Goal: Task Accomplishment & Management: Manage account settings

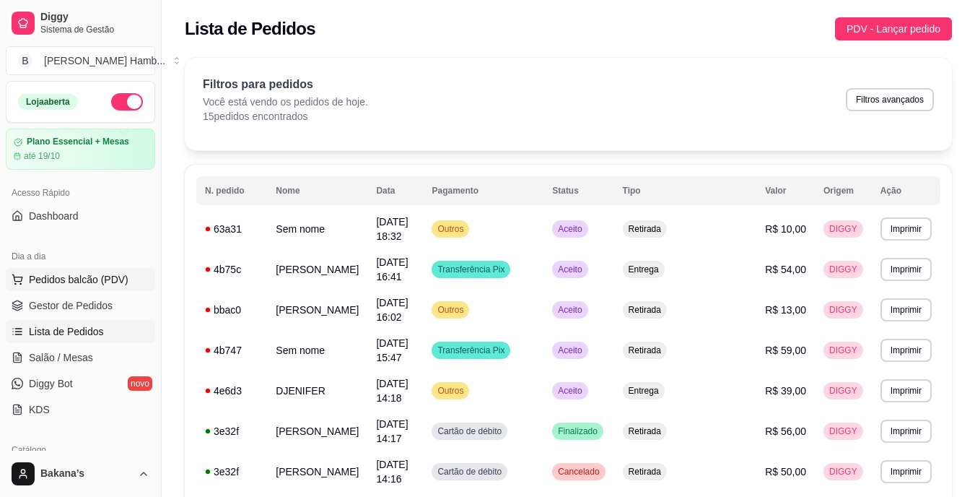
click at [121, 276] on span "Pedidos balcão (PDV)" at bounding box center [79, 279] width 100 height 14
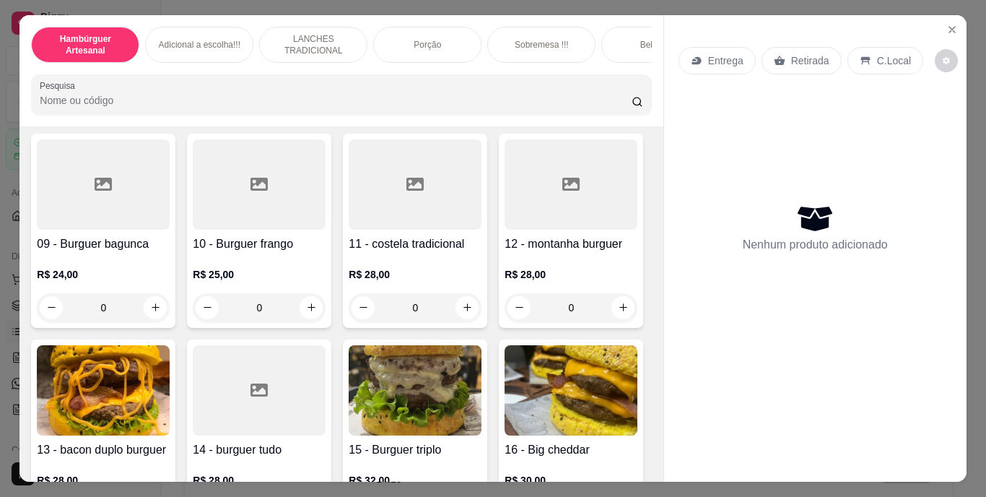
scroll to position [542, 0]
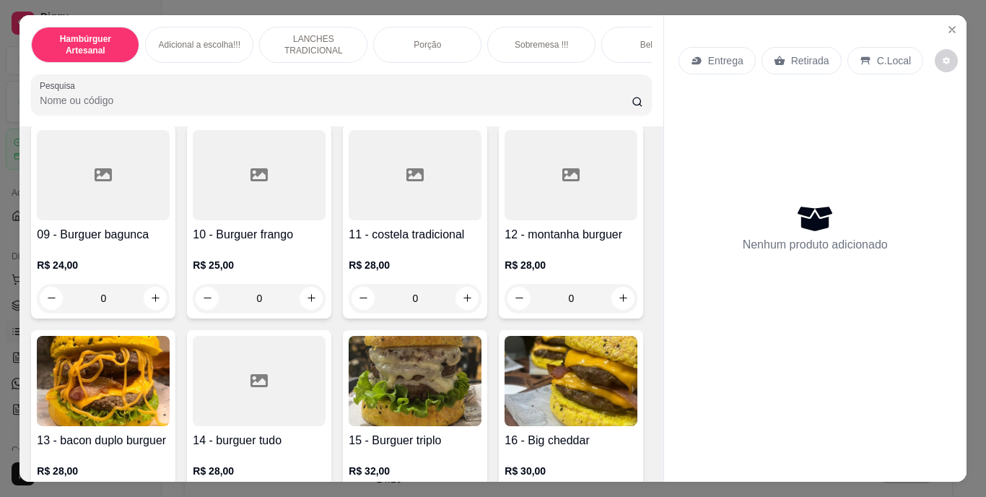
click at [462, 97] on icon "increase-product-quantity" at bounding box center [467, 92] width 11 height 11
type input "1"
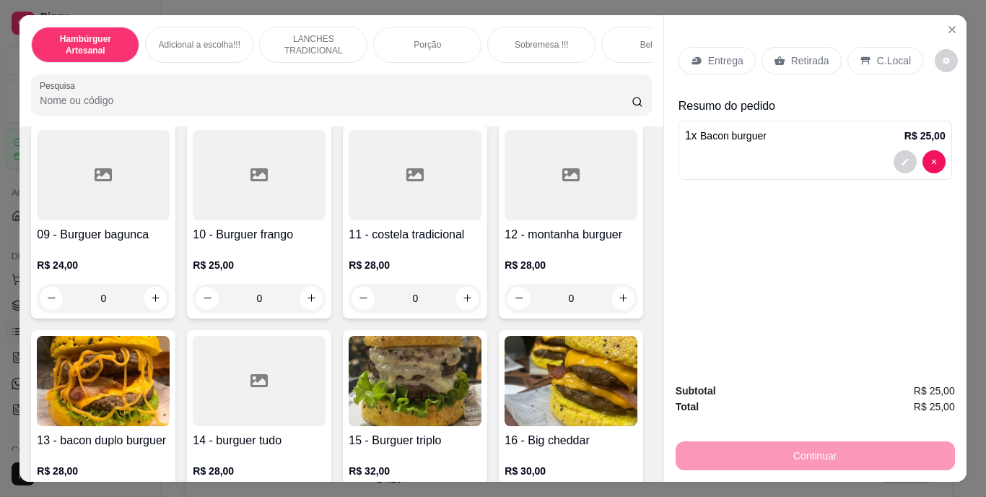
scroll to position [543, 0]
click at [894, 162] on button "decrease-product-quantity" at bounding box center [905, 161] width 22 height 22
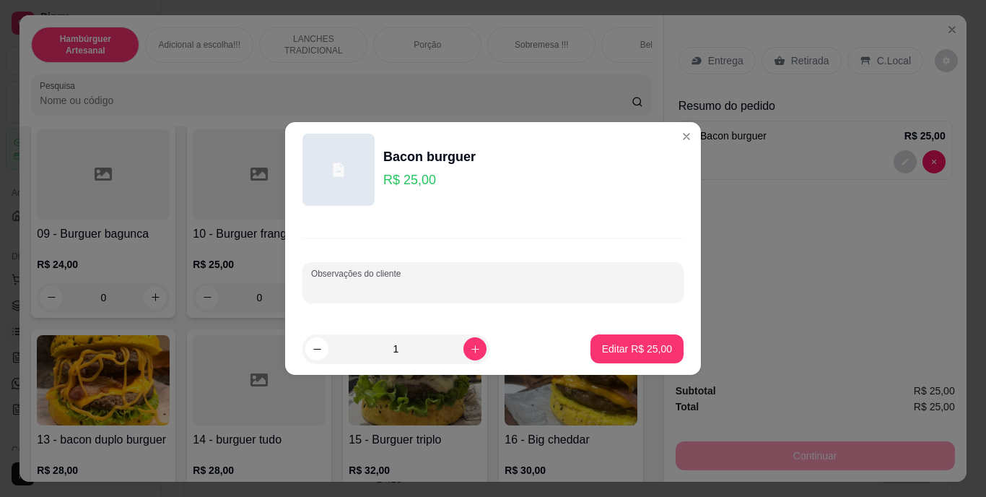
click at [469, 282] on input "Observações do cliente" at bounding box center [493, 288] width 364 height 14
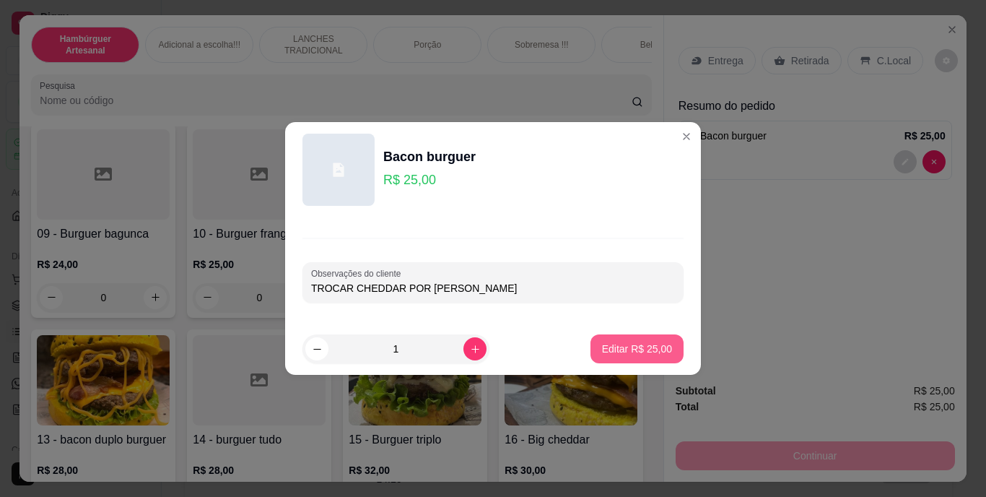
type input "TROCAR CHEDDAR POR [PERSON_NAME]"
click at [645, 353] on p "Editar R$ 25,00" at bounding box center [637, 348] width 70 height 14
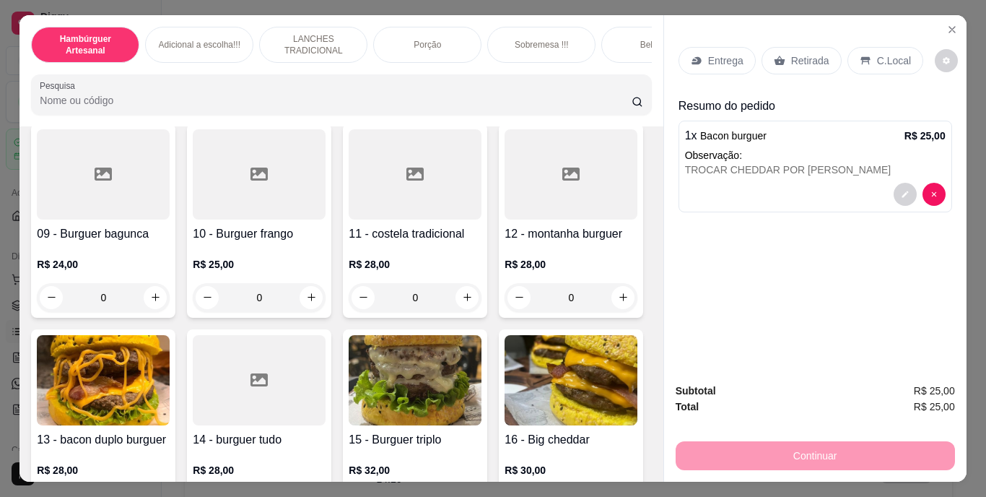
type input "0"
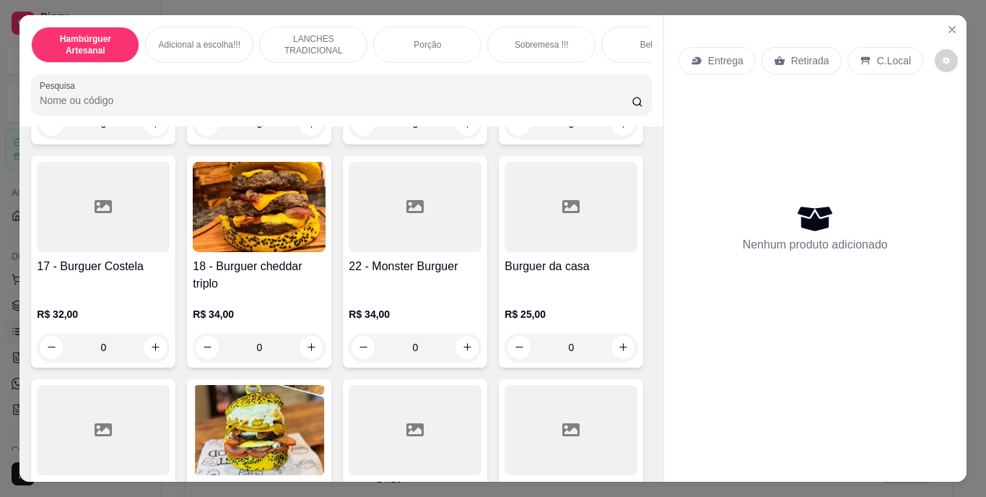
scroll to position [930, 0]
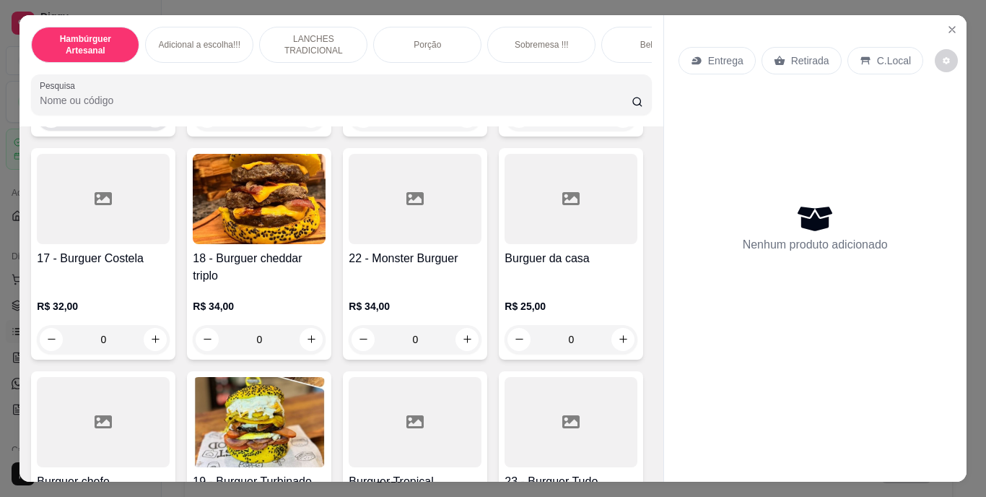
click at [145, 127] on button "increase-product-quantity" at bounding box center [155, 116] width 22 height 22
type input "1"
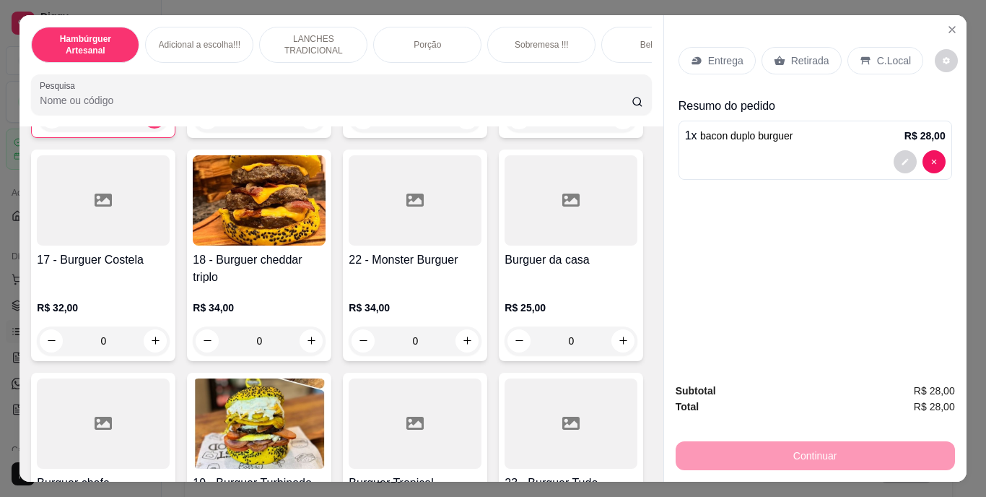
scroll to position [931, 0]
click at [899, 167] on button "decrease-product-quantity" at bounding box center [905, 161] width 22 height 22
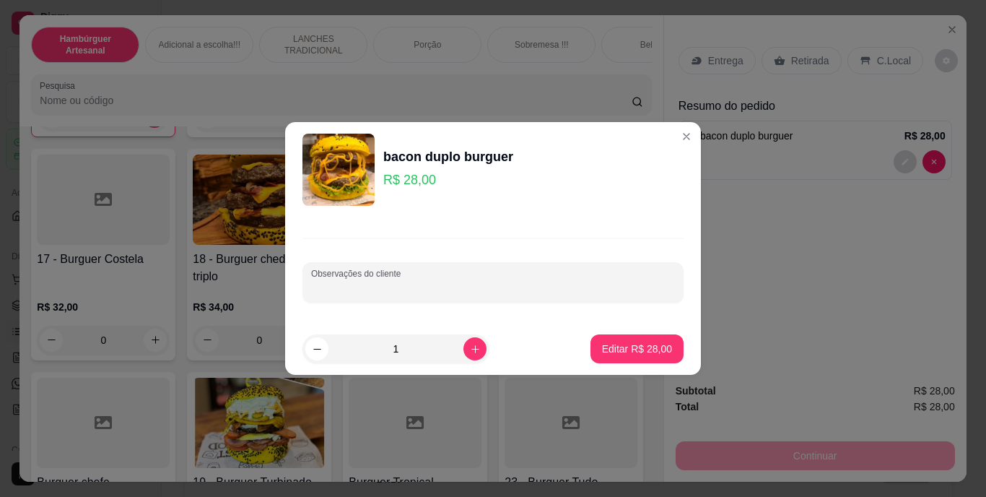
click at [559, 295] on input "Observações do cliente" at bounding box center [493, 288] width 364 height 14
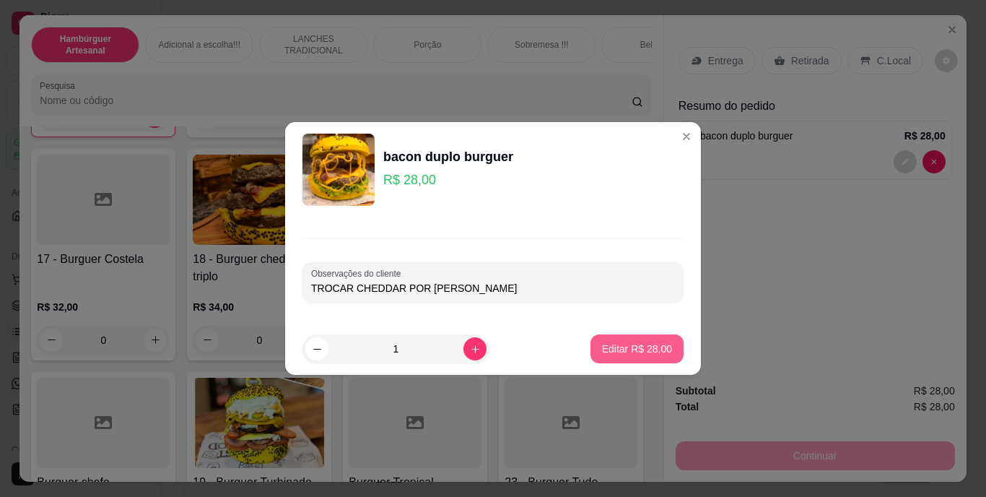
type input "TROCAR CHEDDAR POR [PERSON_NAME]"
click at [629, 353] on p "Editar R$ 28,00" at bounding box center [637, 348] width 68 height 14
type input "0"
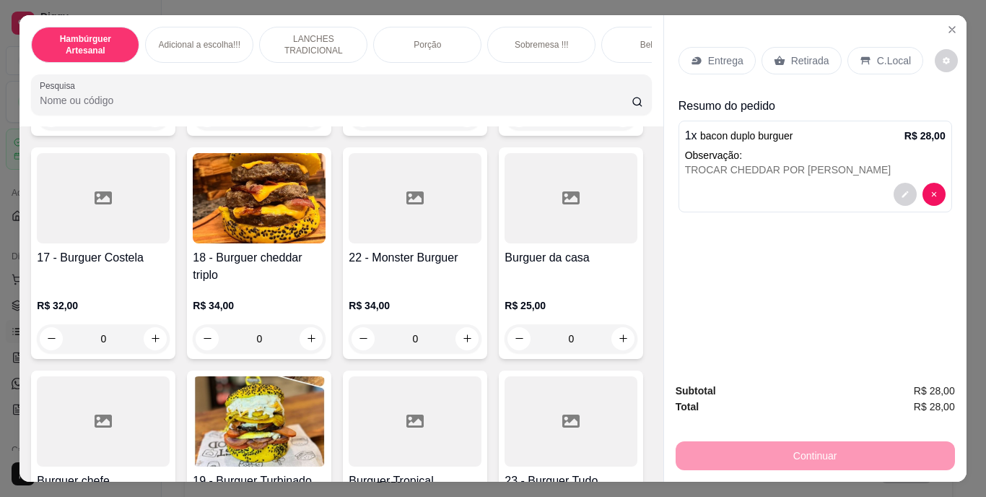
scroll to position [930, 0]
click at [796, 71] on div "Entrega Retirada C.Local" at bounding box center [816, 60] width 274 height 51
click at [793, 60] on p "Retirada" at bounding box center [810, 60] width 38 height 14
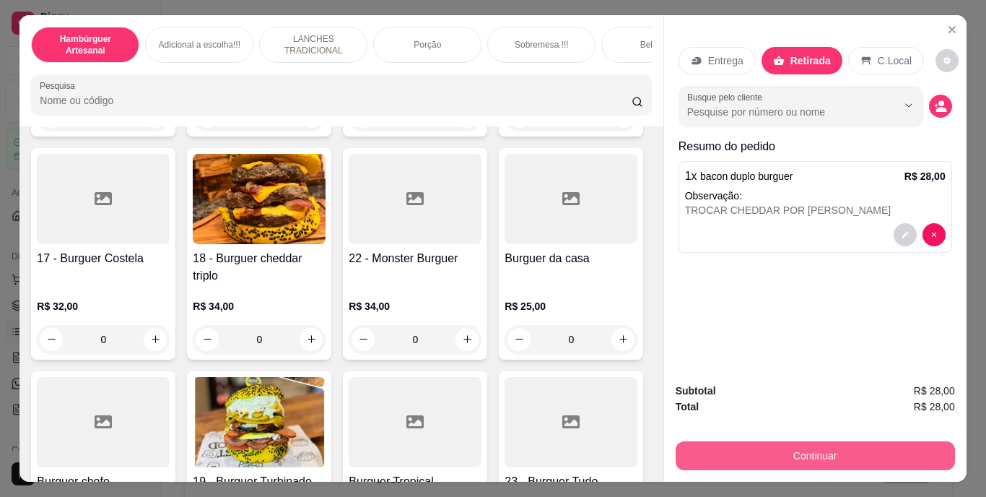
click at [772, 460] on button "Continuar" at bounding box center [815, 455] width 279 height 29
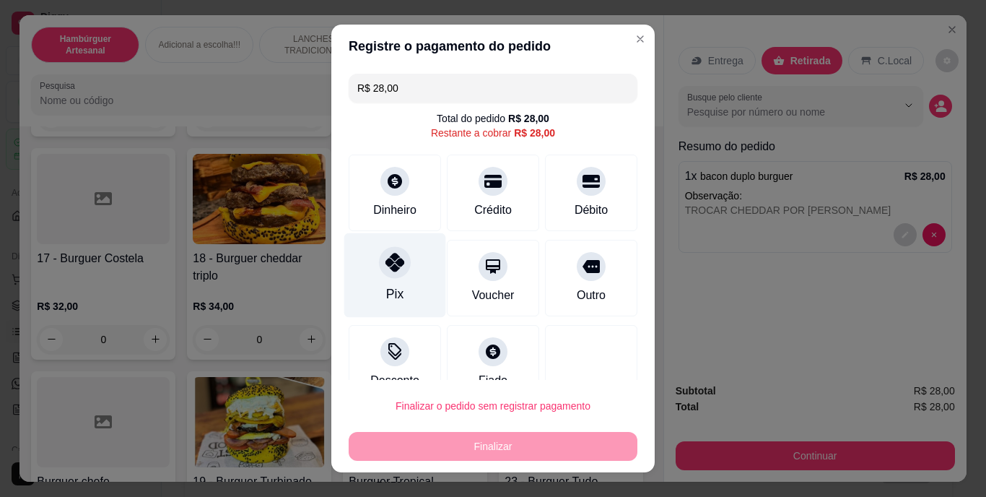
click at [397, 302] on div "Pix" at bounding box center [395, 275] width 102 height 84
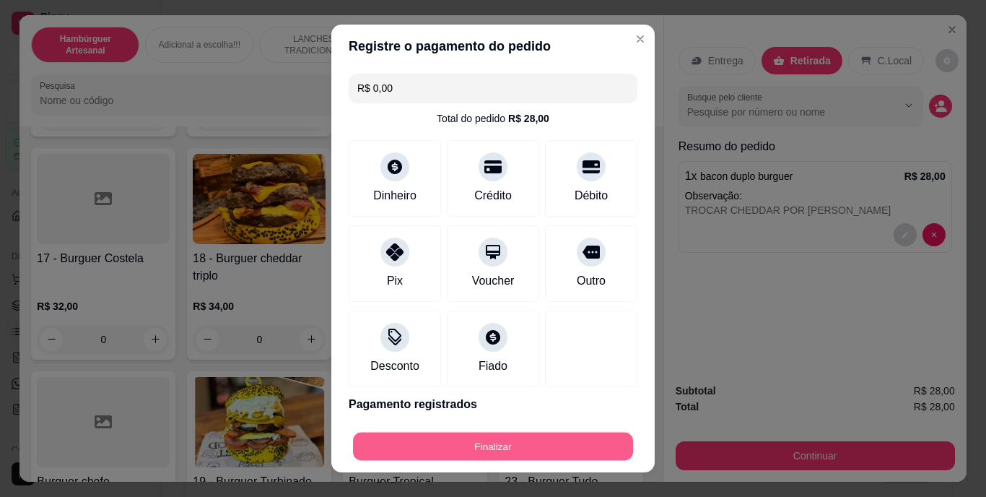
click at [476, 435] on button "Finalizar" at bounding box center [493, 446] width 280 height 28
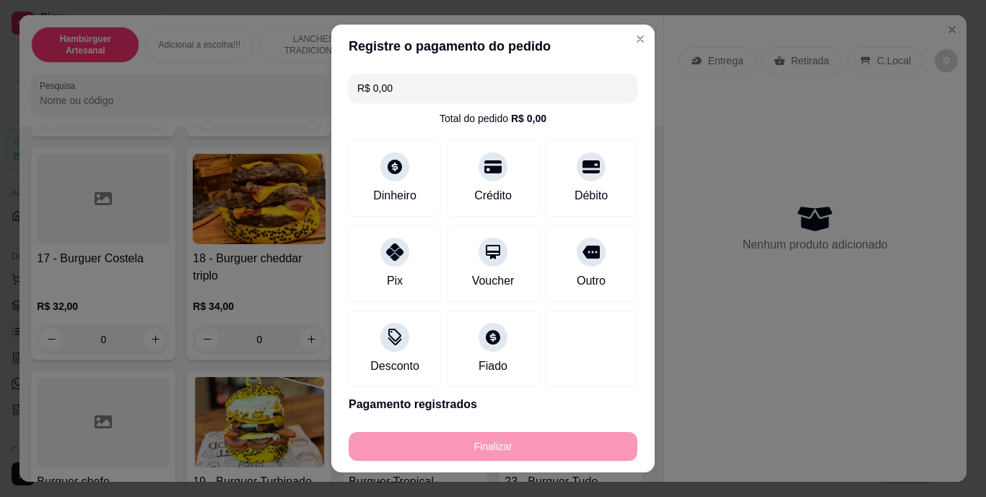
type input "-R$ 28,00"
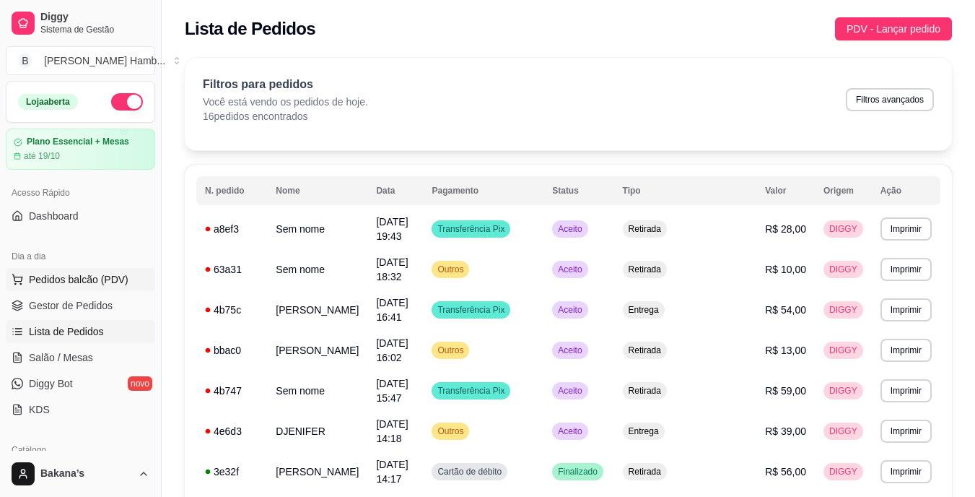
click at [102, 274] on span "Pedidos balcão (PDV)" at bounding box center [79, 279] width 100 height 14
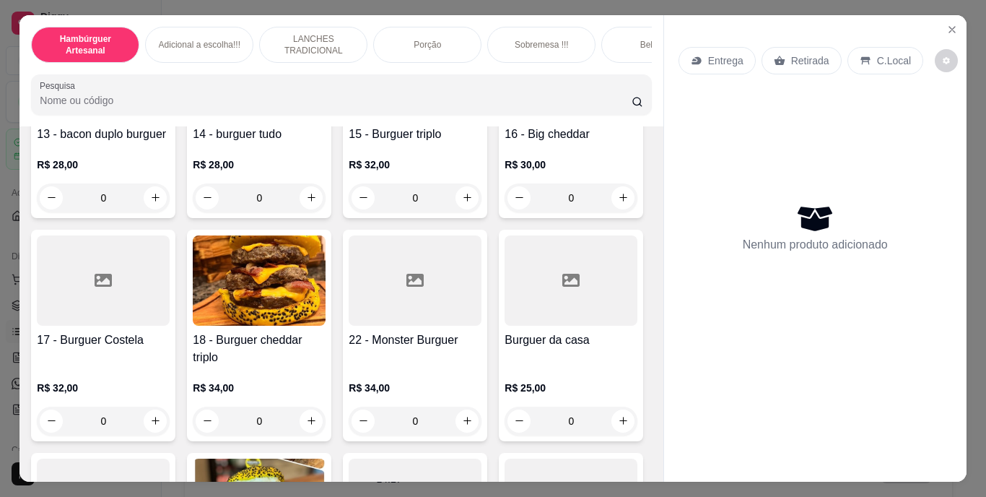
scroll to position [849, 0]
type input "1"
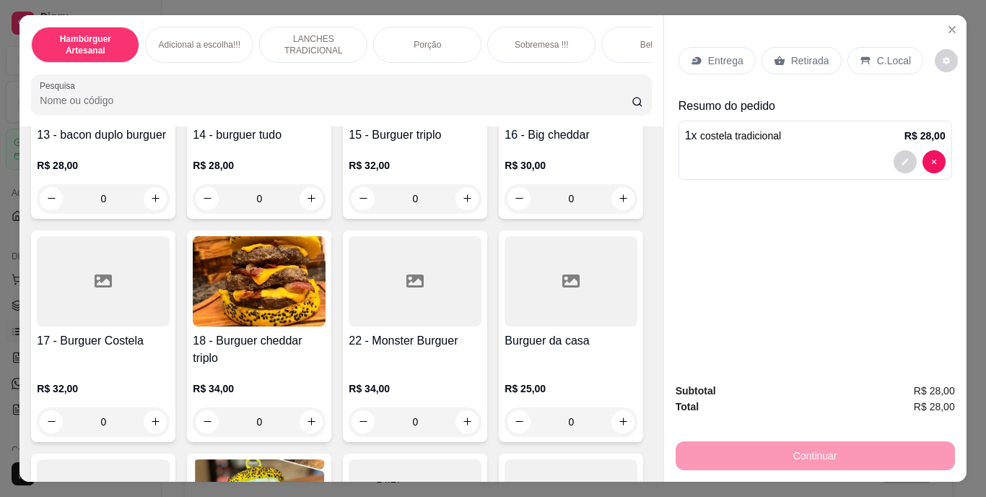
scroll to position [850, 0]
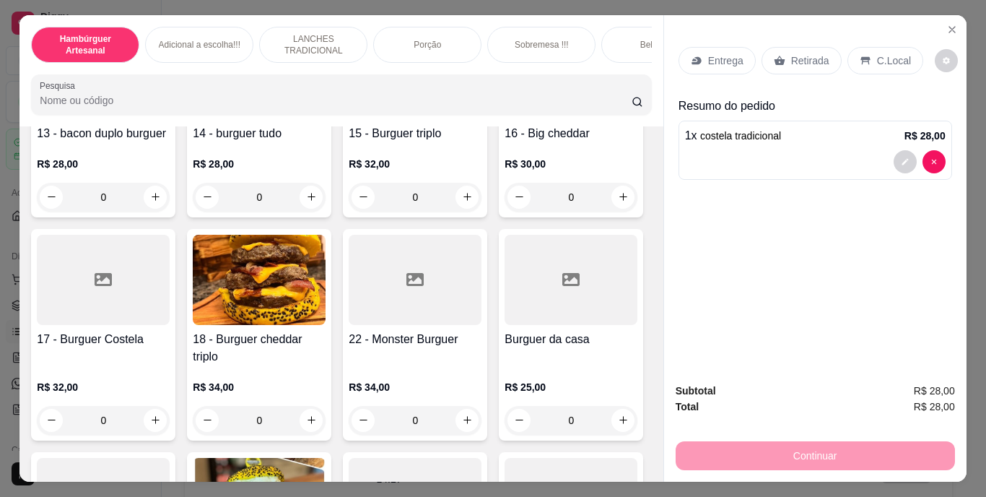
click at [803, 53] on p "Retirada" at bounding box center [810, 60] width 38 height 14
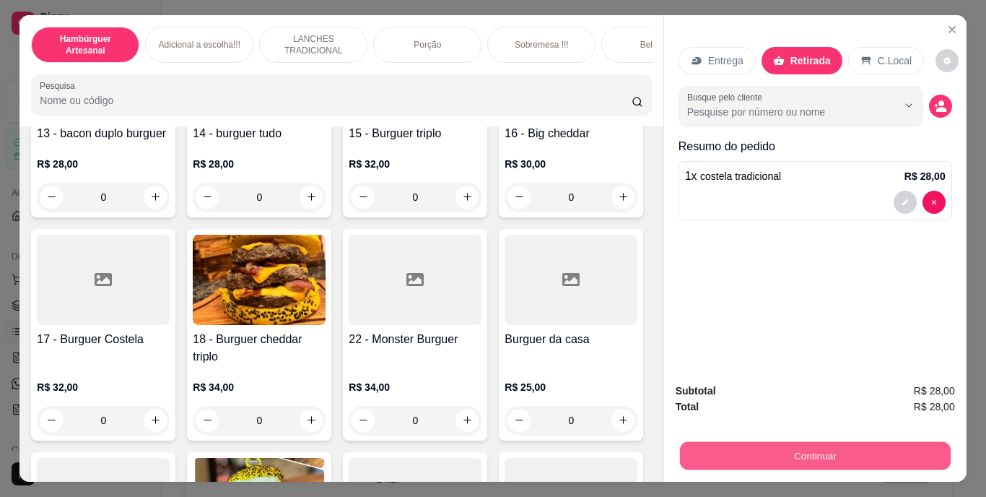
click at [772, 449] on button "Continuar" at bounding box center [814, 456] width 271 height 28
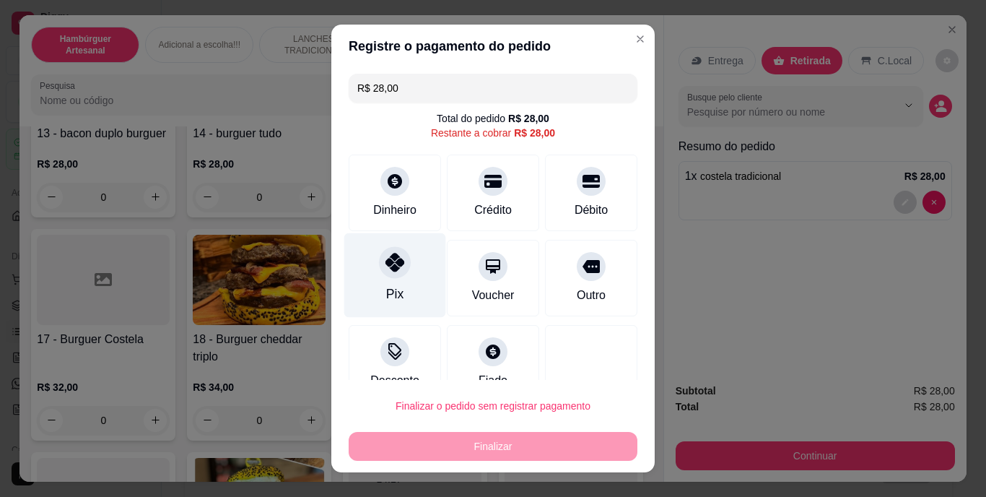
click at [371, 292] on div "Pix" at bounding box center [395, 275] width 102 height 84
type input "R$ 0,00"
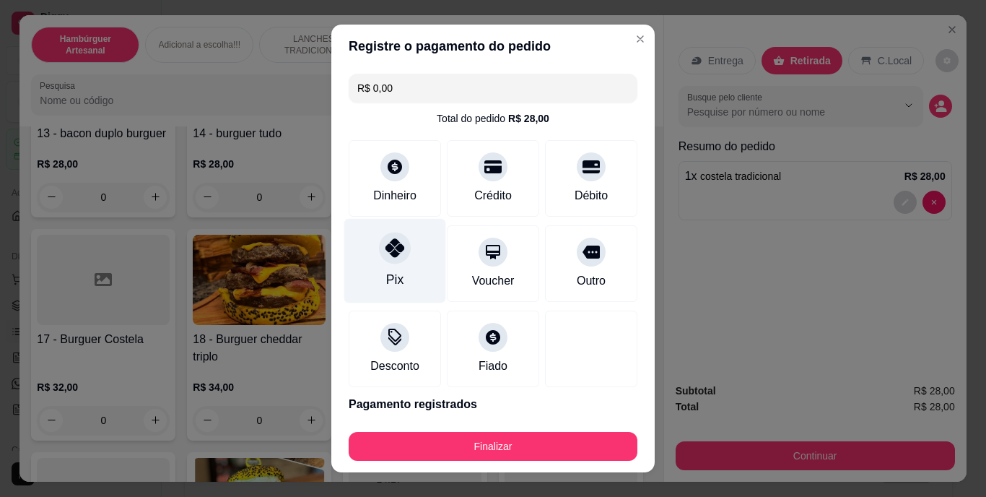
click at [386, 285] on div "Pix" at bounding box center [394, 280] width 17 height 19
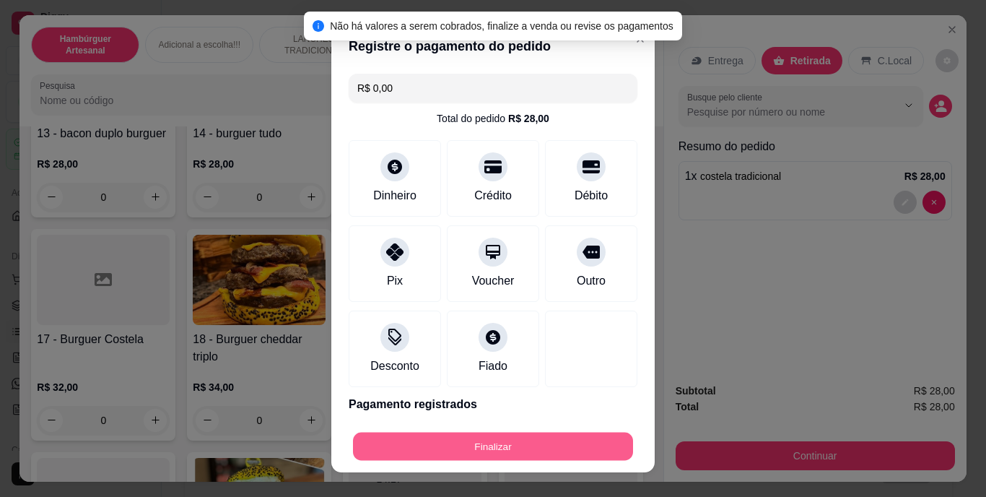
click at [550, 441] on button "Finalizar" at bounding box center [493, 446] width 280 height 28
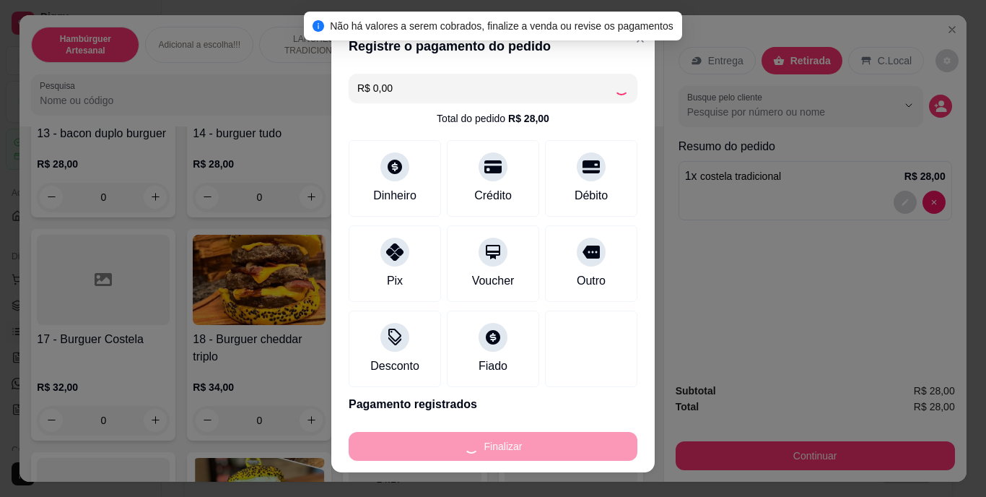
type input "0"
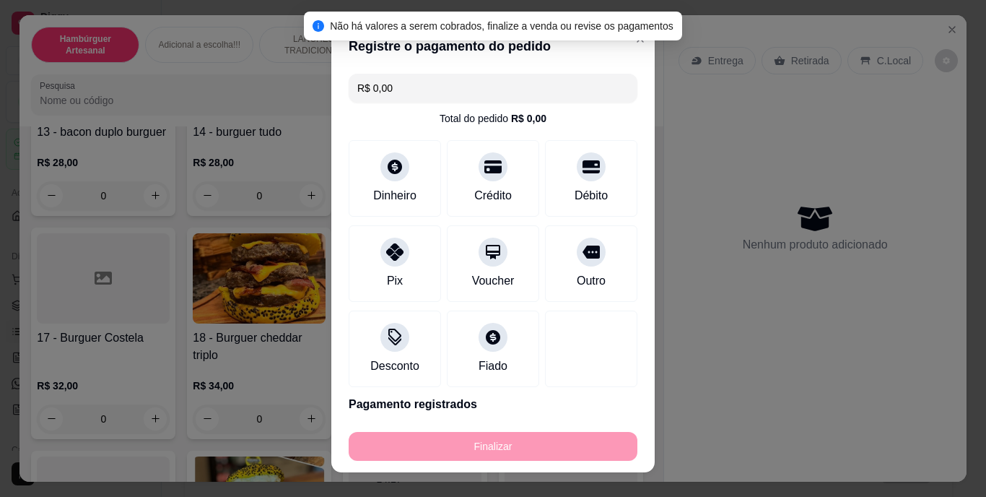
type input "-R$ 28,00"
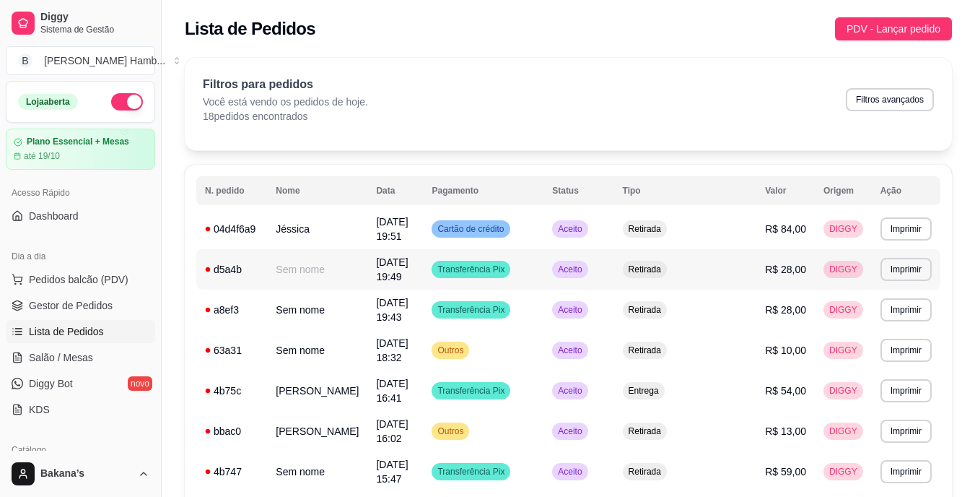
click at [827, 263] on span "DIGGY" at bounding box center [844, 269] width 34 height 12
click at [544, 261] on td "Transferência Pix" at bounding box center [483, 269] width 121 height 40
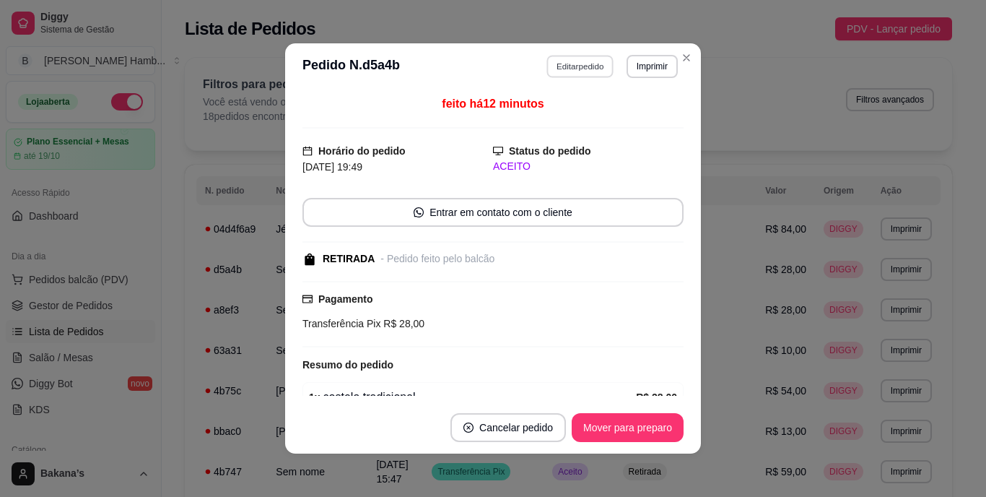
click at [605, 66] on button "Editar pedido" at bounding box center [580, 66] width 67 height 22
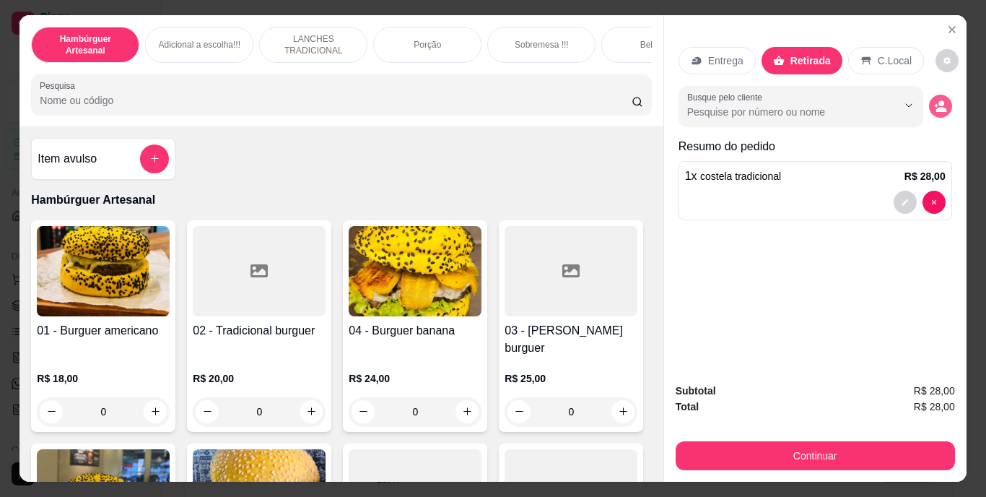
click at [943, 99] on button "decrease-product-quantity" at bounding box center [940, 106] width 23 height 23
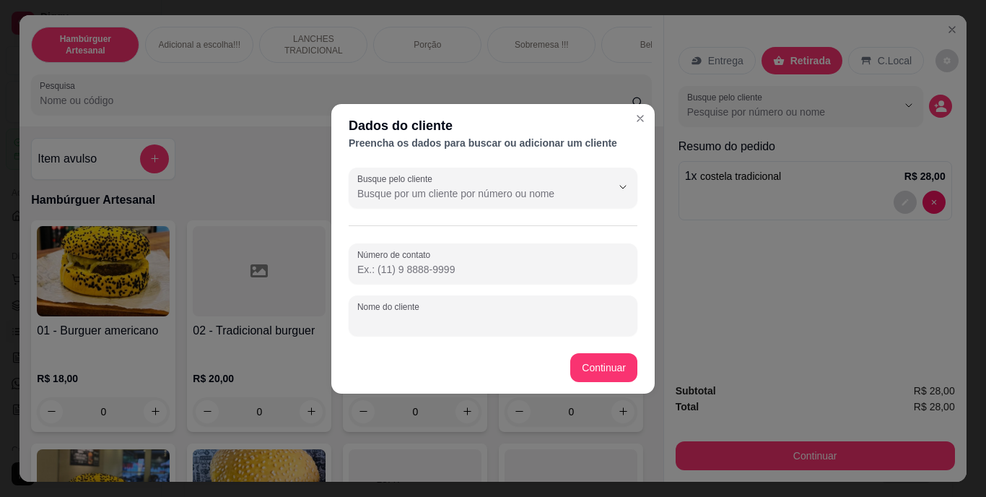
click at [494, 318] on input "Nome do cliente" at bounding box center [492, 321] width 271 height 14
type input "MARIANE"
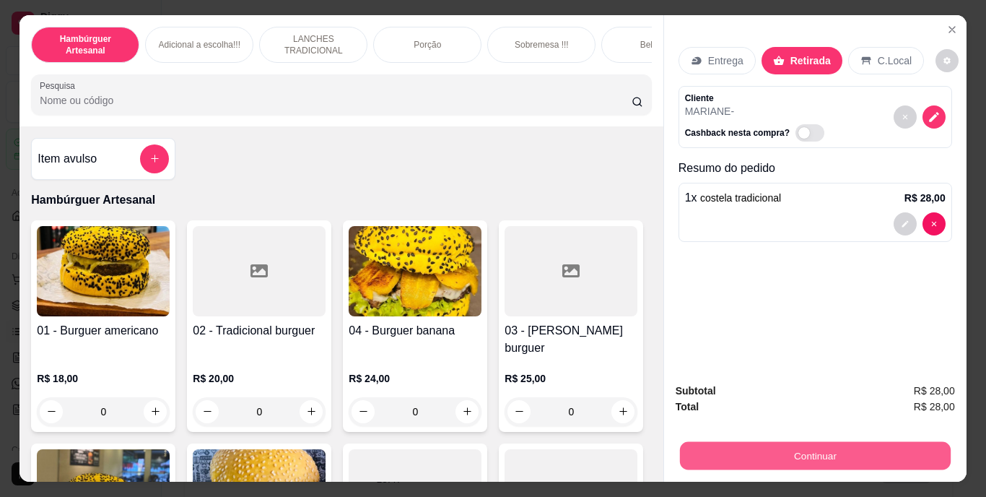
click at [861, 452] on button "Continuar" at bounding box center [814, 456] width 271 height 28
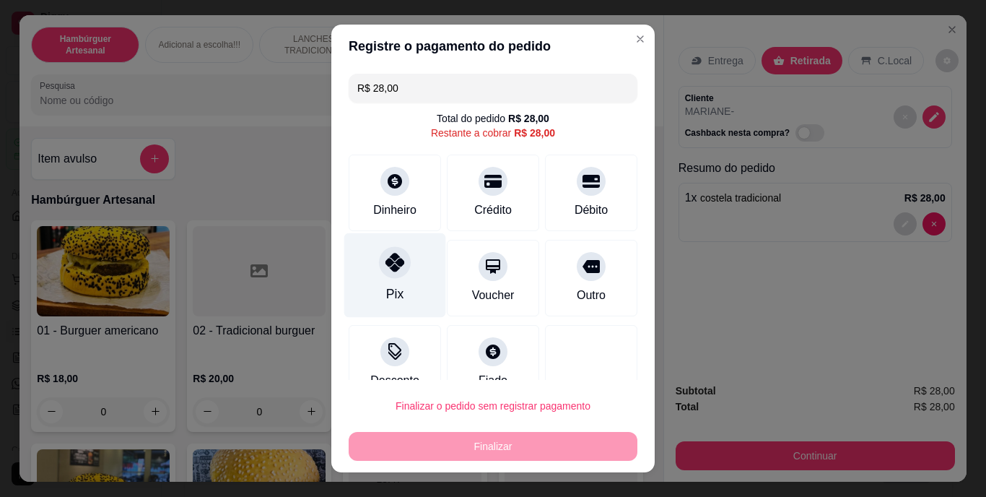
click at [393, 259] on icon at bounding box center [394, 262] width 19 height 19
type input "R$ 0,00"
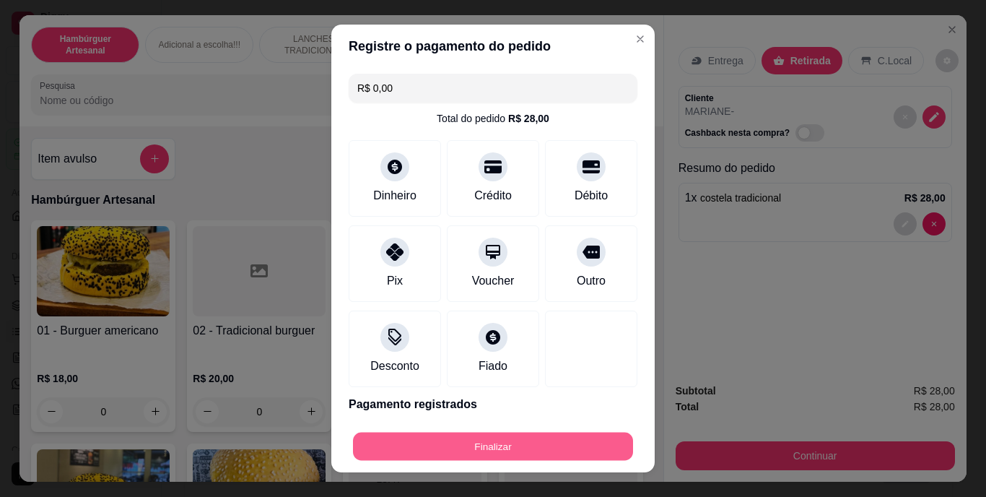
click at [434, 441] on button "Finalizar" at bounding box center [493, 446] width 280 height 28
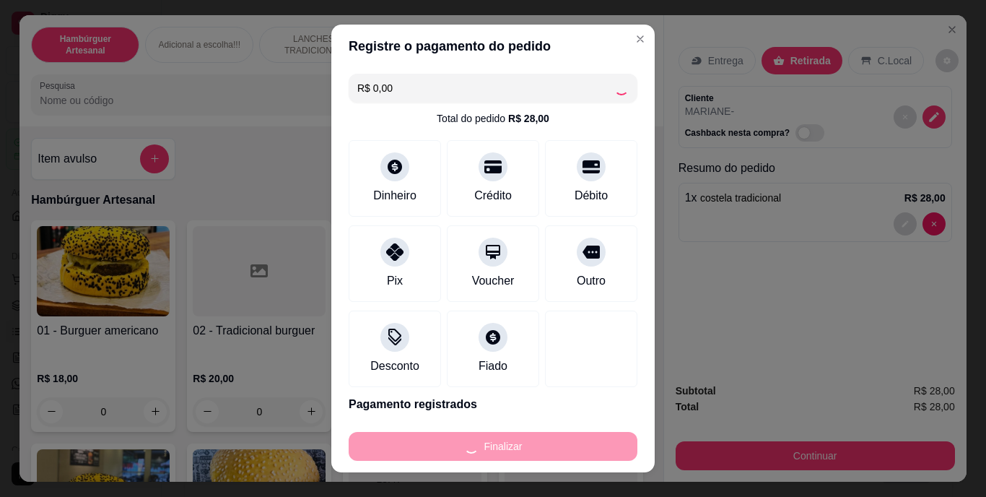
type input "0"
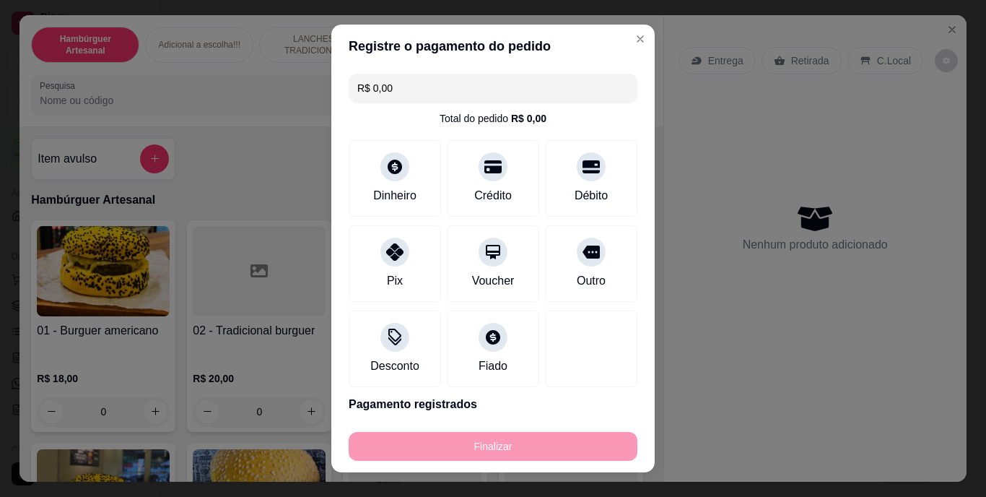
type input "-R$ 28,00"
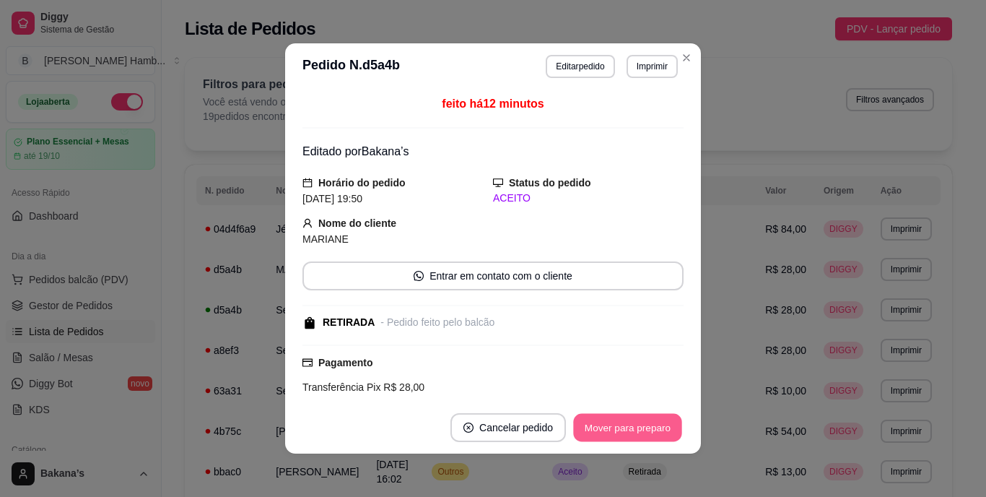
click at [614, 423] on button "Mover para preparo" at bounding box center [627, 428] width 108 height 28
click at [617, 429] on button "Mover para retirada disponível" at bounding box center [604, 427] width 160 height 29
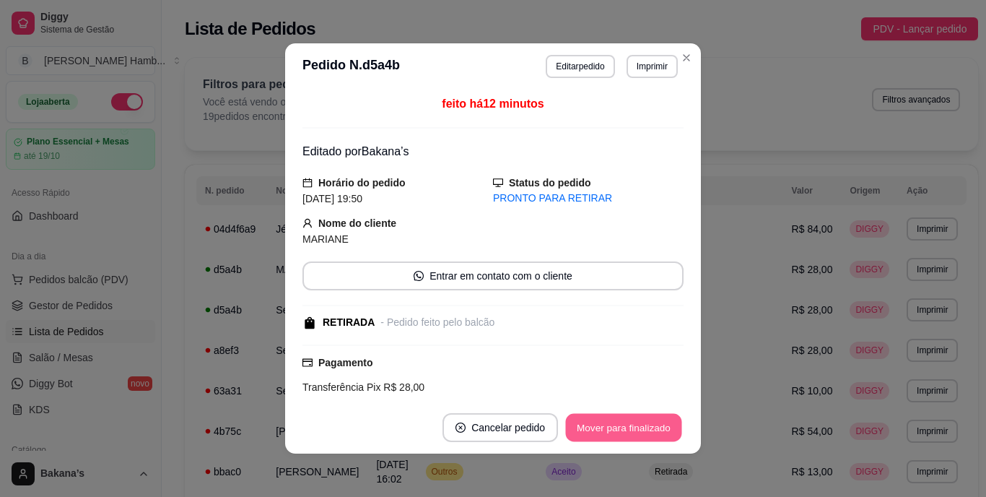
click at [616, 427] on button "Mover para finalizado" at bounding box center [624, 428] width 116 height 28
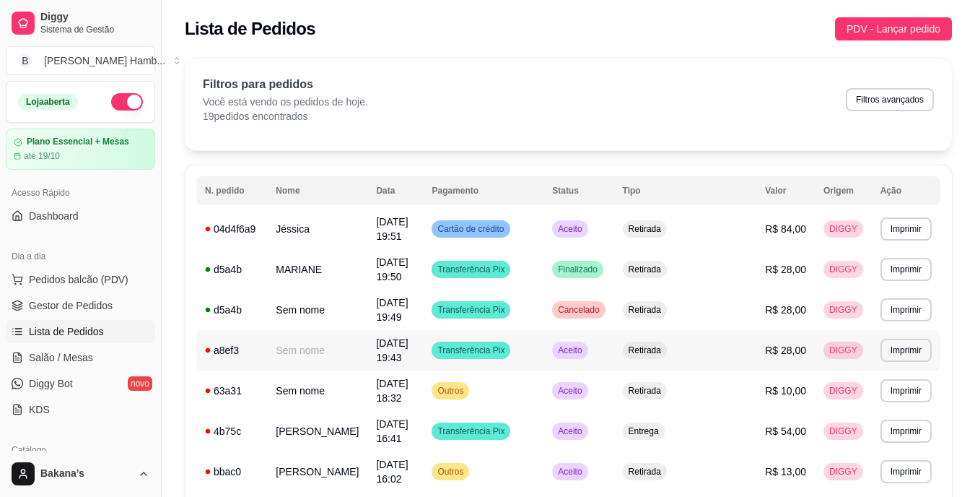
click at [740, 342] on td "Retirada" at bounding box center [685, 350] width 143 height 40
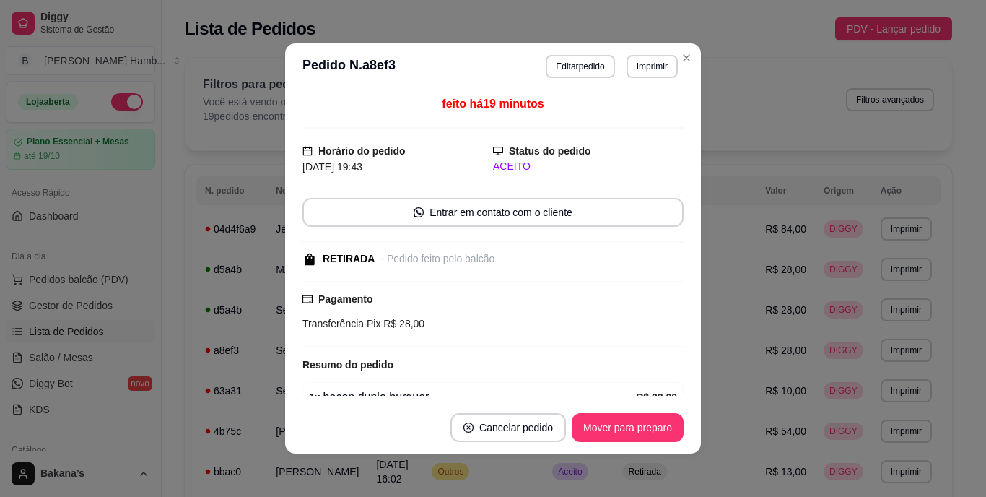
scroll to position [110, 0]
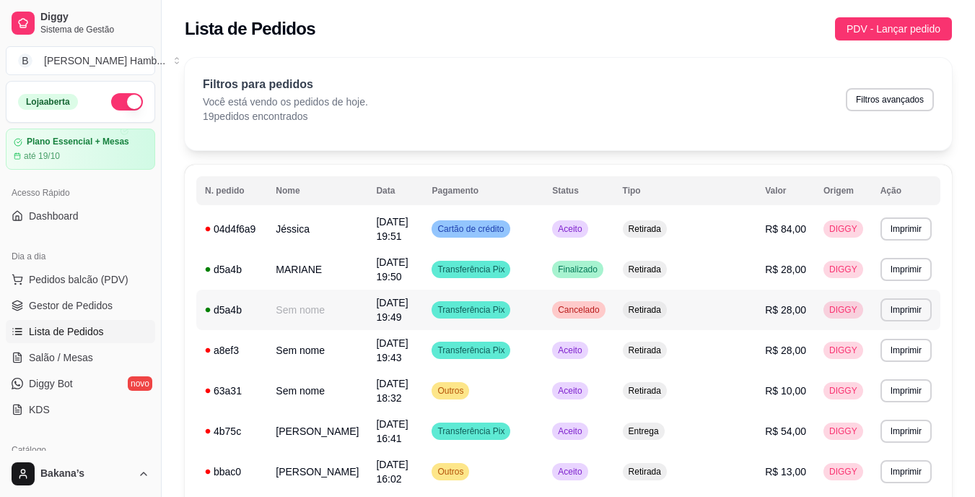
click at [757, 305] on td "R$ 28,00" at bounding box center [786, 309] width 58 height 40
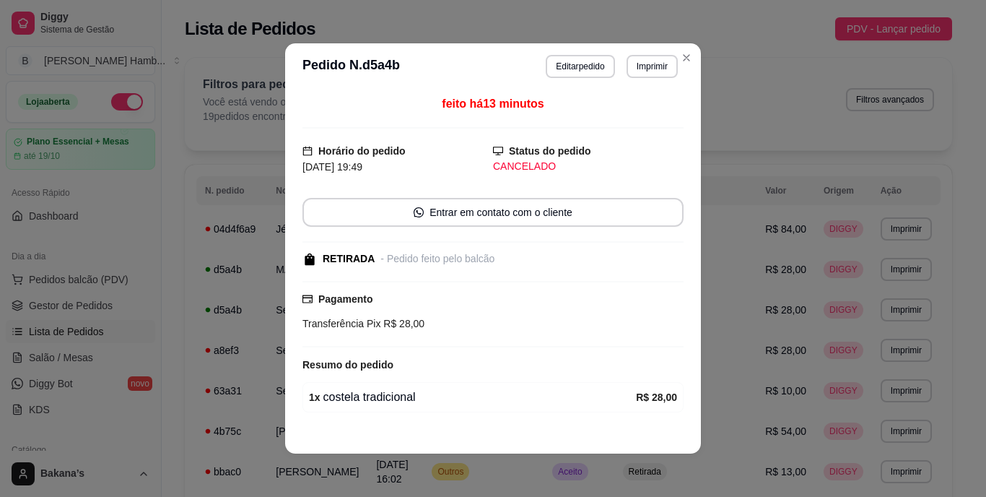
scroll to position [44, 0]
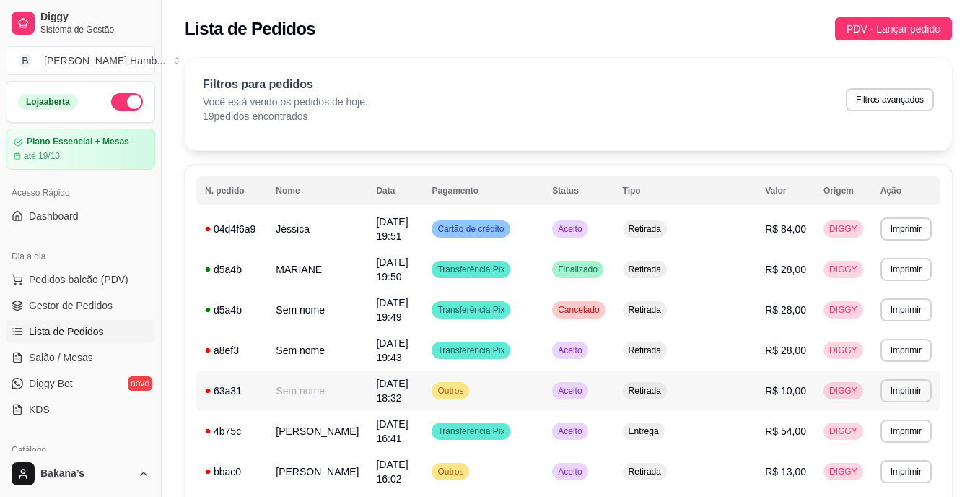
click at [769, 385] on span "R$ 10,00" at bounding box center [785, 391] width 41 height 12
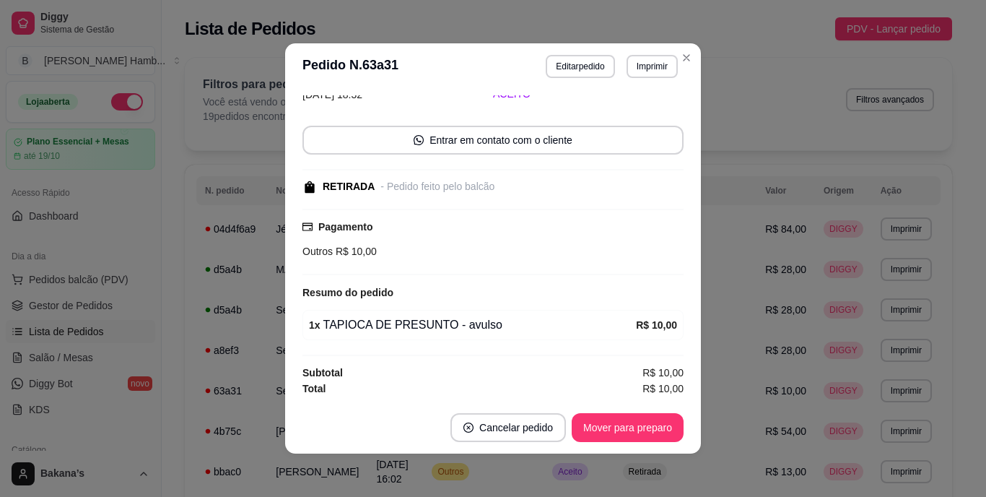
scroll to position [73, 0]
click at [607, 425] on button "Mover para preparo" at bounding box center [627, 428] width 108 height 28
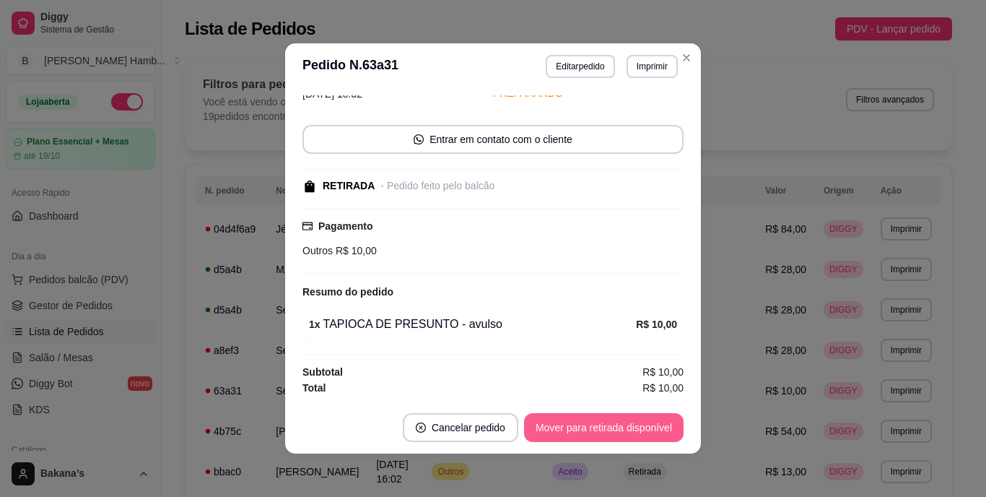
click at [607, 425] on button "Mover para retirada disponível" at bounding box center [604, 427] width 160 height 29
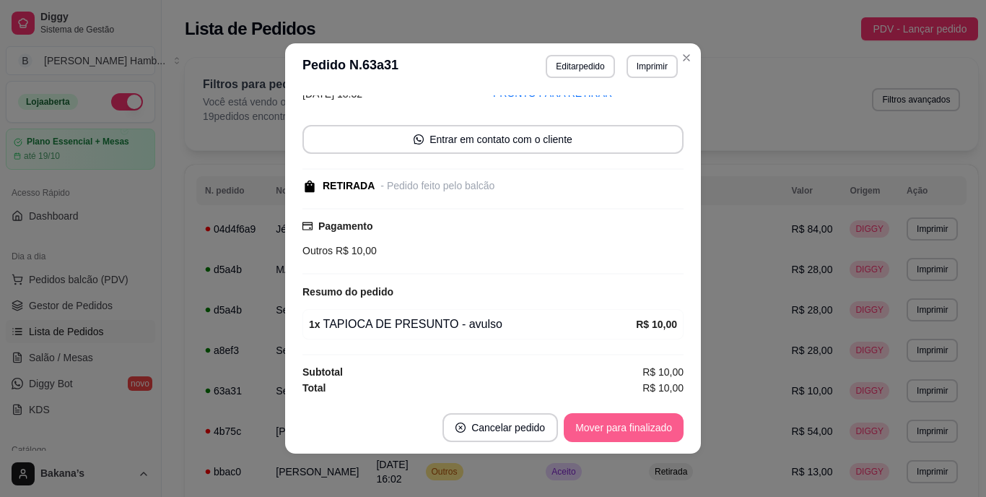
click at [607, 425] on button "Mover para finalizado" at bounding box center [624, 427] width 120 height 29
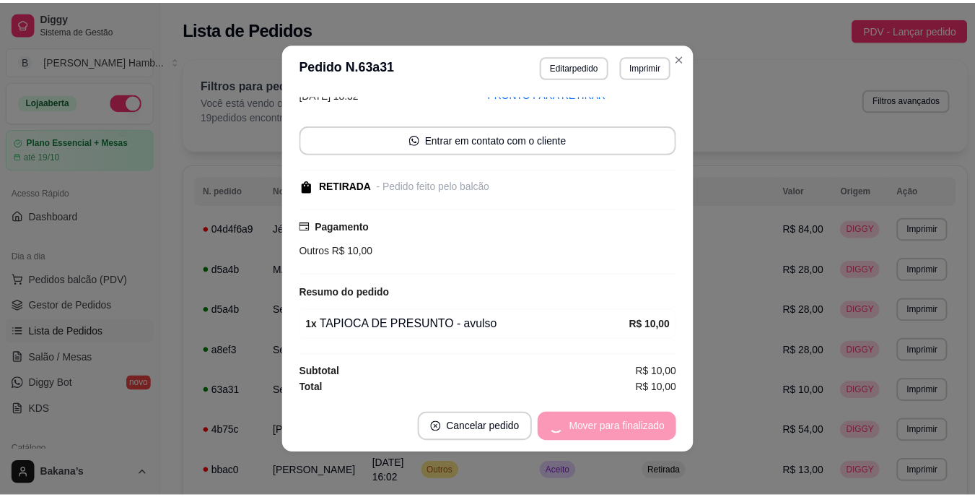
scroll to position [11, 0]
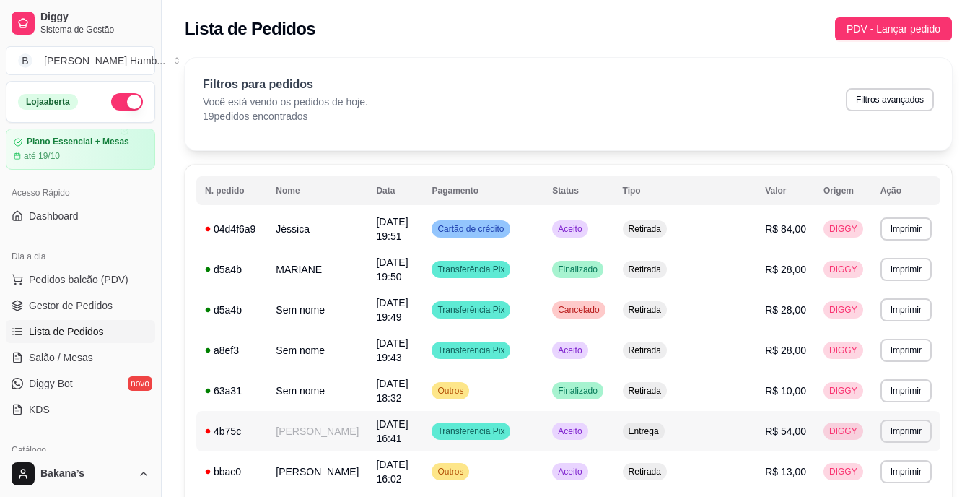
click at [665, 411] on td "Entrega" at bounding box center [685, 431] width 143 height 40
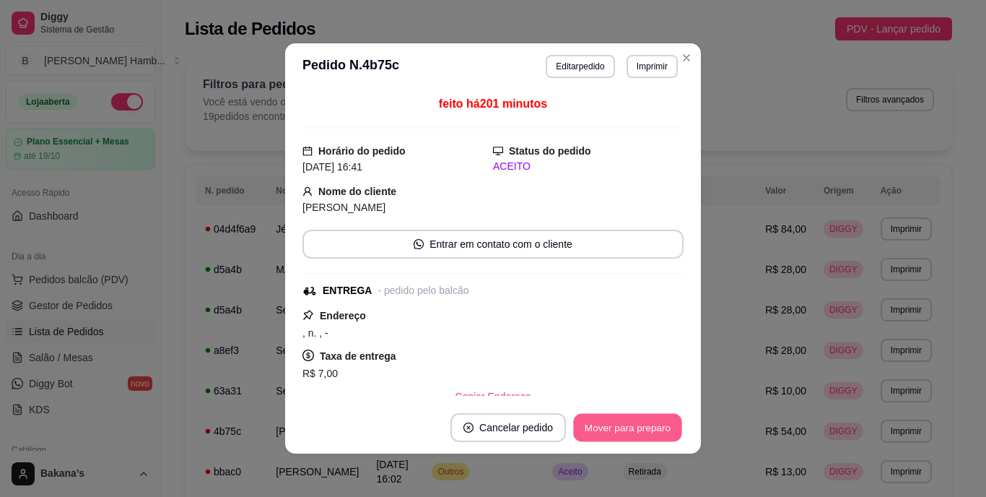
click at [654, 419] on button "Mover para preparo" at bounding box center [627, 428] width 108 height 28
click at [654, 419] on button "Mover para entrega" at bounding box center [627, 427] width 111 height 29
click at [654, 419] on button "Mover para finalizado" at bounding box center [624, 427] width 120 height 29
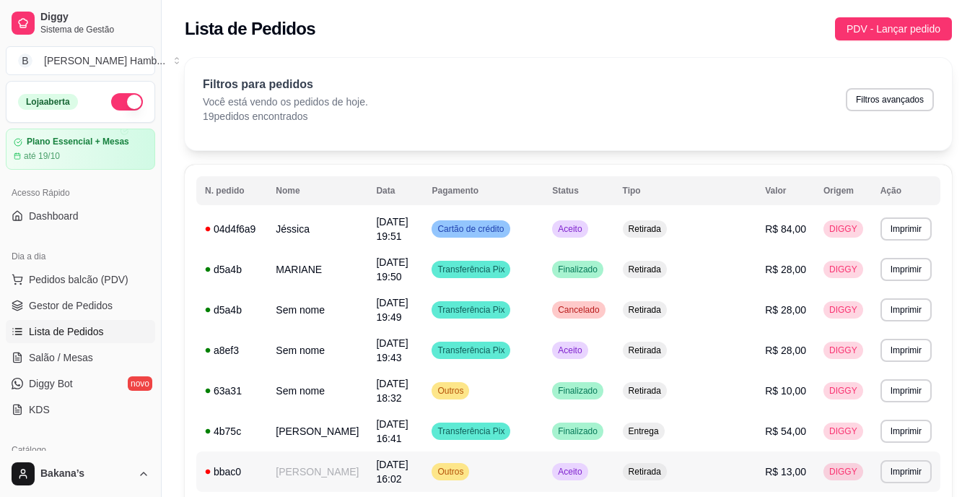
click at [601, 451] on td "Aceito" at bounding box center [579, 471] width 70 height 40
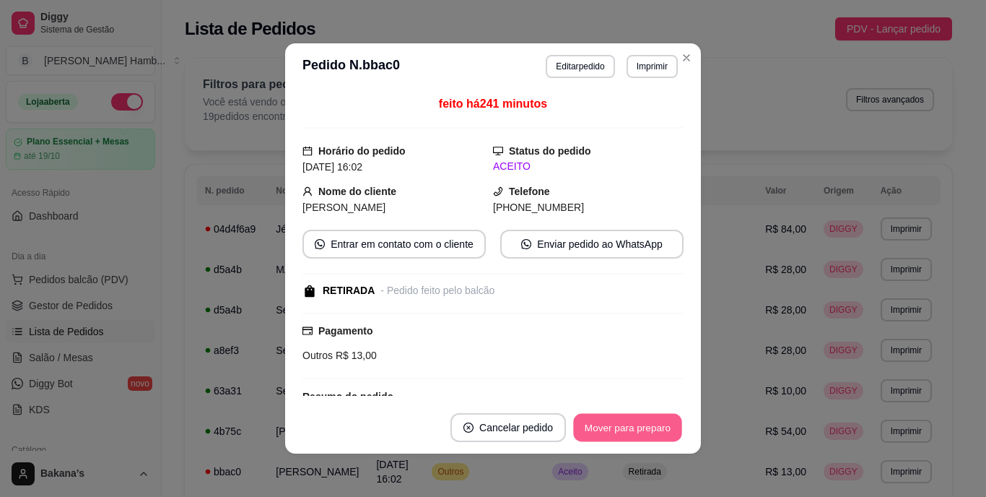
click at [616, 424] on button "Mover para preparo" at bounding box center [627, 428] width 108 height 28
click at [616, 424] on button "Mover para retirada disponível" at bounding box center [604, 427] width 160 height 29
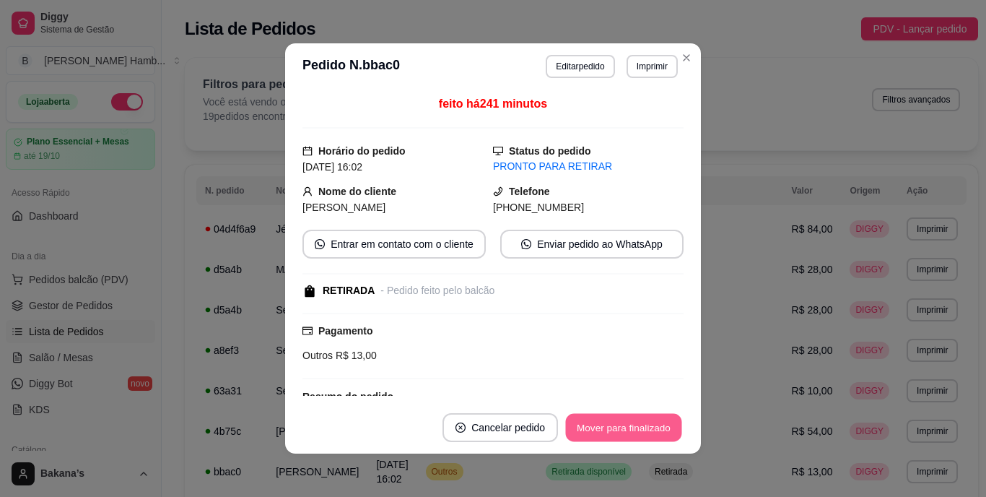
click at [616, 424] on button "Mover para finalizado" at bounding box center [624, 428] width 116 height 28
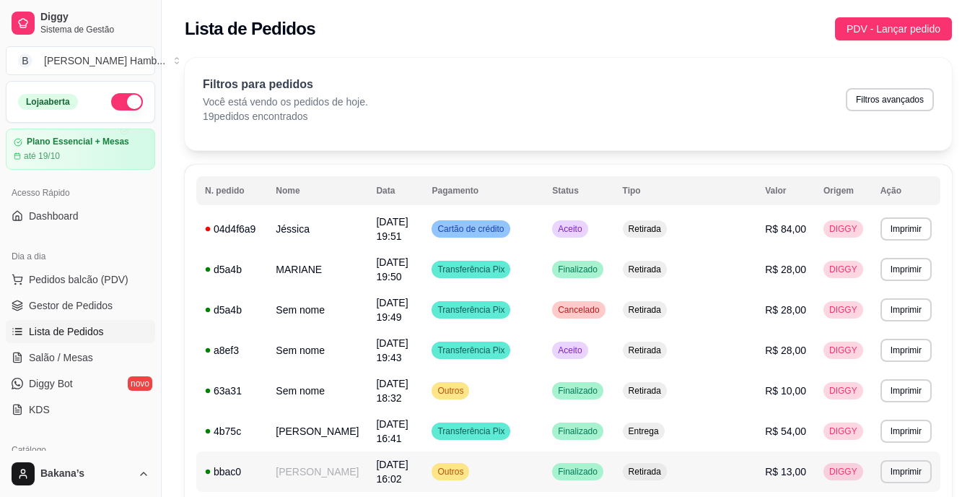
scroll to position [144, 0]
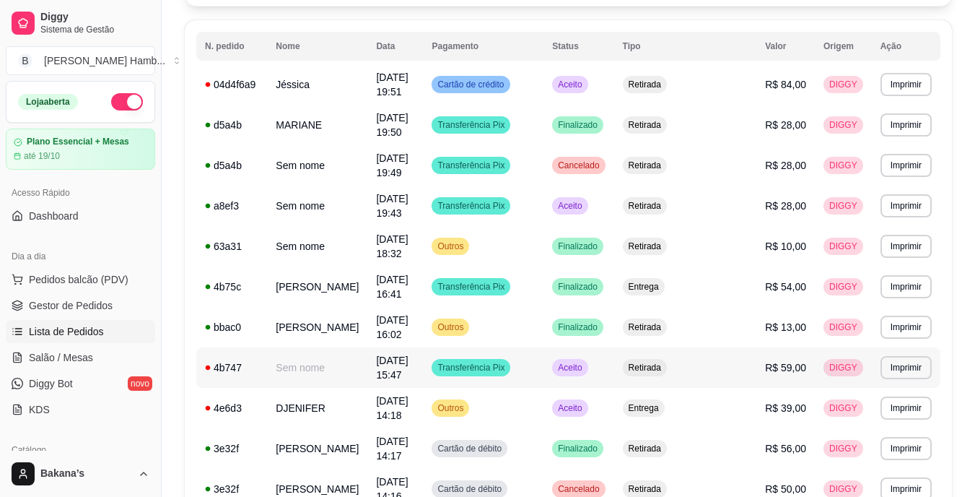
click at [614, 347] on td "Aceito" at bounding box center [579, 367] width 70 height 40
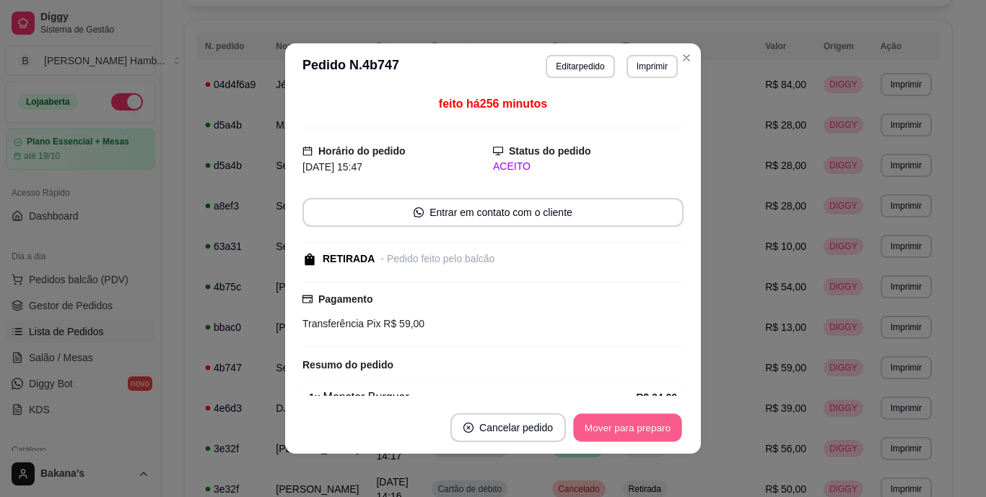
click at [624, 419] on button "Mover para preparo" at bounding box center [627, 428] width 108 height 28
click at [624, 419] on button "Mover para retirada disponível" at bounding box center [604, 427] width 160 height 29
click at [624, 419] on button "Mover para finalizado" at bounding box center [624, 427] width 120 height 29
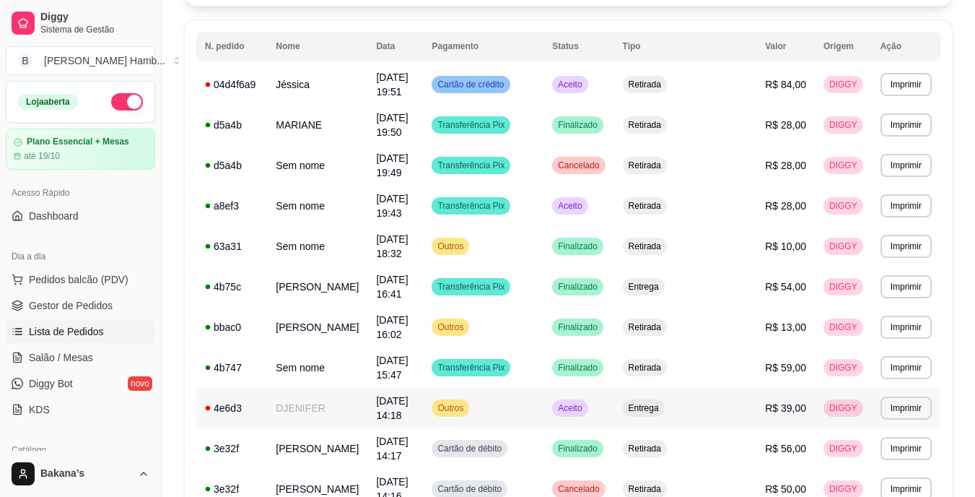
click at [585, 402] on span "Aceito" at bounding box center [570, 408] width 30 height 12
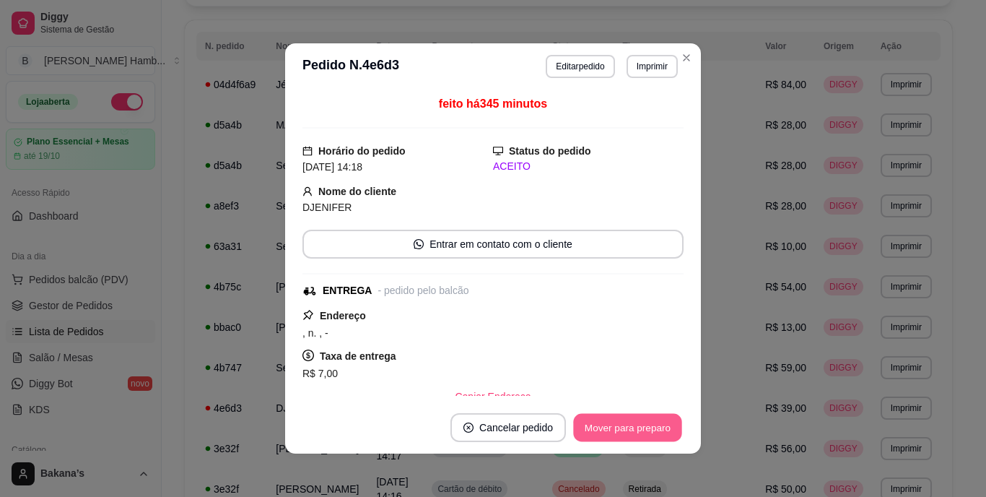
click at [656, 420] on button "Mover para preparo" at bounding box center [627, 428] width 108 height 28
click at [653, 419] on button "Mover para entrega" at bounding box center [627, 427] width 111 height 29
click at [653, 419] on button "Mover para finalizado" at bounding box center [624, 427] width 120 height 29
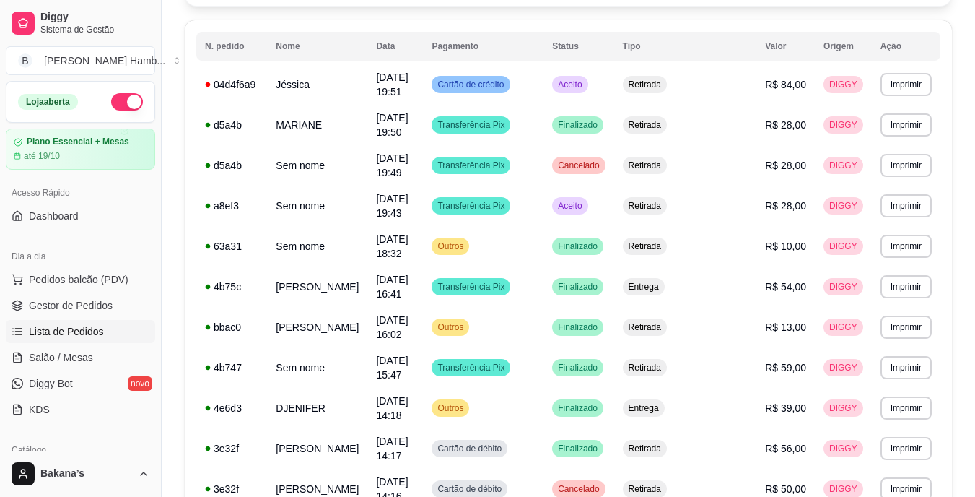
scroll to position [217, 0]
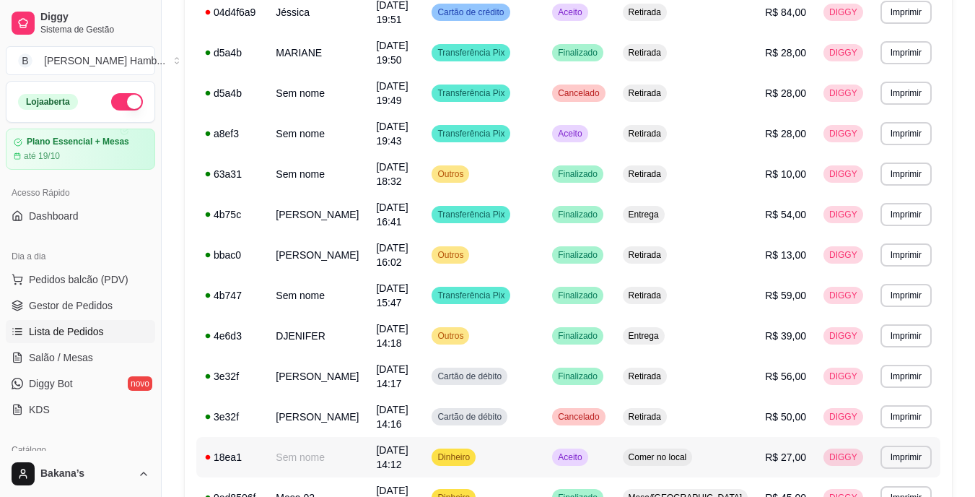
click at [601, 437] on td "Aceito" at bounding box center [579, 457] width 70 height 40
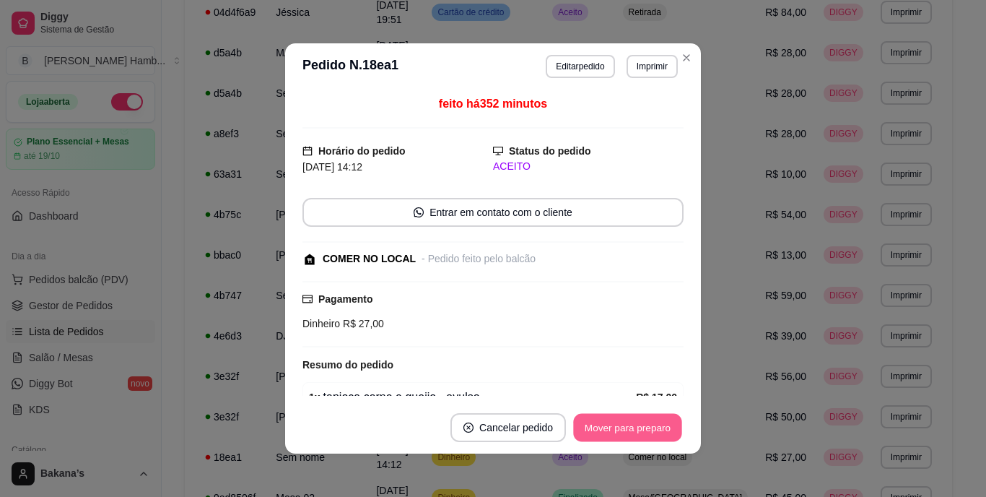
click at [599, 430] on button "Mover para preparo" at bounding box center [627, 428] width 108 height 28
click at [600, 426] on button "Mover para retirada disponível" at bounding box center [603, 428] width 154 height 28
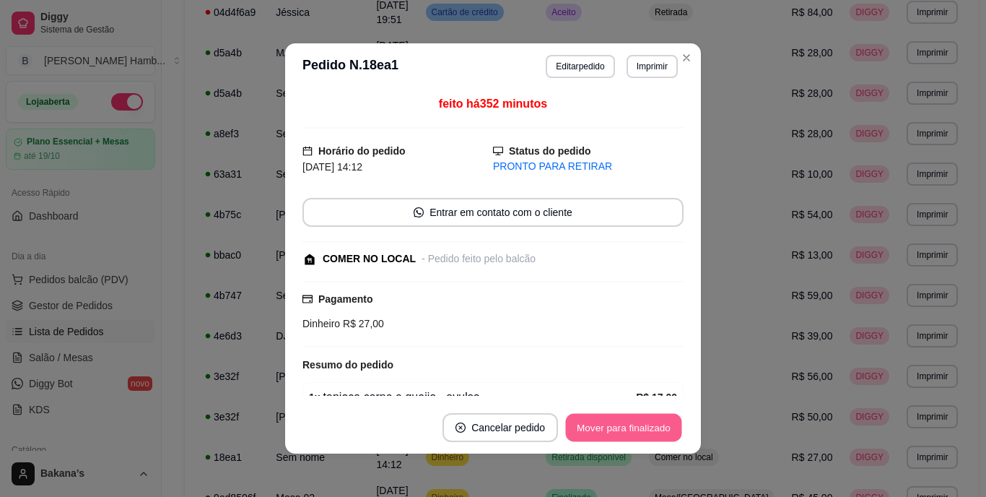
click at [601, 426] on button "Mover para finalizado" at bounding box center [624, 428] width 116 height 28
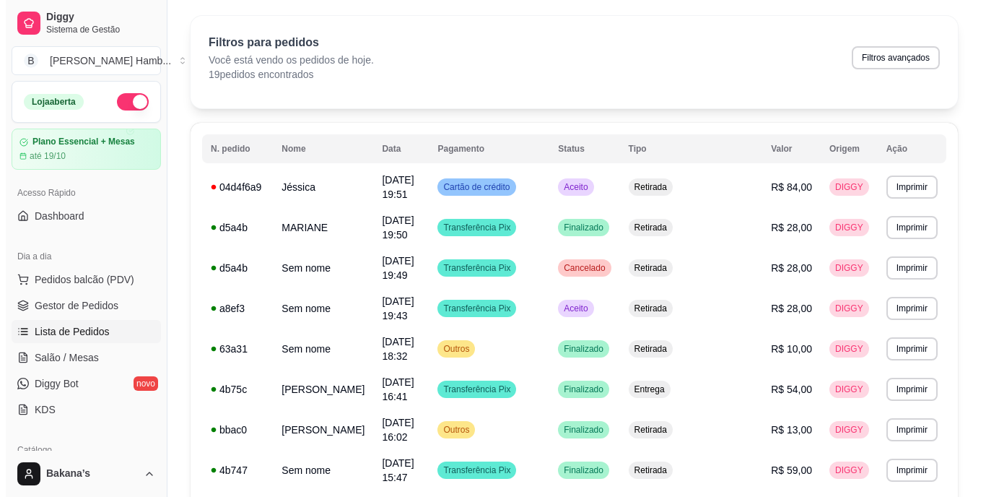
scroll to position [0, 0]
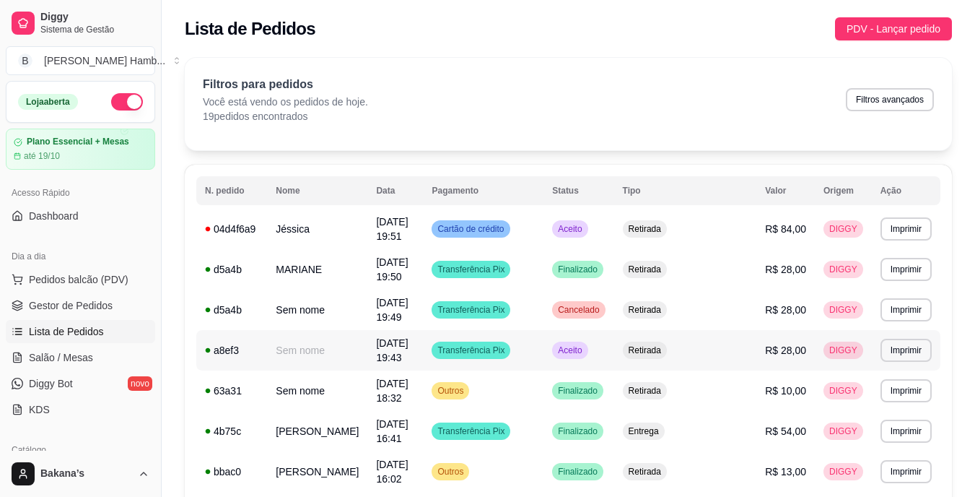
click at [614, 330] on td "Aceito" at bounding box center [579, 350] width 70 height 40
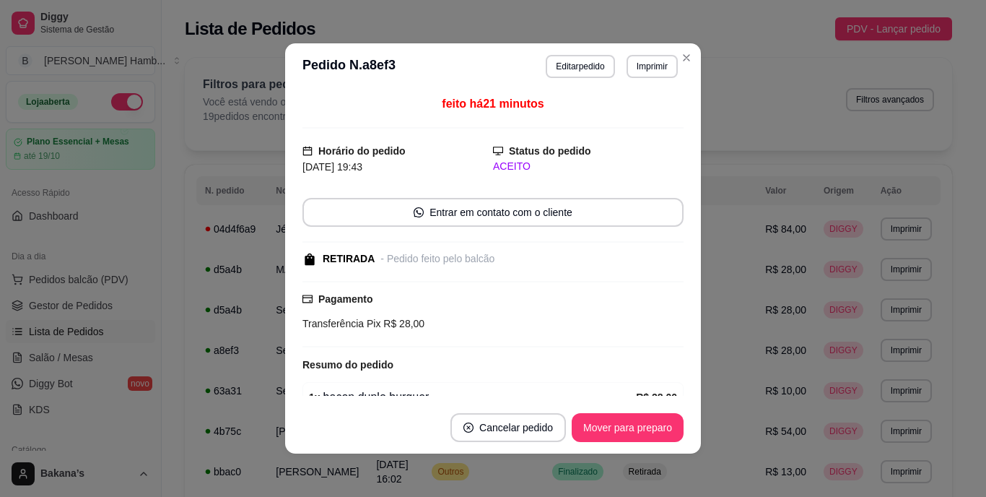
scroll to position [72, 0]
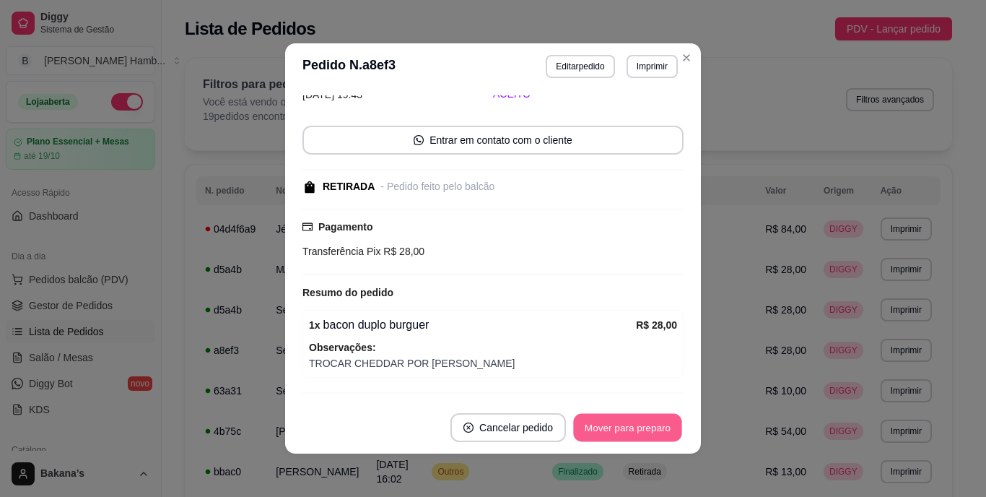
click at [640, 436] on button "Mover para preparo" at bounding box center [627, 428] width 108 height 28
click at [642, 417] on button "Mover para retirada disponível" at bounding box center [603, 428] width 154 height 28
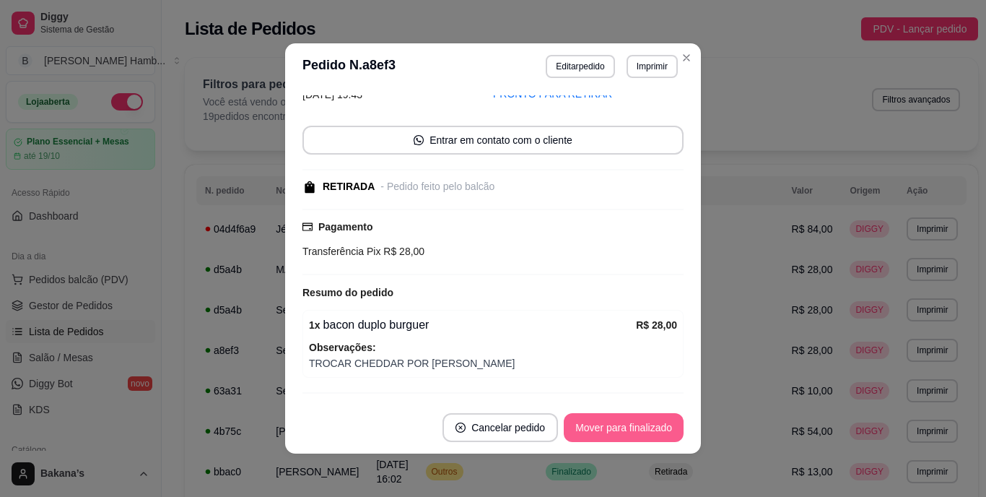
click at [650, 419] on button "Mover para finalizado" at bounding box center [624, 427] width 120 height 29
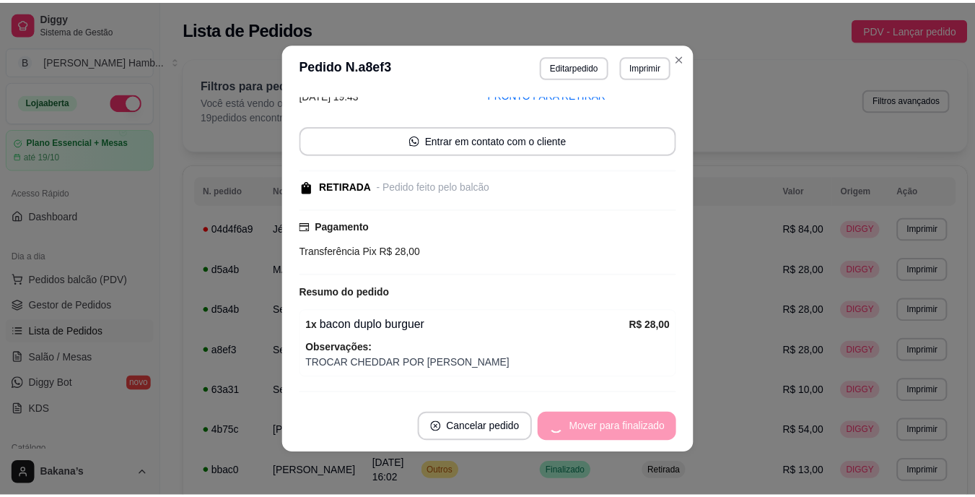
scroll to position [39, 0]
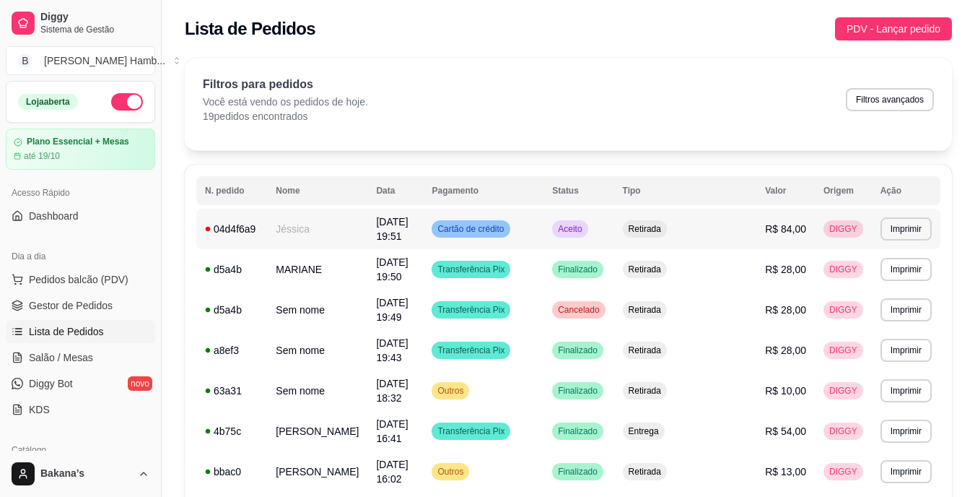
click at [614, 229] on td "Aceito" at bounding box center [579, 229] width 70 height 40
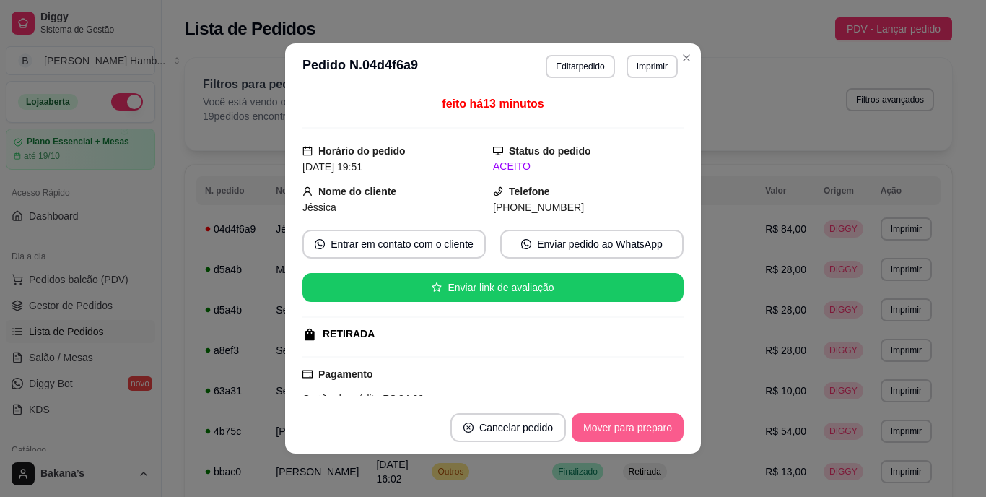
click at [596, 427] on button "Mover para preparo" at bounding box center [628, 427] width 112 height 29
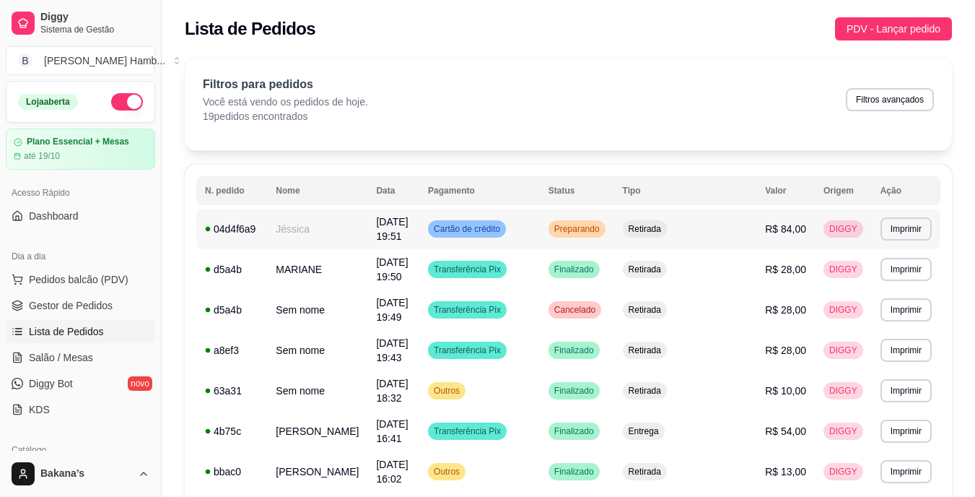
click at [603, 223] on span "Preparando" at bounding box center [577, 229] width 51 height 12
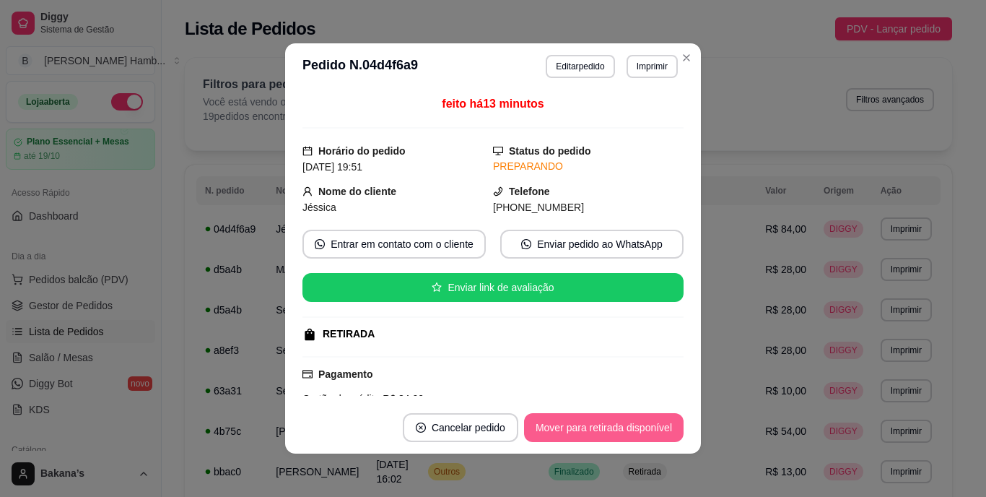
click at [640, 417] on button "Mover para retirada disponível" at bounding box center [604, 427] width 160 height 29
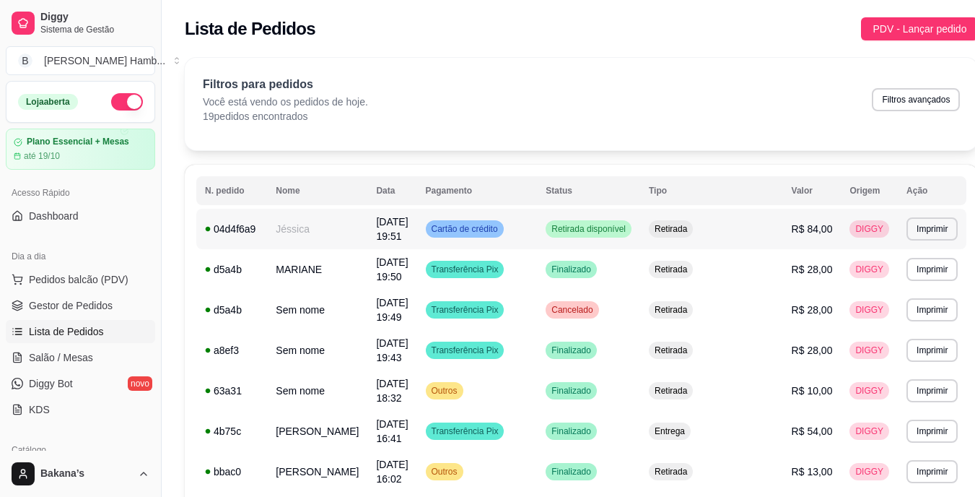
click at [629, 226] on span "Retirada disponível" at bounding box center [589, 229] width 80 height 12
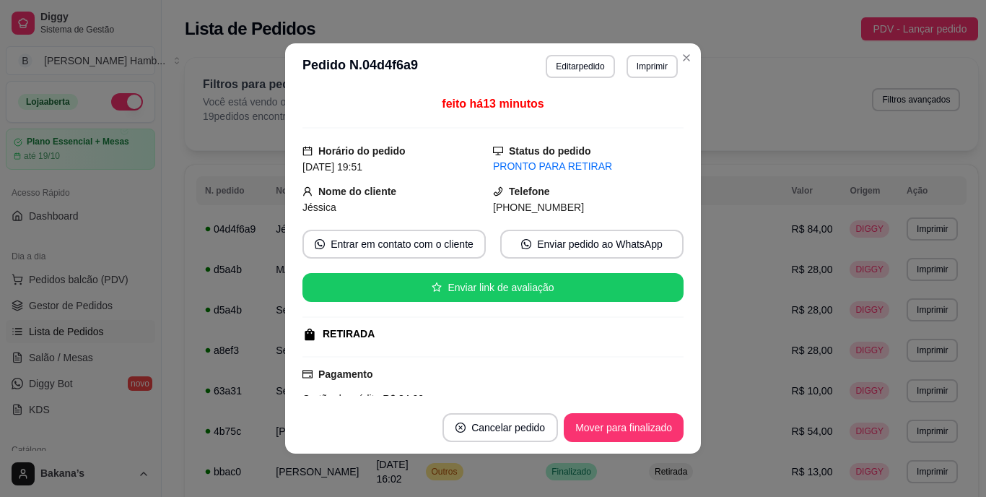
click at [622, 407] on footer "Cancelar pedido Mover para finalizado" at bounding box center [493, 427] width 416 height 52
click at [629, 417] on button "Mover para finalizado" at bounding box center [624, 427] width 120 height 29
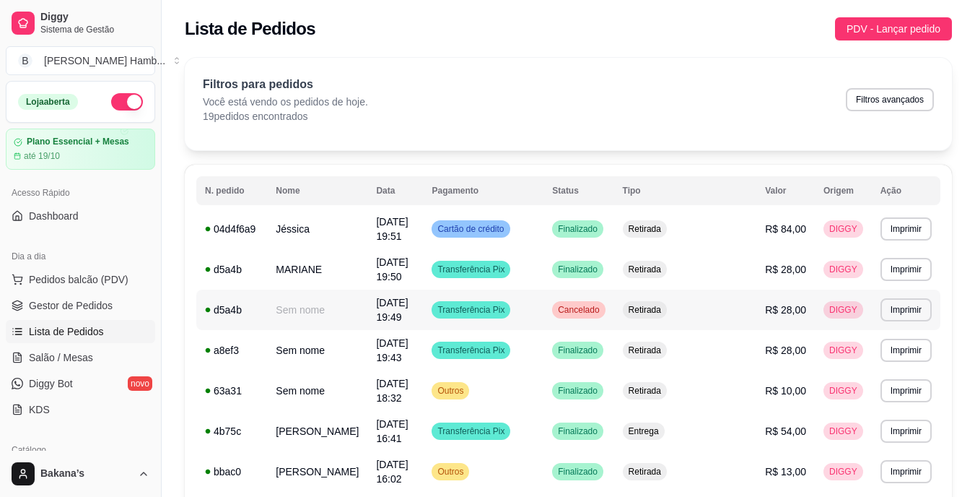
scroll to position [72, 0]
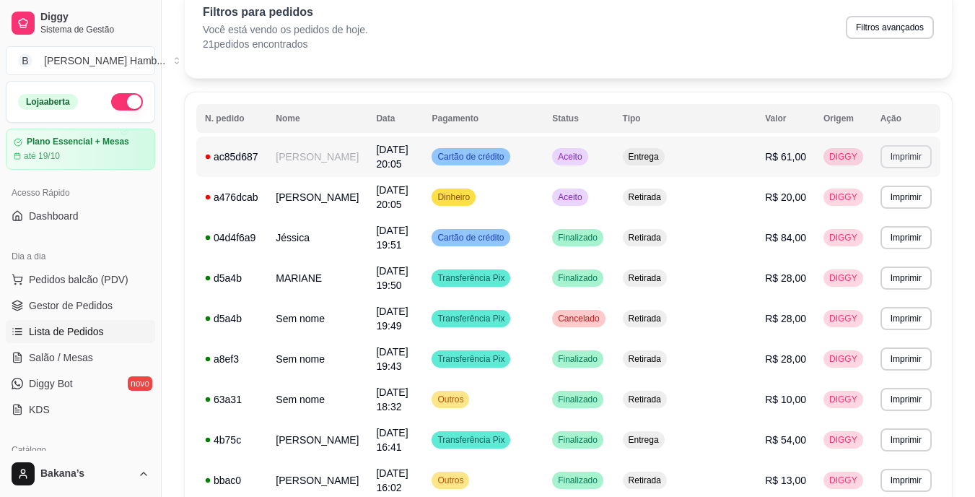
click at [921, 154] on button "Imprimir" at bounding box center [906, 156] width 51 height 23
click at [887, 204] on button "IMPRESSORA" at bounding box center [878, 204] width 101 height 22
click at [916, 226] on button "Imprimir" at bounding box center [906, 237] width 51 height 23
click at [893, 302] on button "IMPRESSORA" at bounding box center [879, 302] width 105 height 23
click at [86, 302] on span "Gestor de Pedidos" at bounding box center [71, 305] width 84 height 14
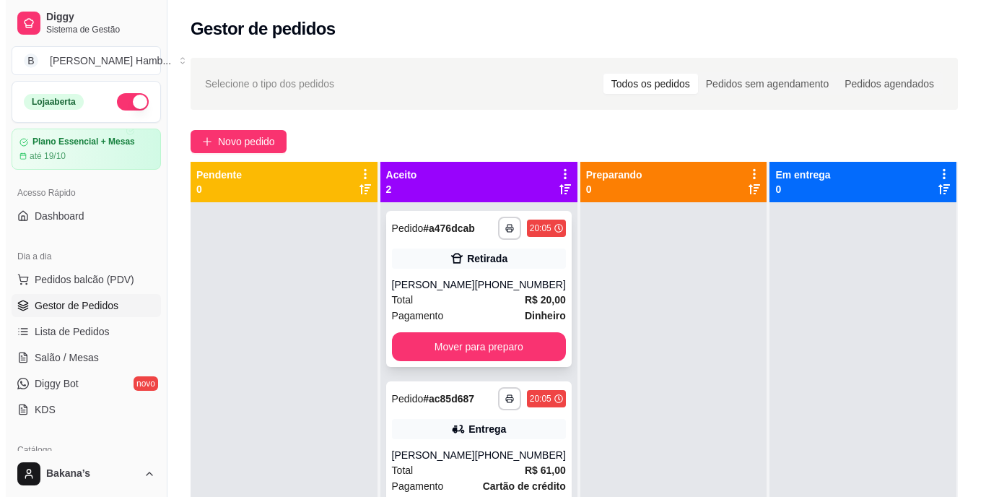
scroll to position [40, 0]
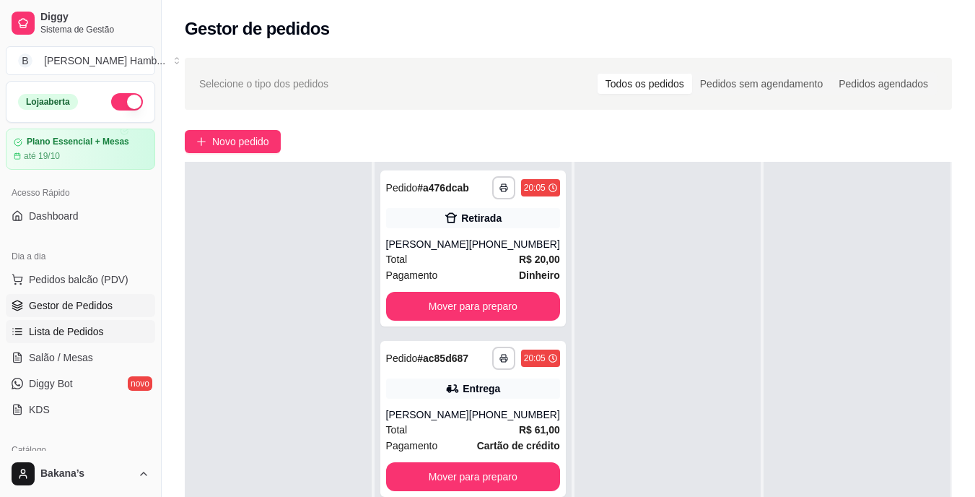
click at [112, 322] on link "Lista de Pedidos" at bounding box center [80, 331] width 149 height 23
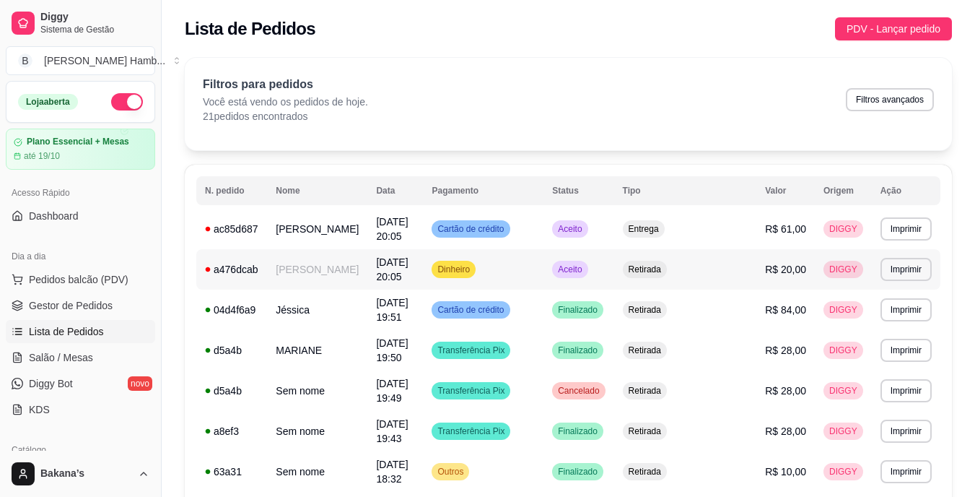
click at [585, 263] on span "Aceito" at bounding box center [570, 269] width 30 height 12
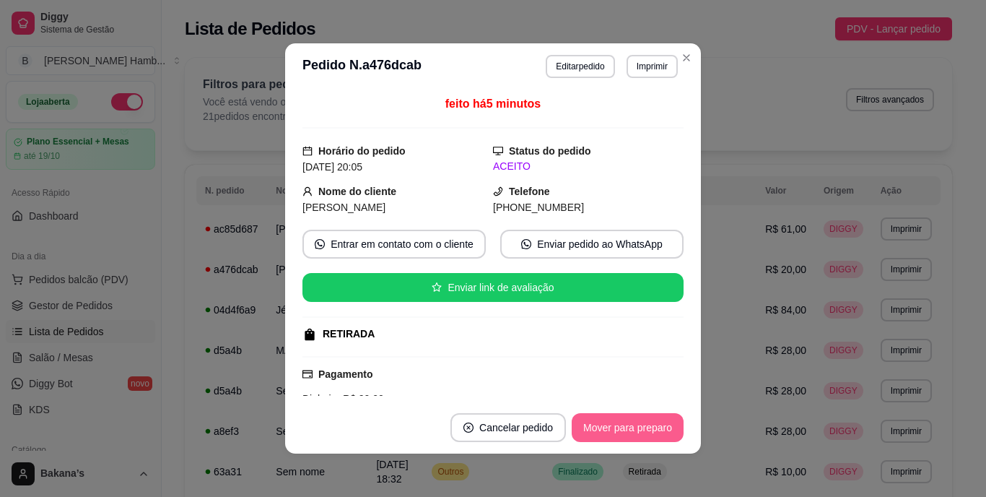
click at [639, 417] on button "Mover para preparo" at bounding box center [628, 427] width 112 height 29
click at [637, 424] on button "Mover para retirada disponível" at bounding box center [603, 428] width 154 height 28
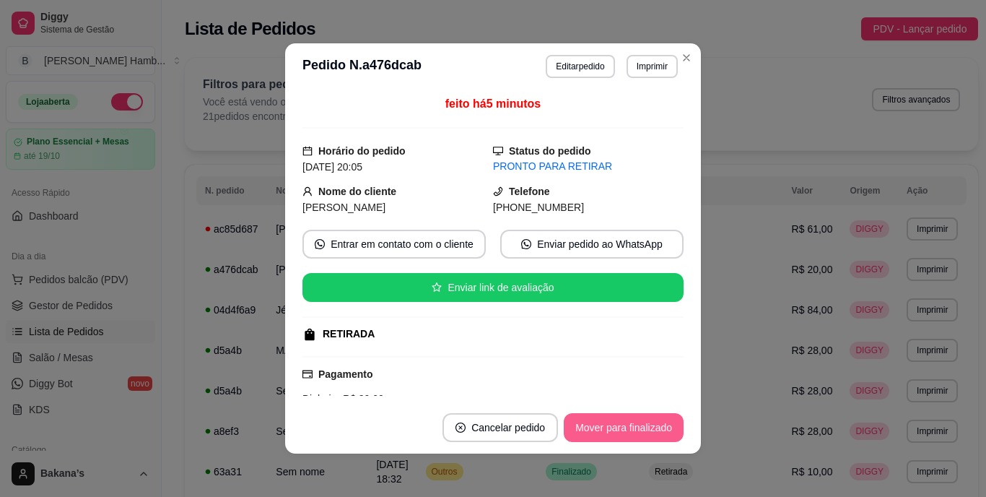
click at [636, 424] on button "Mover para finalizado" at bounding box center [624, 427] width 120 height 29
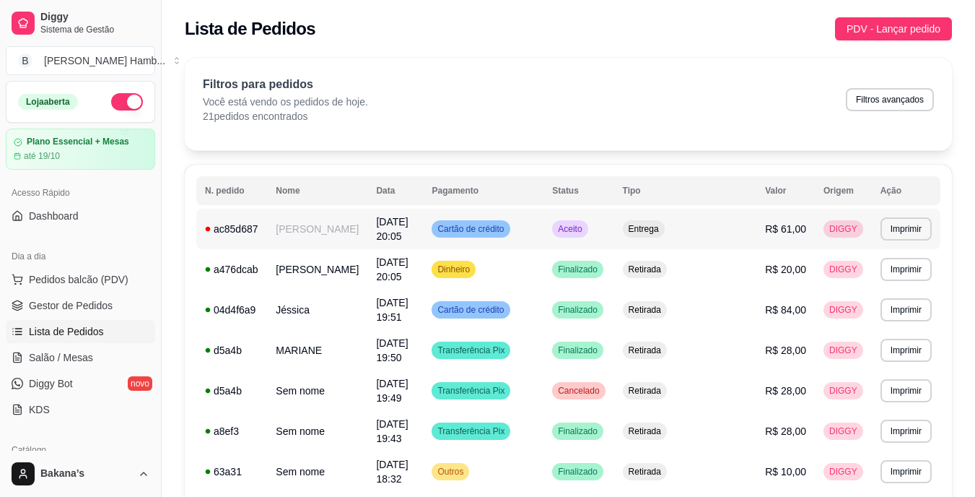
click at [585, 227] on span "Aceito" at bounding box center [570, 229] width 30 height 12
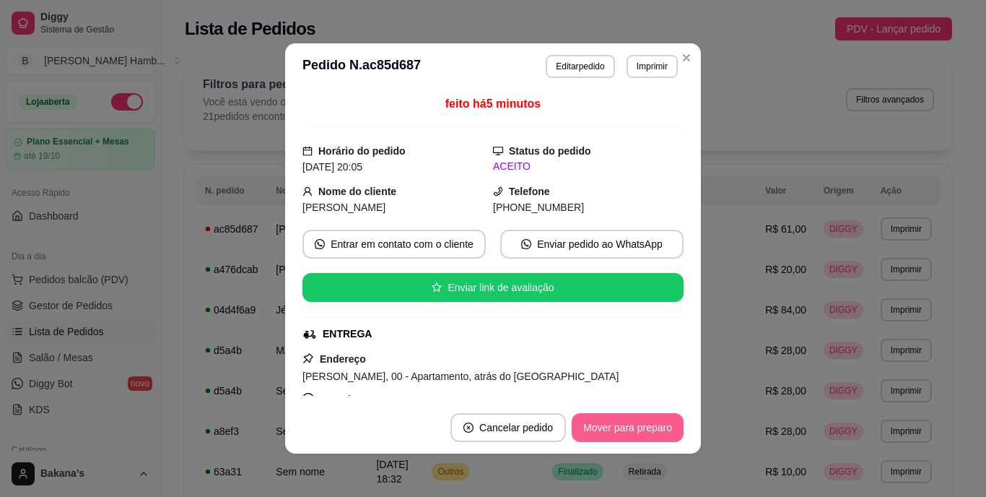
click at [599, 427] on button "Mover para preparo" at bounding box center [628, 427] width 112 height 29
click at [599, 422] on button "Mover para entrega" at bounding box center [628, 428] width 108 height 28
click at [599, 422] on button "Mover para finalizado" at bounding box center [624, 427] width 120 height 29
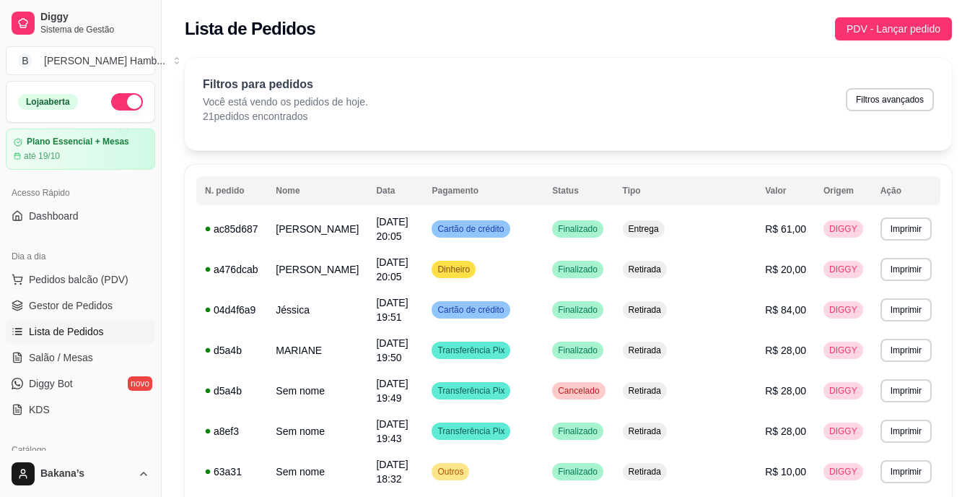
drag, startPoint x: 11, startPoint y: 27, endPoint x: 351, endPoint y: 66, distance: 342.2
click at [351, 66] on div "Filtros para pedidos Você está vendo os pedidos de hoje. 21 pedidos encontrados…" at bounding box center [568, 104] width 767 height 92
drag, startPoint x: 331, startPoint y: 64, endPoint x: 580, endPoint y: 24, distance: 252.3
click at [580, 24] on div "Lista de Pedidos PDV - Lançar pedido" at bounding box center [568, 28] width 767 height 23
click at [69, 0] on html "Diggy Sistema de Gestão B Bakana's Hamb ... Loja aberta Plano Essencial + Mesas…" at bounding box center [487, 248] width 975 height 497
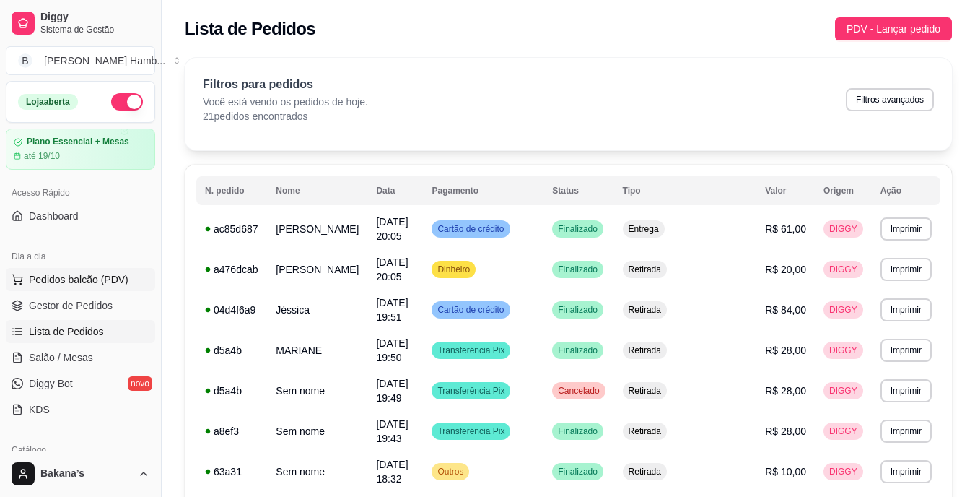
click at [108, 274] on span "Pedidos balcão (PDV)" at bounding box center [79, 279] width 100 height 14
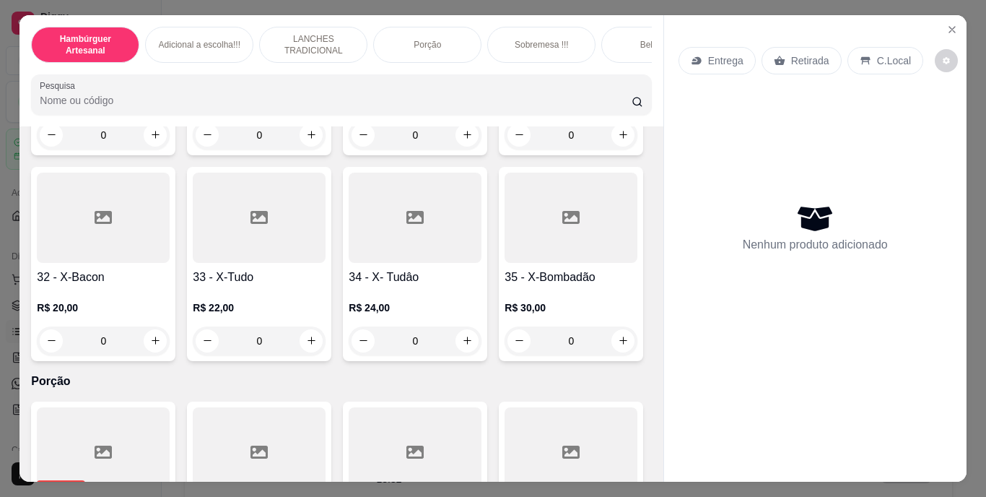
scroll to position [2382, 0]
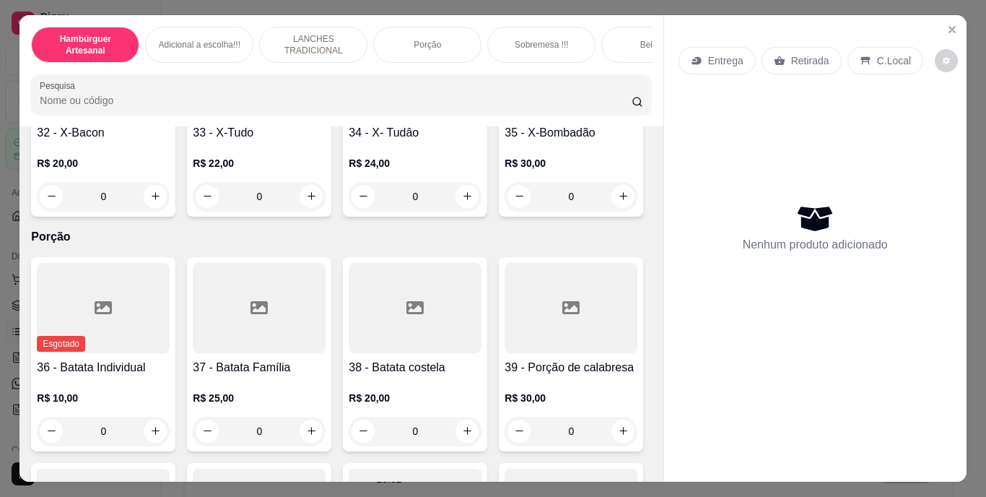
type input "1"
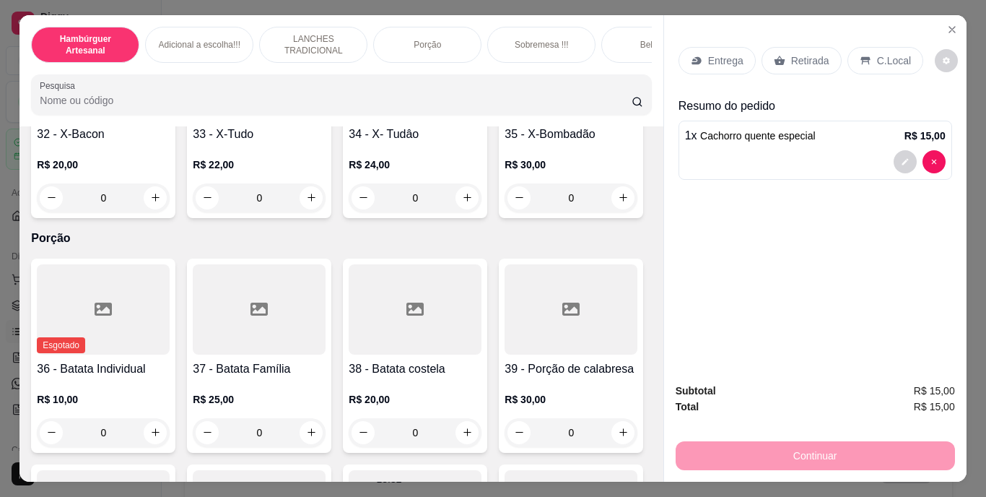
click at [809, 57] on p "Retirada" at bounding box center [810, 60] width 38 height 14
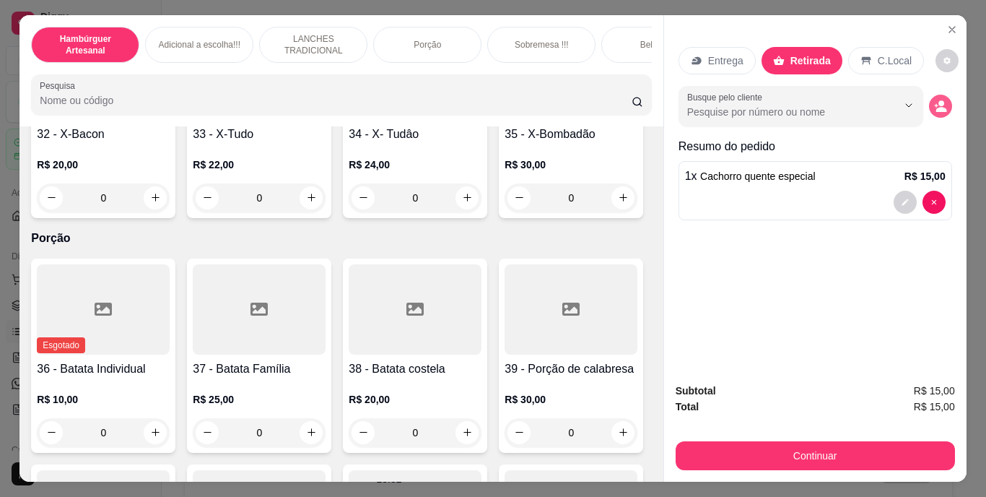
click at [934, 103] on icon "decrease-product-quantity" at bounding box center [940, 106] width 13 height 13
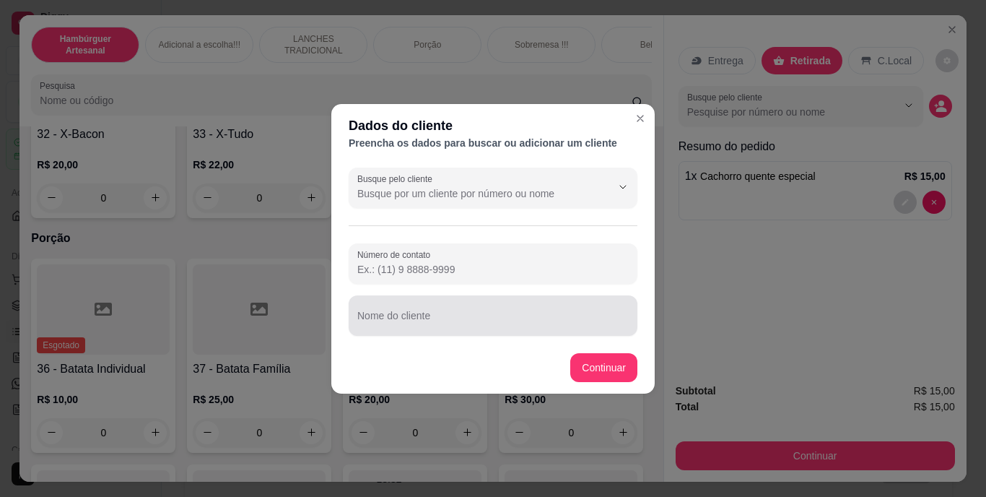
click at [624, 304] on div at bounding box center [492, 315] width 271 height 29
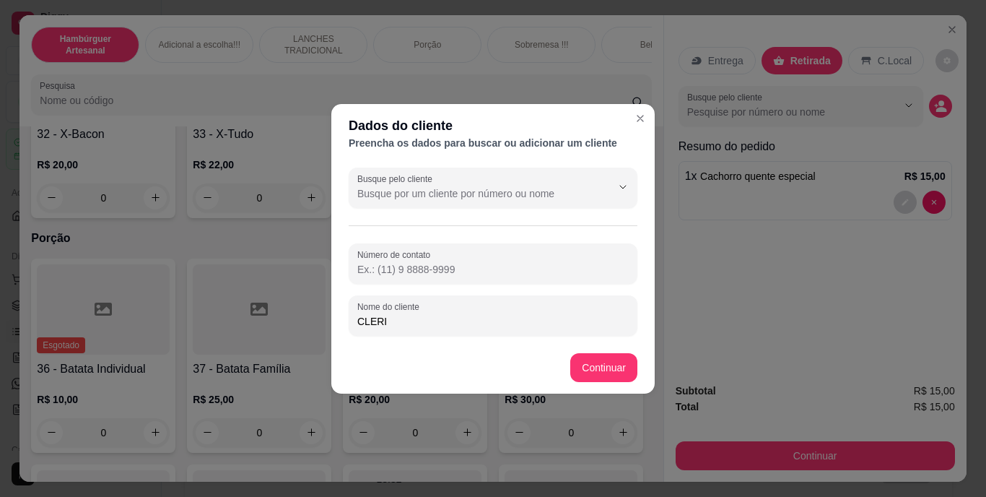
type input "CLERIN"
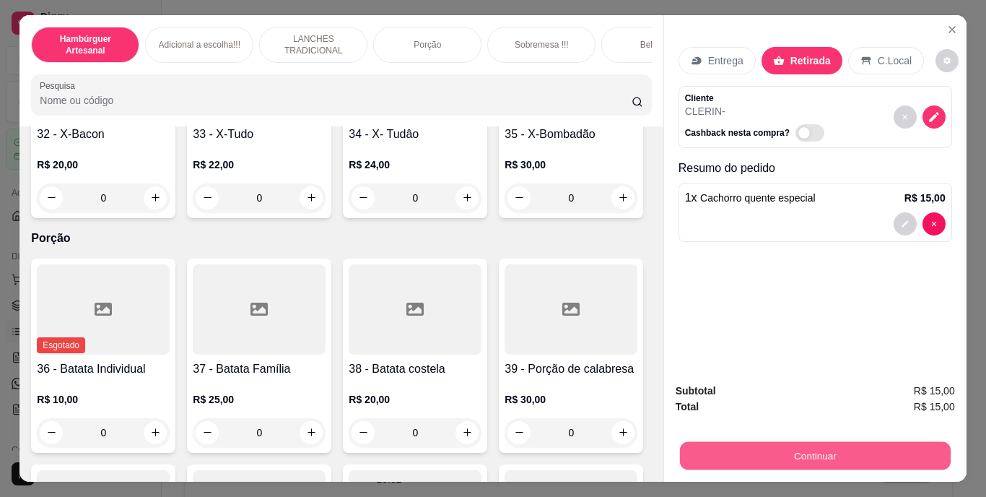
click at [742, 443] on button "Continuar" at bounding box center [814, 456] width 271 height 28
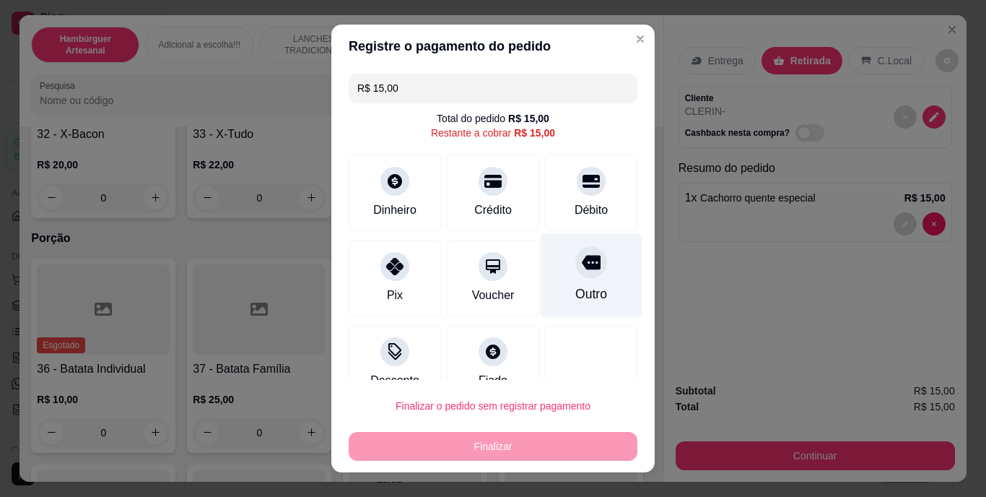
click at [588, 265] on div "Outro" at bounding box center [592, 275] width 102 height 84
type input "R$ 0,00"
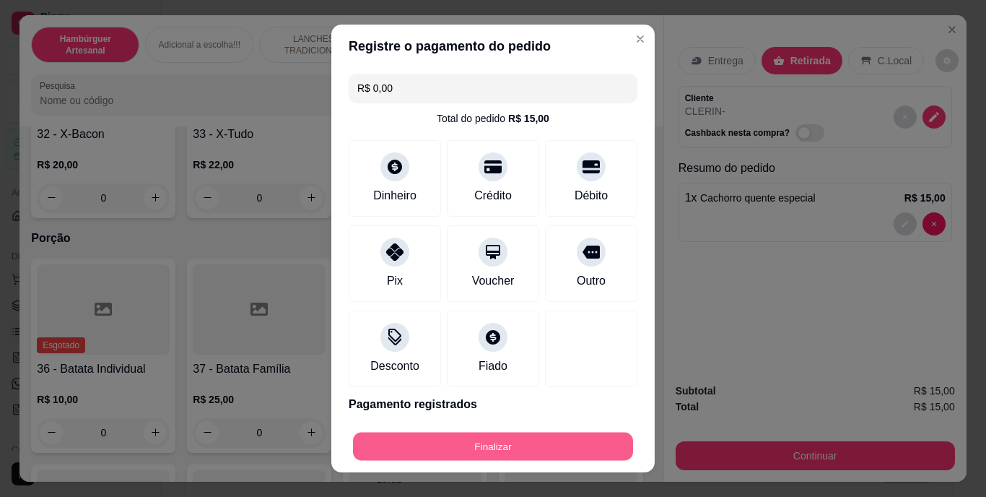
click at [579, 450] on button "Finalizar" at bounding box center [493, 446] width 280 height 28
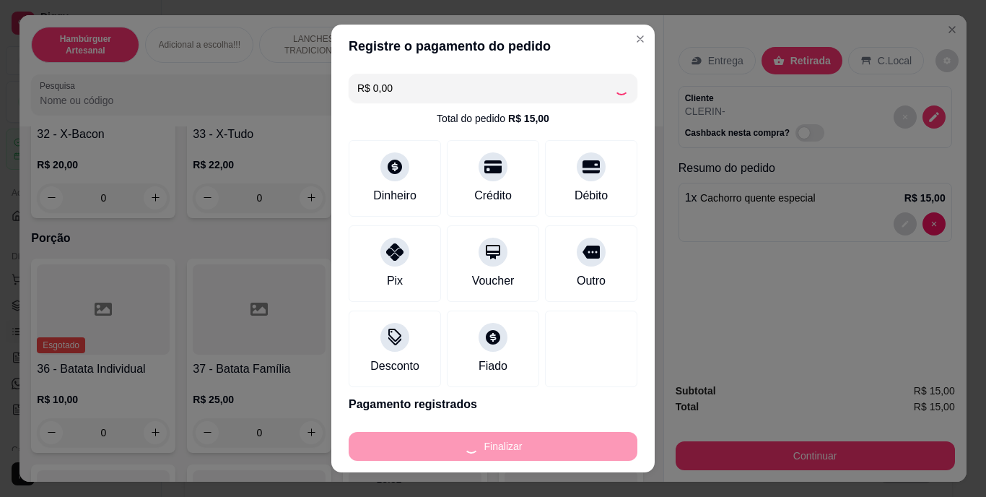
type input "0"
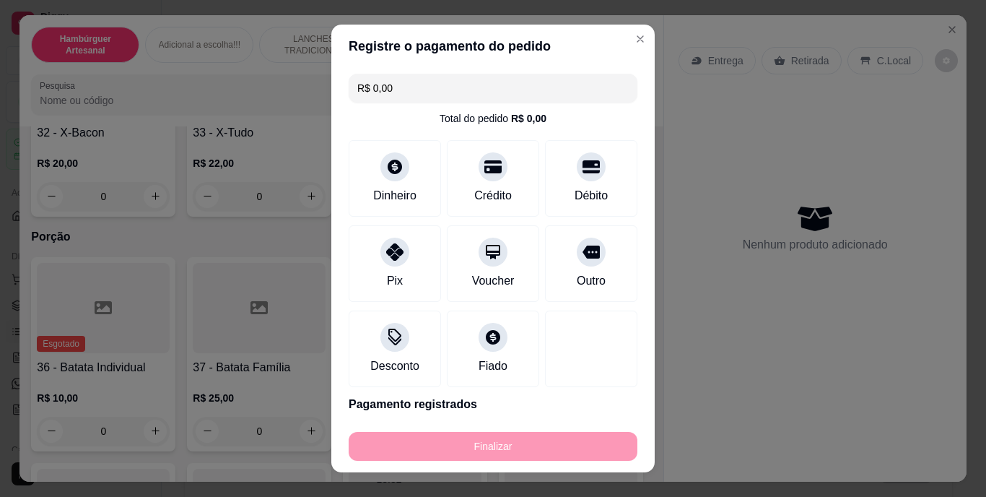
type input "-R$ 15,00"
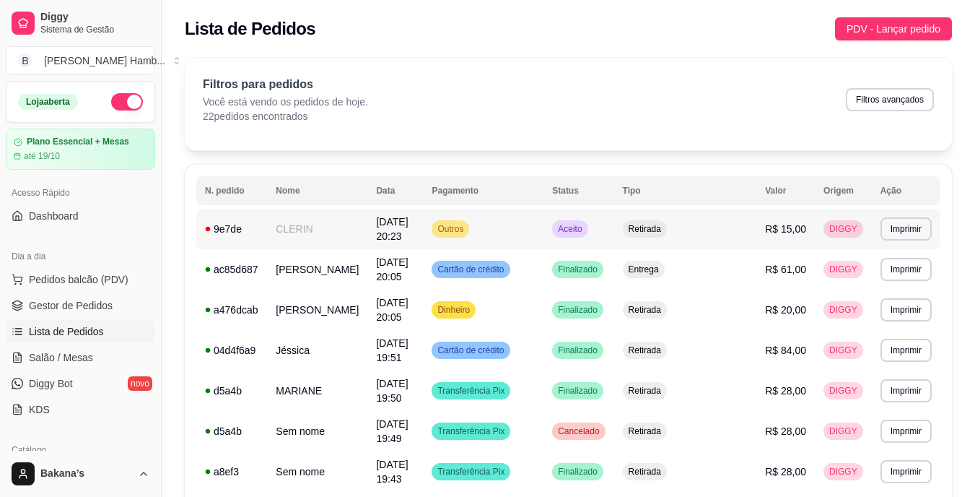
click at [748, 234] on td "Retirada" at bounding box center [685, 229] width 143 height 40
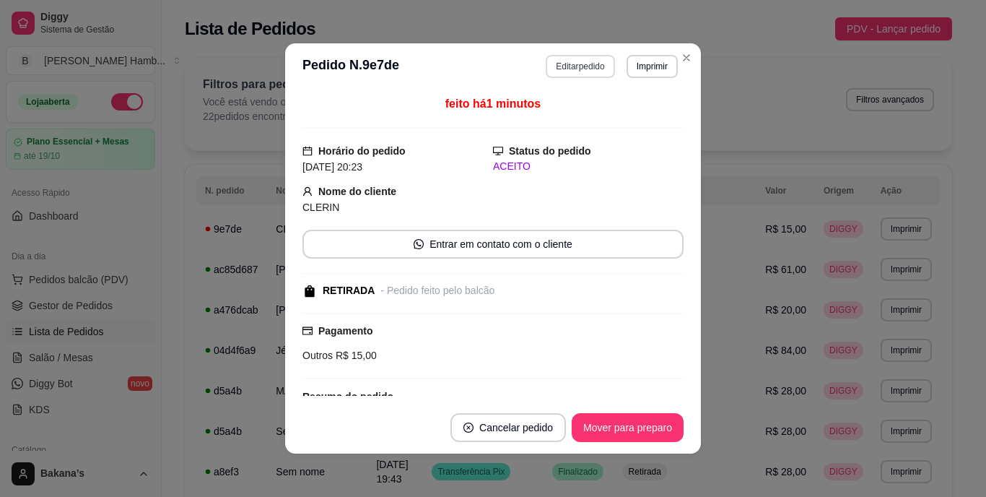
click at [572, 66] on button "Editar pedido" at bounding box center [580, 66] width 69 height 23
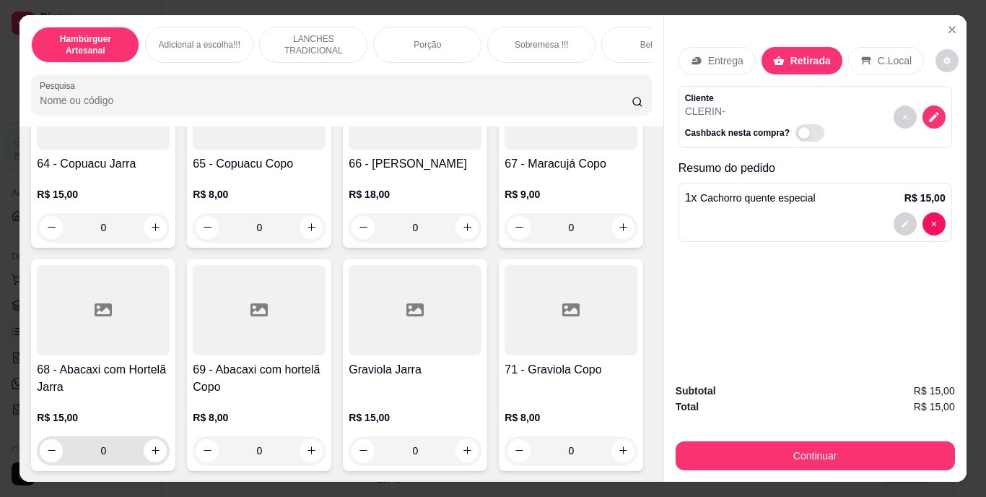
scroll to position [5559, 0]
click at [306, 27] on icon "increase-product-quantity" at bounding box center [311, 21] width 11 height 11
click at [309, 27] on icon "increase-product-quantity" at bounding box center [311, 21] width 11 height 11
type input "2"
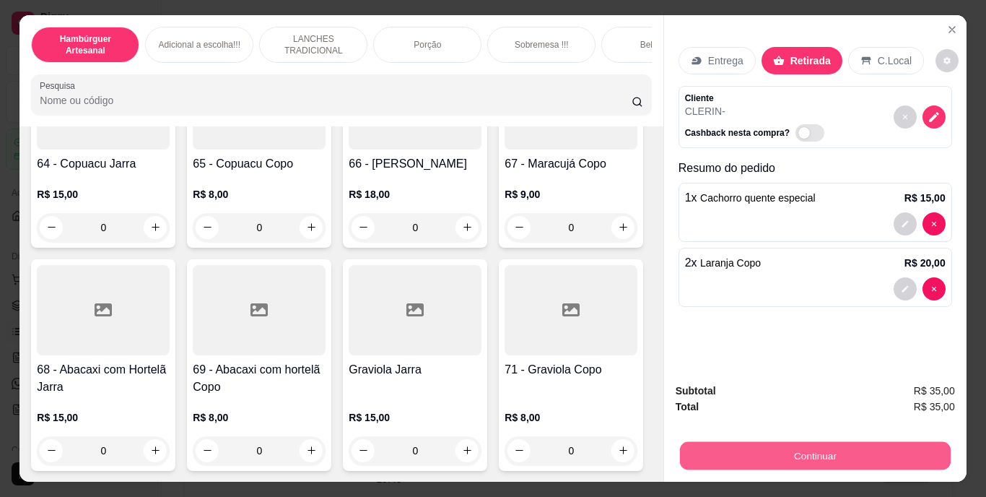
click at [760, 445] on button "Continuar" at bounding box center [814, 456] width 271 height 28
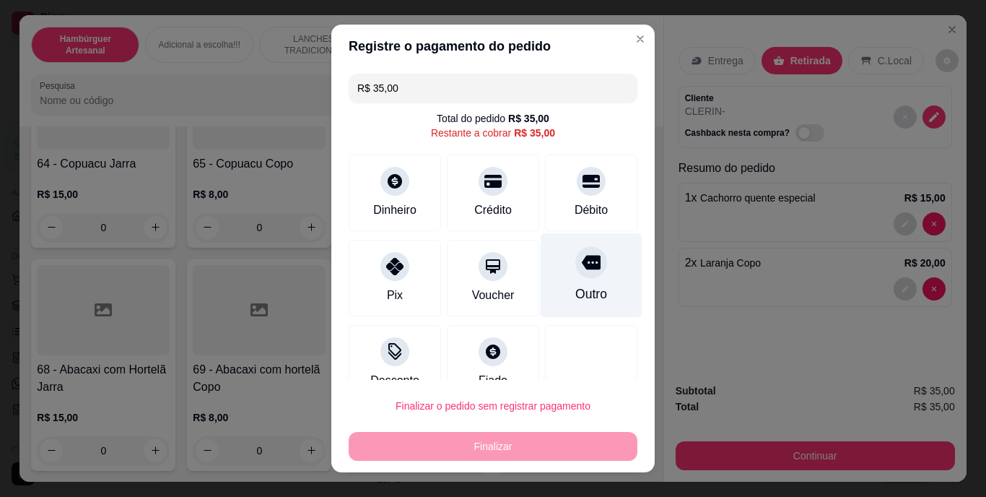
click at [575, 302] on div "Outro" at bounding box center [591, 294] width 32 height 19
type input "R$ 0,00"
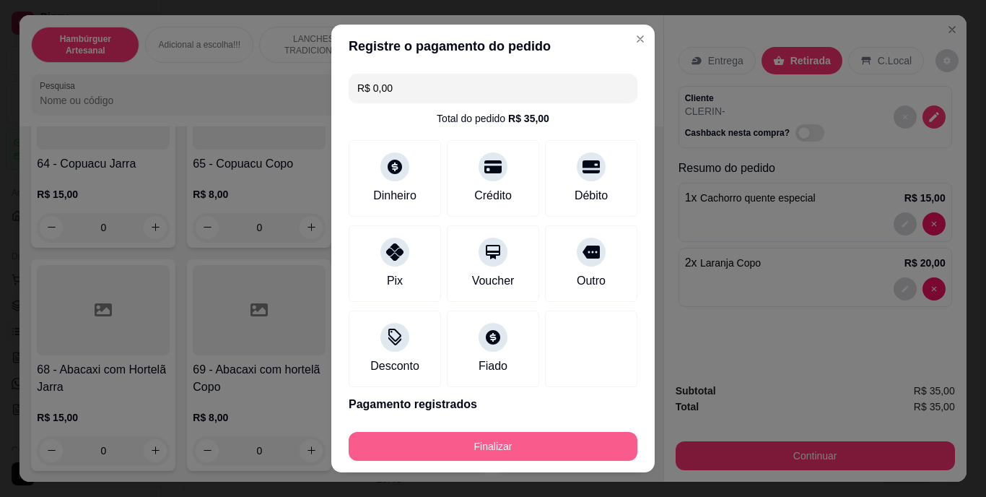
click at [577, 445] on button "Finalizar" at bounding box center [493, 446] width 289 height 29
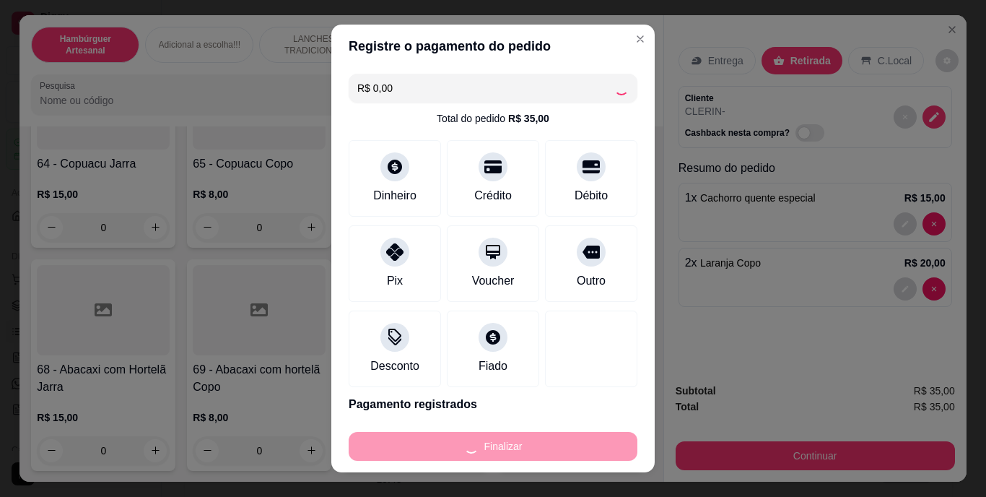
type input "0"
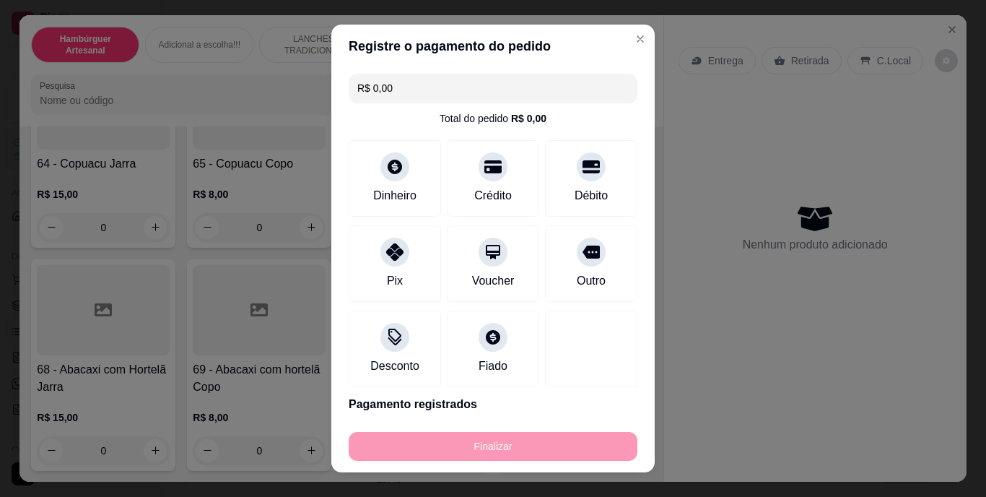
type input "-R$ 35,00"
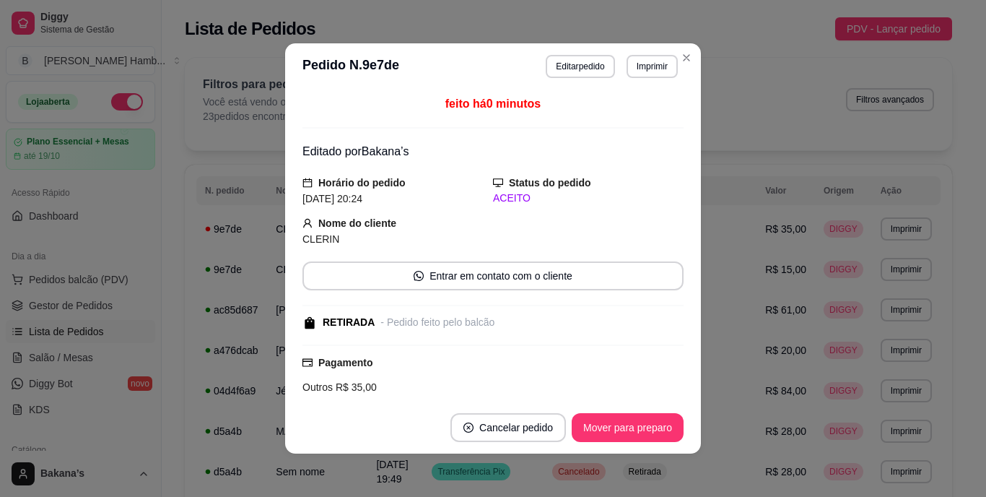
click at [596, 362] on div "Pagamento Outros R$ 35,00" at bounding box center [492, 374] width 381 height 40
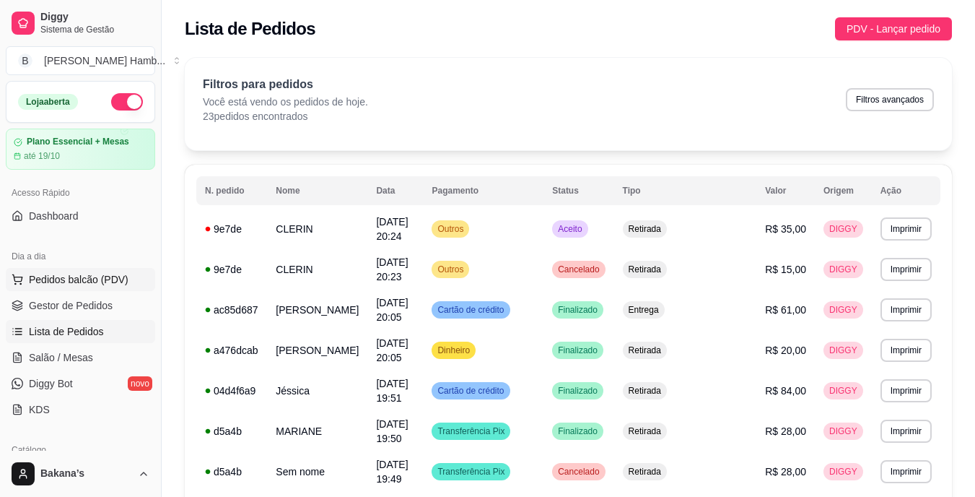
click at [71, 272] on span "Pedidos balcão (PDV)" at bounding box center [79, 279] width 100 height 14
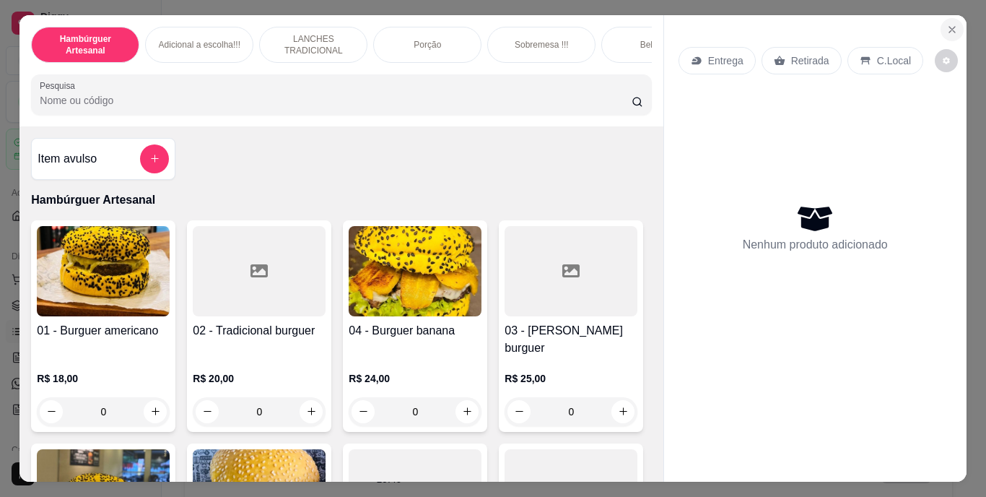
click at [955, 22] on button "Close" at bounding box center [952, 29] width 23 height 23
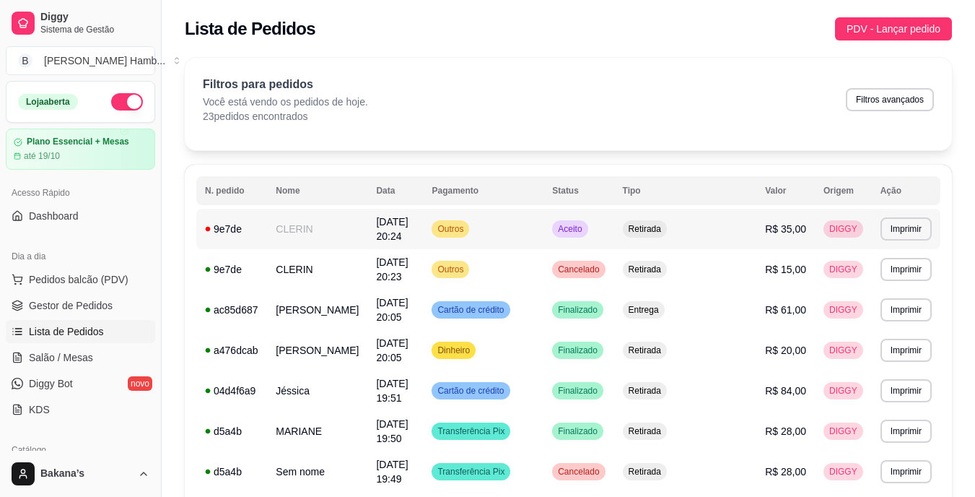
click at [350, 219] on td "CLERIN" at bounding box center [317, 229] width 100 height 40
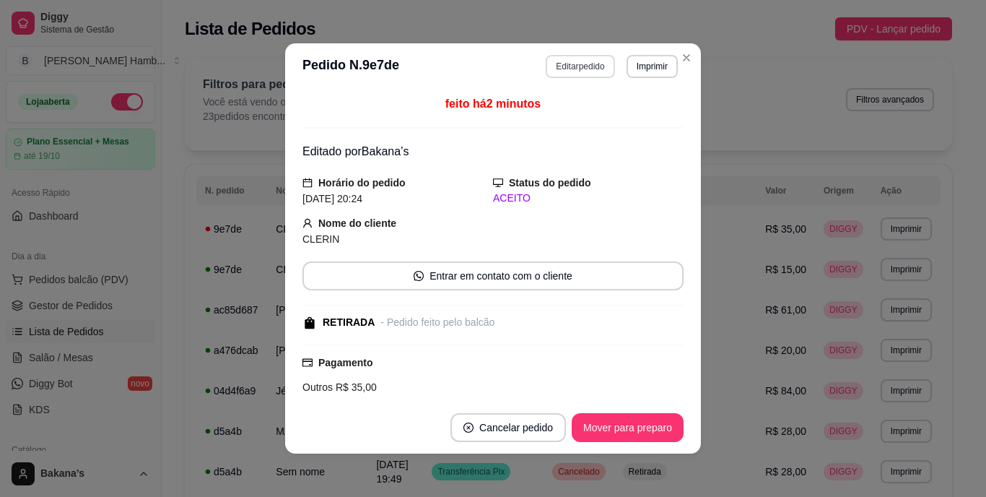
click at [598, 59] on button "Editar pedido" at bounding box center [580, 66] width 69 height 23
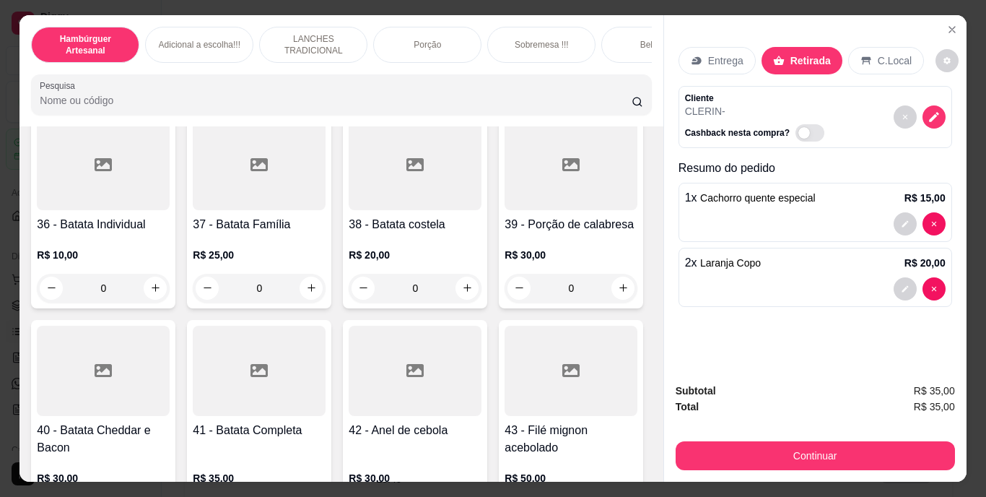
scroll to position [2454, 0]
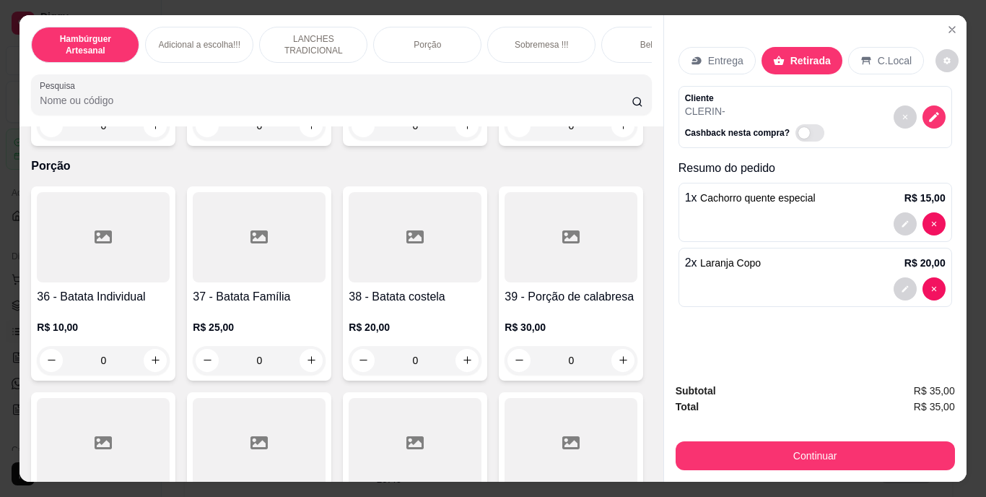
type input "2"
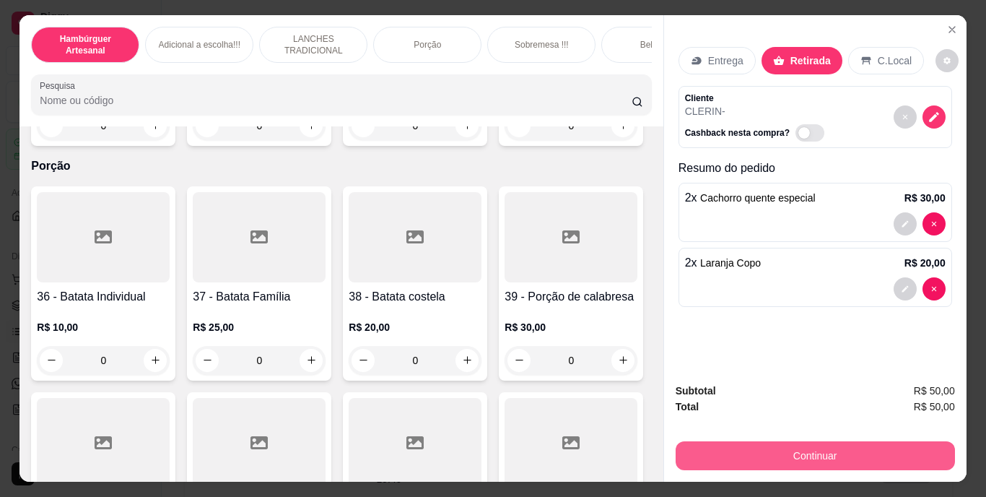
click at [712, 445] on button "Continuar" at bounding box center [815, 455] width 279 height 29
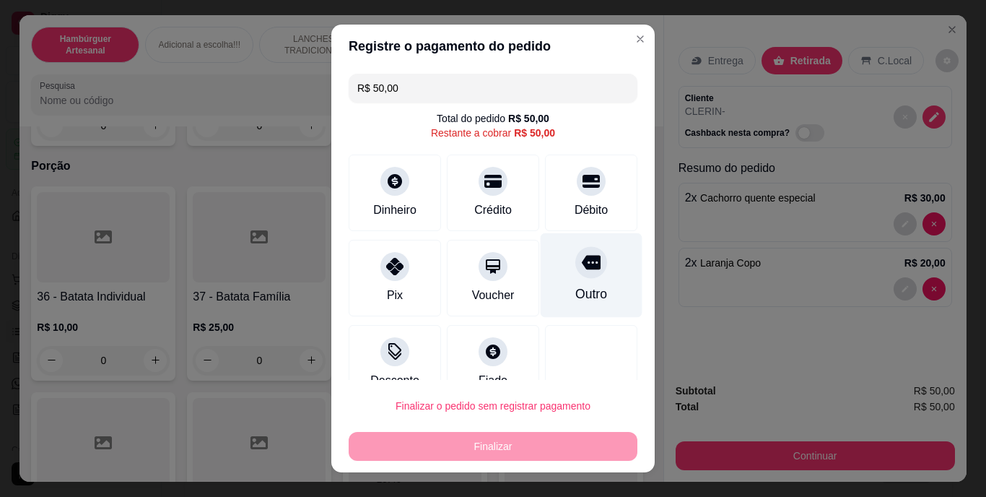
click at [582, 255] on icon at bounding box center [591, 262] width 19 height 19
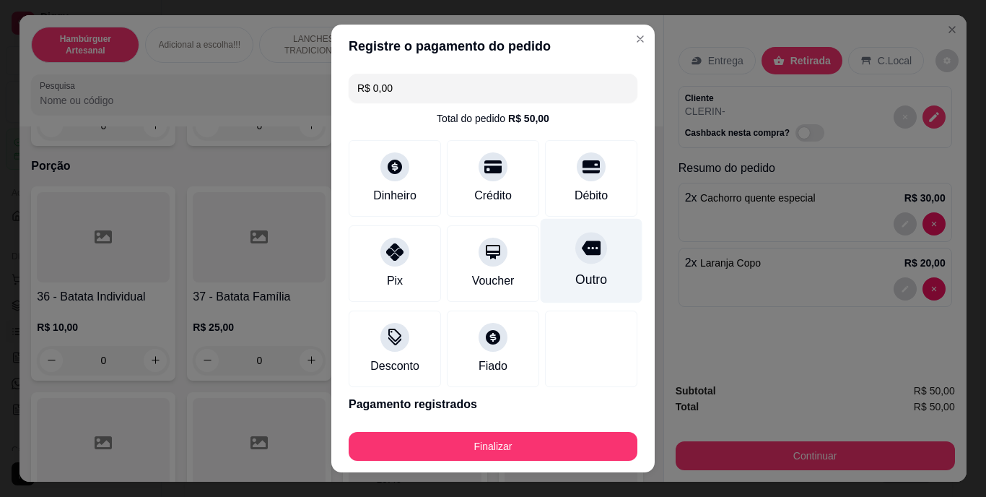
type input "R$ 0,00"
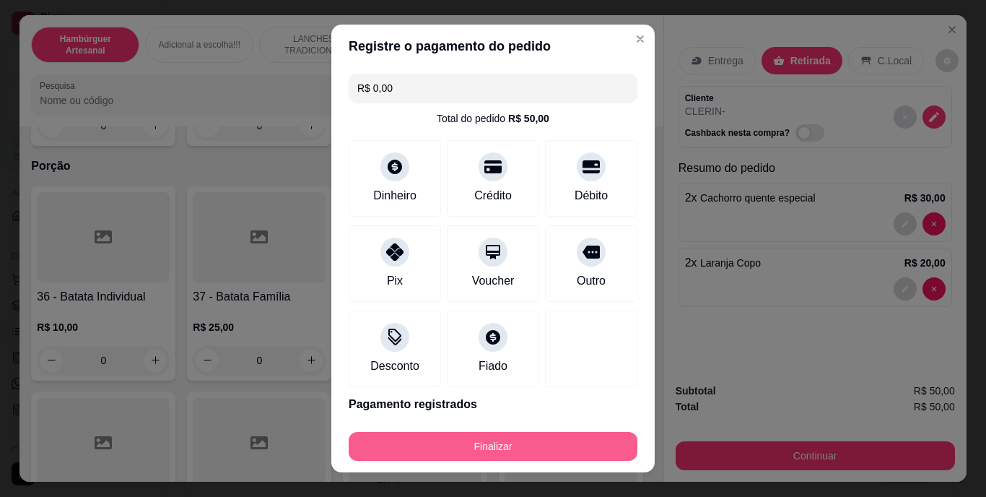
click at [555, 437] on button "Finalizar" at bounding box center [493, 446] width 289 height 29
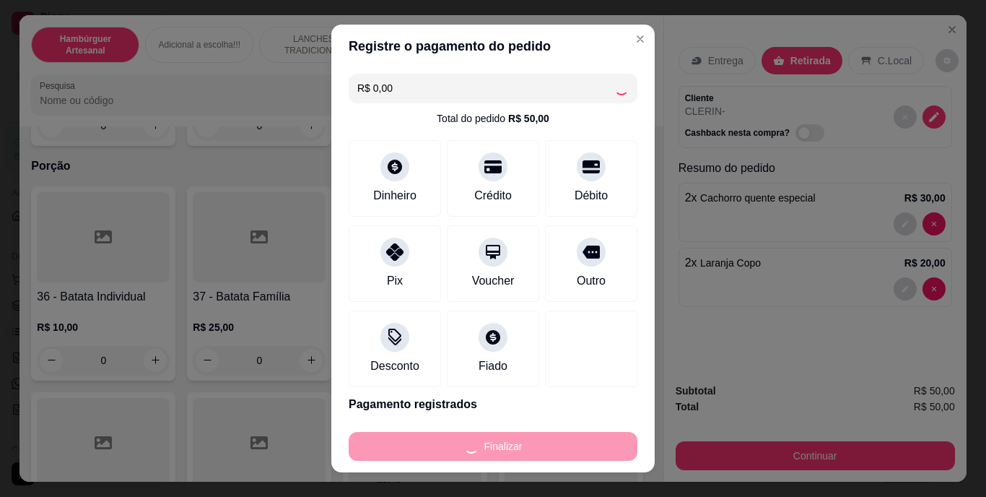
type input "0"
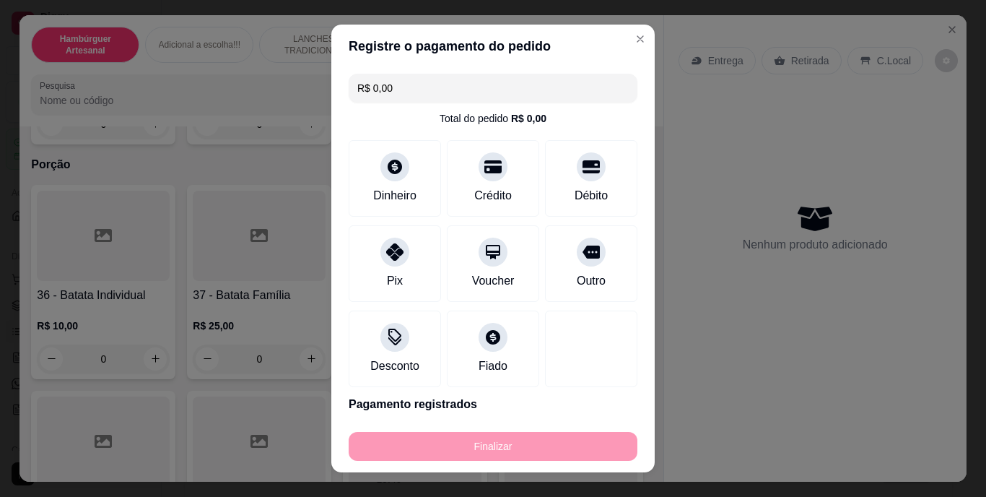
type input "-R$ 50,00"
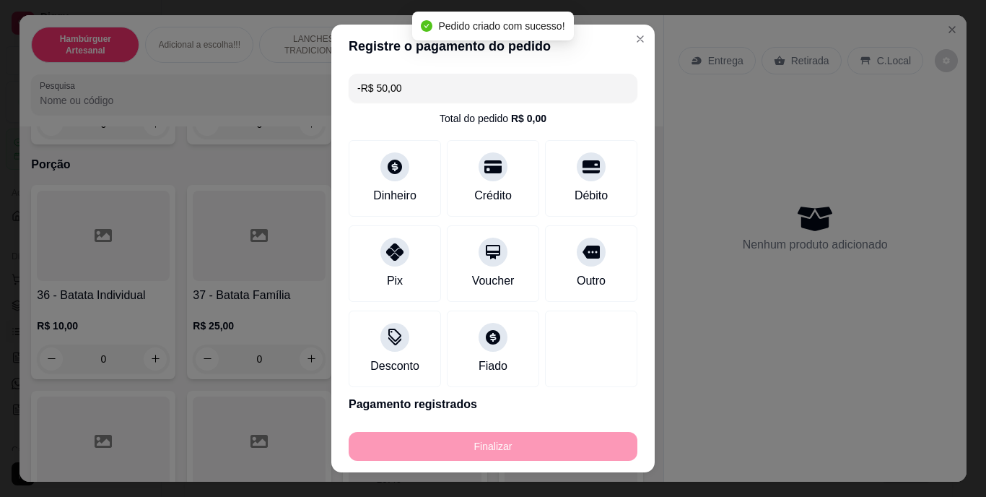
scroll to position [2454, 0]
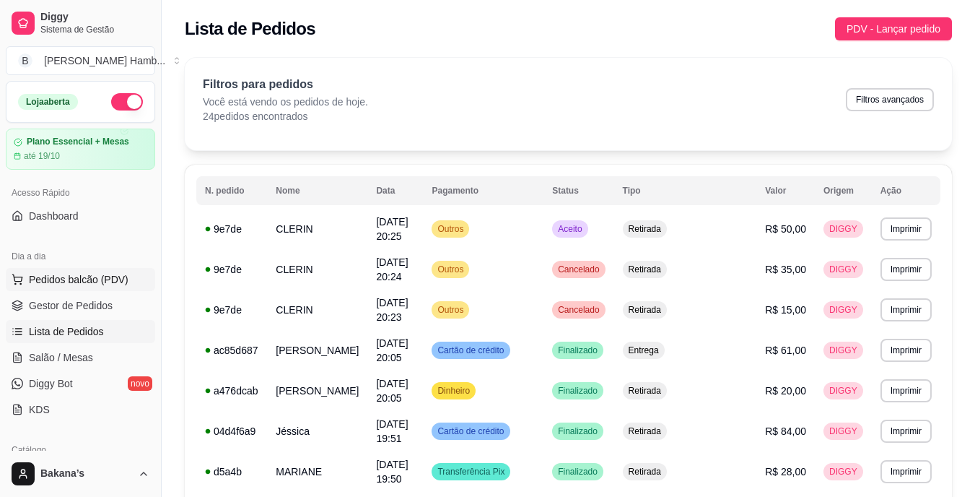
click at [116, 274] on span "Pedidos balcão (PDV)" at bounding box center [79, 279] width 100 height 14
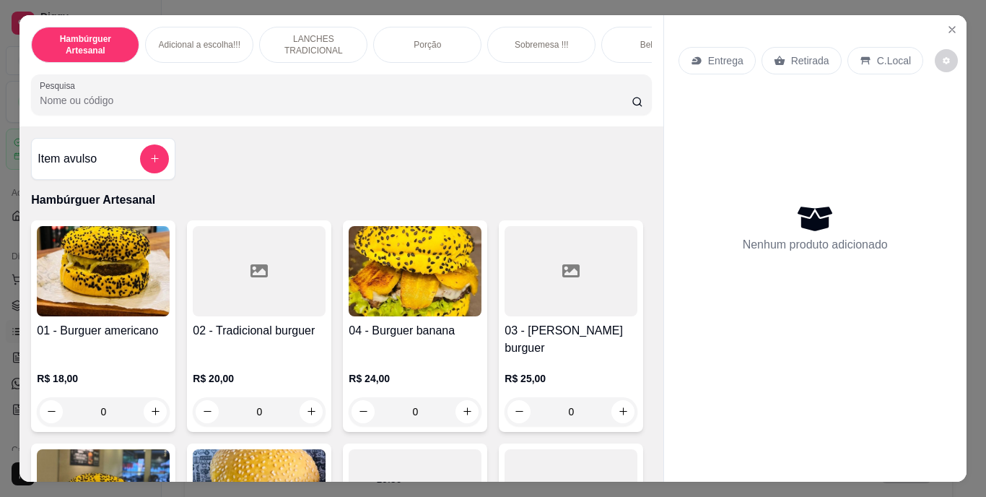
click at [314, 33] on p "LANCHES TRADICIONAL" at bounding box center [313, 44] width 84 height 23
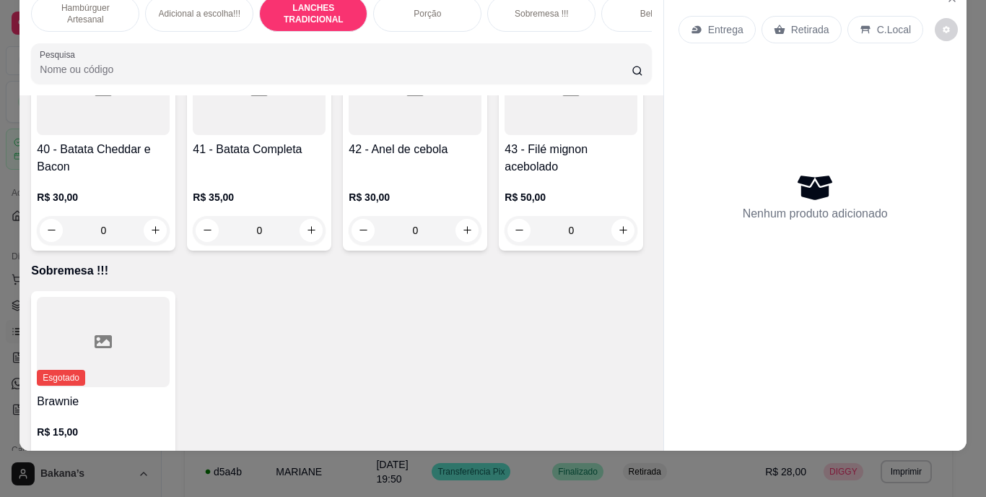
scroll to position [2631, 0]
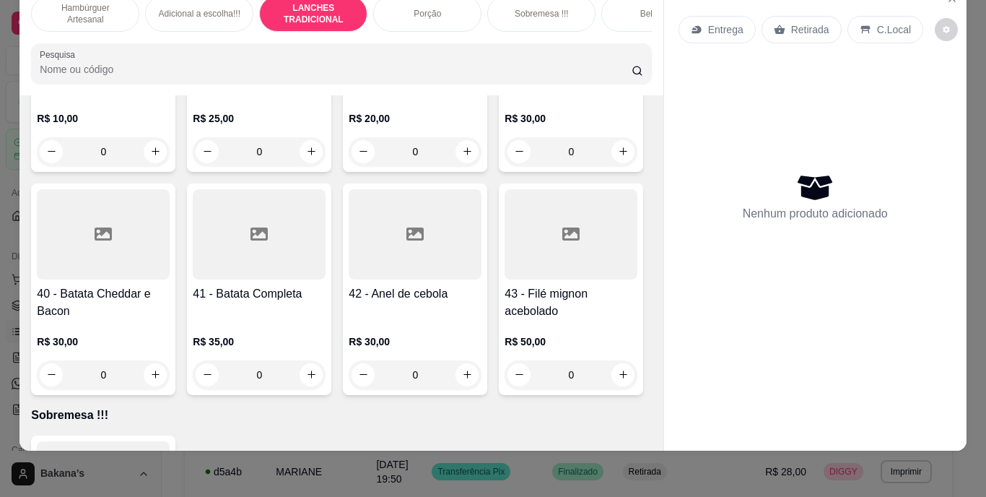
type input "1"
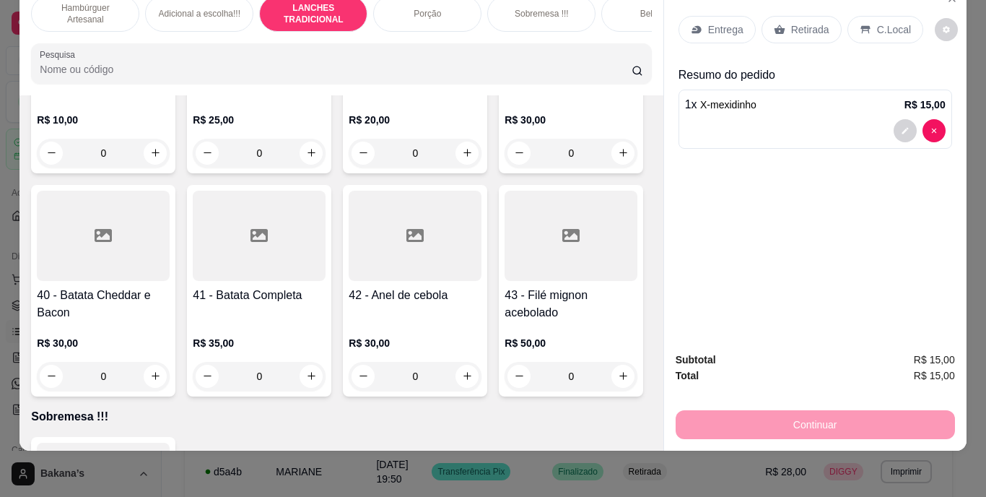
scroll to position [2775, 0]
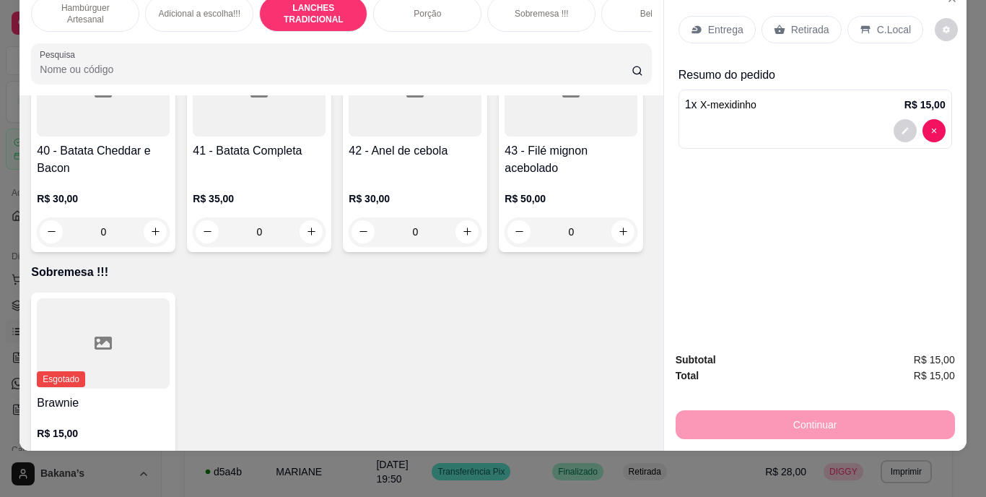
type input "1"
click at [780, 19] on div "Retirada" at bounding box center [802, 29] width 80 height 27
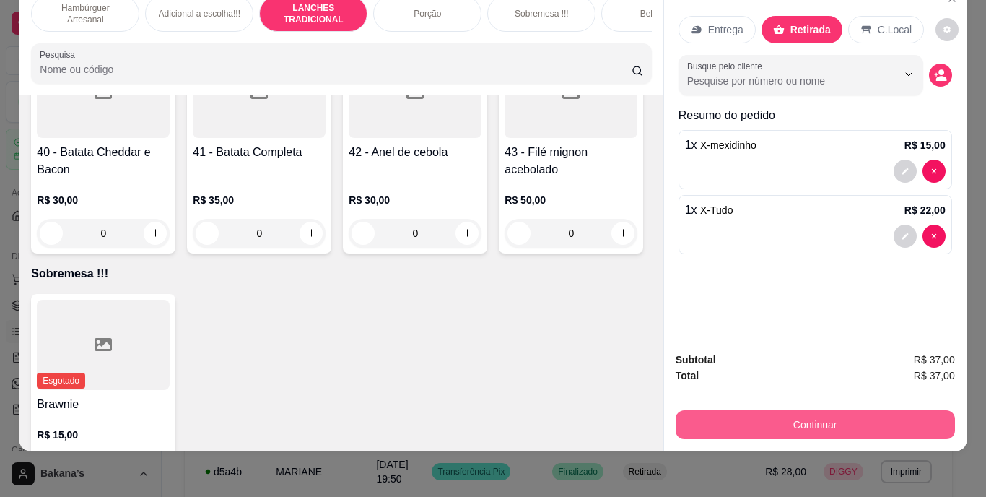
click at [713, 414] on button "Continuar" at bounding box center [815, 424] width 279 height 29
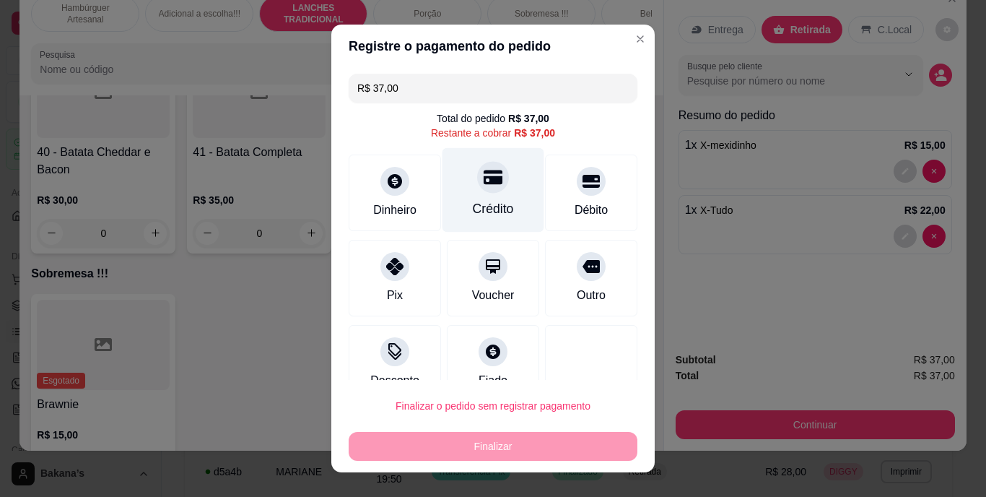
click at [473, 207] on div "Crédito" at bounding box center [493, 209] width 41 height 19
type input "R$ 0,00"
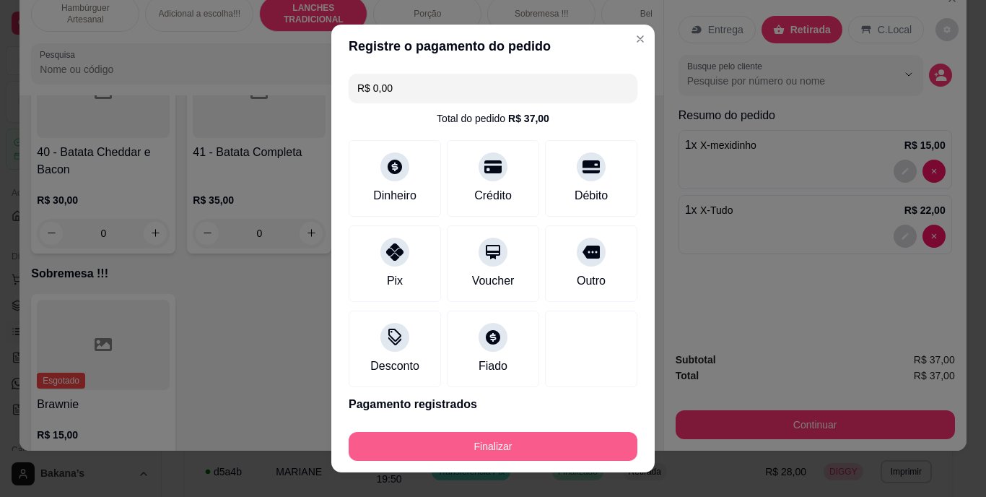
click at [462, 450] on button "Finalizar" at bounding box center [493, 446] width 289 height 29
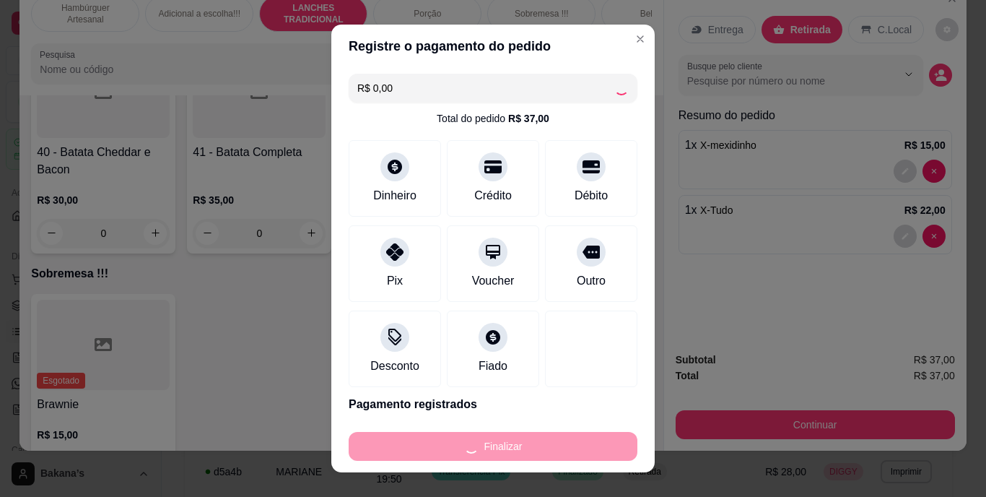
type input "0"
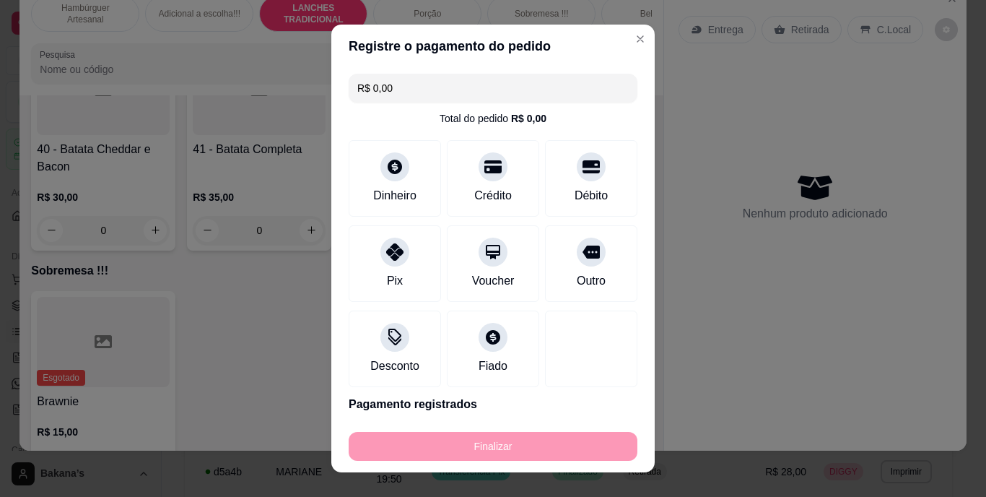
type input "-R$ 37,00"
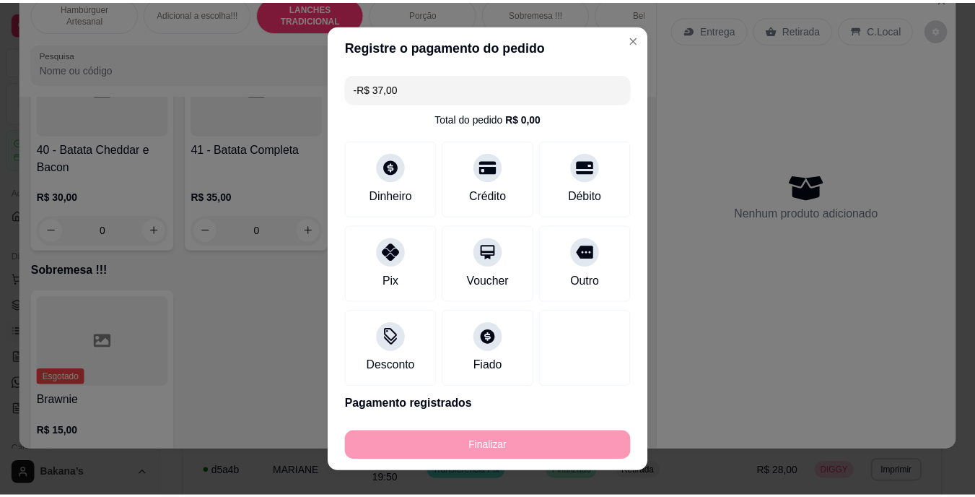
scroll to position [2774, 0]
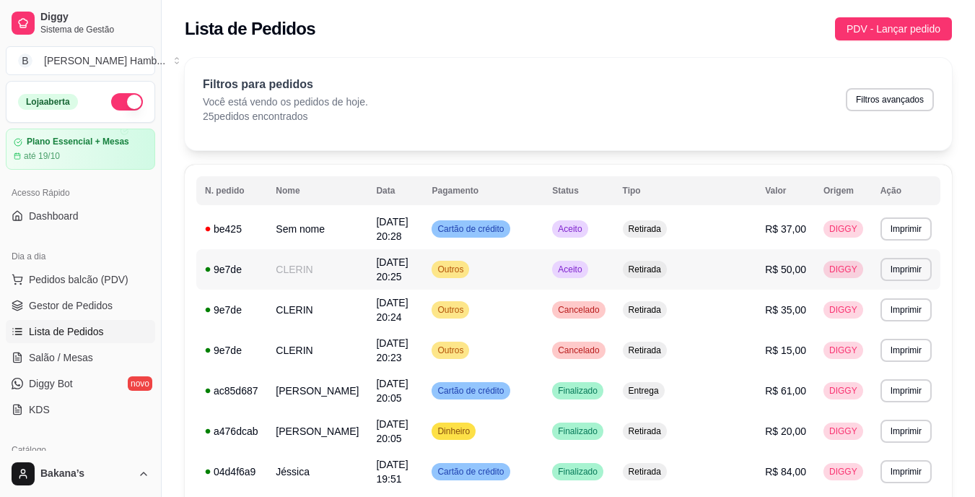
click at [724, 271] on td "Retirada" at bounding box center [685, 269] width 143 height 40
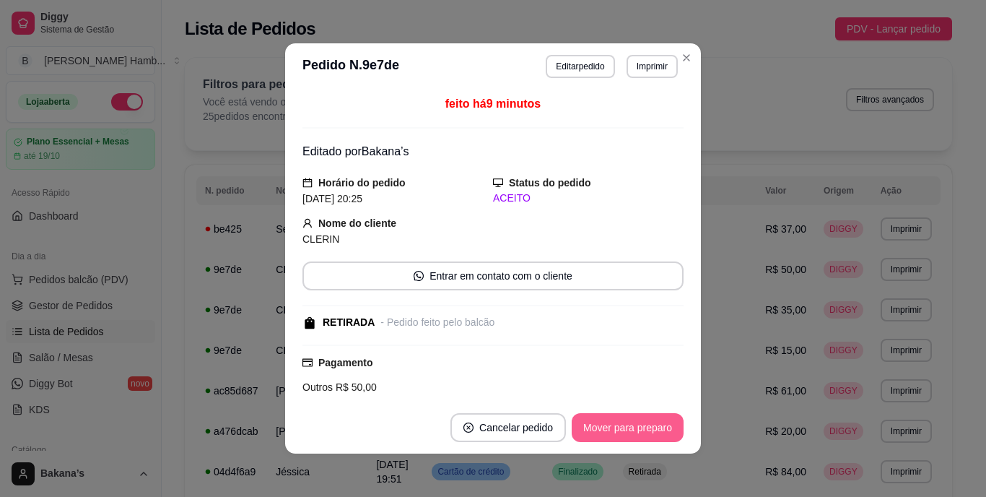
click at [648, 435] on button "Mover para preparo" at bounding box center [628, 427] width 112 height 29
click at [648, 434] on div "Mover para preparo" at bounding box center [618, 427] width 132 height 29
click at [648, 434] on button "Mover para retirada disponível" at bounding box center [604, 427] width 160 height 29
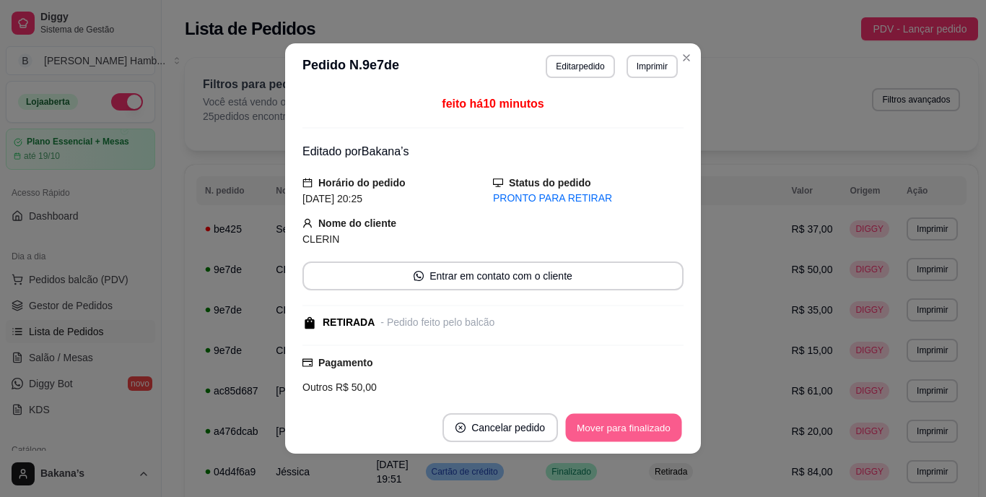
click at [645, 431] on button "Mover para finalizado" at bounding box center [624, 428] width 116 height 28
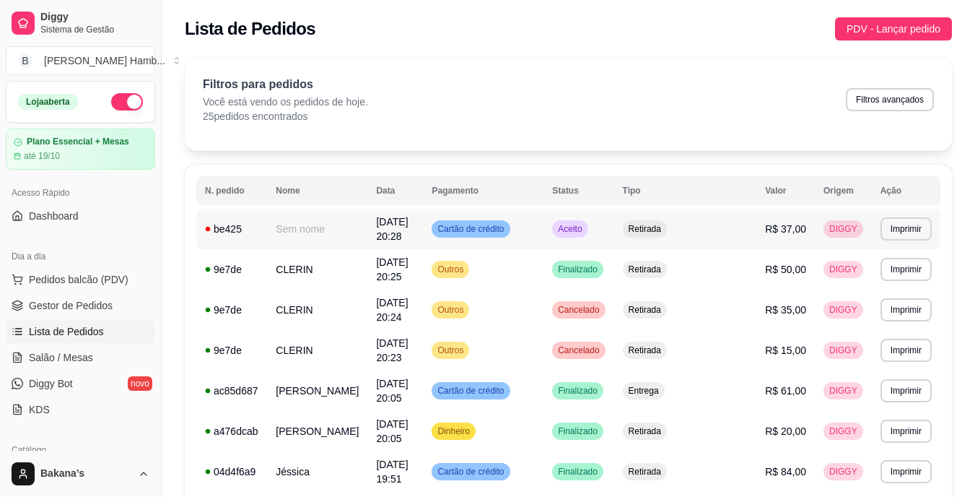
click at [585, 231] on span "Aceito" at bounding box center [570, 229] width 30 height 12
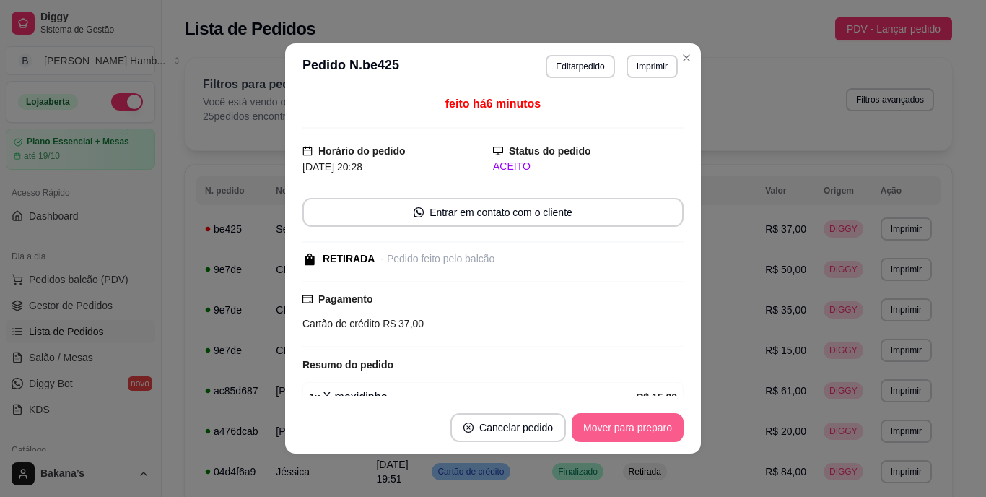
click at [660, 427] on button "Mover para preparo" at bounding box center [628, 427] width 112 height 29
click at [660, 427] on button "Mover para retirada disponível" at bounding box center [603, 428] width 154 height 28
click at [660, 427] on button "Mover para finalizado" at bounding box center [624, 428] width 116 height 28
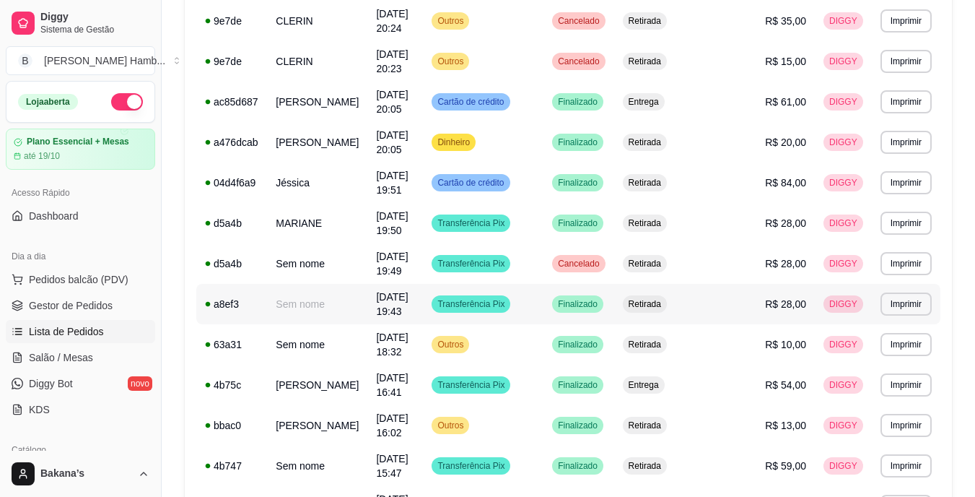
scroll to position [361, 0]
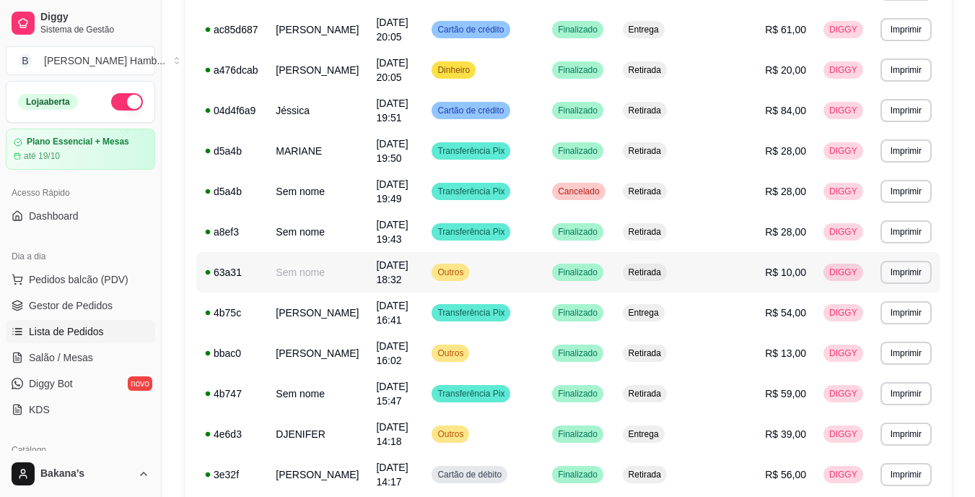
click at [544, 252] on td "Outros" at bounding box center [483, 272] width 121 height 40
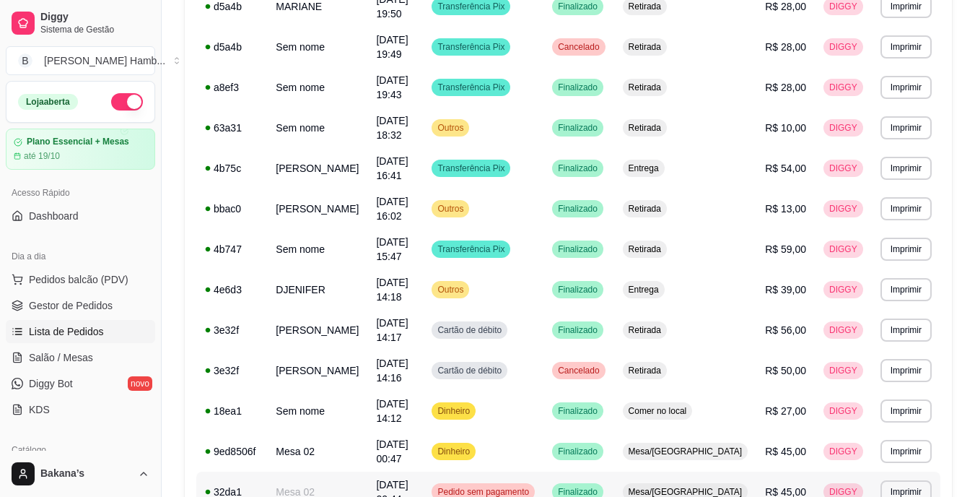
click at [544, 471] on td "Pedido sem pagamento" at bounding box center [483, 491] width 121 height 40
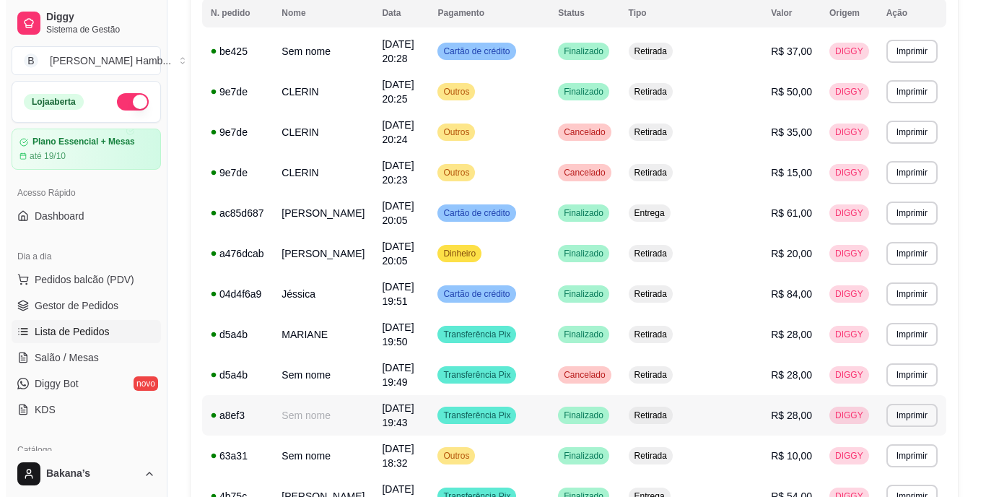
scroll to position [0, 0]
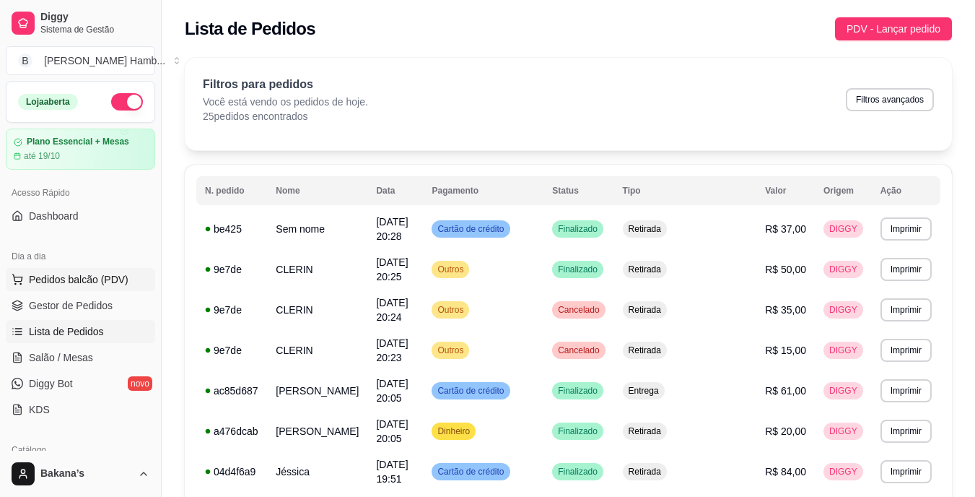
click at [131, 274] on button "Pedidos balcão (PDV)" at bounding box center [80, 279] width 149 height 23
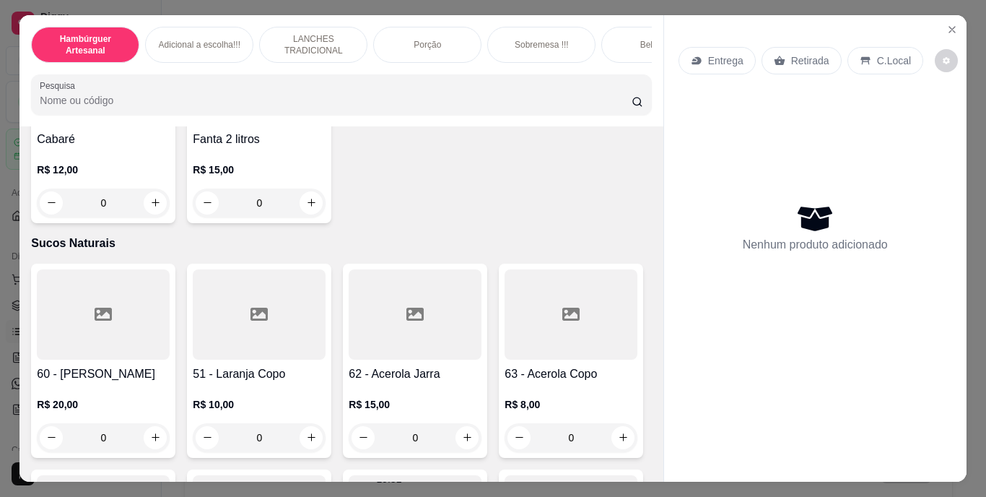
scroll to position [4764, 0]
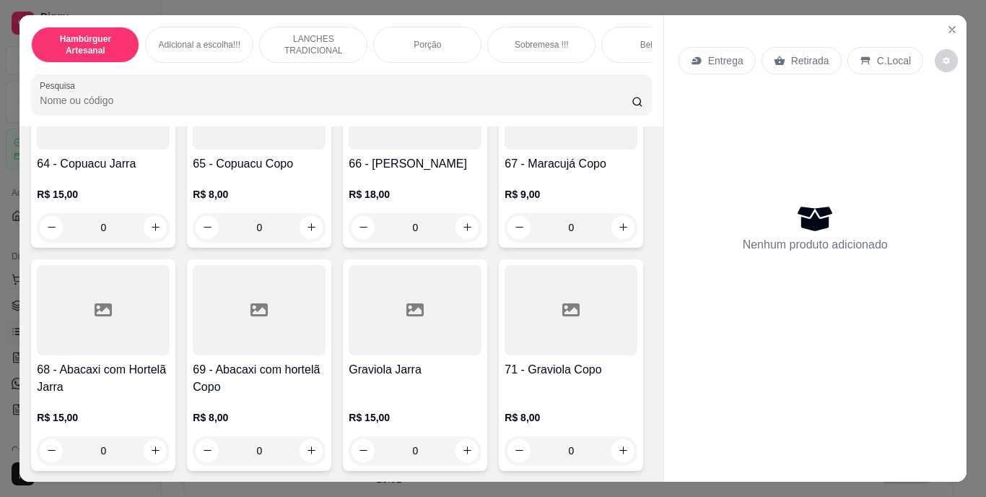
type input "2"
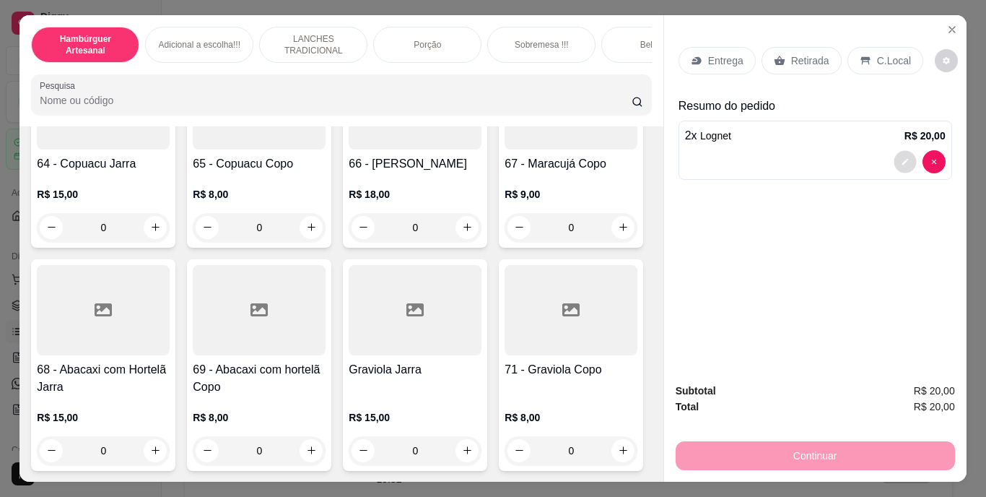
click at [901, 150] on button "decrease-product-quantity" at bounding box center [905, 161] width 22 height 22
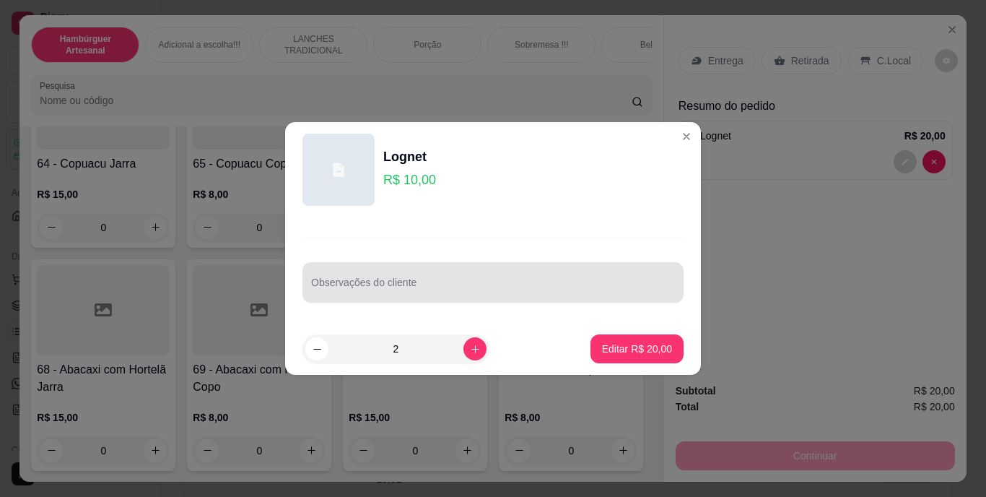
click at [515, 299] on div "Observações do cliente" at bounding box center [492, 282] width 381 height 40
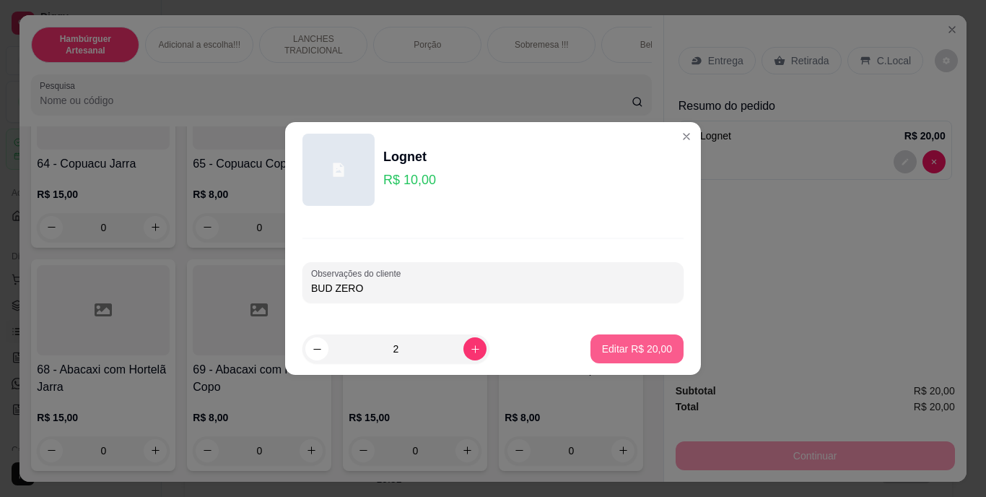
type input "BUD ZERO"
click at [609, 353] on p "Editar R$ 20,00" at bounding box center [637, 348] width 68 height 14
type input "0"
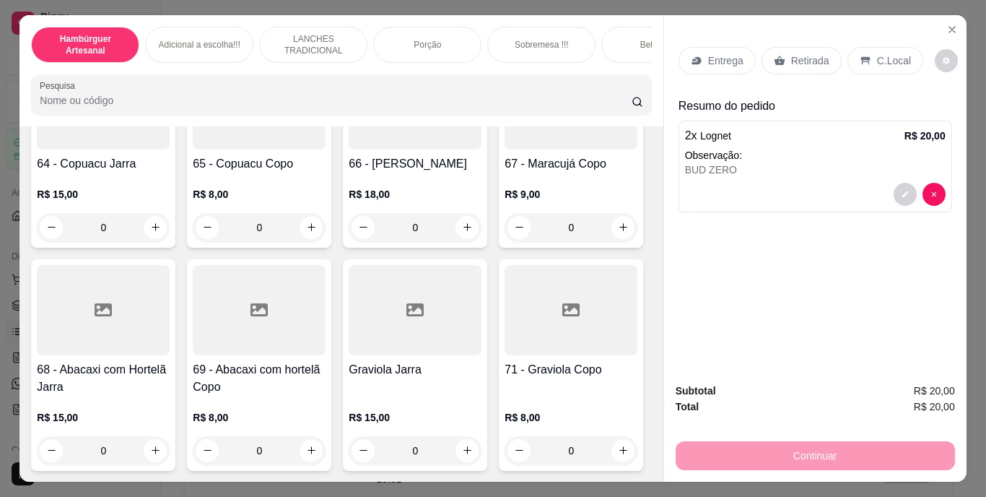
click at [784, 61] on div "Retirada" at bounding box center [802, 60] width 80 height 27
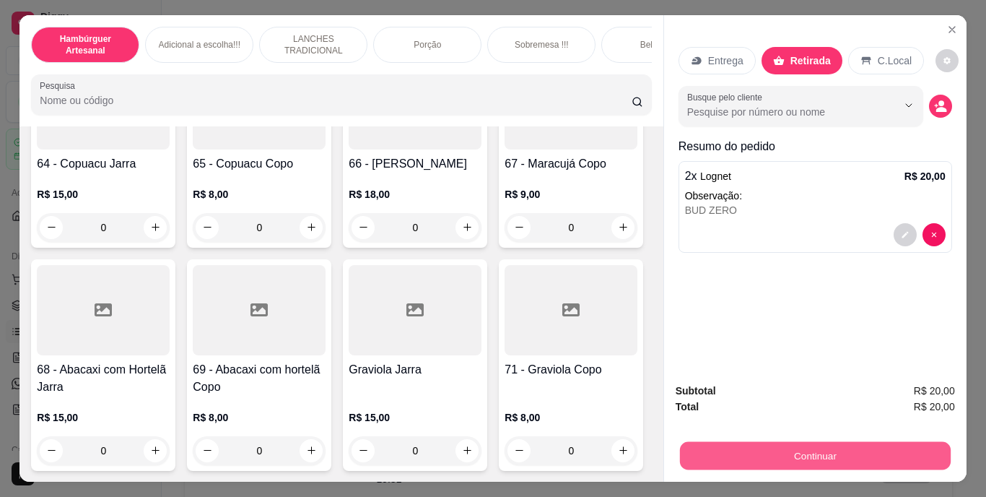
click at [751, 450] on button "Continuar" at bounding box center [814, 456] width 271 height 28
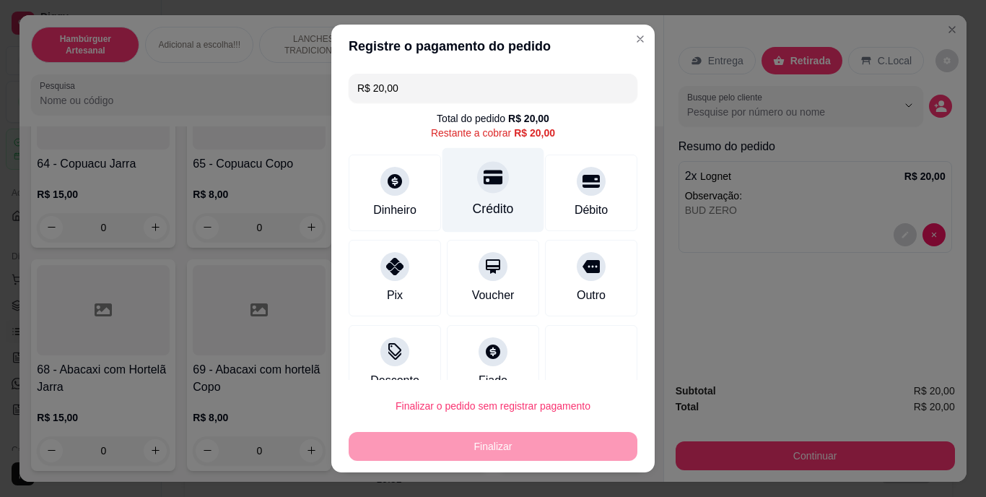
click at [477, 200] on div "Crédito" at bounding box center [493, 209] width 41 height 19
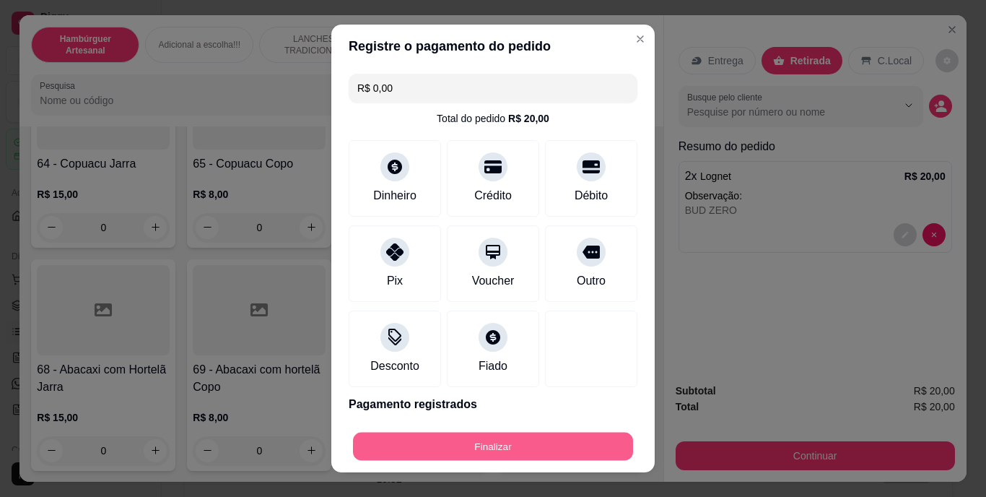
click at [514, 440] on button "Finalizar" at bounding box center [493, 446] width 280 height 28
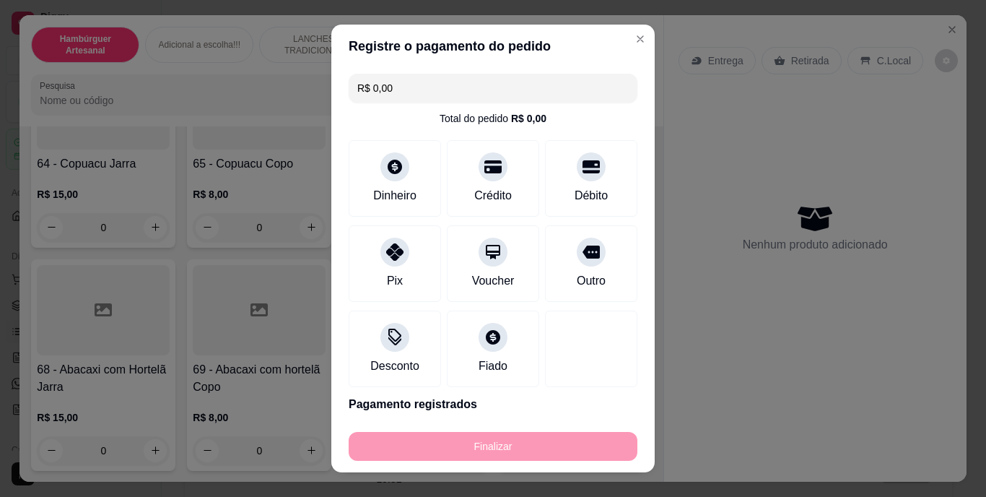
type input "-R$ 20,00"
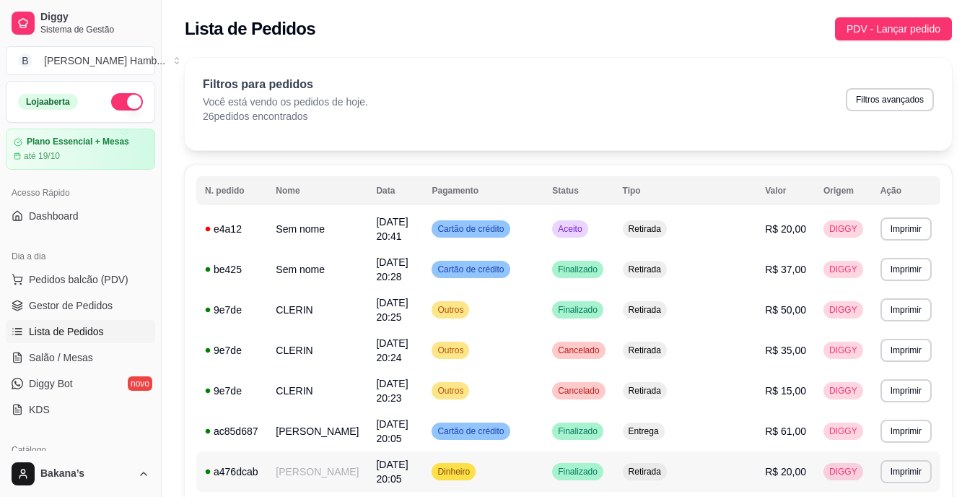
click at [770, 496] on html "**********" at bounding box center [487, 248] width 975 height 497
drag, startPoint x: 152, startPoint y: 240, endPoint x: 709, endPoint y: 82, distance: 578.4
click at [709, 82] on div "Filtros para pedidos Você está vendo os pedidos de hoje. 26 pedidos encontrados…" at bounding box center [568, 100] width 731 height 48
click at [49, 276] on span "Pedidos balcão (PDV)" at bounding box center [79, 279] width 100 height 14
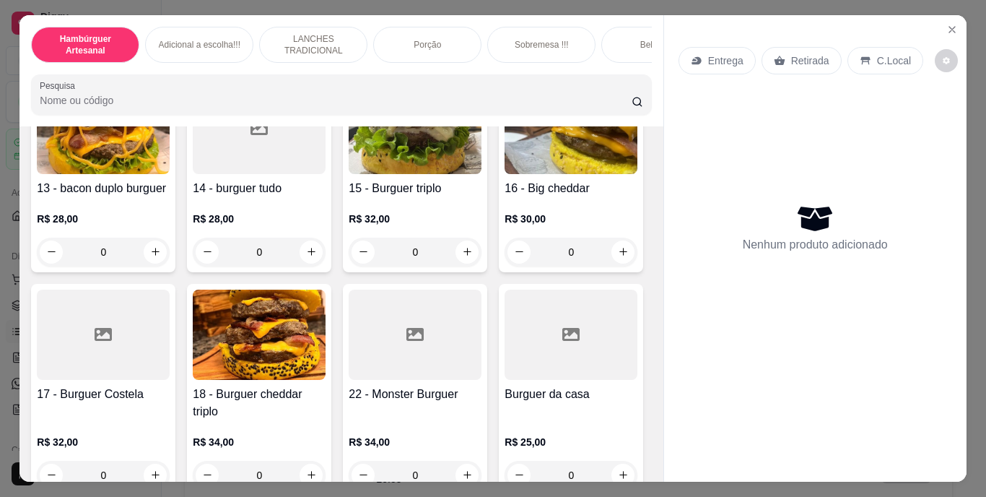
scroll to position [938, 0]
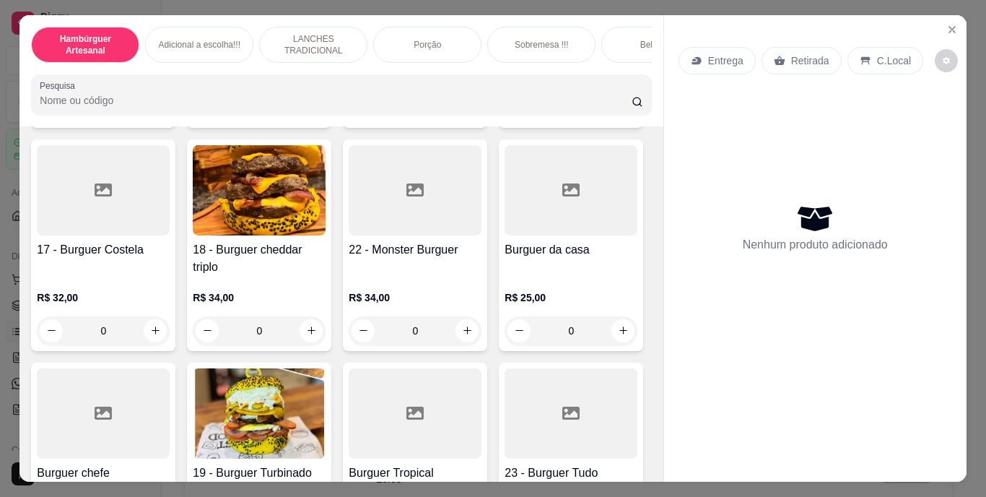
click at [306, 113] on icon "increase-product-quantity" at bounding box center [311, 107] width 11 height 11
type input "1"
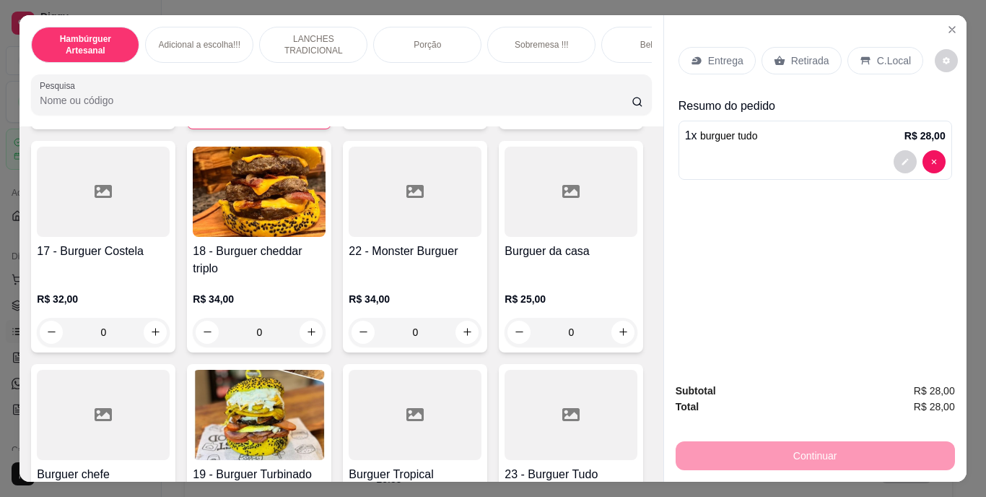
click at [715, 54] on p "Entrega" at bounding box center [725, 60] width 35 height 14
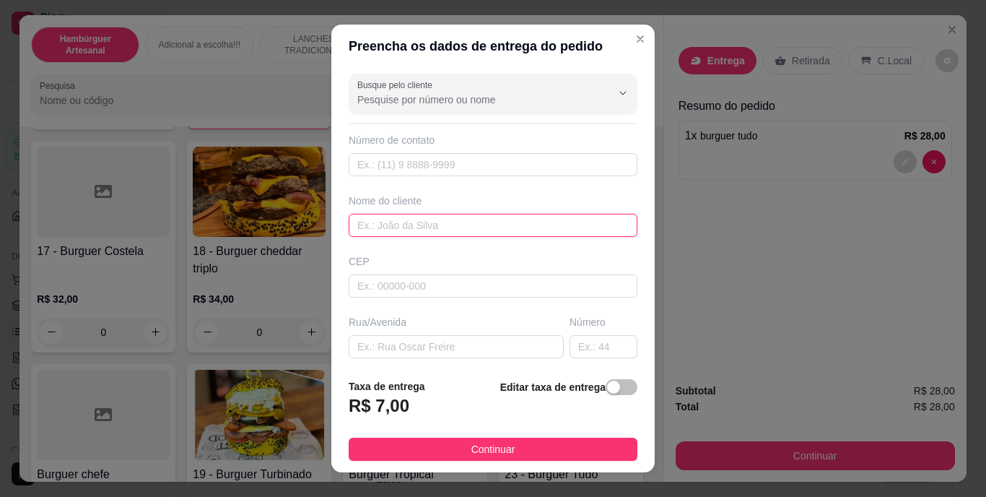
click at [373, 229] on input "text" at bounding box center [493, 225] width 289 height 23
type input "LUCIVAN"
click at [439, 450] on button "Continuar" at bounding box center [493, 448] width 289 height 23
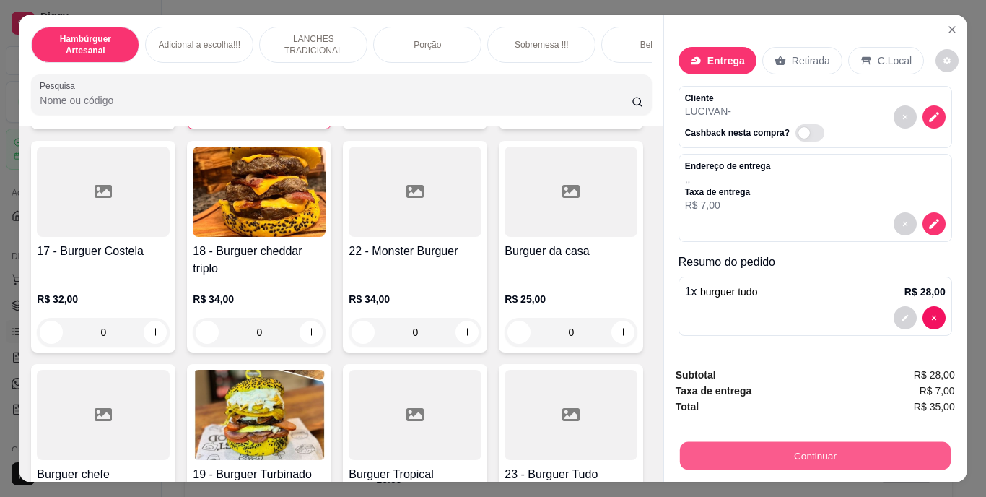
click at [814, 445] on button "Continuar" at bounding box center [814, 456] width 271 height 28
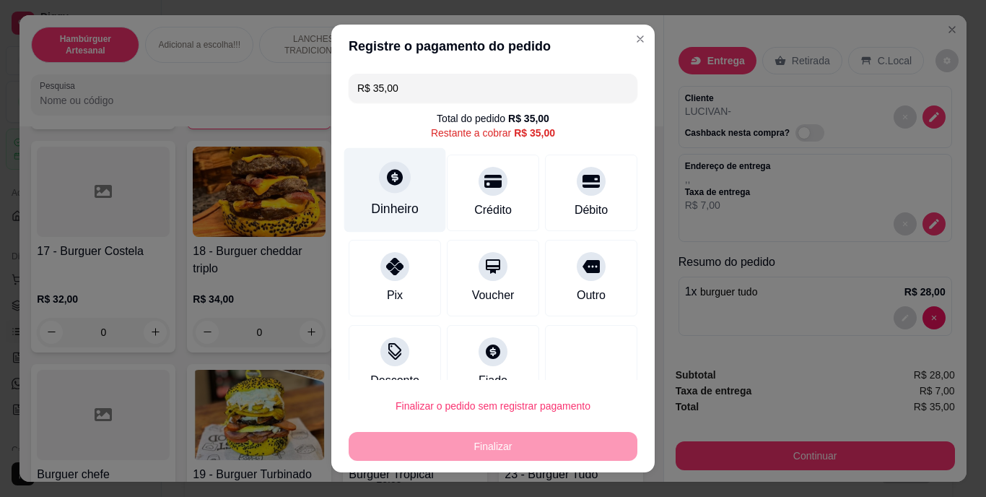
click at [425, 194] on div "Dinheiro" at bounding box center [395, 190] width 102 height 84
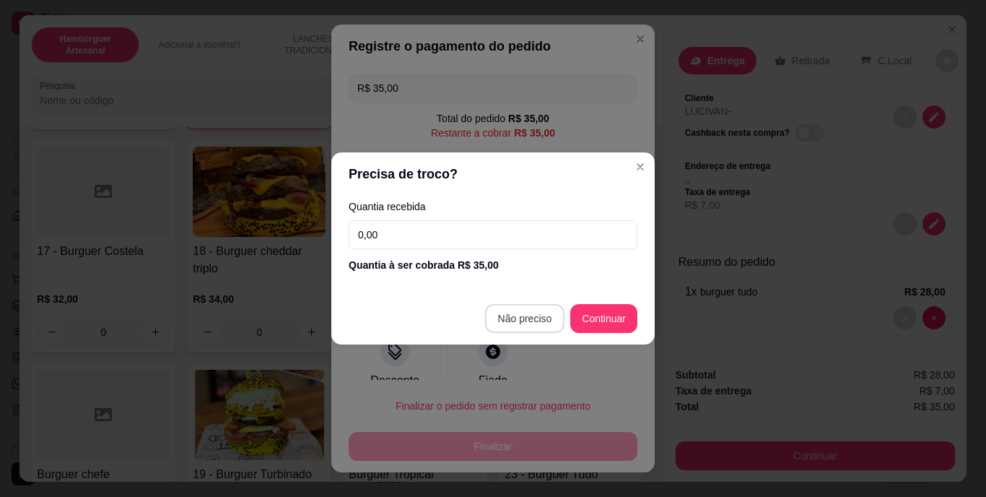
type input "R$ 0,00"
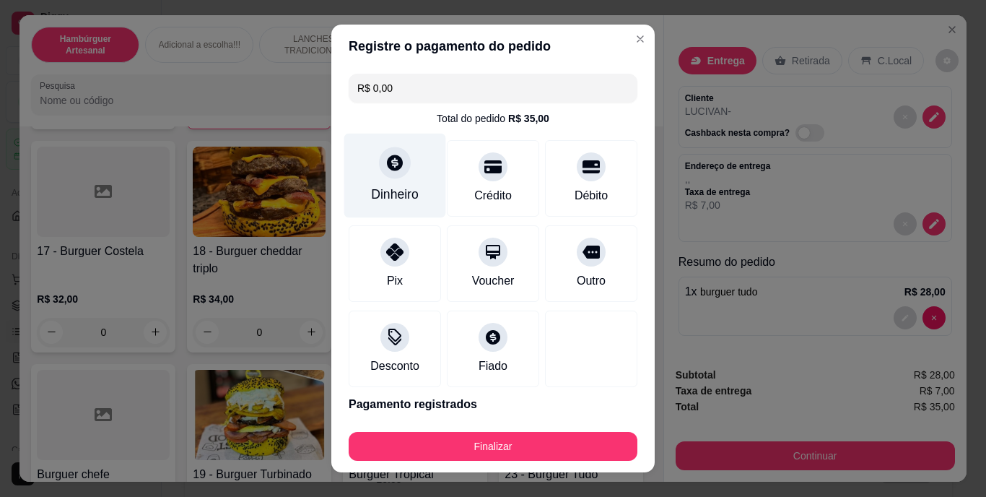
click at [411, 182] on div "Dinheiro" at bounding box center [395, 176] width 102 height 84
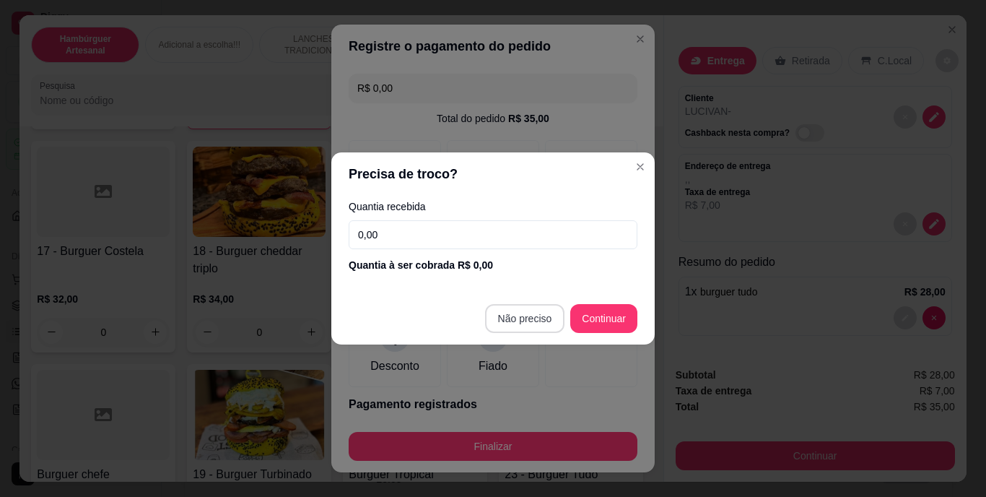
click at [527, 304] on button "Não preciso" at bounding box center [525, 318] width 80 height 29
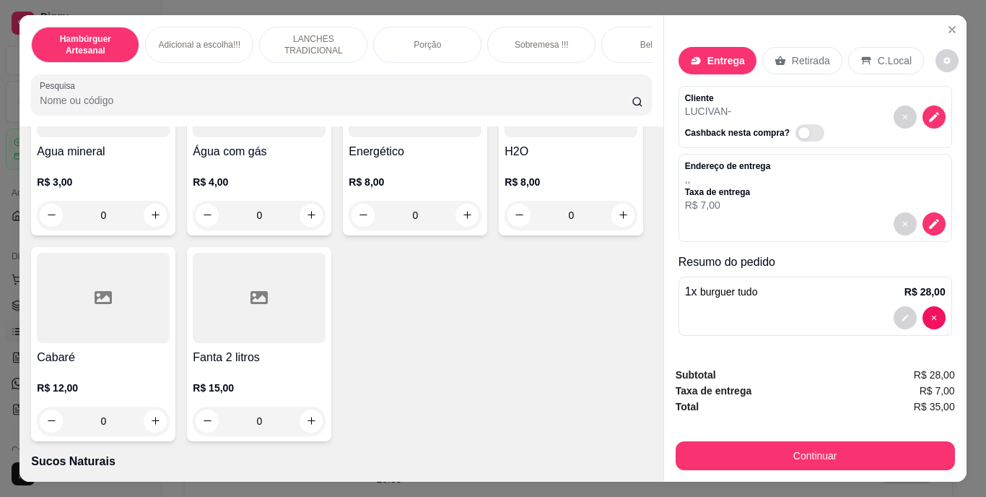
scroll to position [4187, 0]
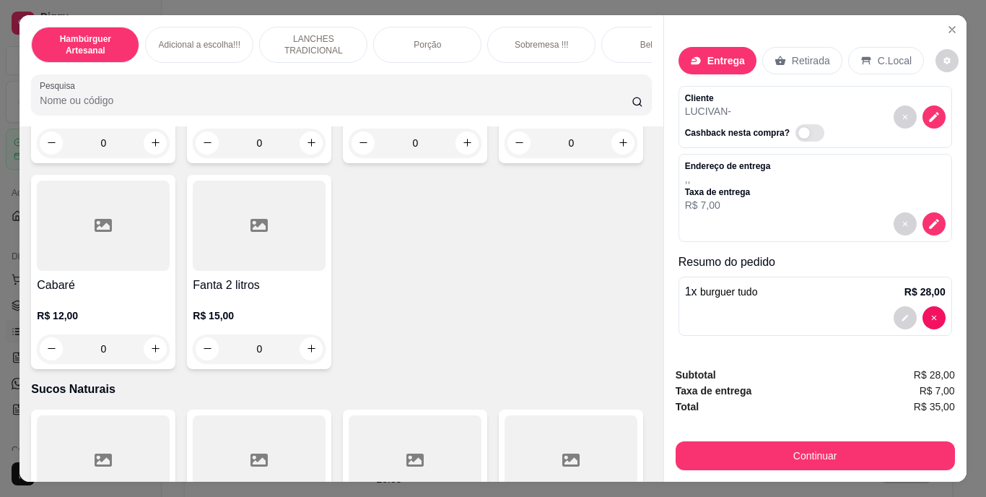
type input "1"
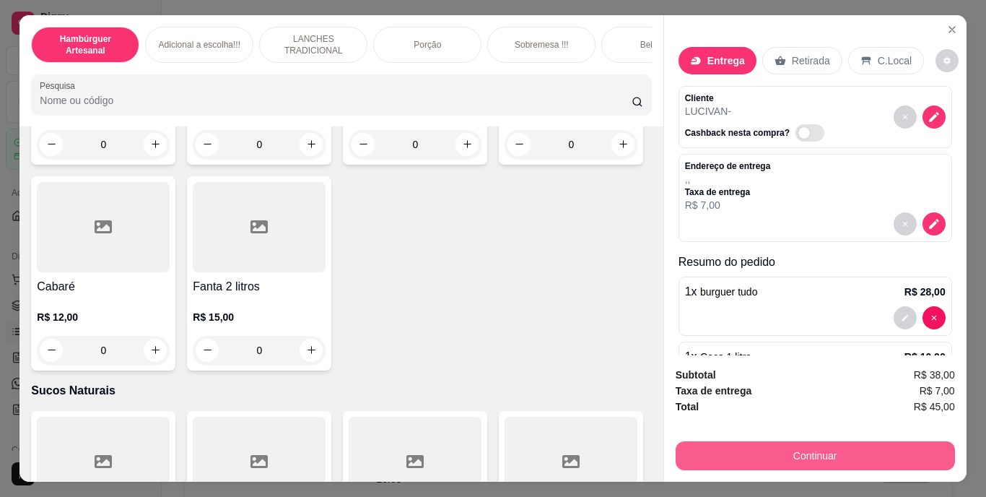
click at [710, 445] on button "Continuar" at bounding box center [815, 455] width 279 height 29
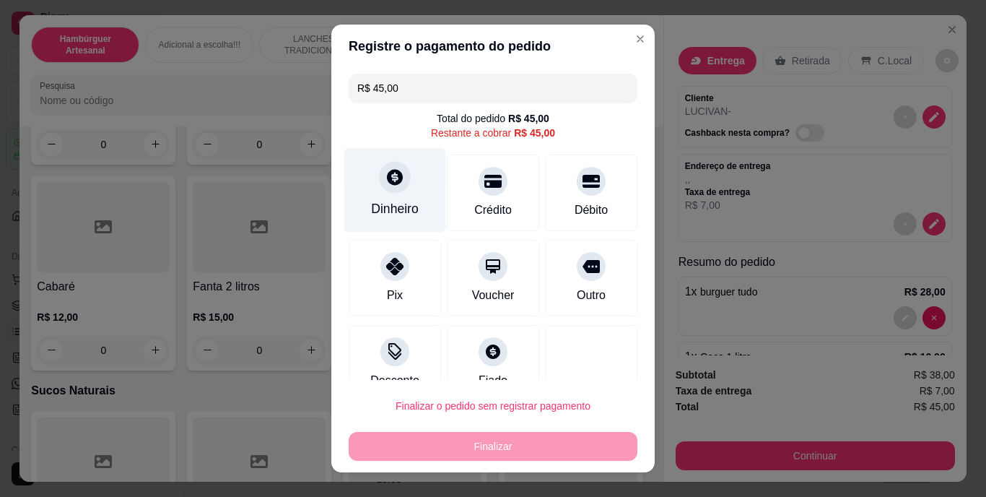
click at [385, 201] on div "Dinheiro" at bounding box center [395, 209] width 48 height 19
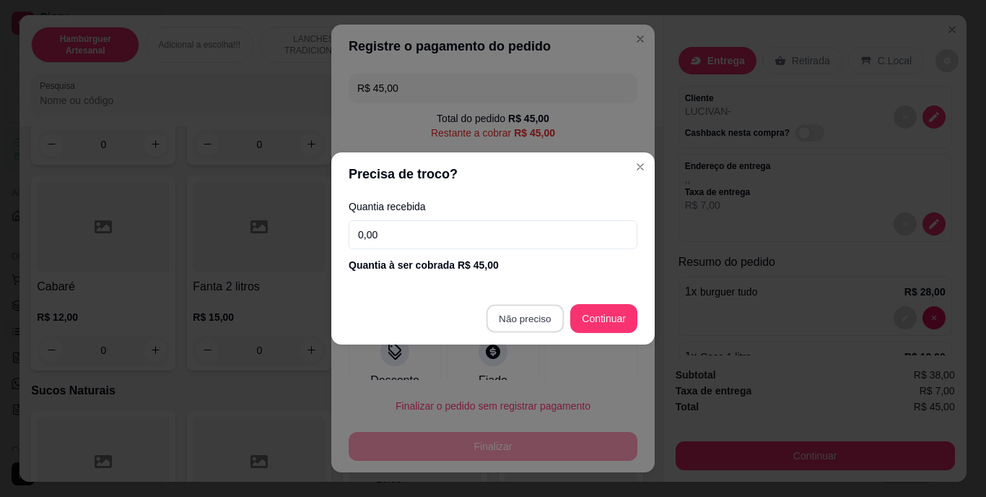
type input "R$ 0,00"
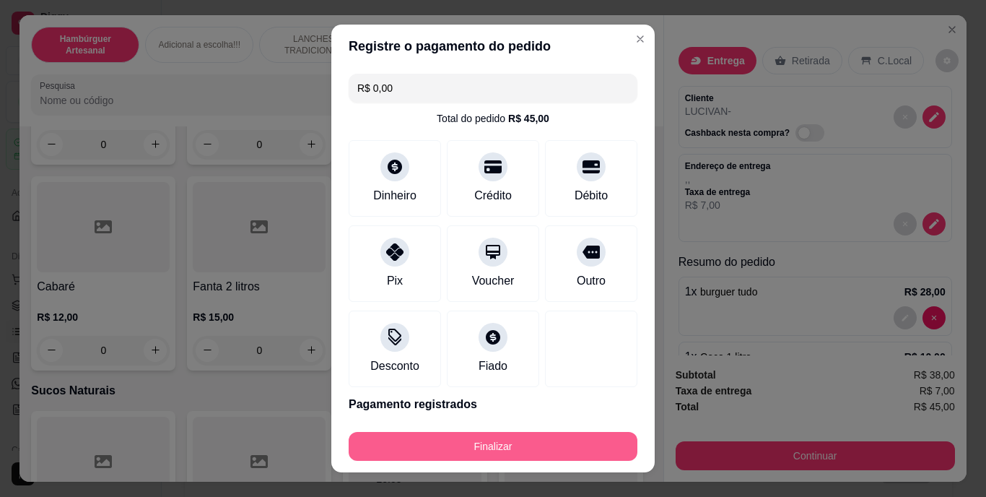
click at [497, 445] on button "Finalizar" at bounding box center [493, 446] width 289 height 29
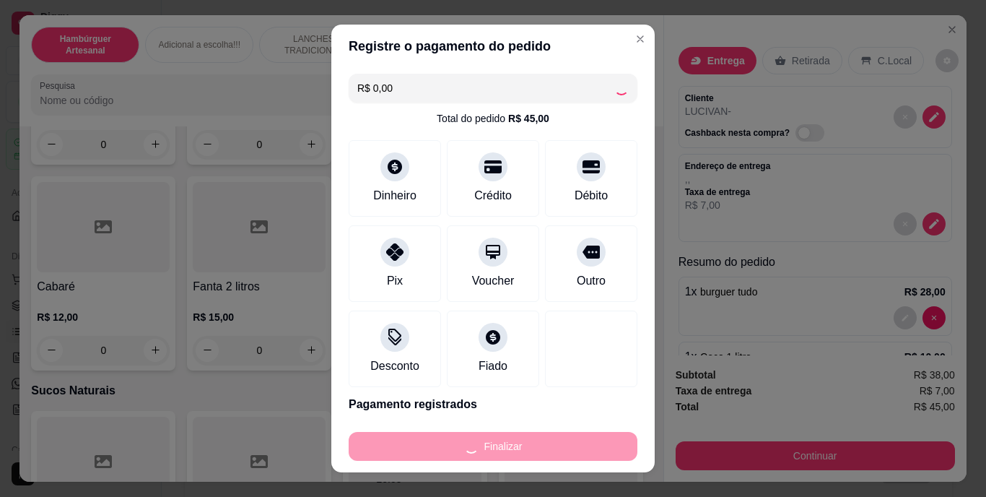
type input "0"
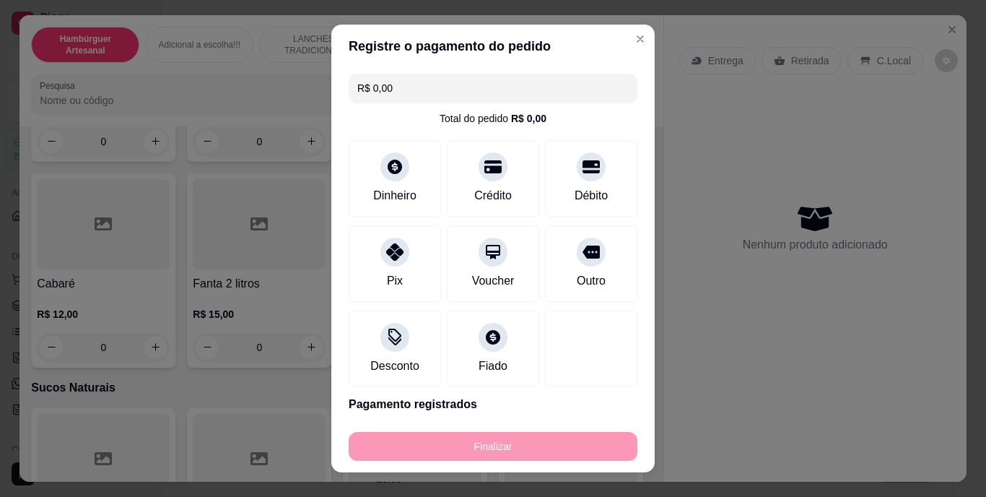
type input "-R$ 45,00"
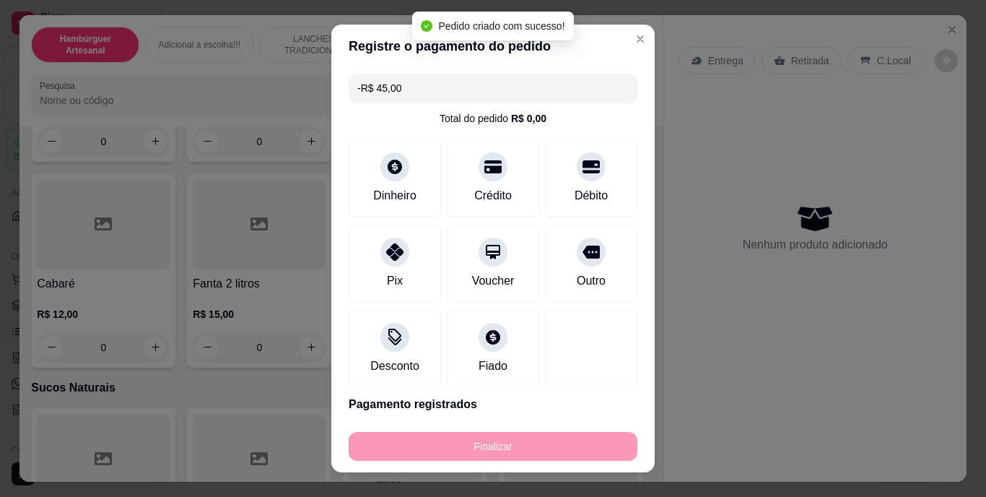
scroll to position [4186, 0]
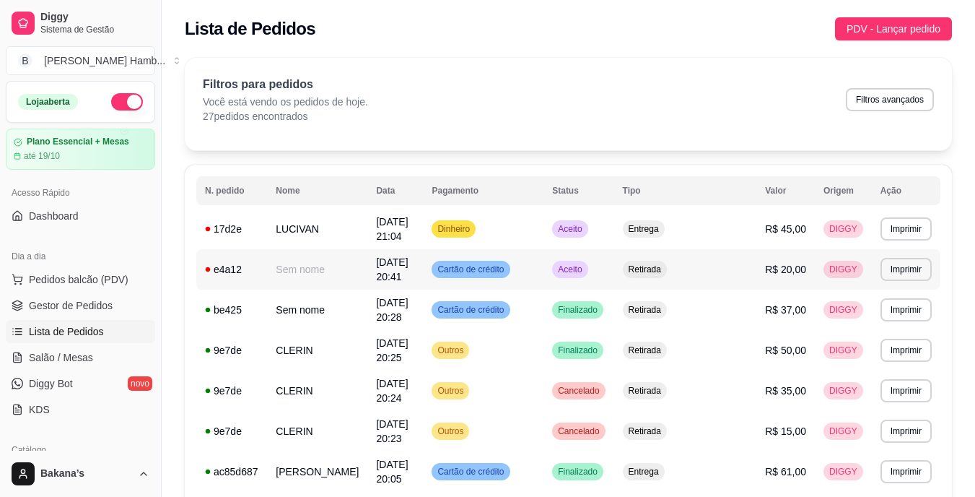
click at [544, 259] on td "Cartão de crédito" at bounding box center [483, 269] width 121 height 40
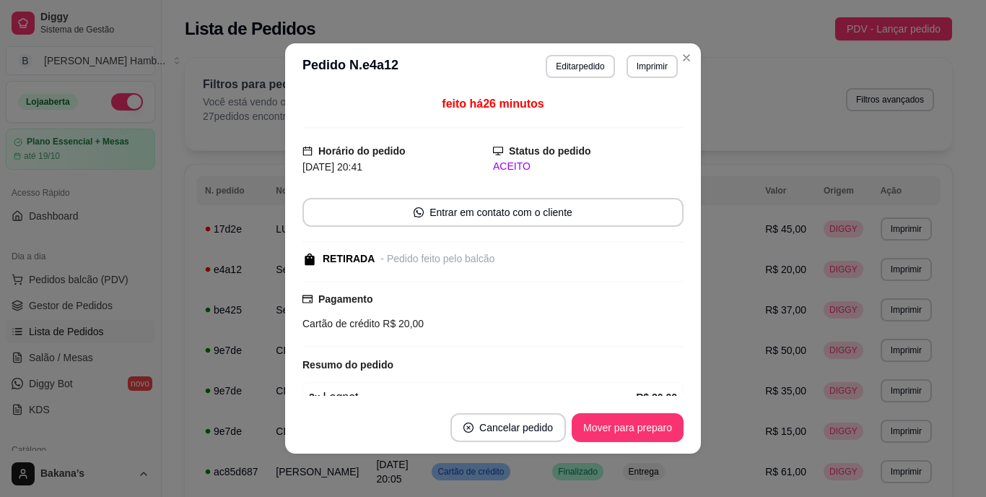
scroll to position [110, 0]
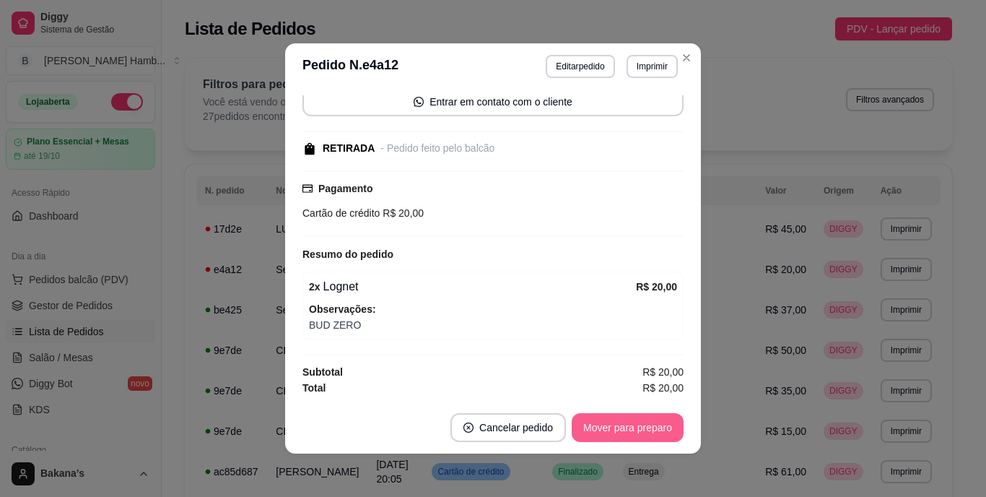
click at [591, 433] on button "Mover para preparo" at bounding box center [628, 427] width 112 height 29
click at [594, 426] on button "Mover para retirada disponível" at bounding box center [604, 427] width 160 height 29
click at [594, 426] on button "Mover para finalizado" at bounding box center [624, 427] width 120 height 29
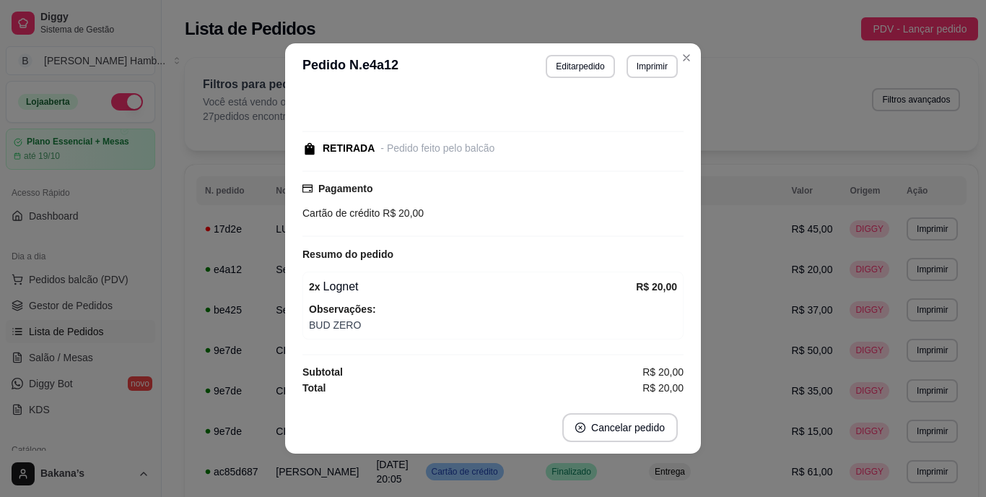
scroll to position [48, 0]
click at [574, 452] on footer "Cancelar pedido" at bounding box center [493, 427] width 416 height 52
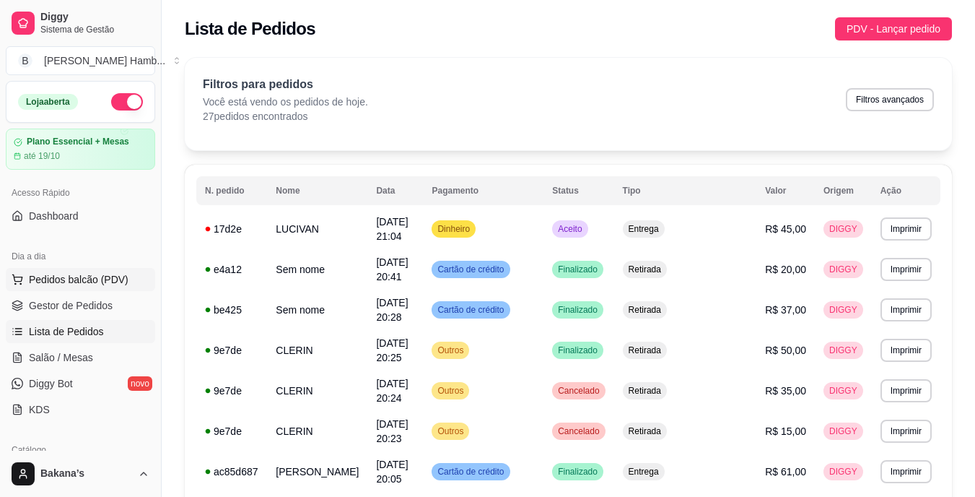
click at [90, 284] on span "Pedidos balcão (PDV)" at bounding box center [79, 279] width 100 height 14
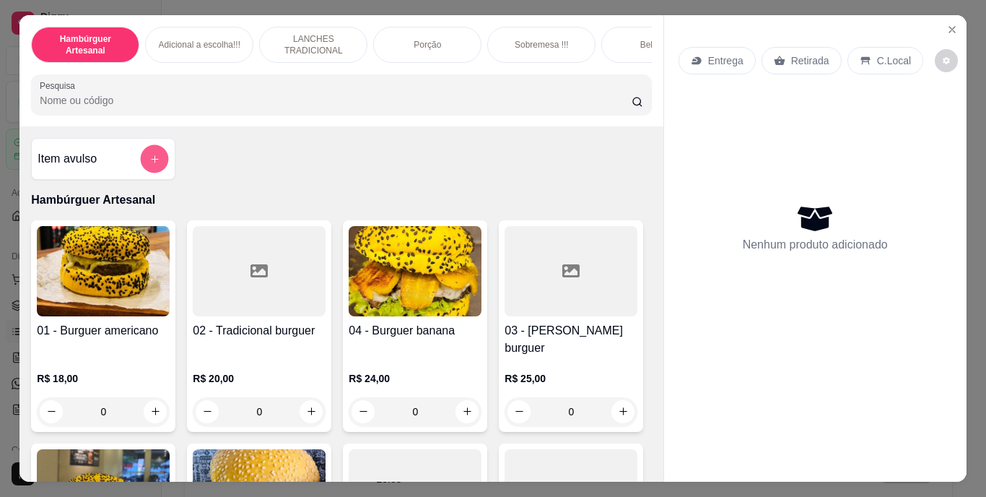
click at [141, 157] on button "add-separate-item" at bounding box center [155, 158] width 28 height 28
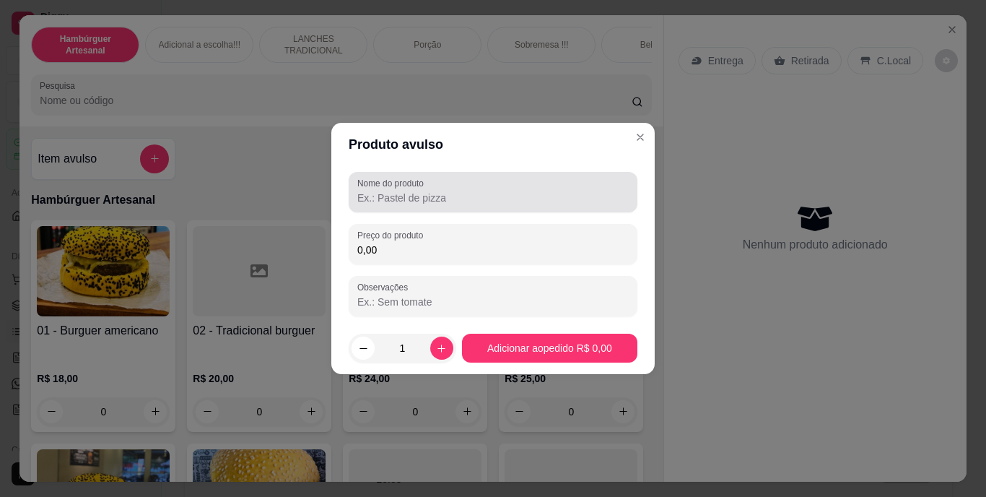
drag, startPoint x: 401, startPoint y: 201, endPoint x: 402, endPoint y: 193, distance: 7.3
click at [401, 200] on input "Nome do produto" at bounding box center [492, 198] width 271 height 14
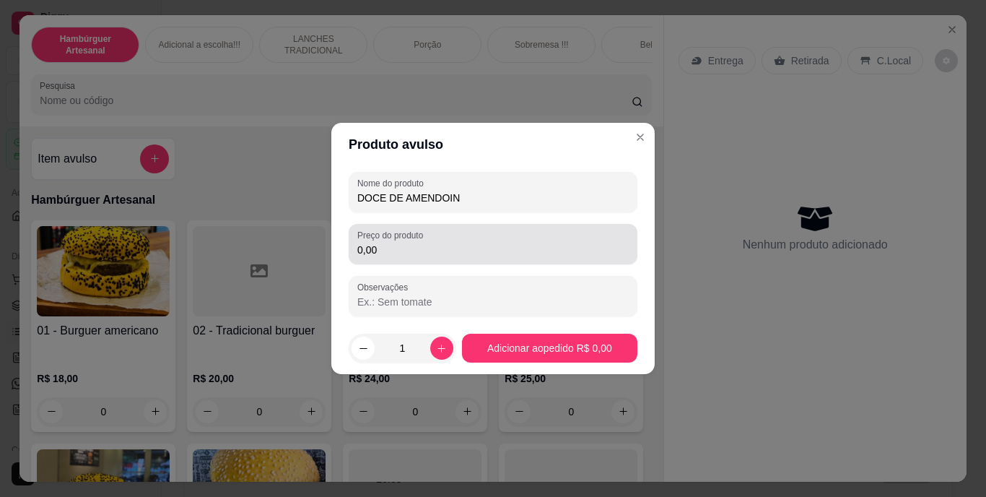
type input "DOCE DE AMENDOIN"
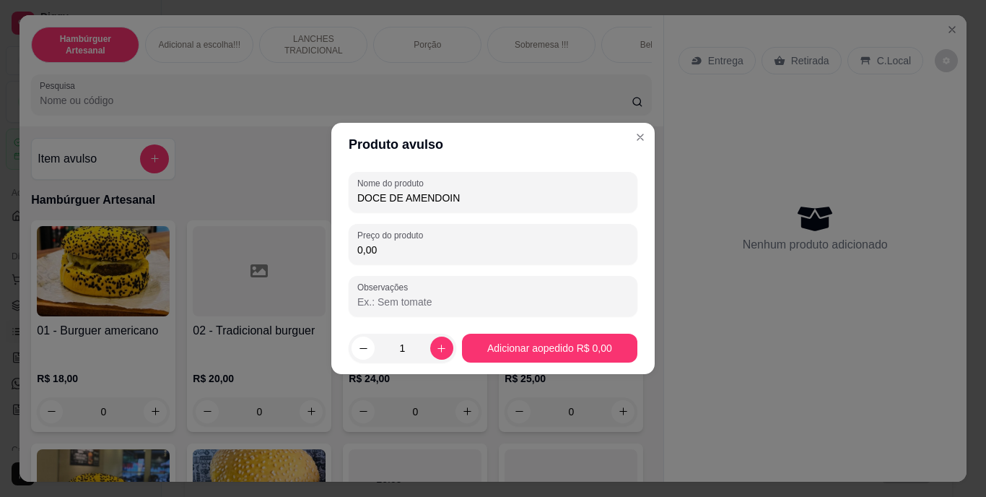
click at [411, 253] on input "0,00" at bounding box center [492, 250] width 271 height 14
type input "3,00"
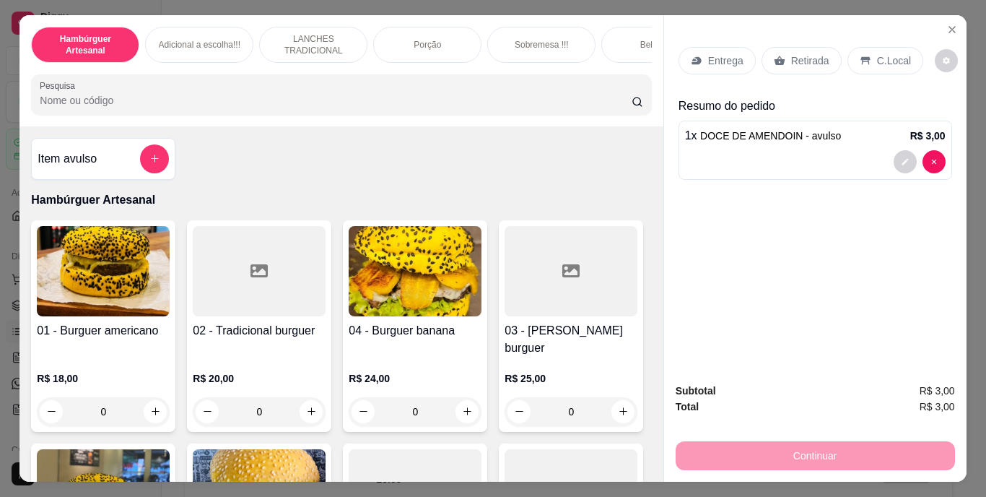
drag, startPoint x: 699, startPoint y: 186, endPoint x: 864, endPoint y: 51, distance: 213.4
drag, startPoint x: 864, startPoint y: 51, endPoint x: 612, endPoint y: 118, distance: 260.7
click at [612, 115] on div "Pesquisa" at bounding box center [341, 94] width 620 height 40
click at [791, 53] on p "Retirada" at bounding box center [810, 60] width 38 height 14
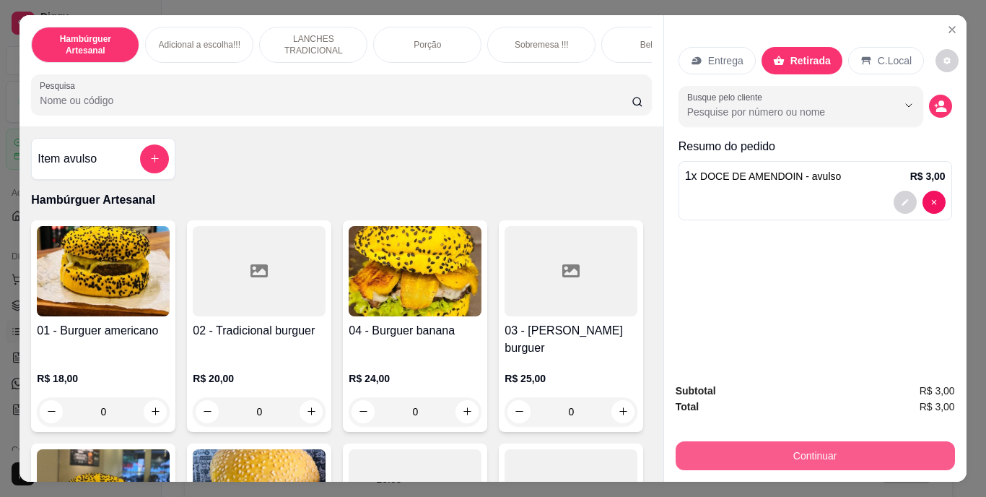
click at [727, 445] on button "Continuar" at bounding box center [815, 455] width 279 height 29
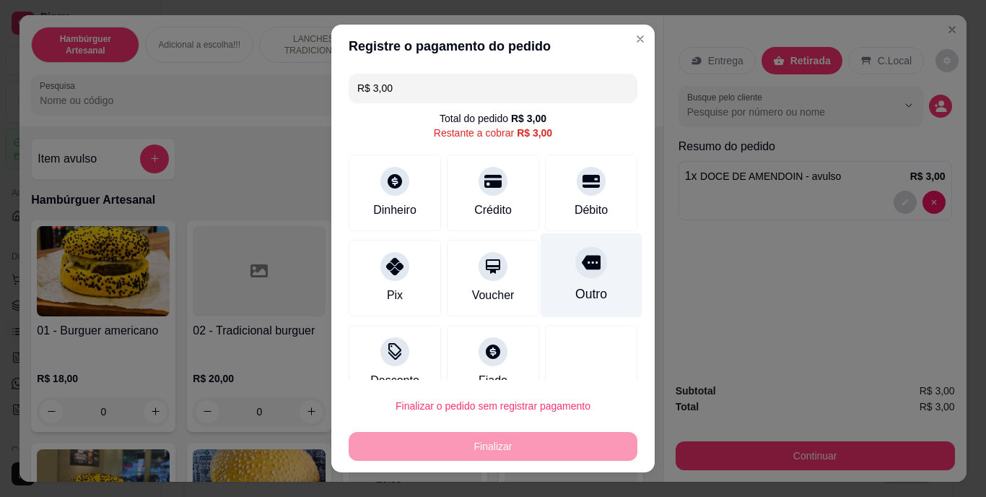
click at [588, 295] on div "Outro" at bounding box center [592, 275] width 102 height 84
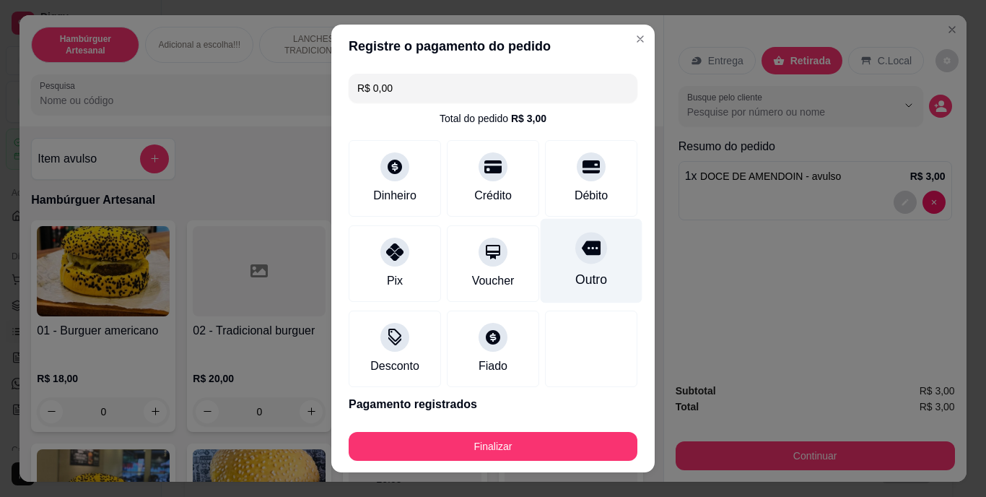
click at [575, 287] on div "Outro" at bounding box center [591, 280] width 32 height 19
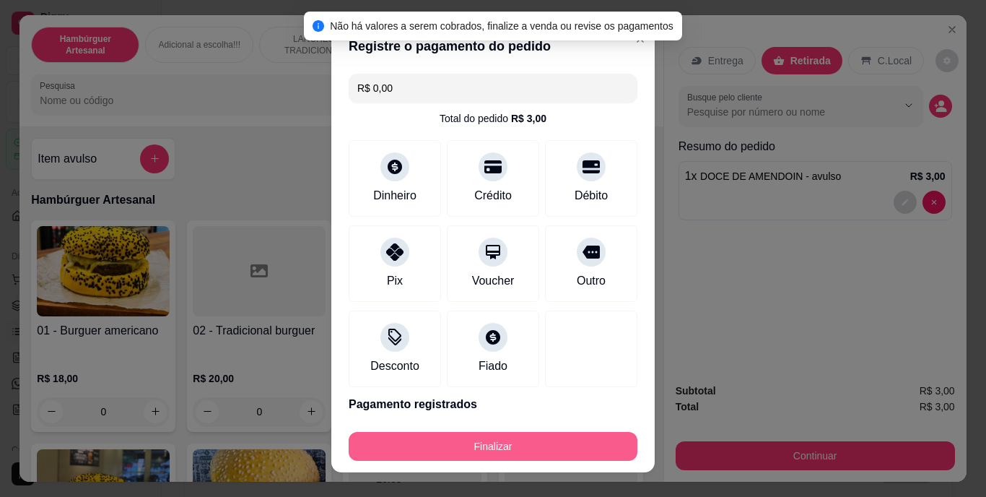
click at [568, 452] on button "Finalizar" at bounding box center [493, 446] width 289 height 29
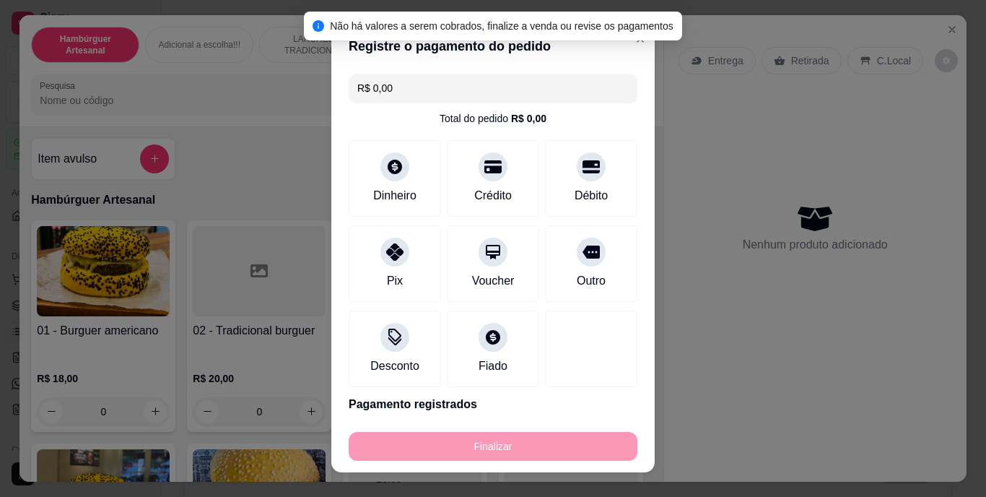
type input "-R$ 3,00"
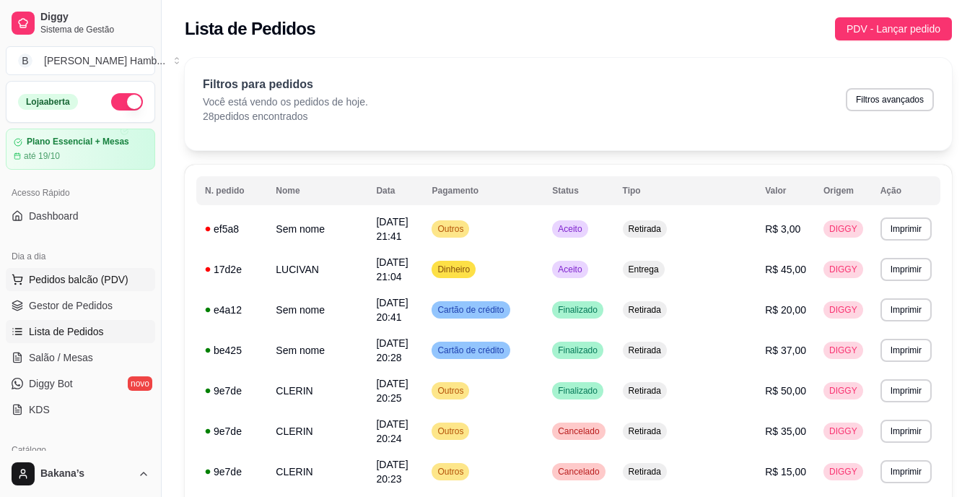
click at [111, 278] on span "Pedidos balcão (PDV)" at bounding box center [79, 279] width 100 height 14
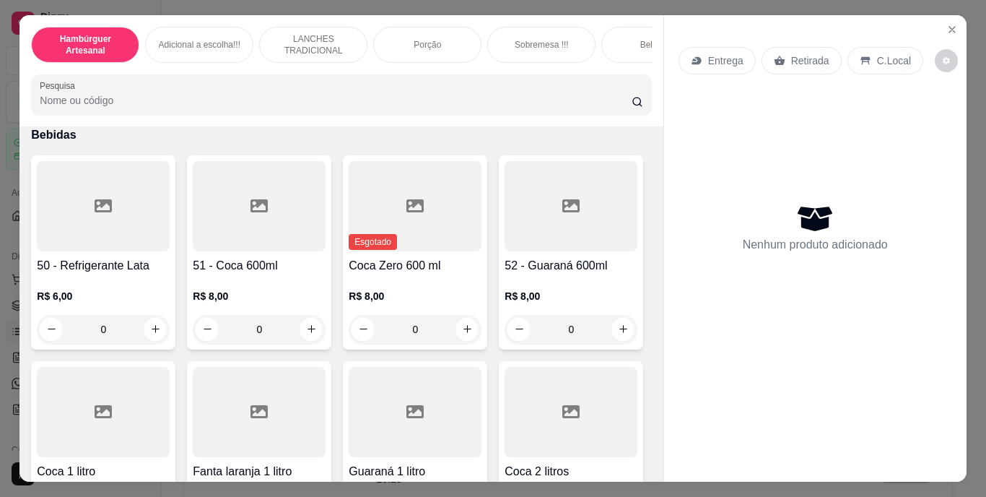
scroll to position [3249, 0]
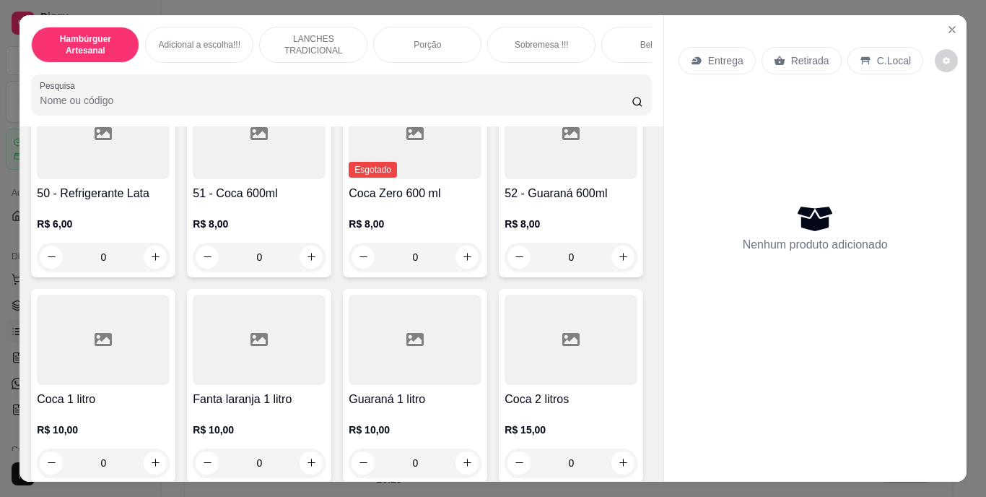
type input "1"
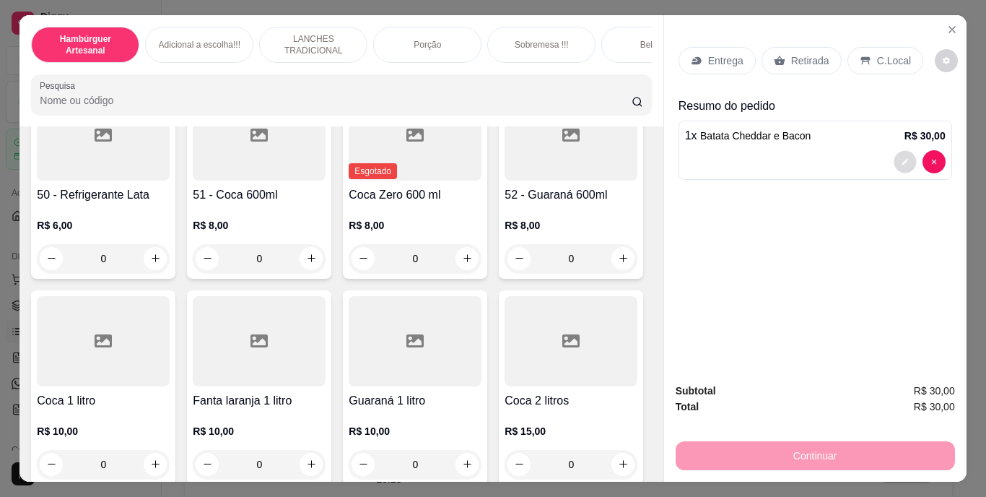
click at [907, 151] on button "decrease-product-quantity" at bounding box center [905, 161] width 22 height 22
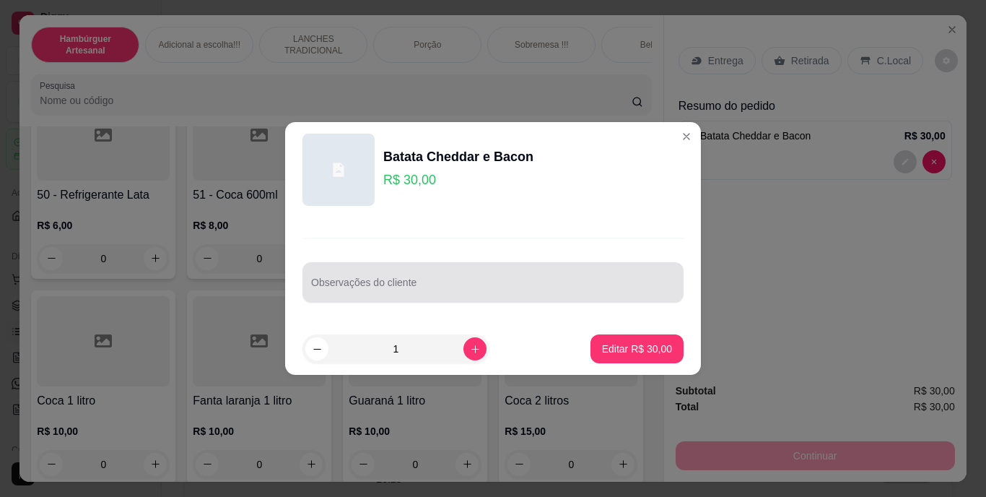
click at [652, 268] on div at bounding box center [493, 282] width 364 height 29
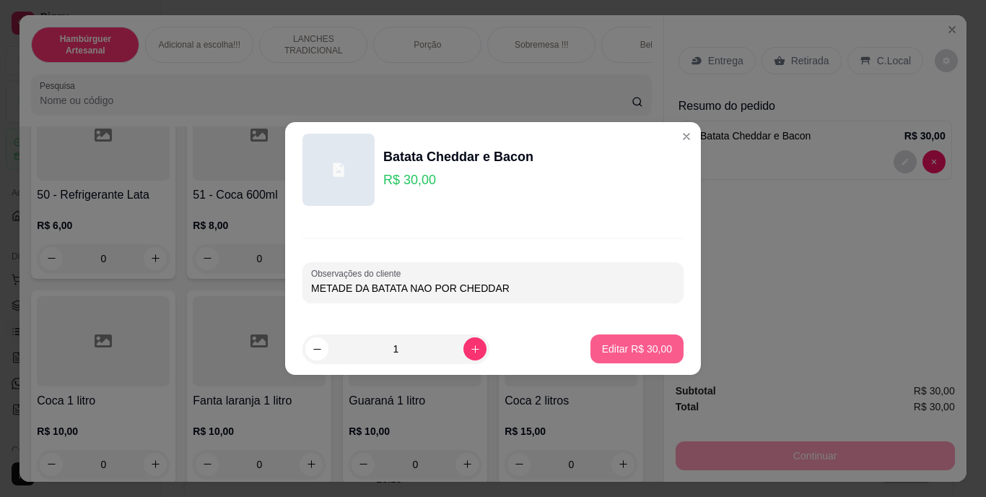
type input "METADE DA BATATA NAO POR CHEDDAR"
click at [658, 344] on p "Editar R$ 30,00" at bounding box center [637, 348] width 68 height 14
type input "0"
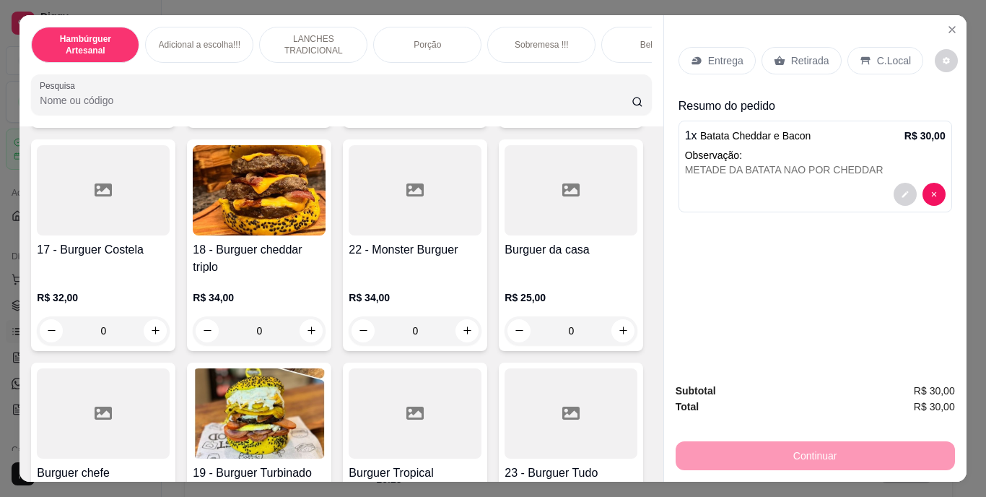
scroll to position [866, 0]
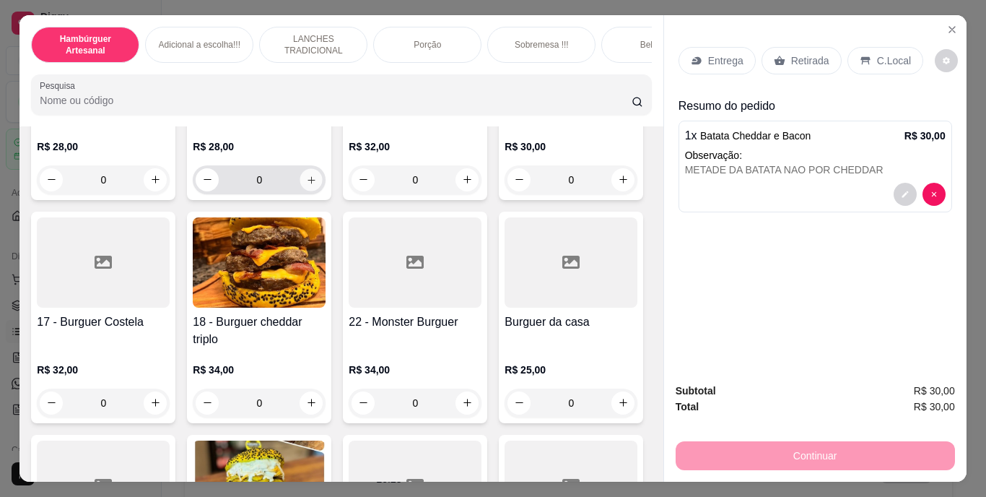
click at [306, 185] on icon "increase-product-quantity" at bounding box center [311, 179] width 11 height 11
type input "1"
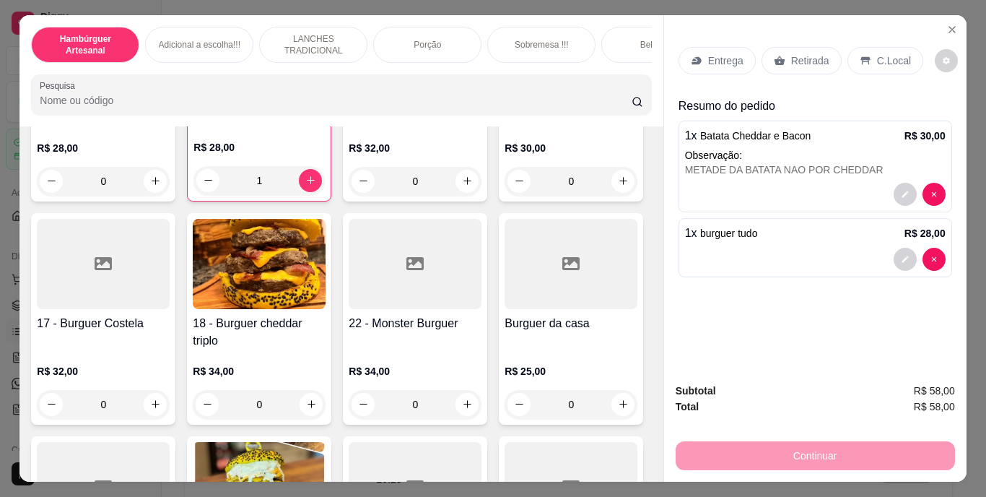
click at [727, 56] on p "Entrega" at bounding box center [725, 60] width 35 height 14
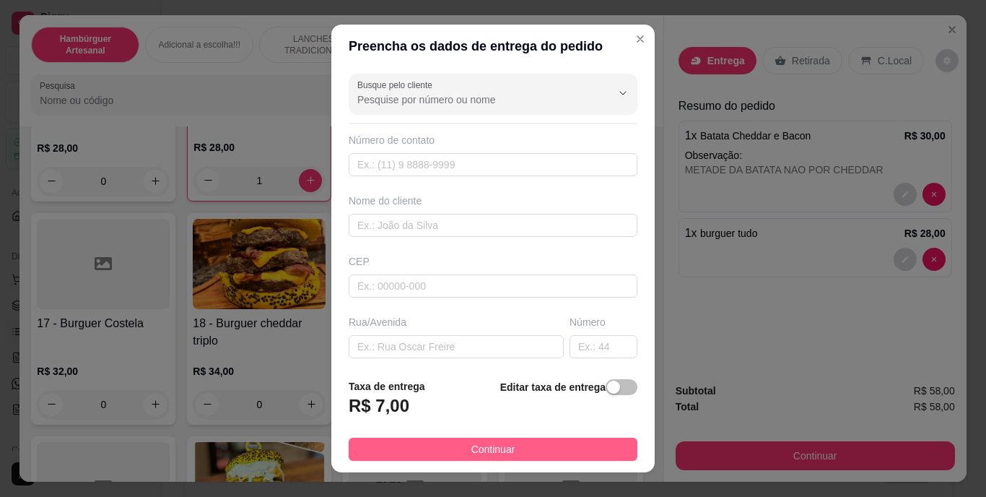
click at [482, 445] on span "Continuar" at bounding box center [493, 449] width 44 height 16
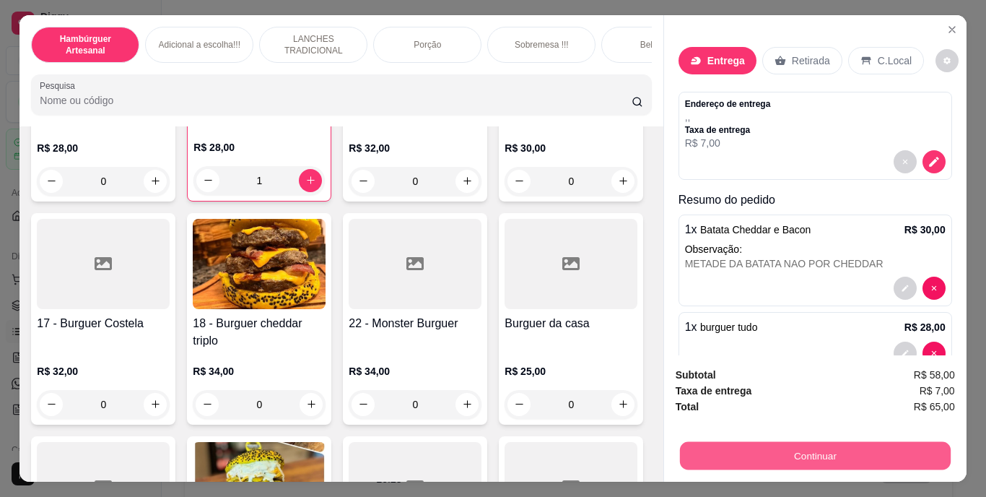
click at [756, 453] on button "Continuar" at bounding box center [814, 456] width 271 height 28
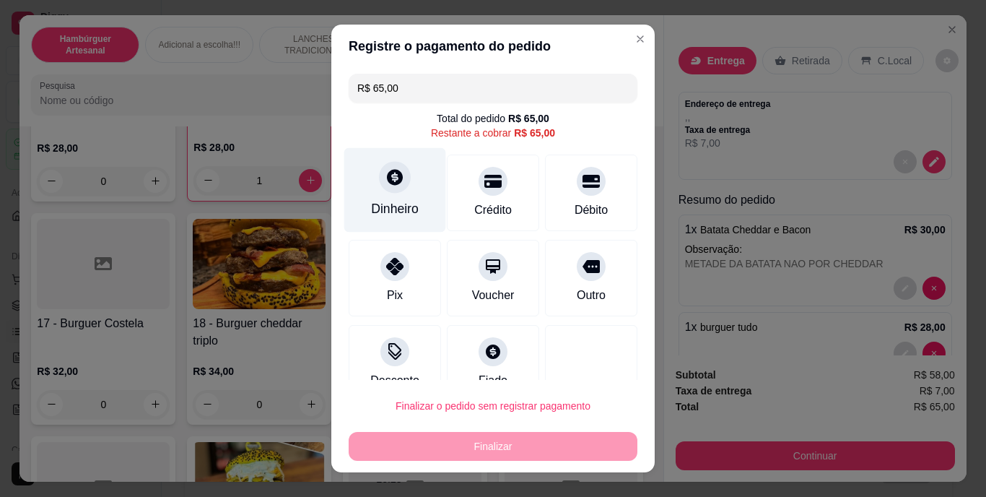
click at [393, 209] on div "Dinheiro" at bounding box center [395, 209] width 48 height 19
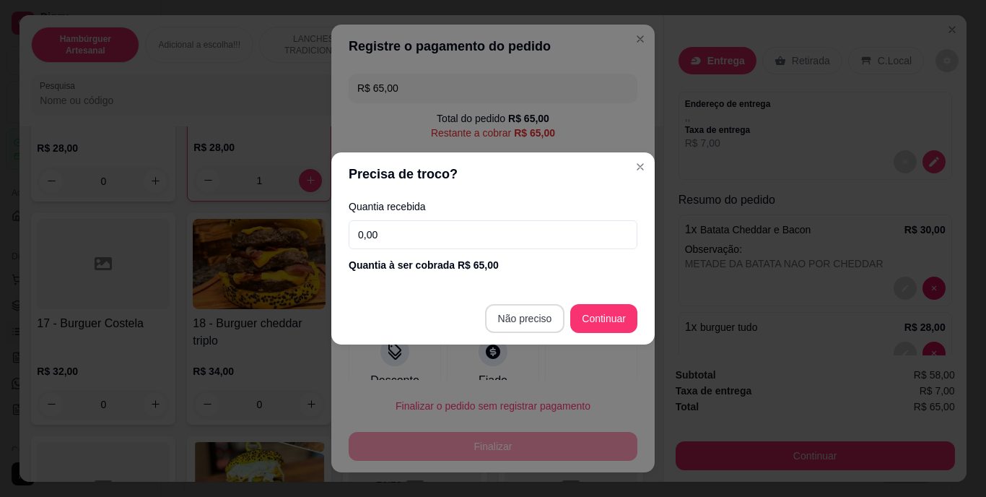
type input "R$ 0,00"
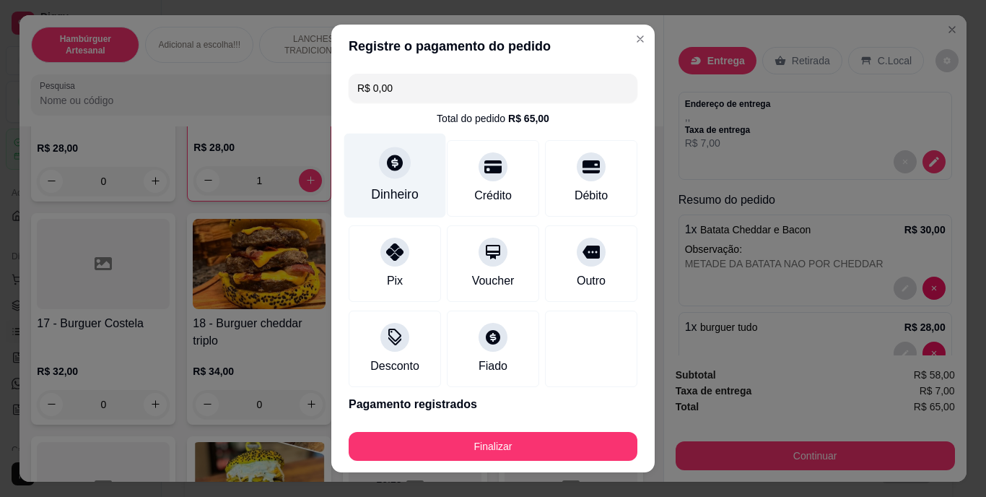
click at [376, 180] on div "Dinheiro" at bounding box center [395, 176] width 102 height 84
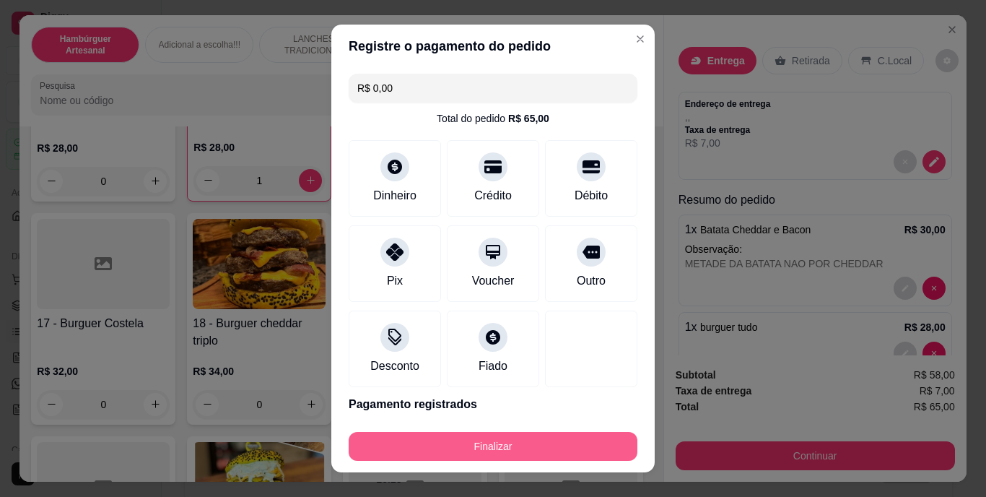
click at [493, 443] on button "Finalizar" at bounding box center [493, 446] width 289 height 29
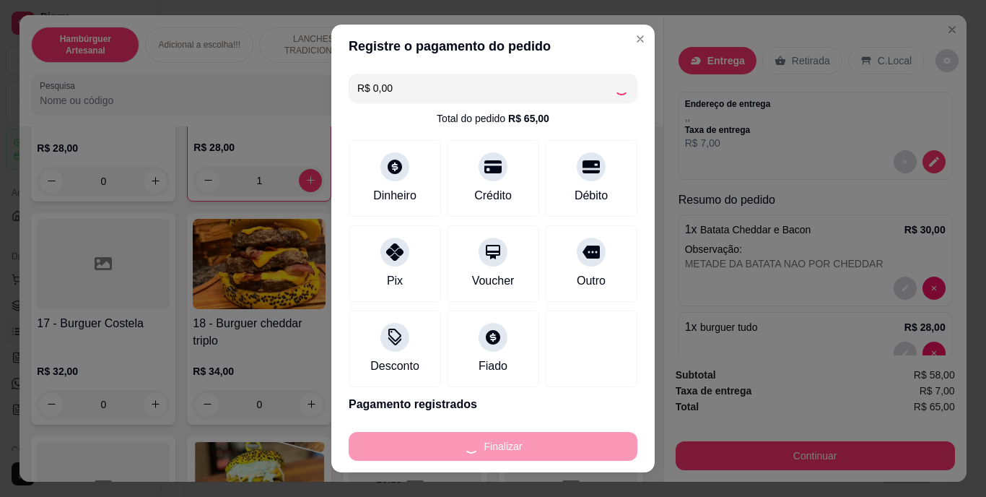
type input "0"
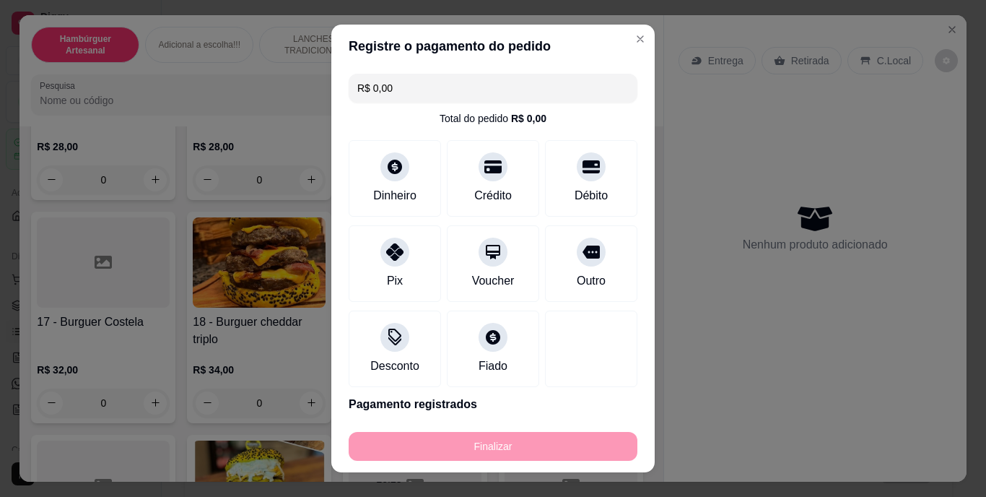
type input "-R$ 65,00"
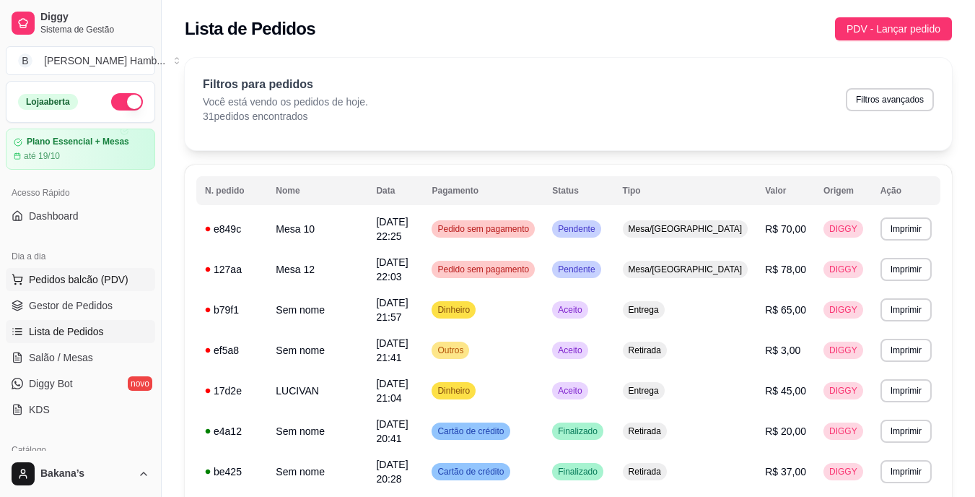
click at [55, 274] on span "Pedidos balcão (PDV)" at bounding box center [79, 279] width 100 height 14
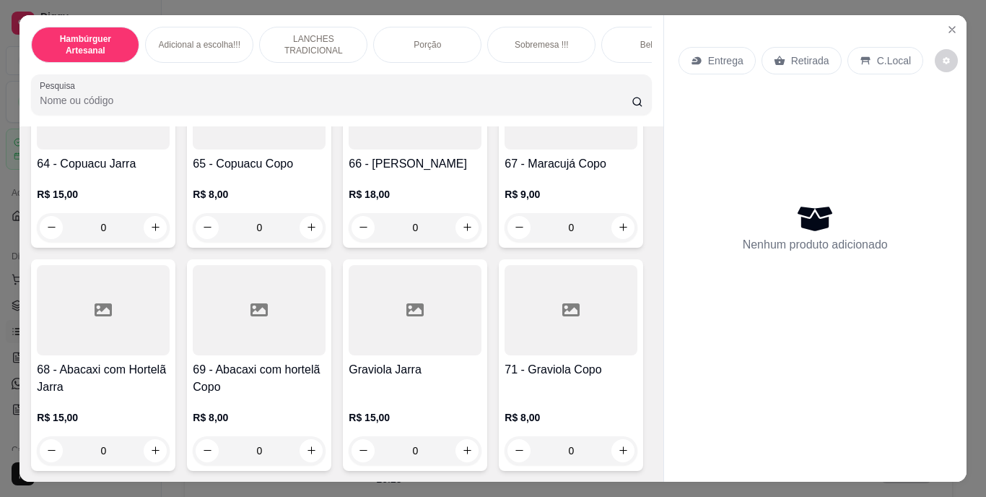
scroll to position [4682, 0]
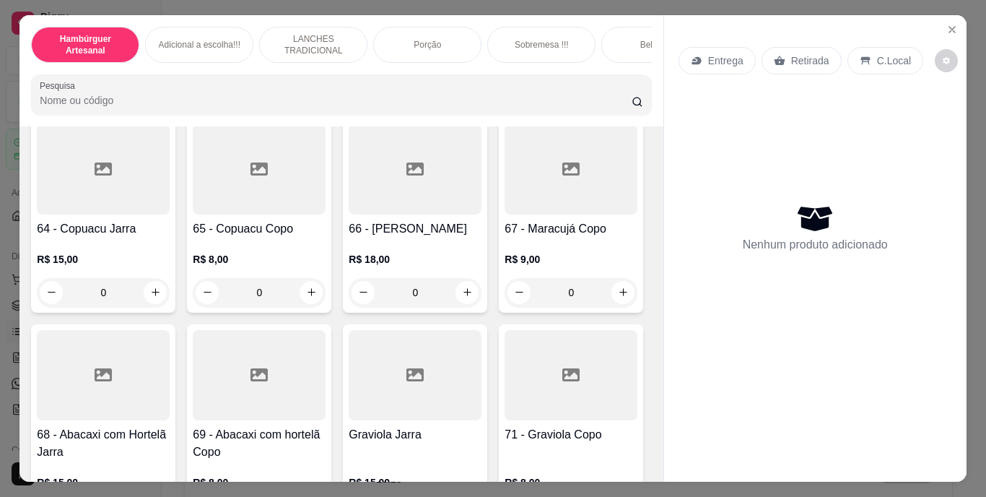
type input "1"
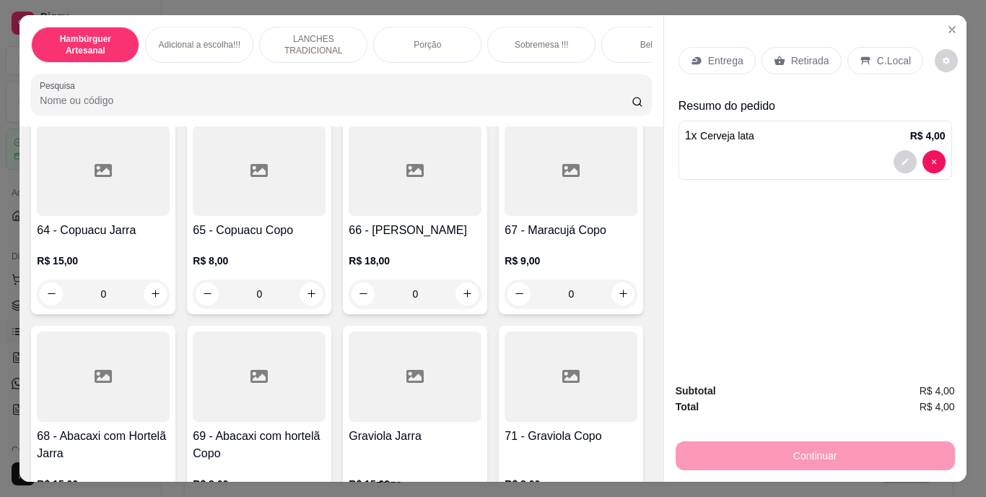
click at [793, 53] on p "Retirada" at bounding box center [810, 60] width 38 height 14
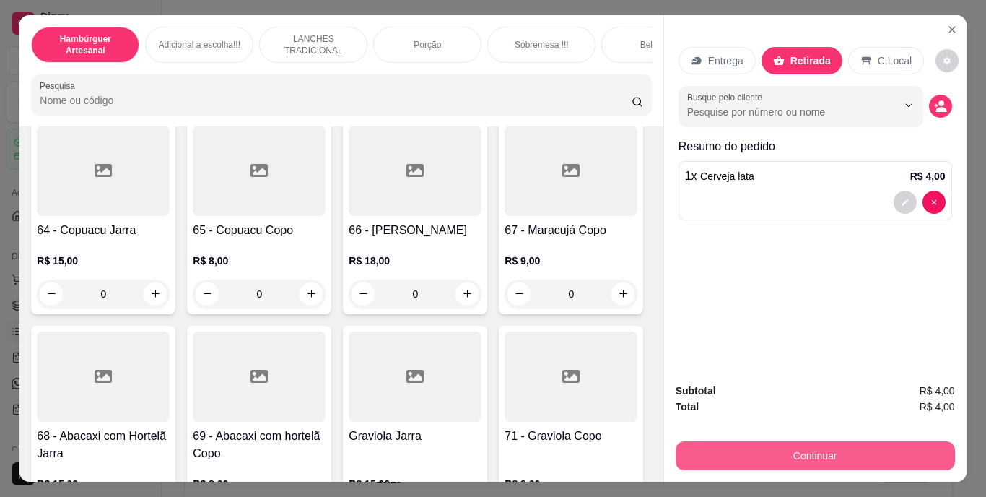
click at [757, 445] on button "Continuar" at bounding box center [815, 455] width 279 height 29
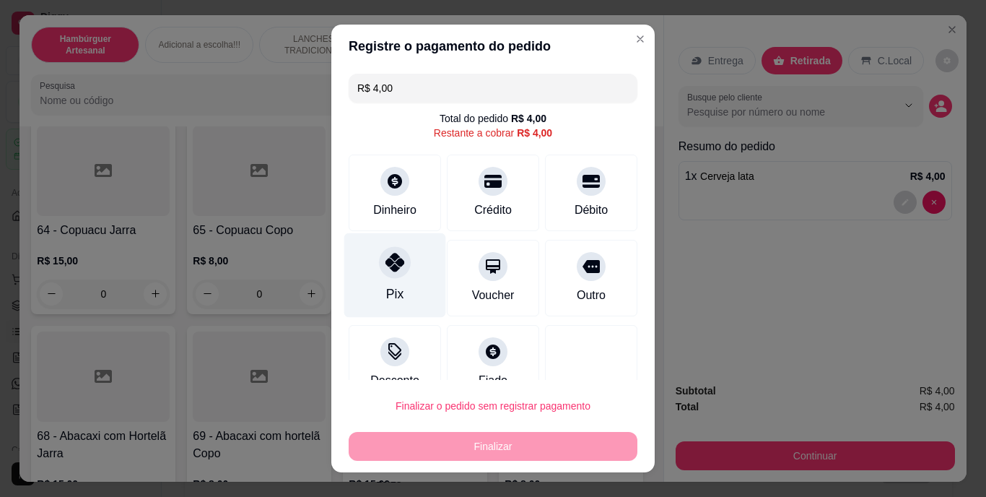
click at [386, 289] on div "Pix" at bounding box center [394, 294] width 17 height 19
type input "R$ 0,00"
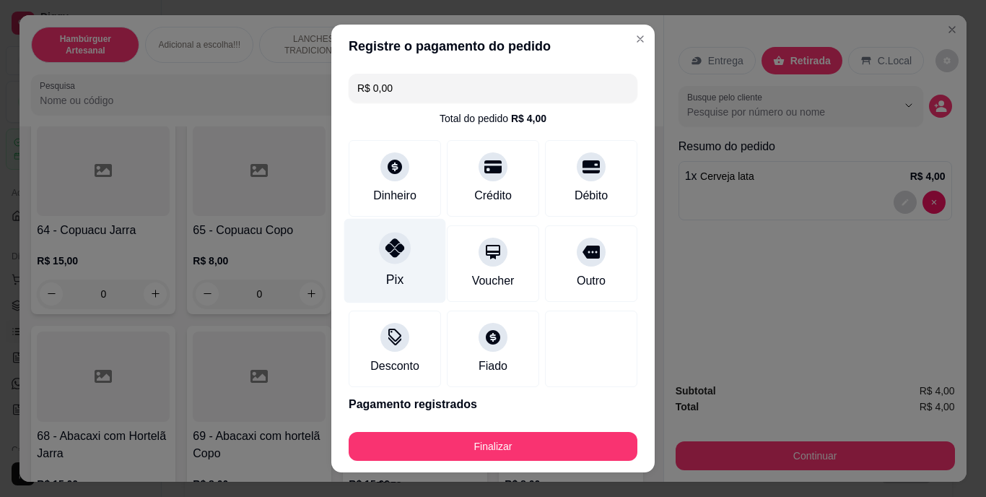
click at [409, 271] on div "Pix" at bounding box center [395, 261] width 102 height 84
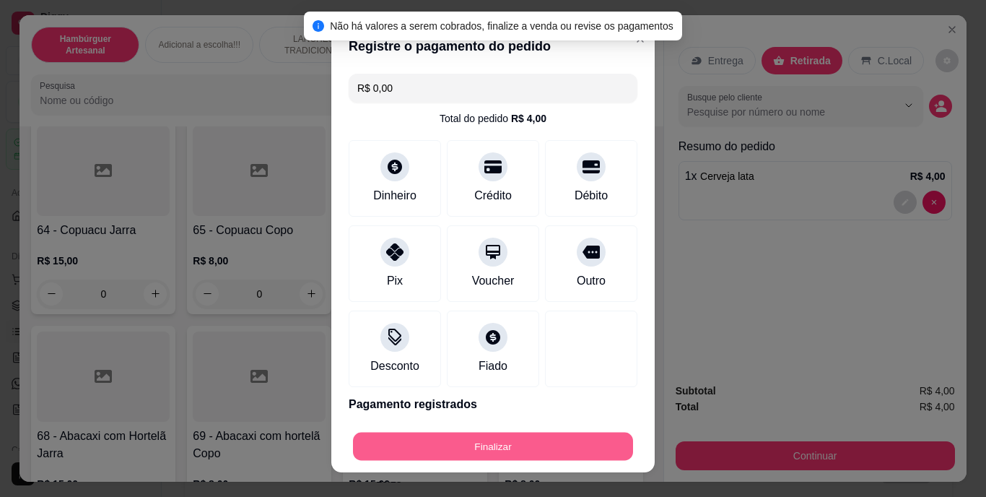
click at [446, 435] on button "Finalizar" at bounding box center [493, 446] width 280 height 28
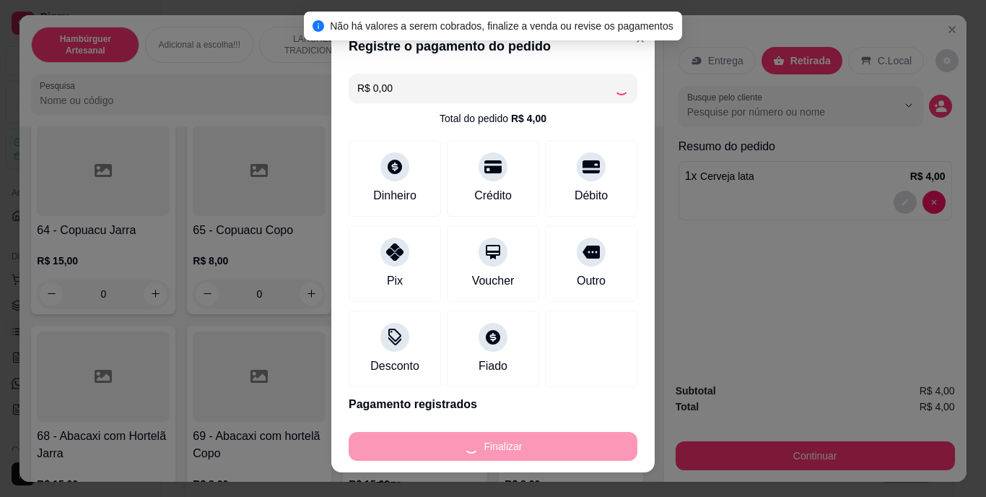
type input "0"
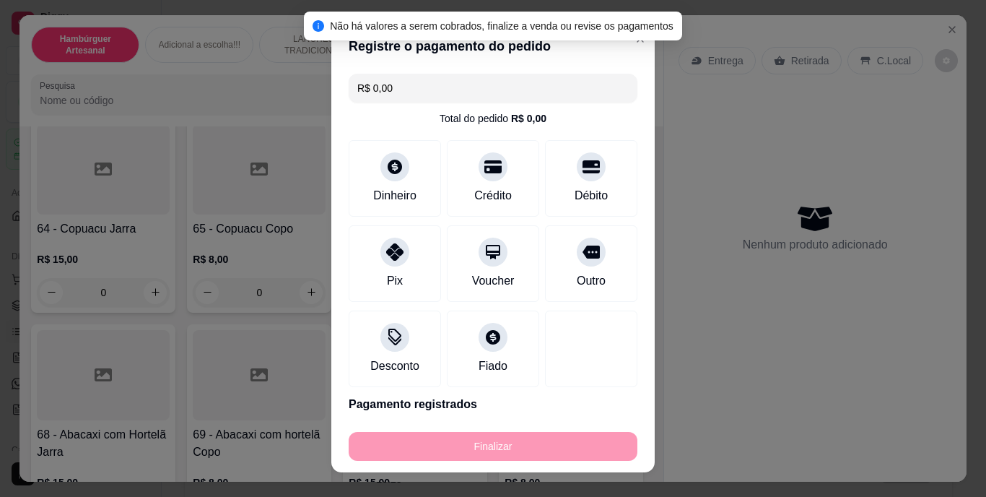
type input "-R$ 4,00"
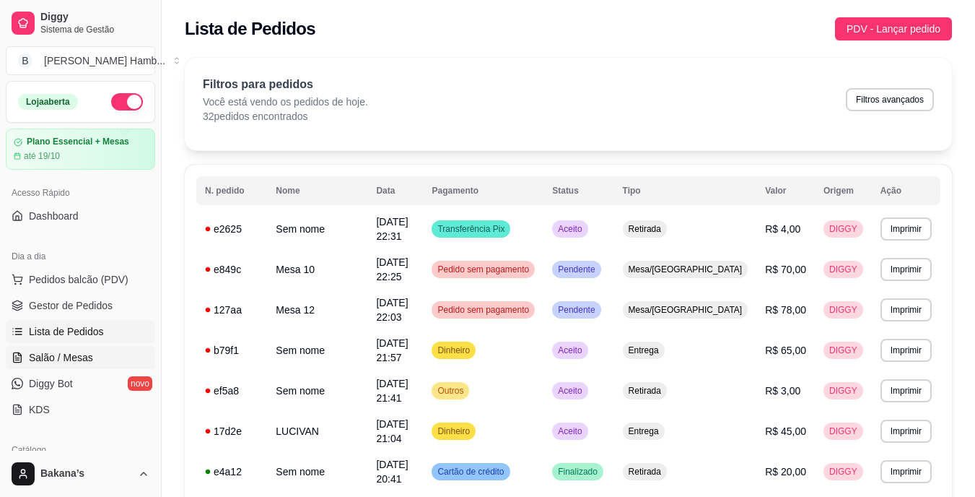
drag, startPoint x: 49, startPoint y: 272, endPoint x: 86, endPoint y: 359, distance: 94.1
click at [86, 359] on ul "Pedidos balcão (PDV) Gestor de Pedidos Lista de Pedidos Salão / Mesas Diggy Bot…" at bounding box center [80, 344] width 149 height 153
click at [86, 359] on span "Salão / Mesas" at bounding box center [61, 357] width 64 height 14
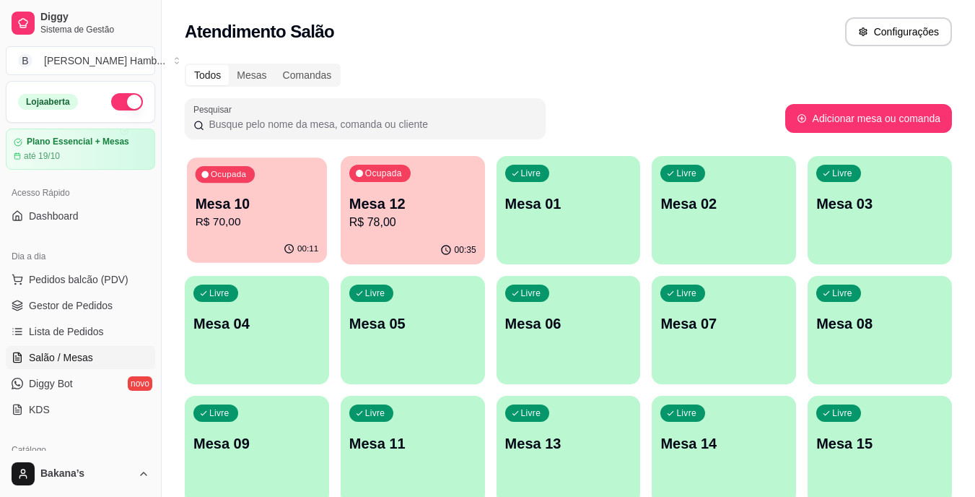
click at [233, 243] on div "00:11" at bounding box center [257, 248] width 140 height 27
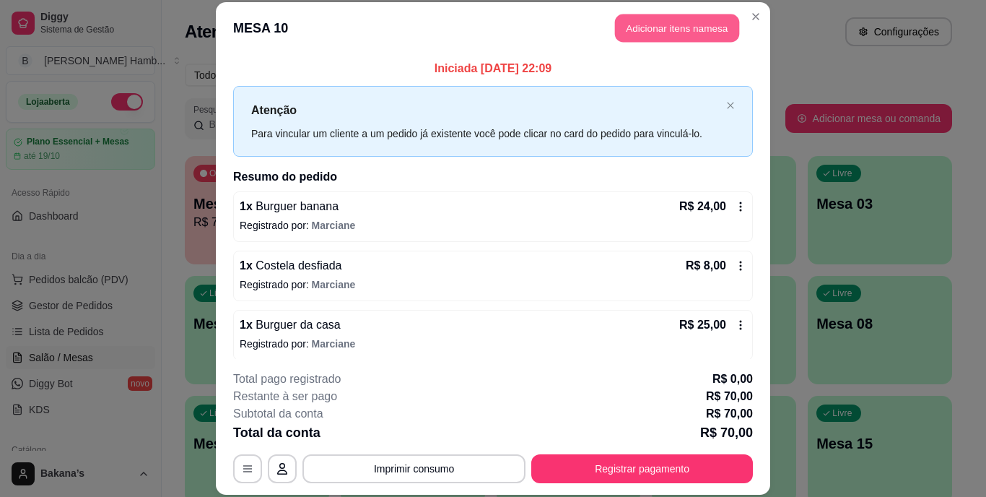
click at [642, 23] on button "Adicionar itens na mesa" at bounding box center [677, 28] width 124 height 28
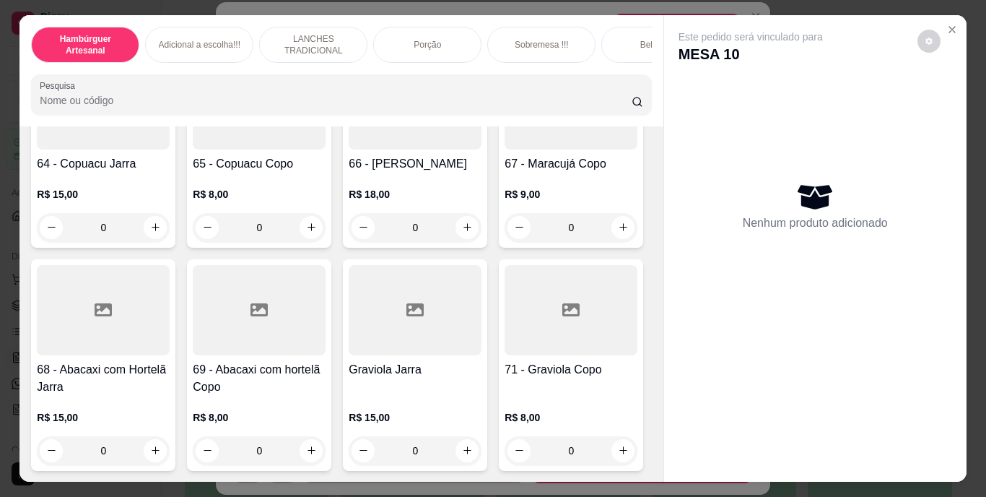
scroll to position [6055, 0]
click at [618, 232] on icon "increase-product-quantity" at bounding box center [623, 227] width 11 height 11
type input "1"
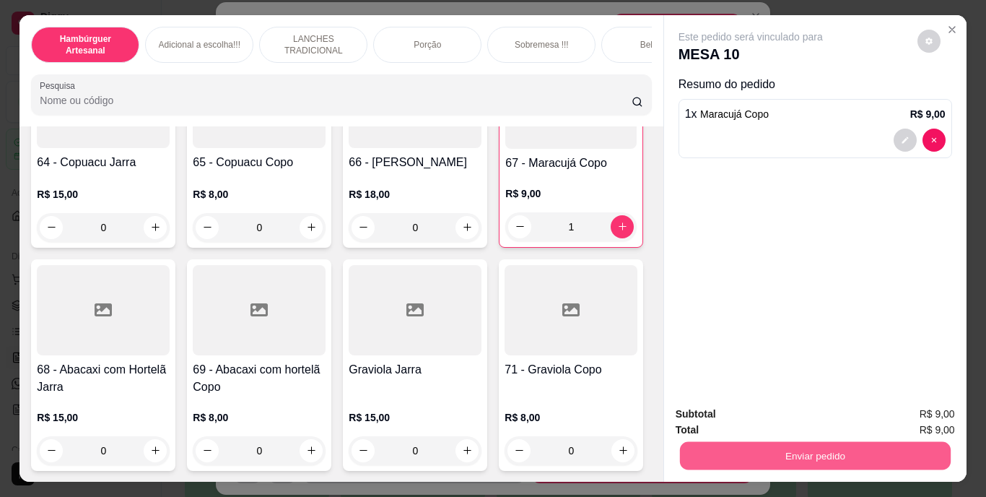
click at [759, 445] on button "Enviar pedido" at bounding box center [814, 456] width 271 height 28
click at [910, 414] on button "Enviar pedido" at bounding box center [917, 414] width 82 height 27
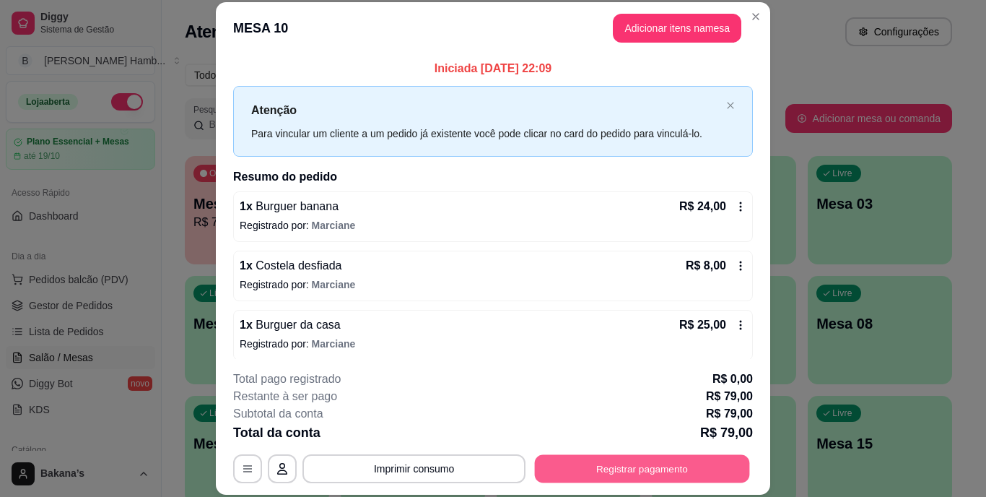
click at [592, 470] on button "Registrar pagamento" at bounding box center [642, 468] width 215 height 28
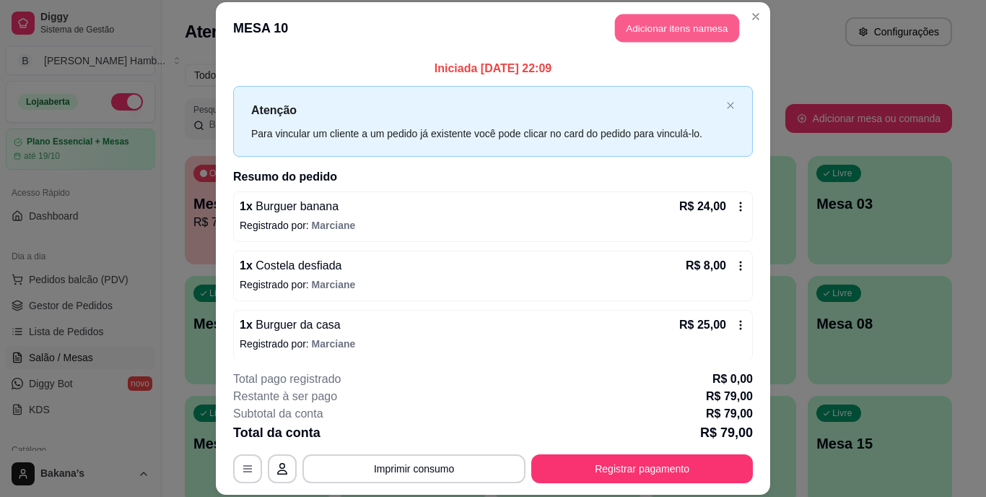
click at [668, 17] on button "Adicionar itens na mesa" at bounding box center [677, 28] width 124 height 28
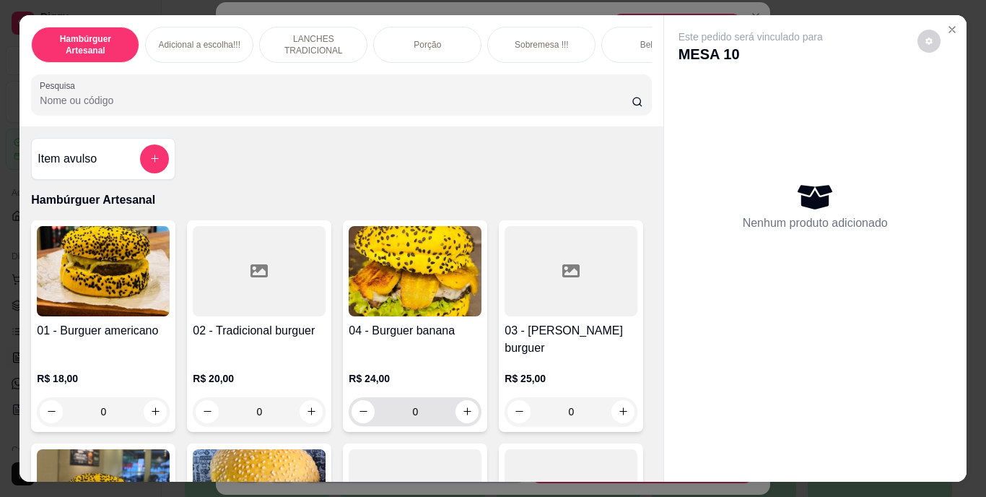
click at [454, 411] on div "0" at bounding box center [415, 411] width 127 height 29
click at [463, 408] on icon "increase-product-quantity" at bounding box center [466, 411] width 7 height 7
type input "1"
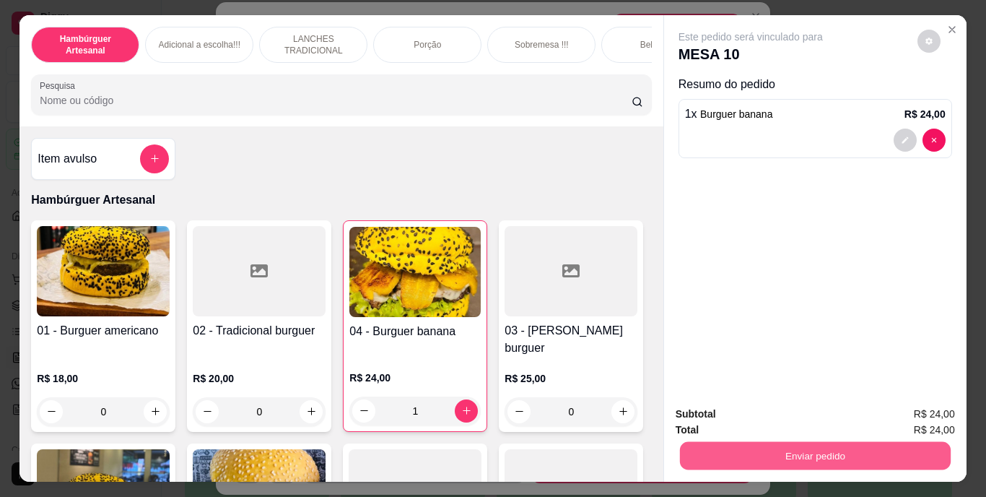
click at [696, 447] on button "Enviar pedido" at bounding box center [814, 456] width 271 height 28
click at [786, 410] on button "Registrar cliente" at bounding box center [821, 414] width 92 height 27
click at [694, 462] on button "Enviar pedido" at bounding box center [814, 456] width 271 height 28
click at [793, 409] on button "Registrar cliente" at bounding box center [821, 414] width 92 height 27
click at [886, 443] on button "Enviar pedido" at bounding box center [814, 456] width 271 height 28
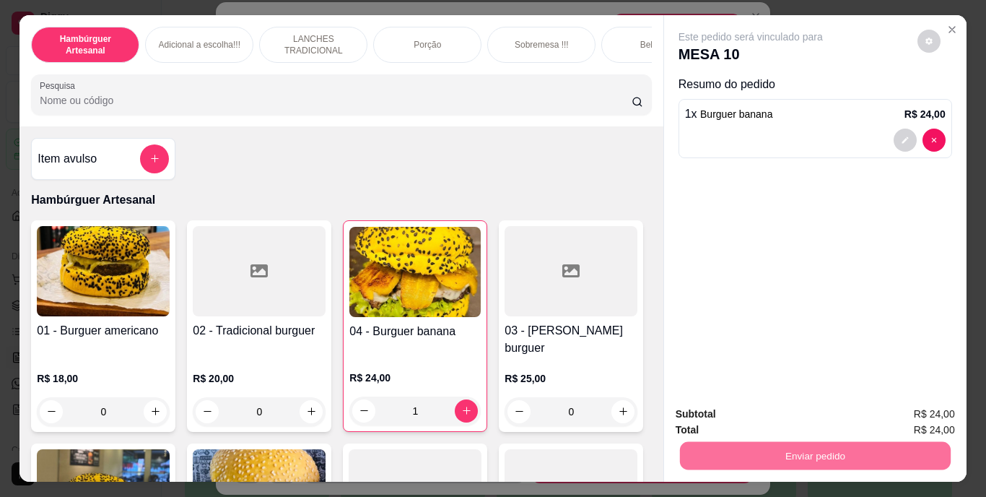
click at [798, 416] on button "Registrar cliente" at bounding box center [821, 414] width 92 height 27
click at [832, 443] on button "Enviar pedido" at bounding box center [814, 456] width 271 height 28
click at [928, 405] on button "Enviar pedido" at bounding box center [917, 414] width 79 height 27
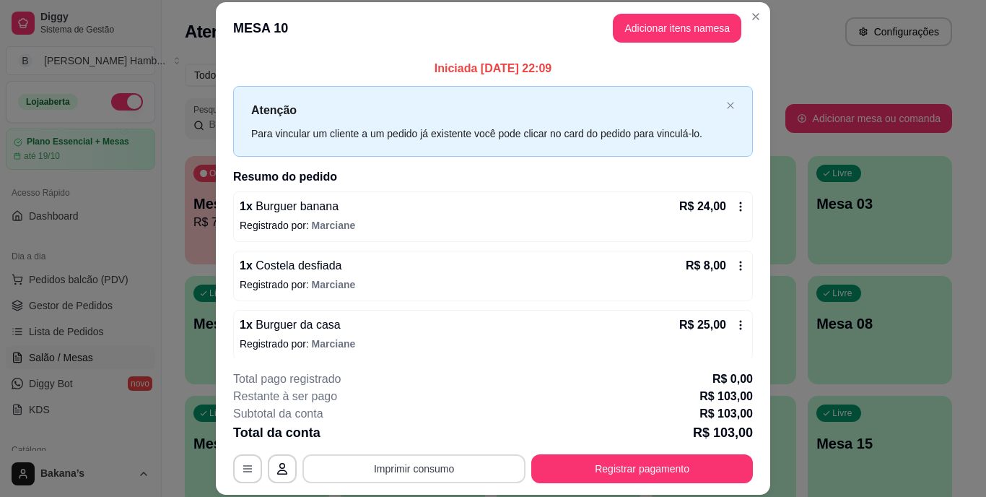
click at [458, 463] on button "Imprimir consumo" at bounding box center [413, 468] width 223 height 29
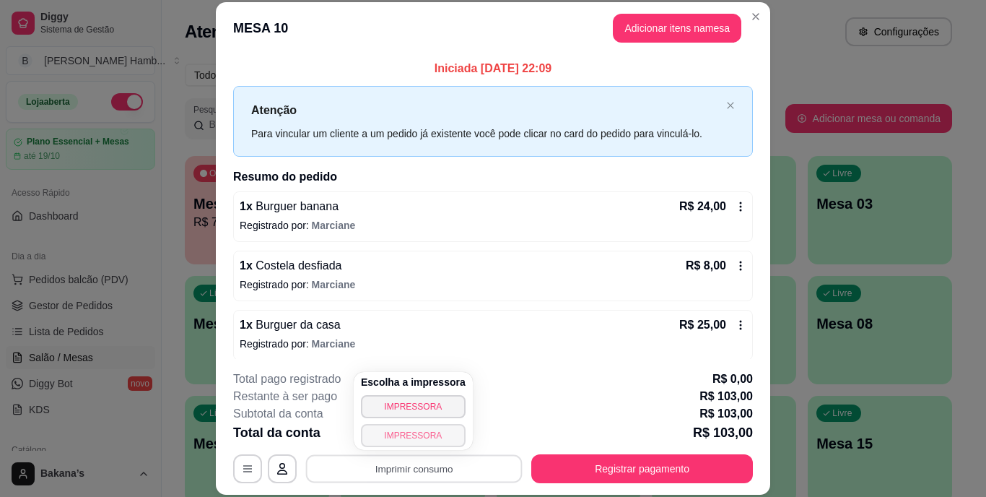
click at [434, 427] on button "IMPRESSORA" at bounding box center [413, 435] width 105 height 23
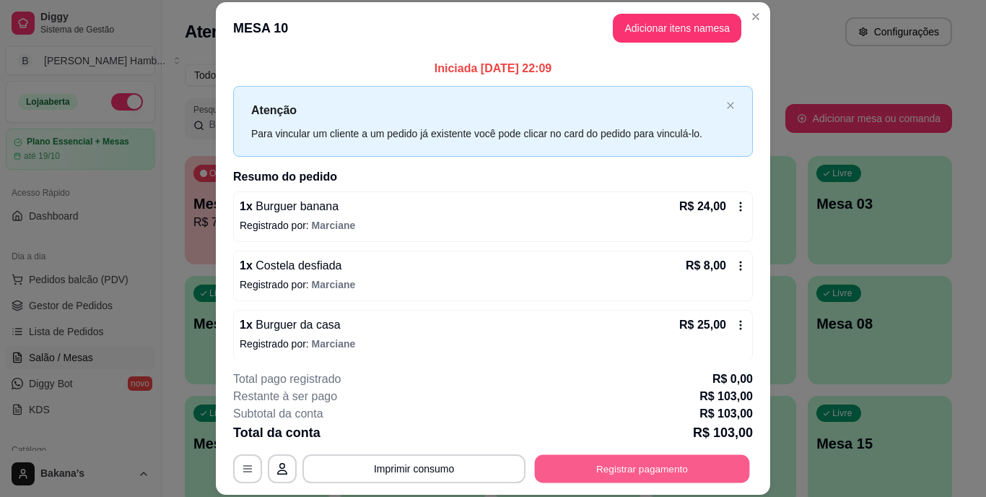
click at [618, 467] on button "Registrar pagamento" at bounding box center [642, 468] width 215 height 28
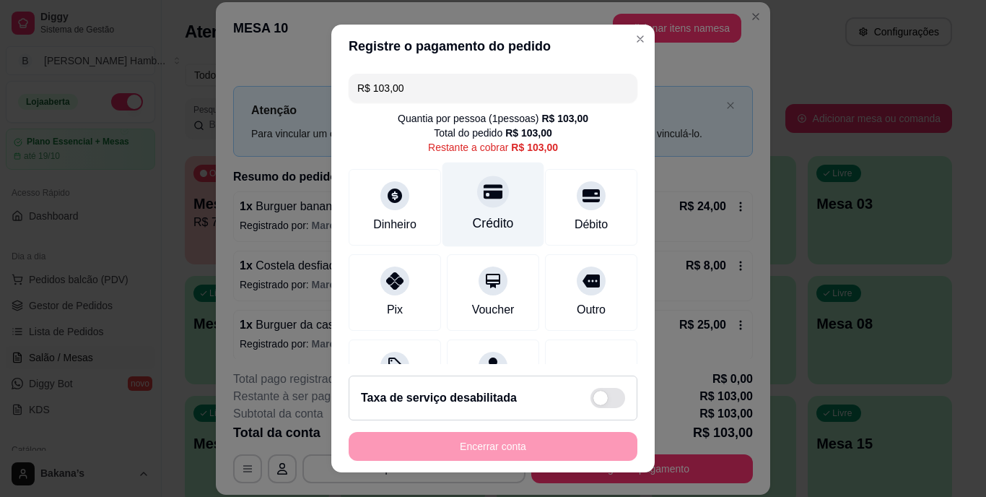
click at [496, 191] on div "Crédito" at bounding box center [494, 204] width 102 height 84
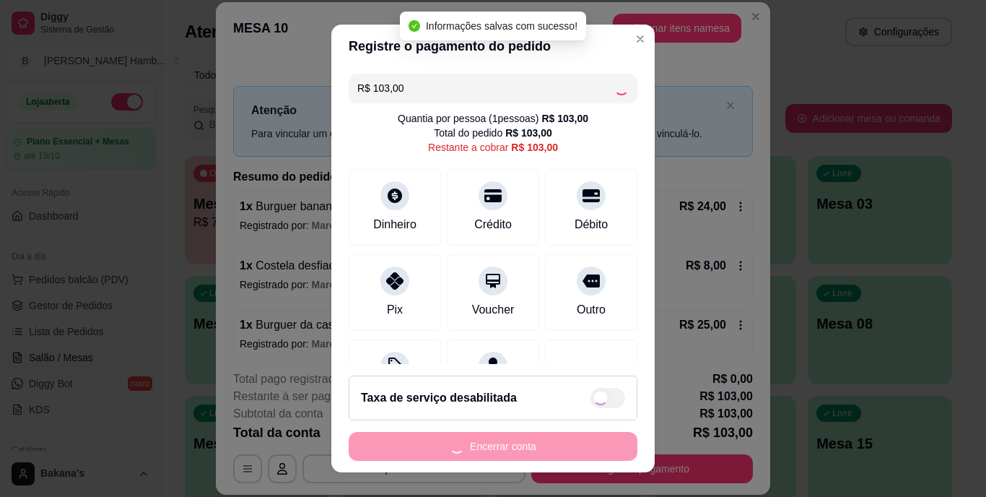
type input "R$ 0,00"
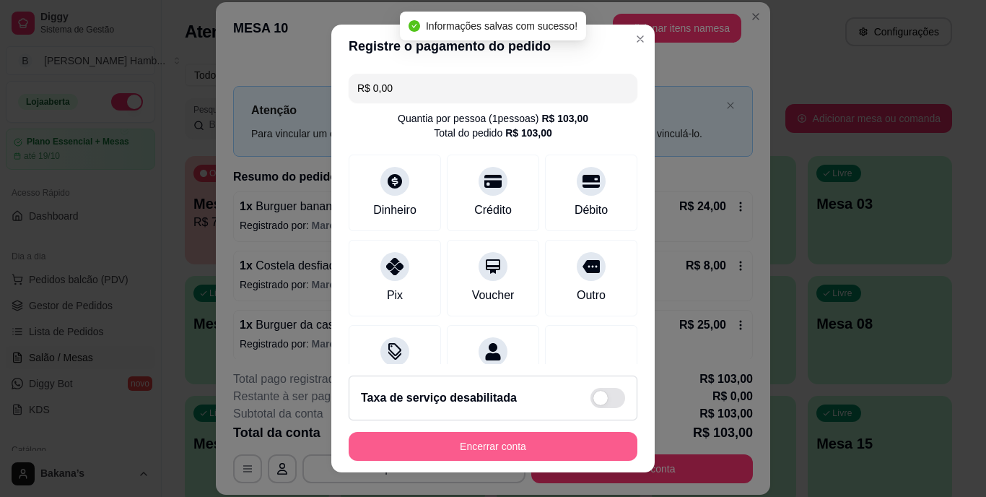
click at [504, 442] on button "Encerrar conta" at bounding box center [493, 446] width 289 height 29
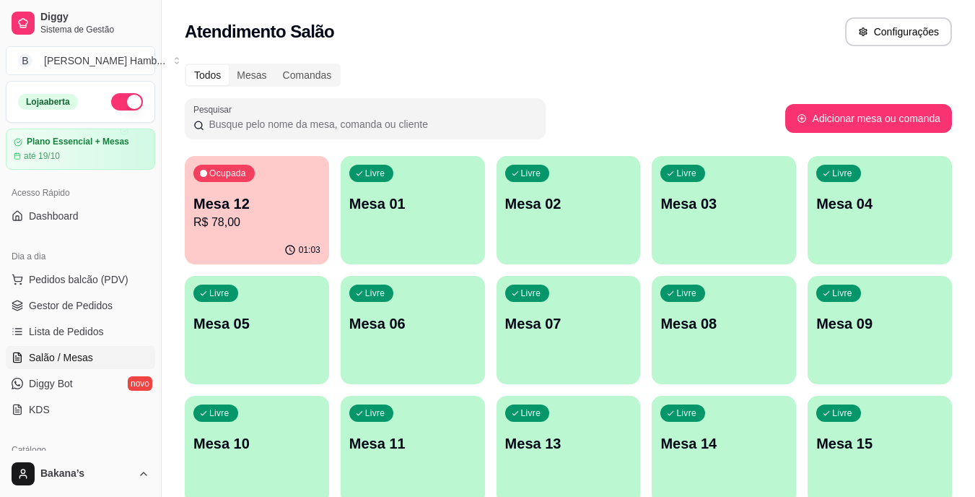
click at [244, 240] on div "01:03" at bounding box center [257, 250] width 144 height 28
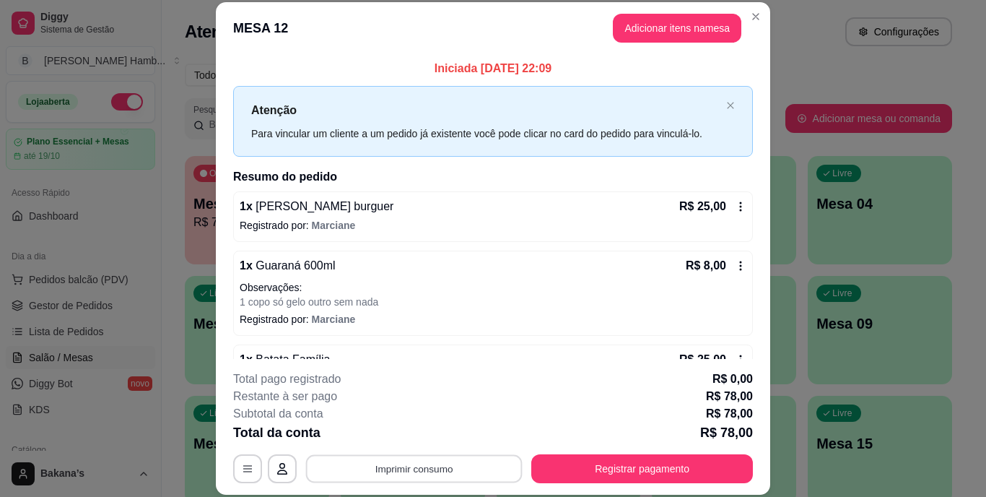
click at [508, 461] on button "Imprimir consumo" at bounding box center [414, 468] width 217 height 28
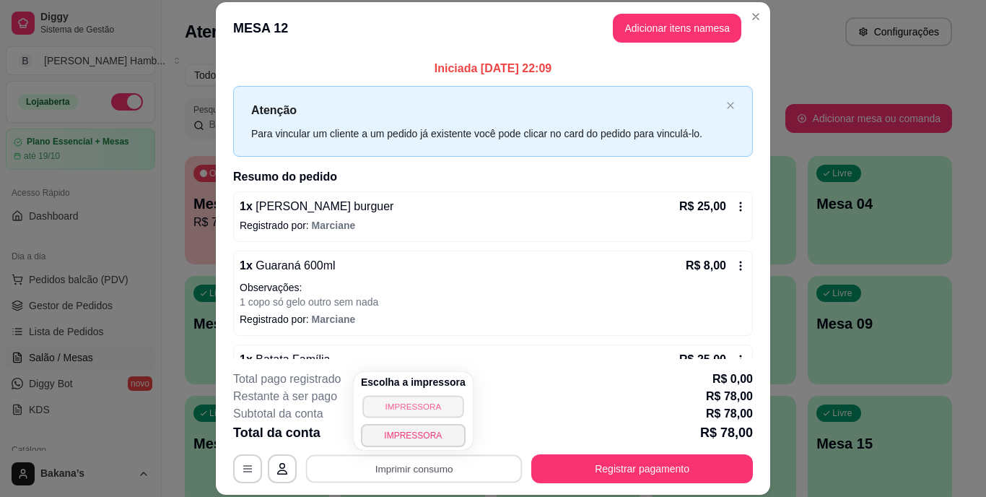
click at [432, 409] on button "IMPRESSORA" at bounding box center [412, 406] width 101 height 22
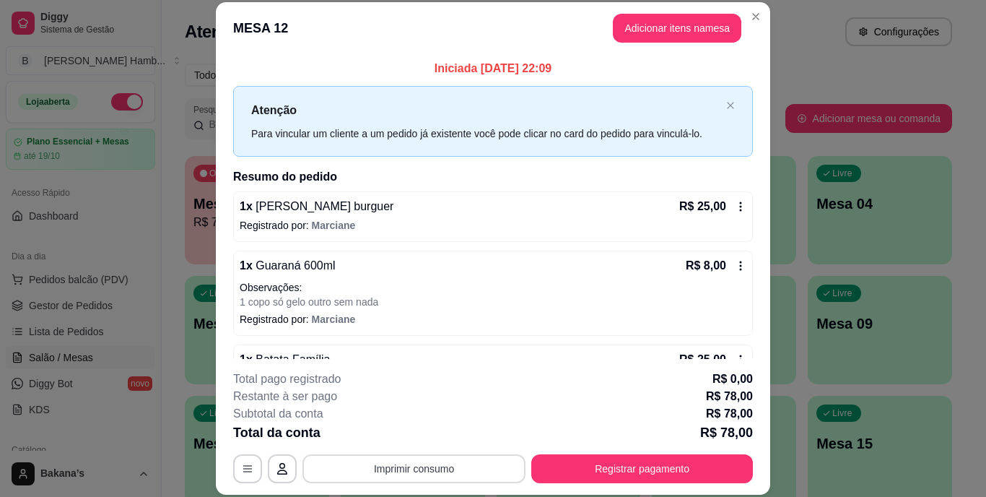
click at [440, 463] on button "Imprimir consumo" at bounding box center [413, 468] width 223 height 29
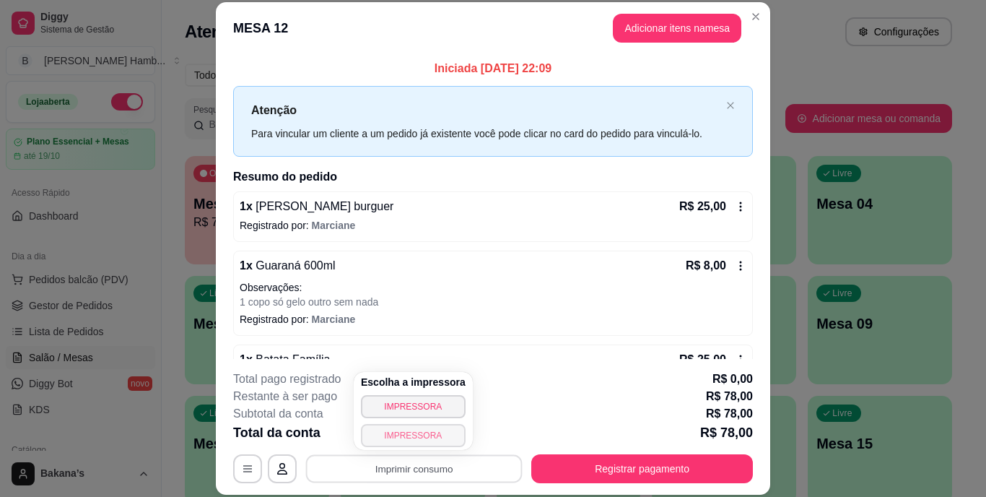
click at [427, 438] on button "IMPRESSORA" at bounding box center [413, 435] width 105 height 23
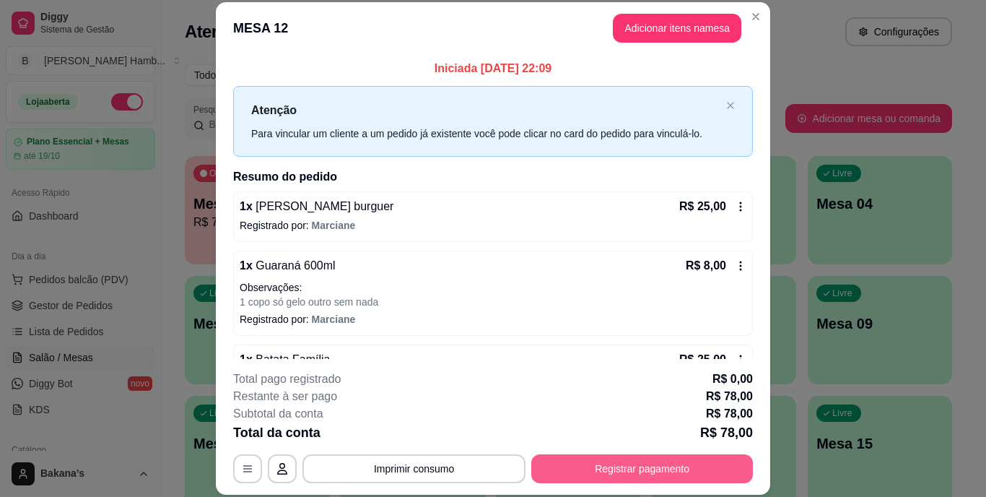
click at [583, 470] on button "Registrar pagamento" at bounding box center [642, 468] width 222 height 29
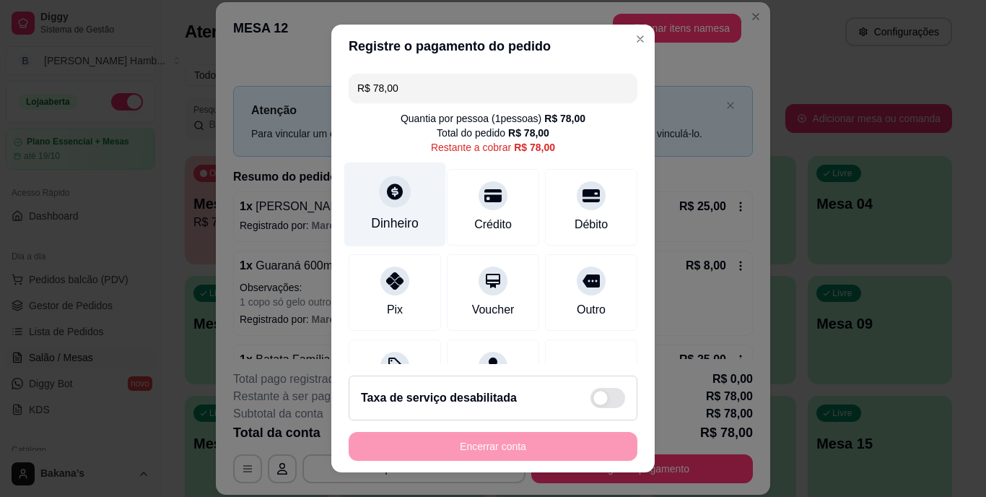
click at [401, 230] on div "Dinheiro" at bounding box center [395, 223] width 48 height 19
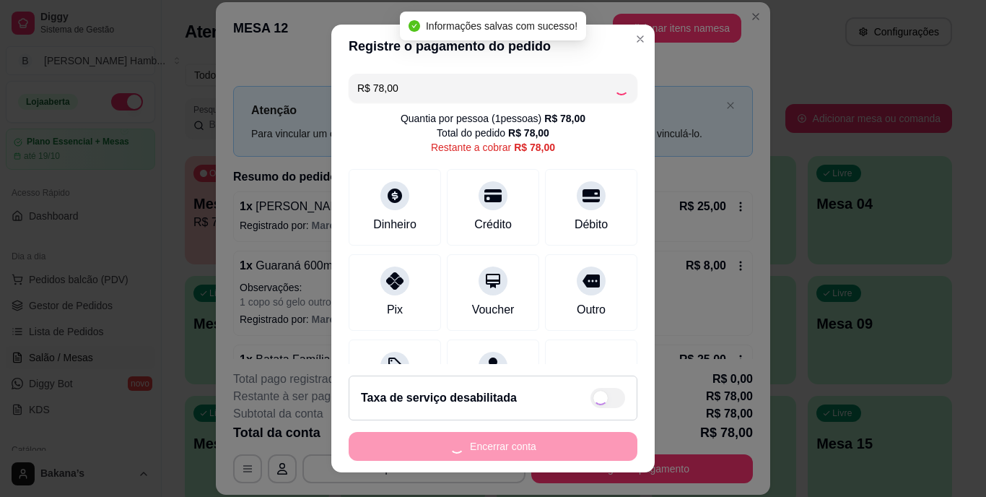
type input "R$ 0,00"
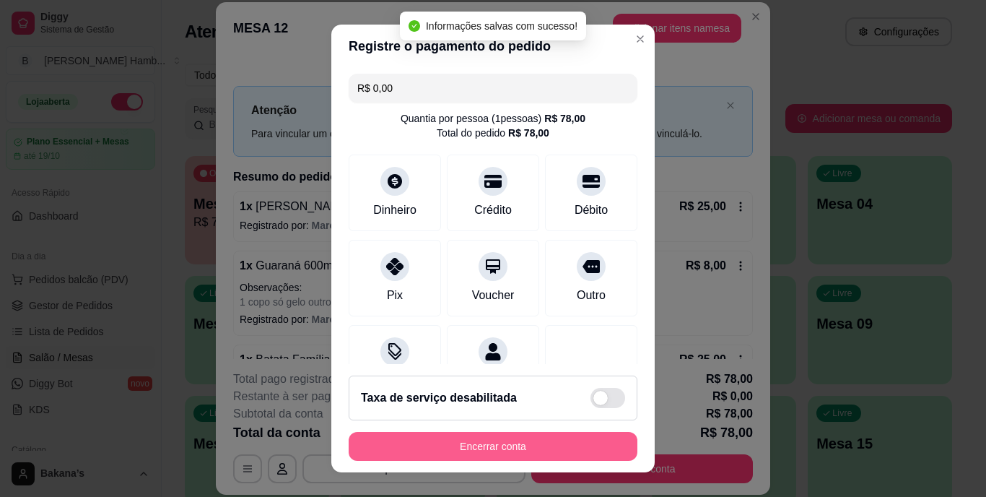
click at [523, 444] on button "Encerrar conta" at bounding box center [493, 446] width 289 height 29
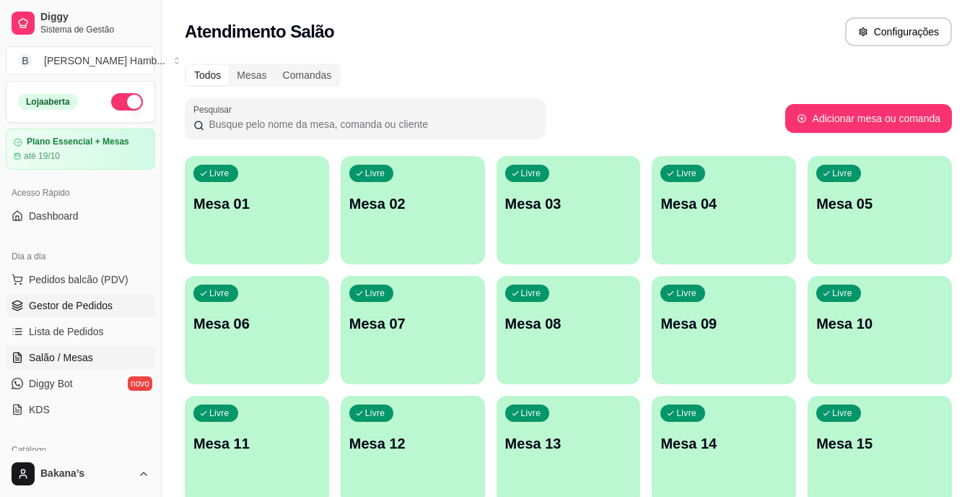
click at [84, 302] on span "Gestor de Pedidos" at bounding box center [71, 305] width 84 height 14
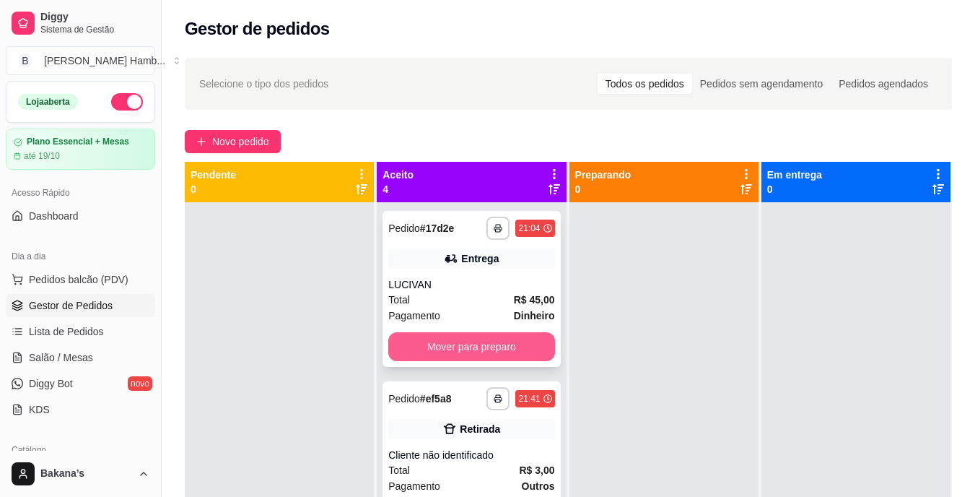
click at [513, 335] on button "Mover para preparo" at bounding box center [471, 346] width 166 height 29
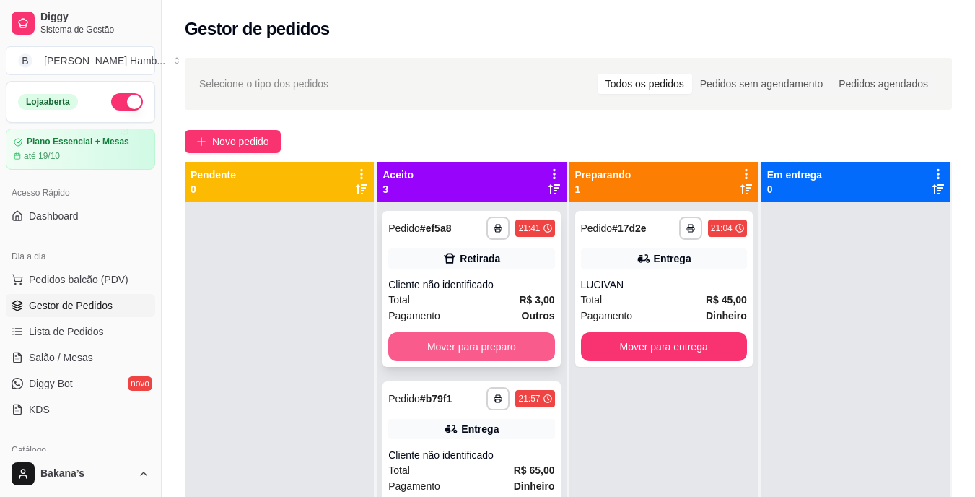
click at [513, 338] on button "Mover para preparo" at bounding box center [471, 346] width 166 height 29
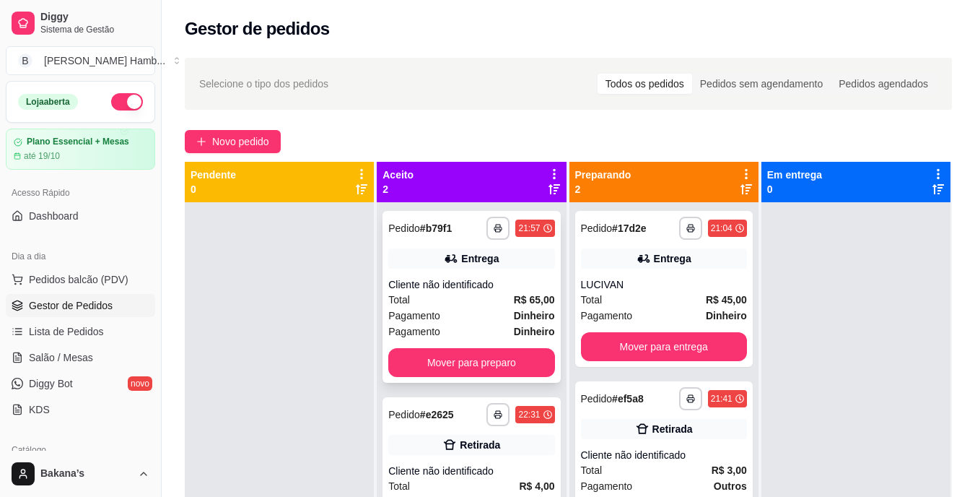
click at [511, 339] on div "**********" at bounding box center [472, 297] width 178 height 172
click at [514, 352] on button "Mover para preparo" at bounding box center [471, 362] width 166 height 29
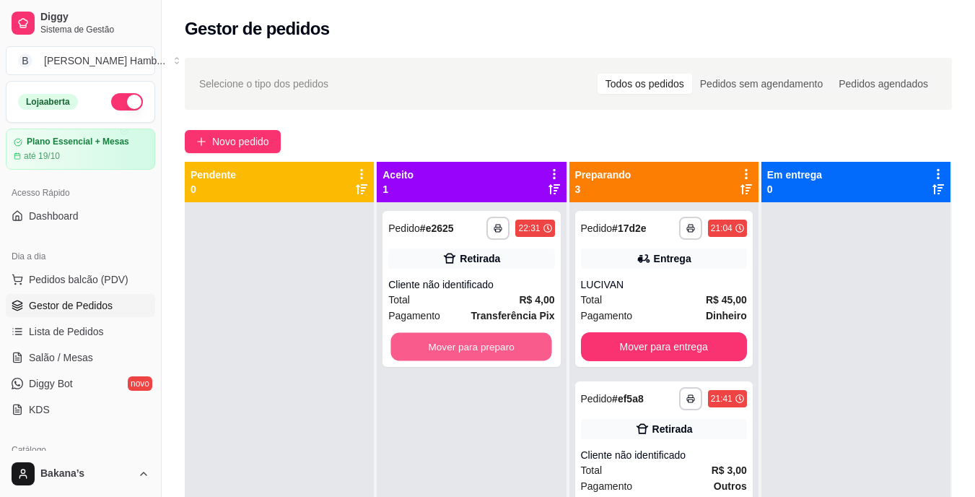
click at [514, 352] on button "Mover para preparo" at bounding box center [471, 347] width 161 height 28
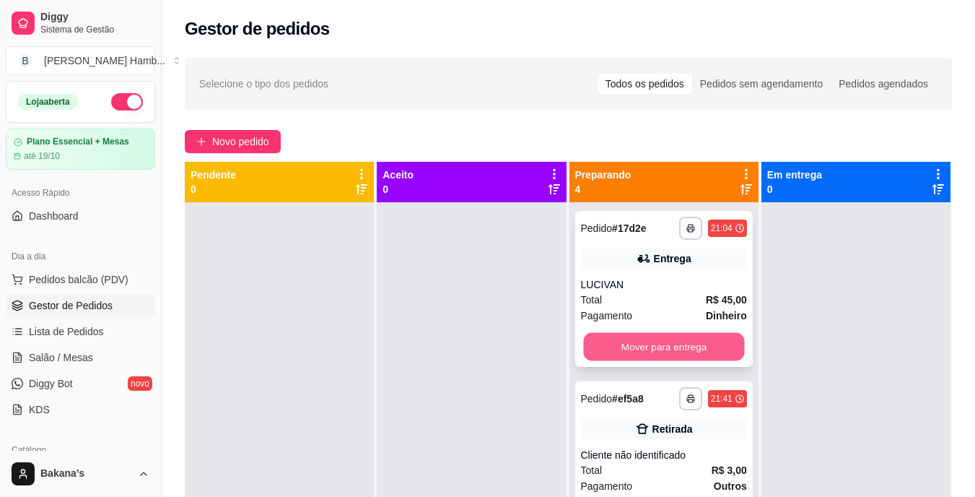
click at [604, 344] on button "Mover para entrega" at bounding box center [663, 347] width 161 height 28
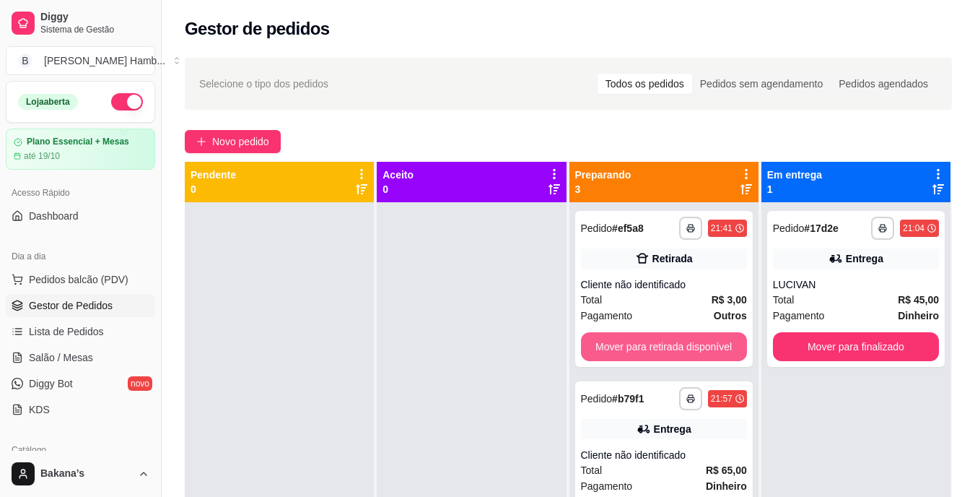
click at [604, 344] on button "Mover para retirada disponível" at bounding box center [664, 346] width 166 height 29
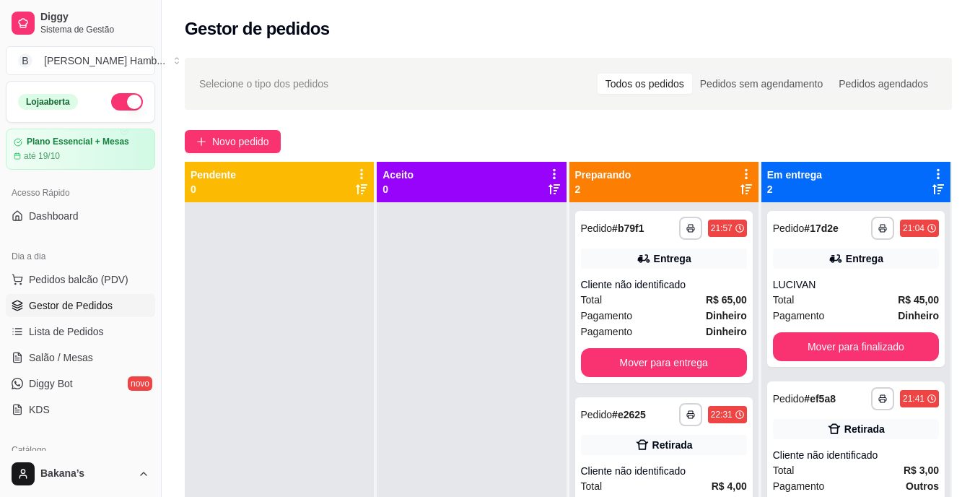
click at [604, 344] on div "**********" at bounding box center [664, 297] width 178 height 172
click at [717, 357] on button "Mover para entrega" at bounding box center [663, 363] width 161 height 28
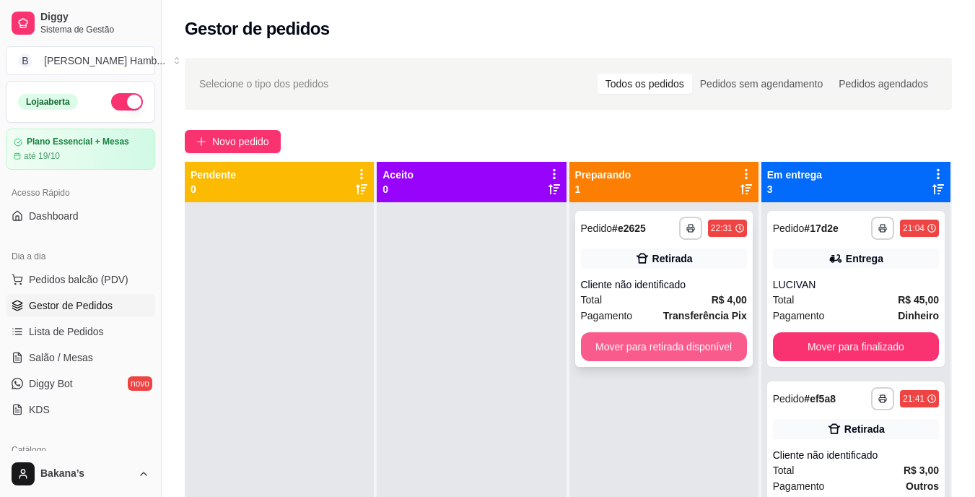
click at [717, 349] on button "Mover para retirada disponível" at bounding box center [664, 346] width 166 height 29
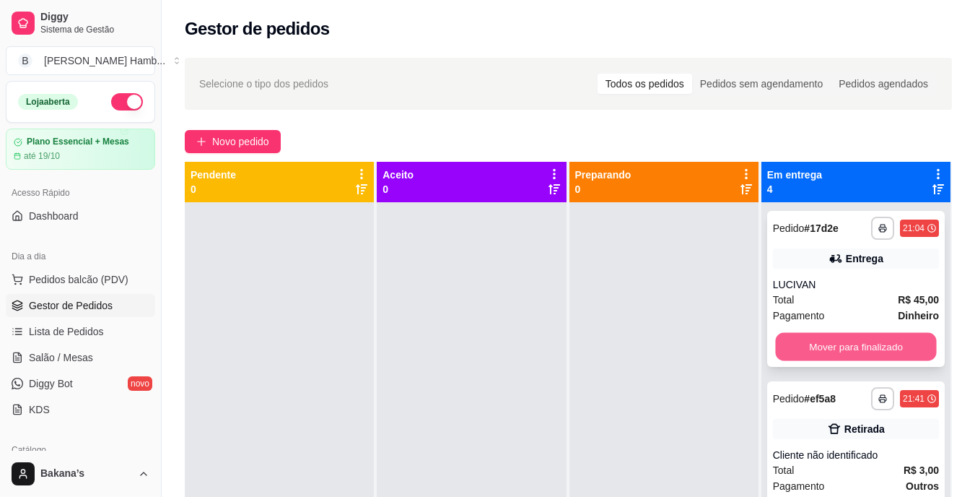
click at [786, 336] on button "Mover para finalizado" at bounding box center [855, 347] width 161 height 28
click at [789, 339] on button "Mover para finalizado" at bounding box center [855, 347] width 161 height 28
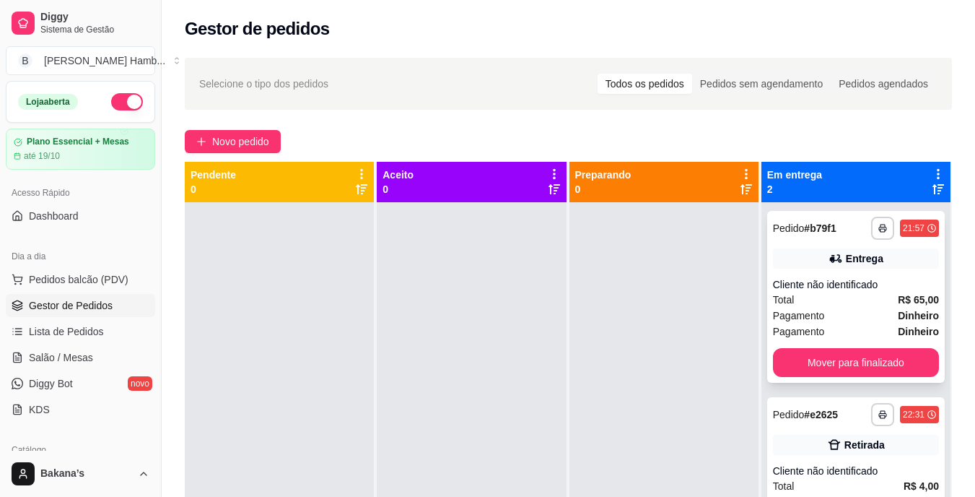
click at [788, 346] on div "**********" at bounding box center [856, 297] width 178 height 172
click at [795, 358] on button "Mover para finalizado" at bounding box center [855, 363] width 161 height 28
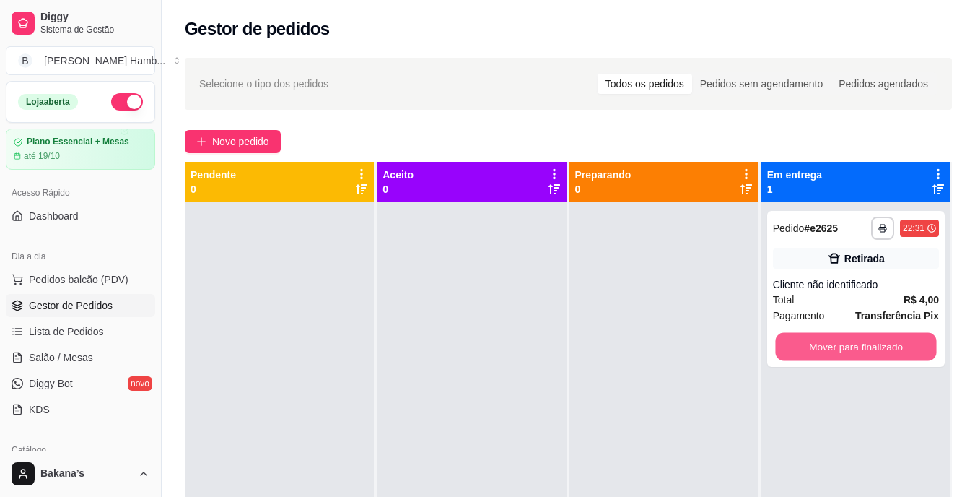
click at [796, 357] on button "Mover para finalizado" at bounding box center [855, 347] width 161 height 28
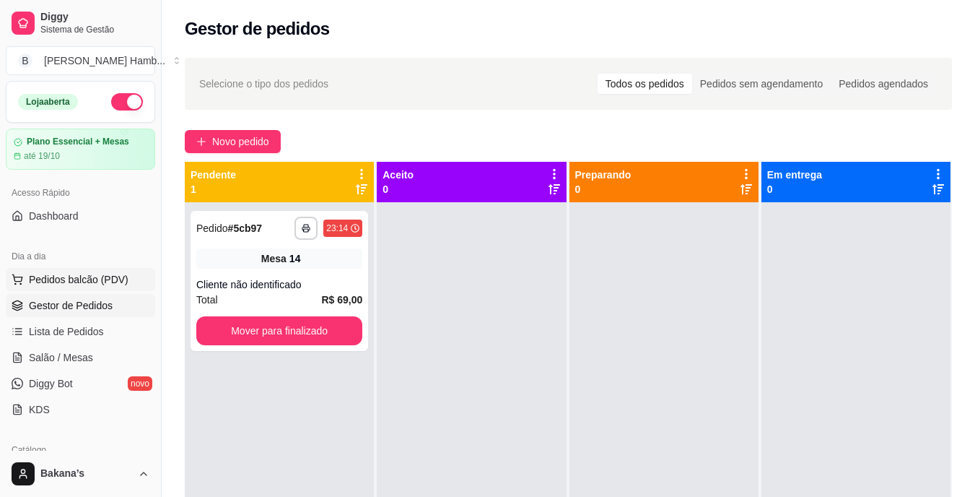
click at [141, 277] on button "Pedidos balcão (PDV)" at bounding box center [80, 279] width 149 height 23
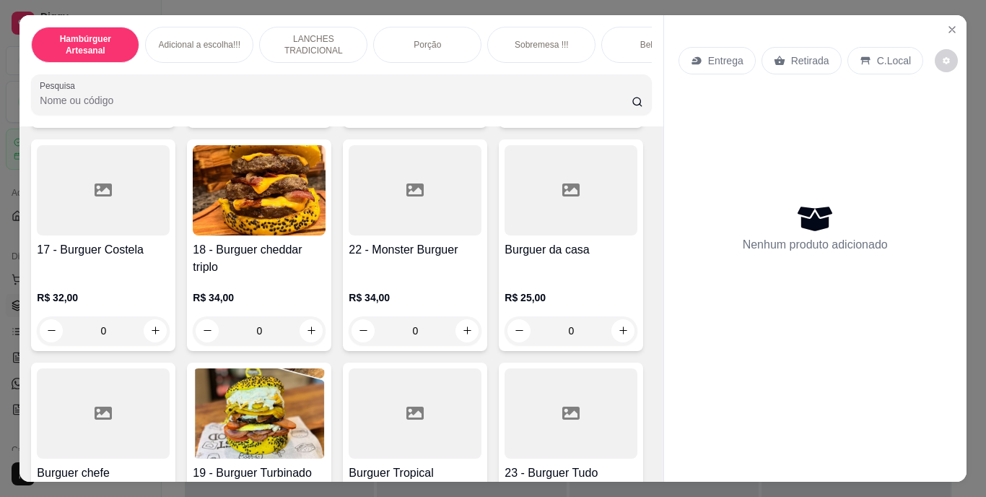
scroll to position [1155, 0]
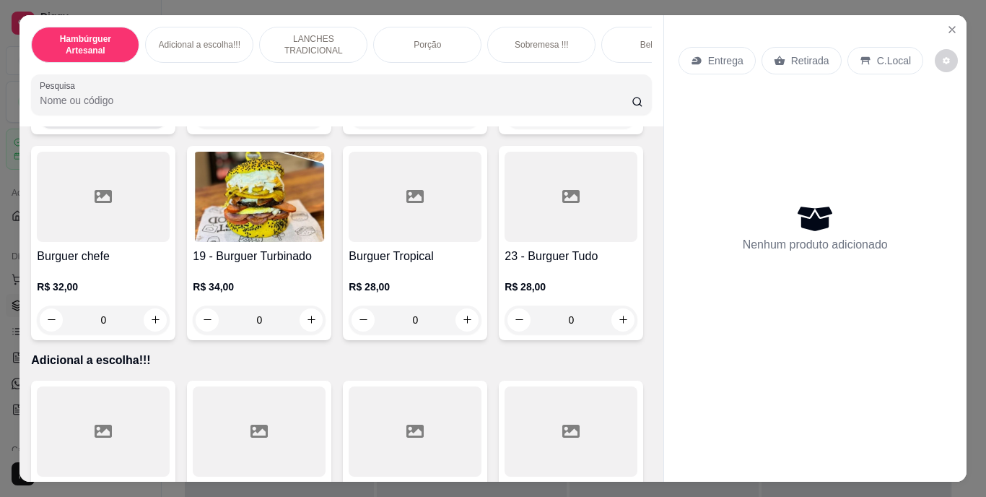
click at [161, 119] on icon "increase-product-quantity" at bounding box center [155, 113] width 11 height 11
type input "1"
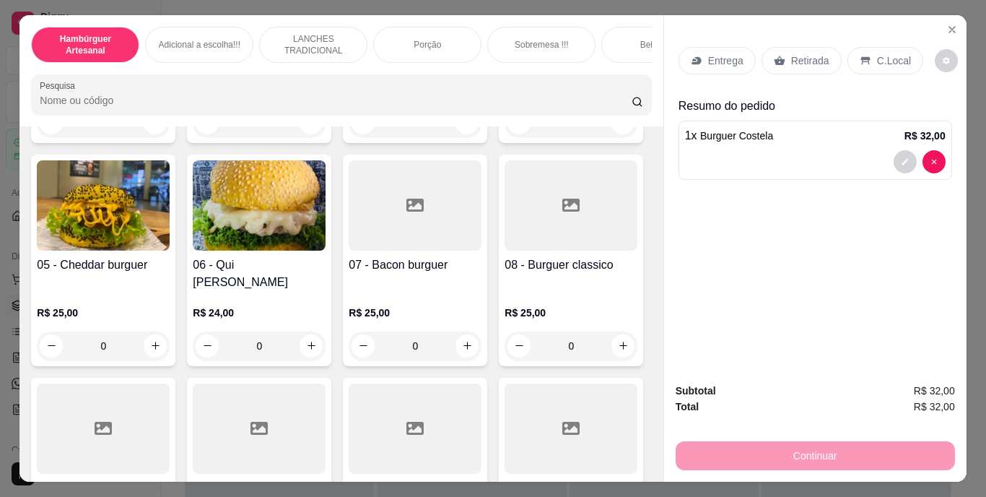
scroll to position [217, 0]
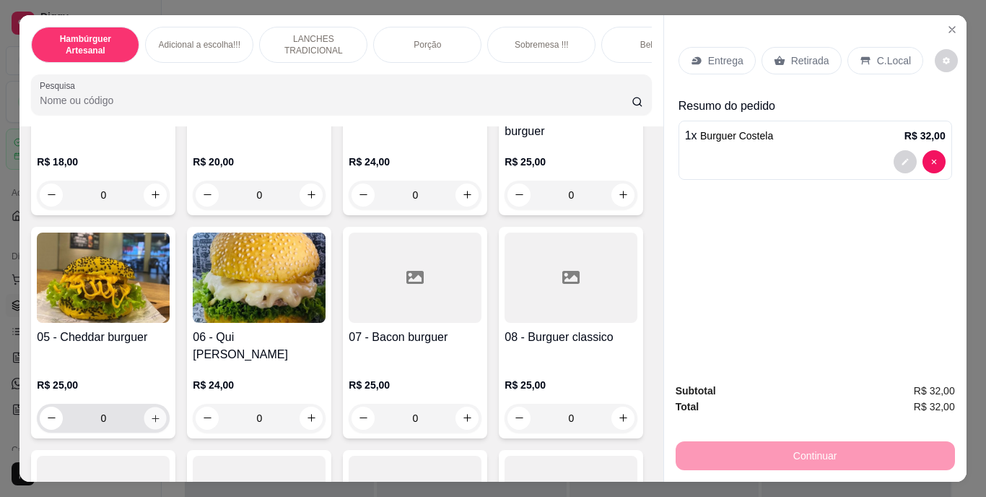
click at [159, 414] on icon "increase-product-quantity" at bounding box center [155, 417] width 7 height 7
type input "1"
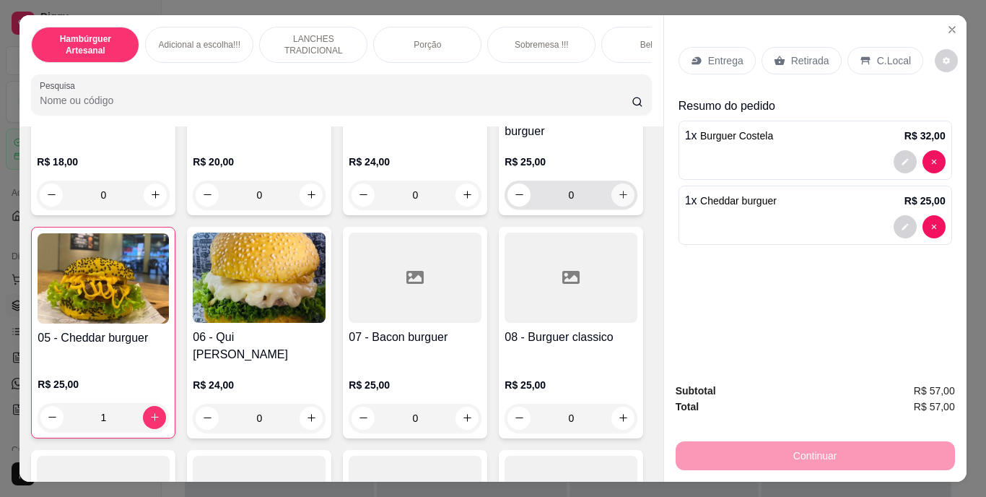
click at [618, 200] on icon "increase-product-quantity" at bounding box center [623, 194] width 11 height 11
type input "1"
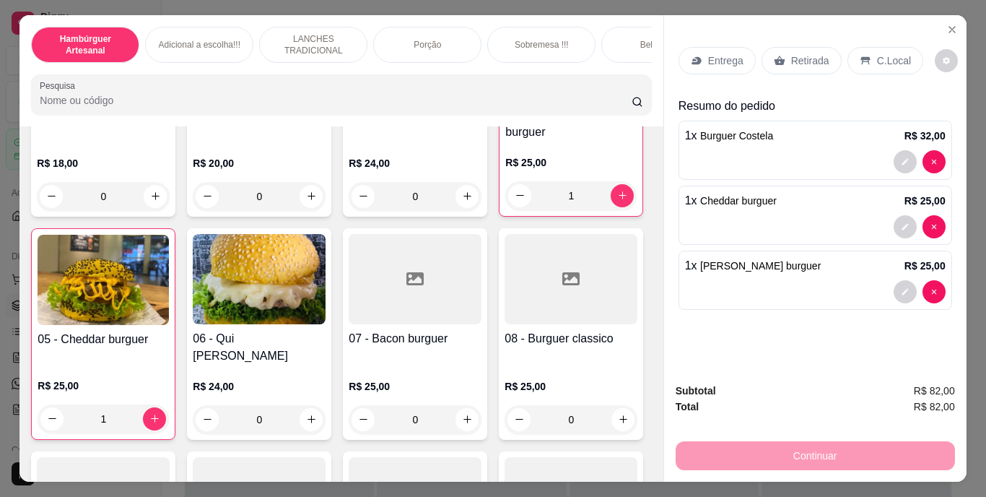
click at [793, 59] on p "Retirada" at bounding box center [810, 60] width 38 height 14
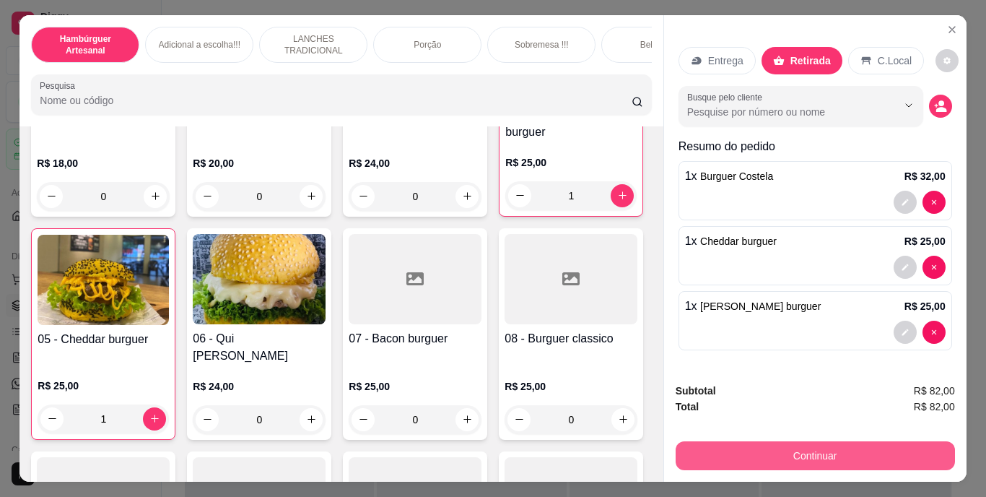
click at [710, 441] on button "Continuar" at bounding box center [815, 455] width 279 height 29
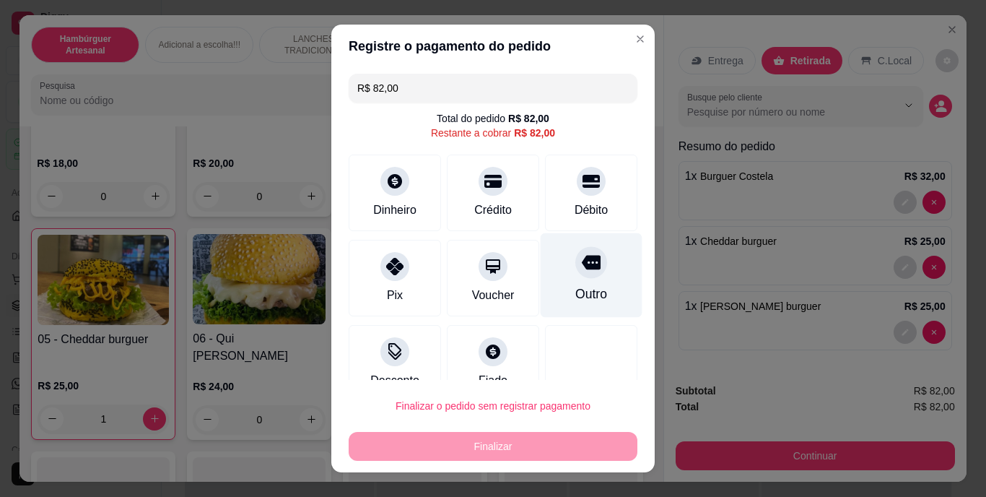
click at [582, 265] on icon at bounding box center [591, 263] width 19 height 14
type input "R$ 0,00"
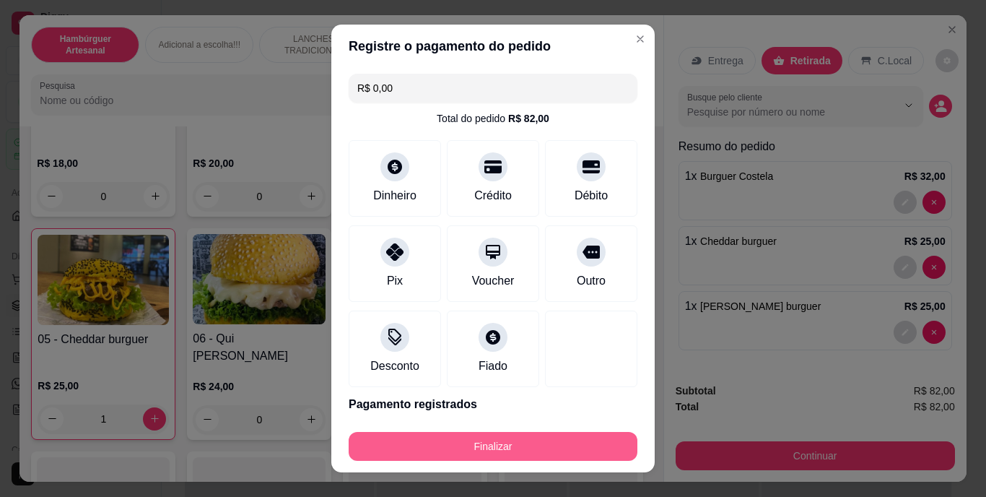
click at [542, 443] on button "Finalizar" at bounding box center [493, 446] width 289 height 29
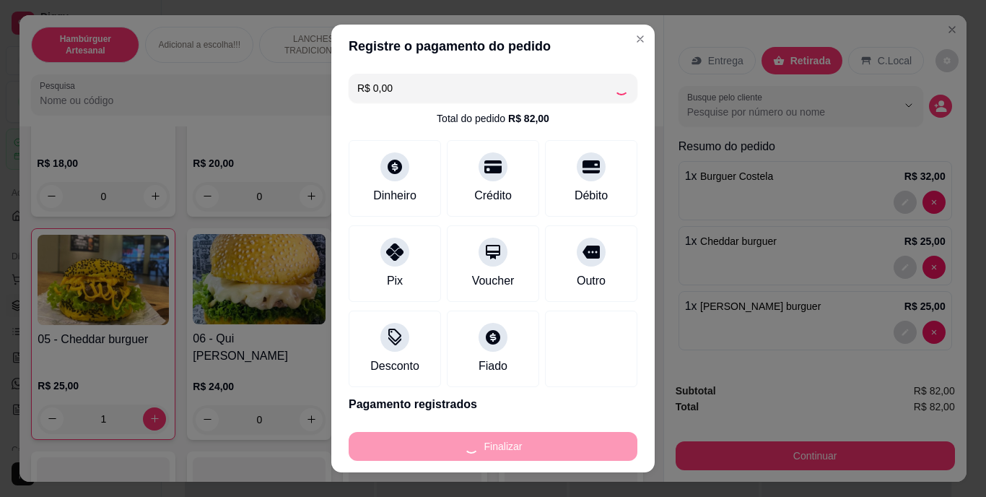
type input "0"
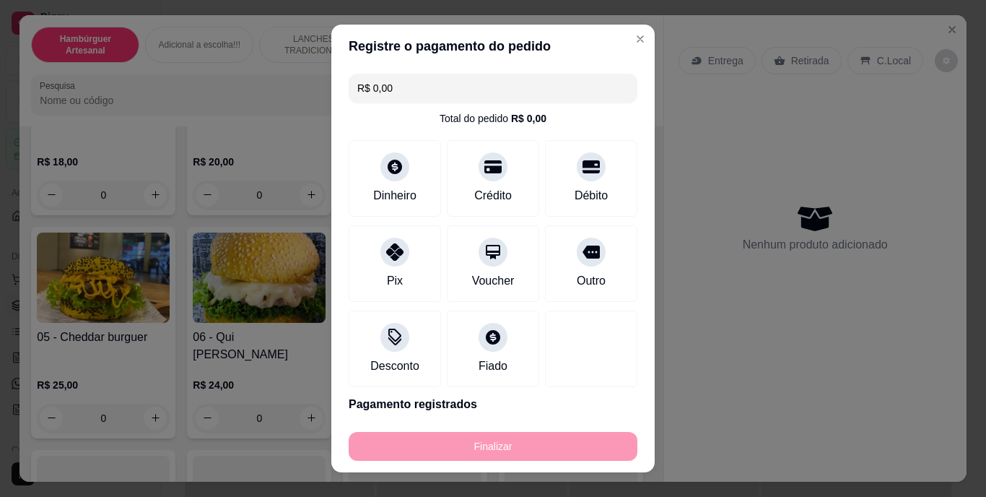
type input "-R$ 82,00"
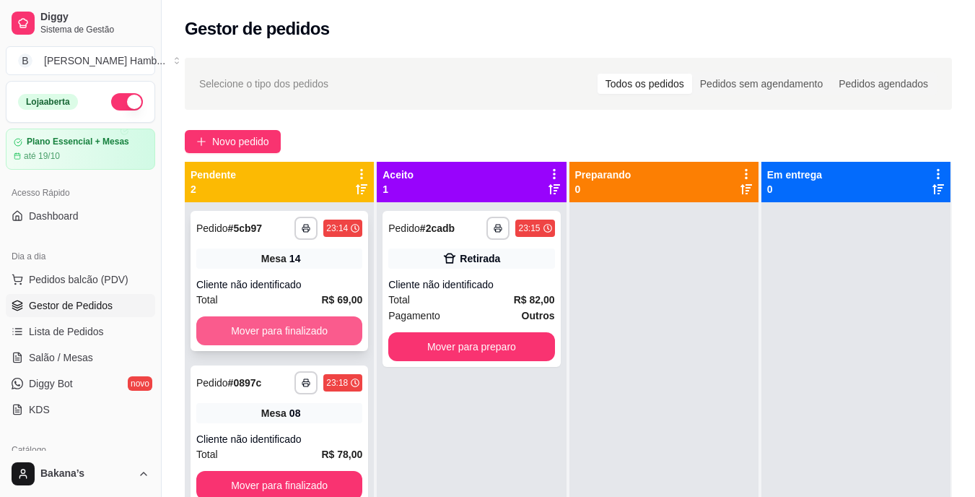
click at [335, 332] on button "Mover para finalizado" at bounding box center [279, 330] width 166 height 29
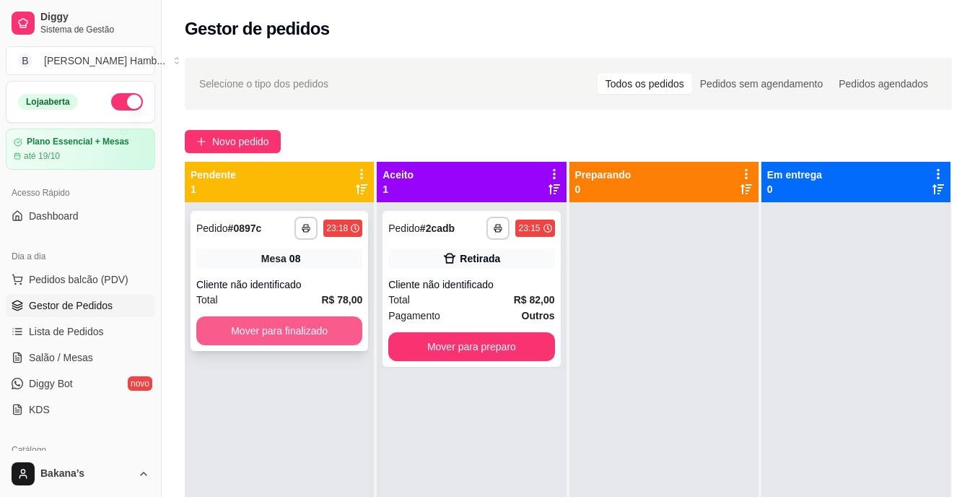
click at [291, 334] on button "Mover para finalizado" at bounding box center [279, 330] width 166 height 29
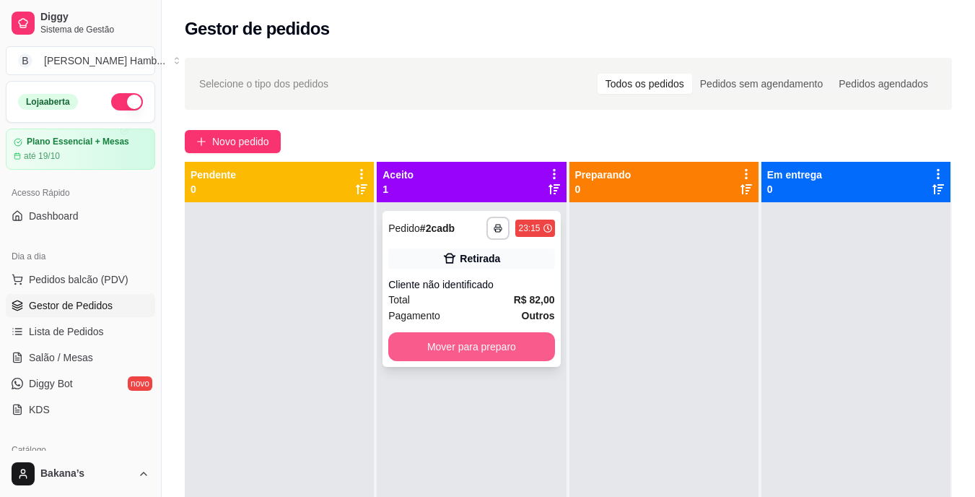
click at [443, 345] on button "Mover para preparo" at bounding box center [471, 346] width 166 height 29
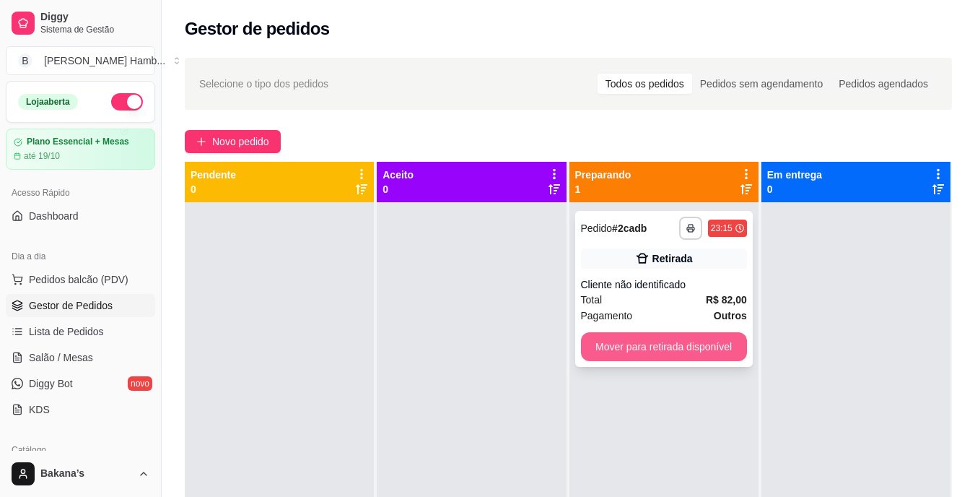
click at [684, 354] on button "Mover para retirada disponível" at bounding box center [664, 346] width 166 height 29
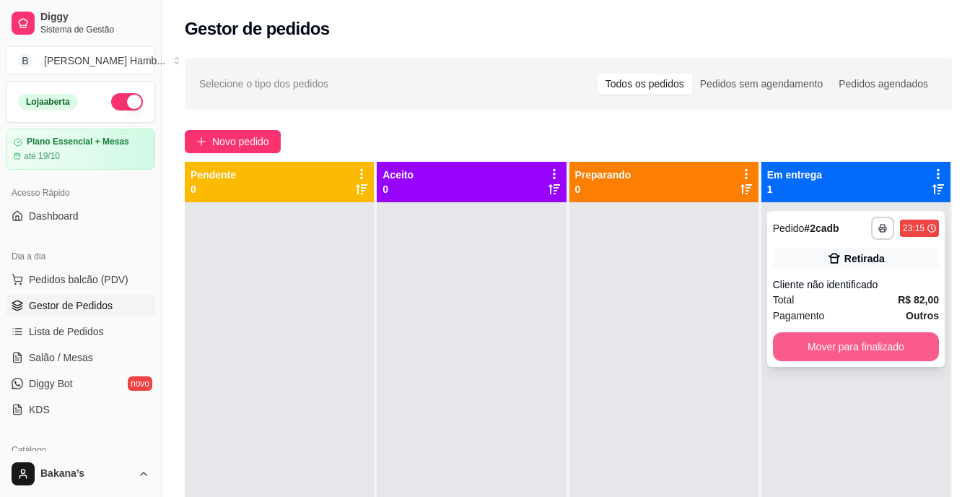
click at [798, 351] on button "Mover para finalizado" at bounding box center [856, 346] width 166 height 29
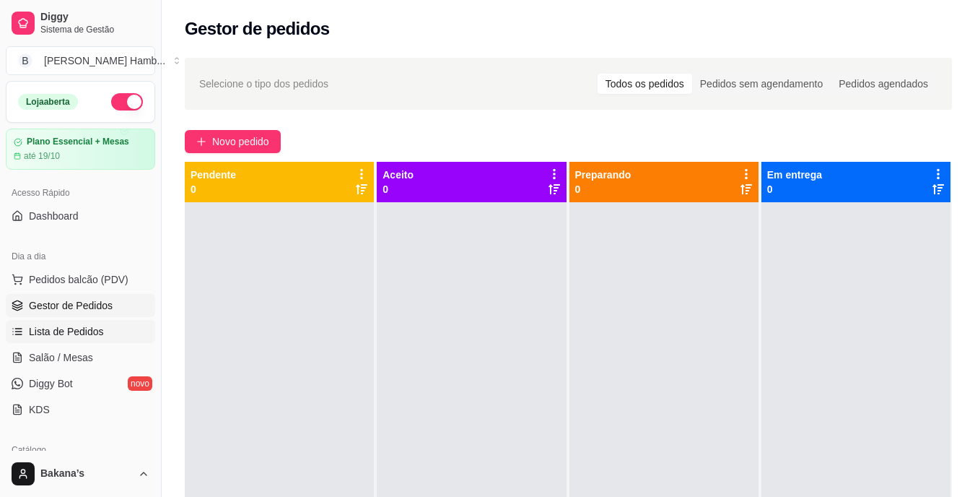
click at [79, 323] on link "Lista de Pedidos" at bounding box center [80, 331] width 149 height 23
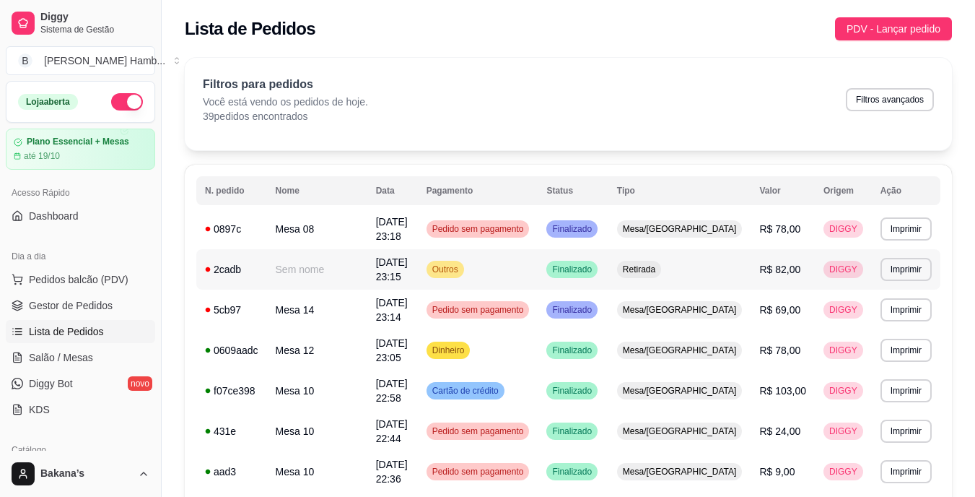
click at [788, 263] on span "R$ 82,00" at bounding box center [779, 269] width 41 height 12
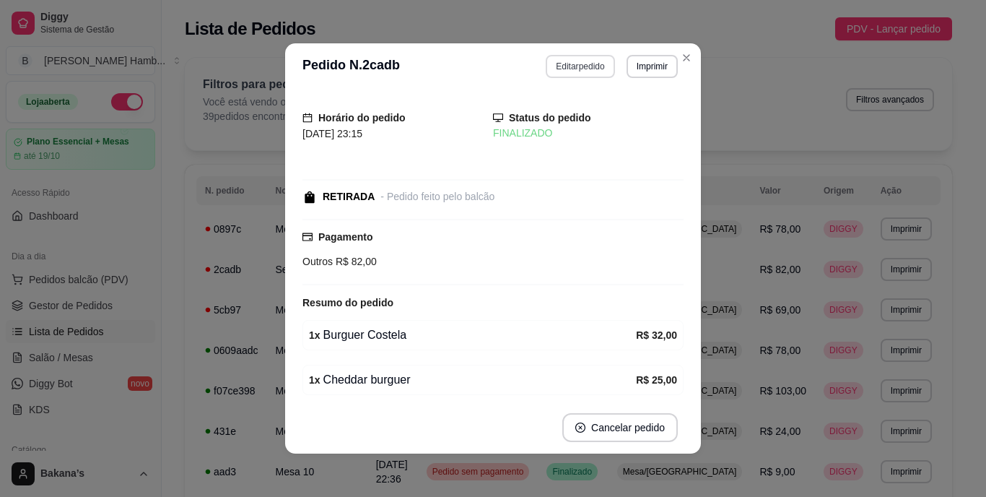
click at [586, 66] on button "Editar pedido" at bounding box center [580, 66] width 69 height 23
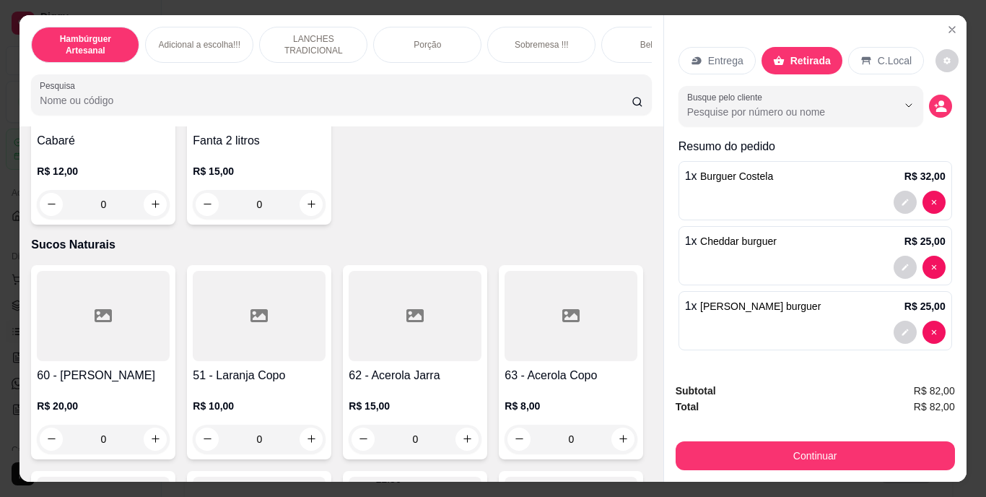
scroll to position [4404, 0]
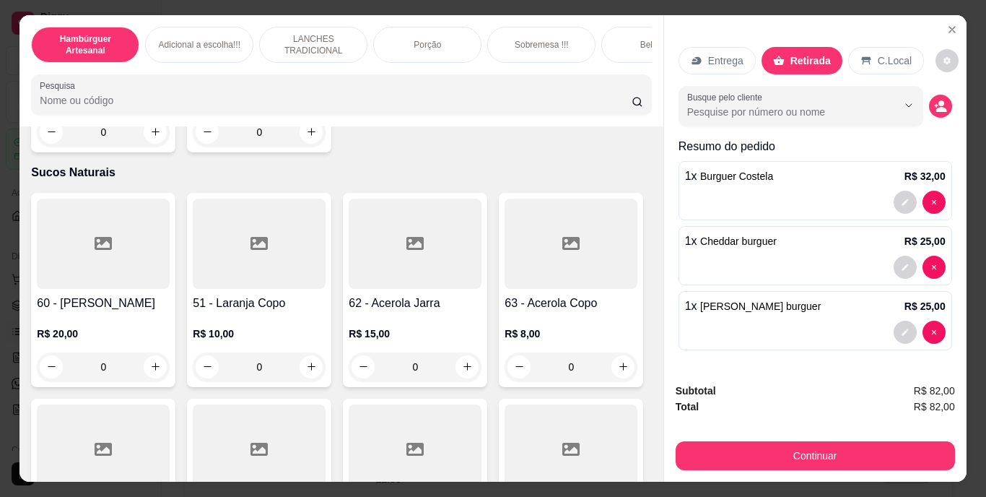
type input "1"
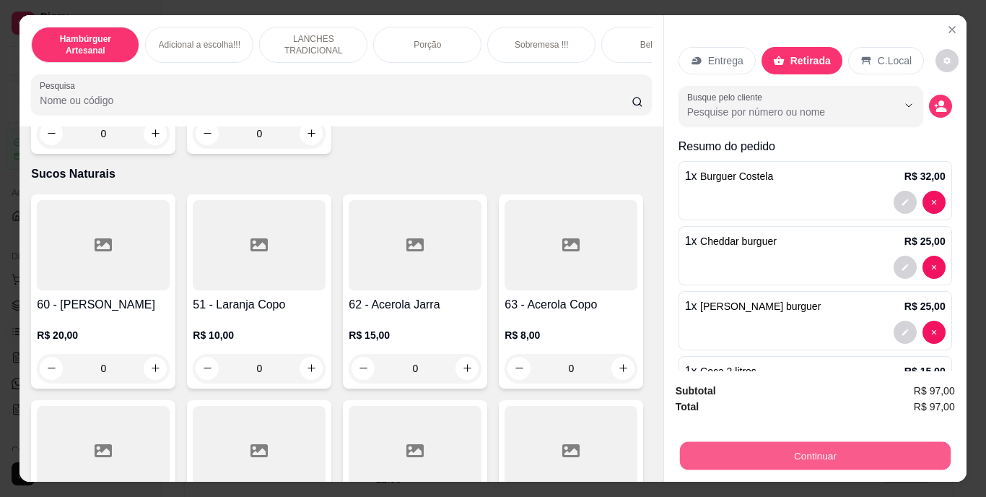
click at [725, 448] on button "Continuar" at bounding box center [814, 456] width 271 height 28
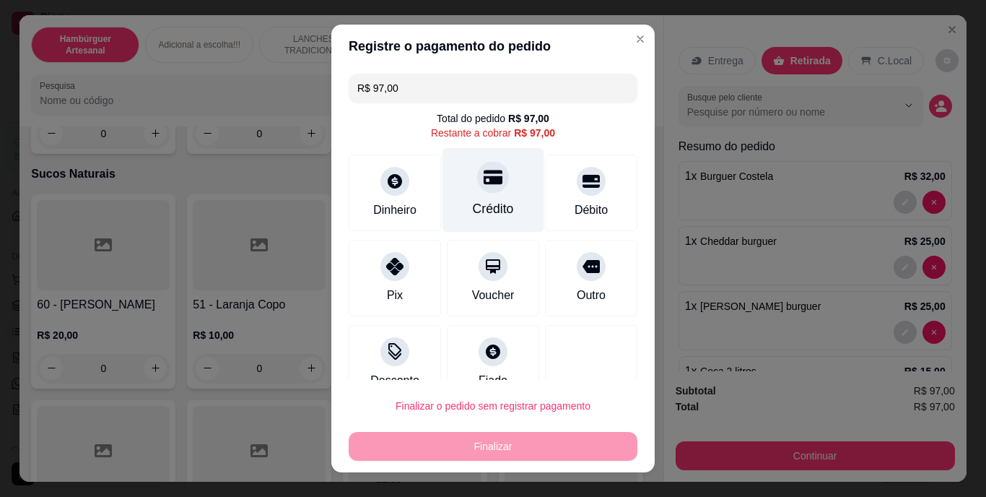
click at [503, 180] on div "Crédito" at bounding box center [494, 190] width 102 height 84
type input "R$ 0,00"
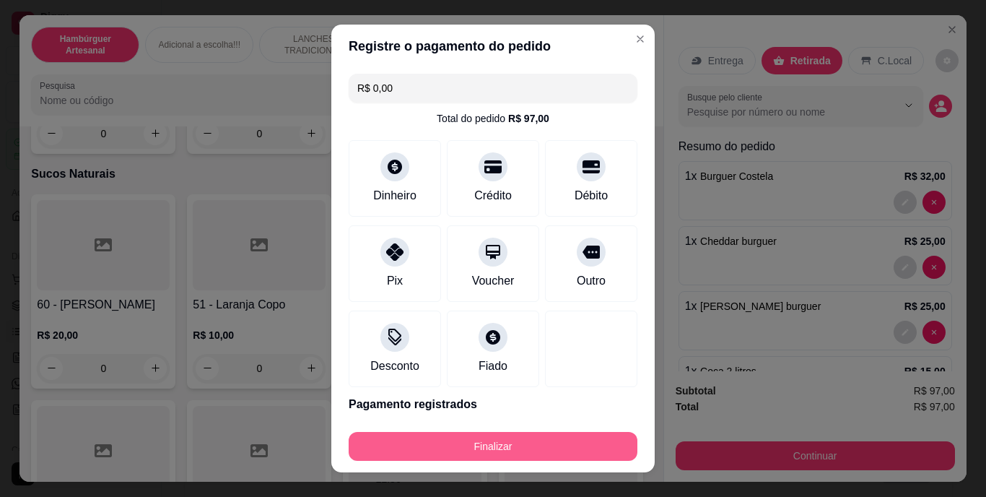
click at [554, 437] on button "Finalizar" at bounding box center [493, 446] width 289 height 29
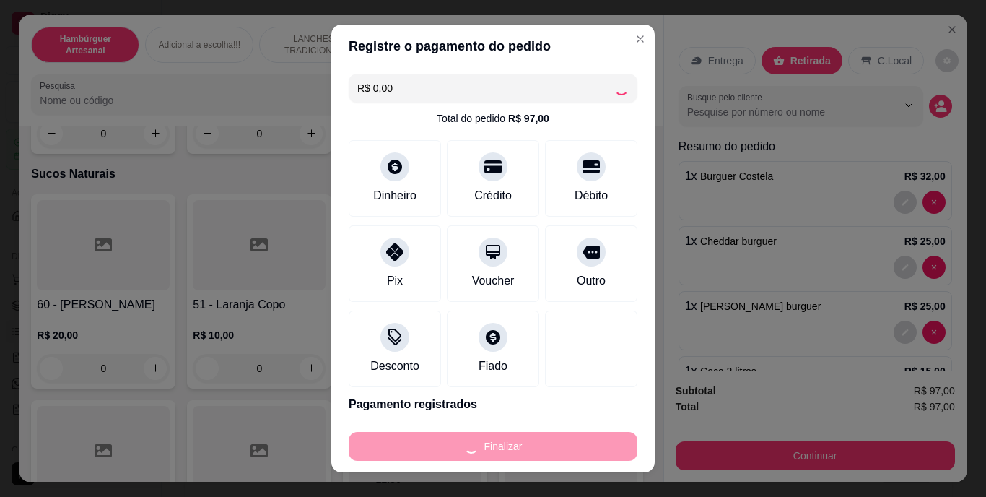
type input "0"
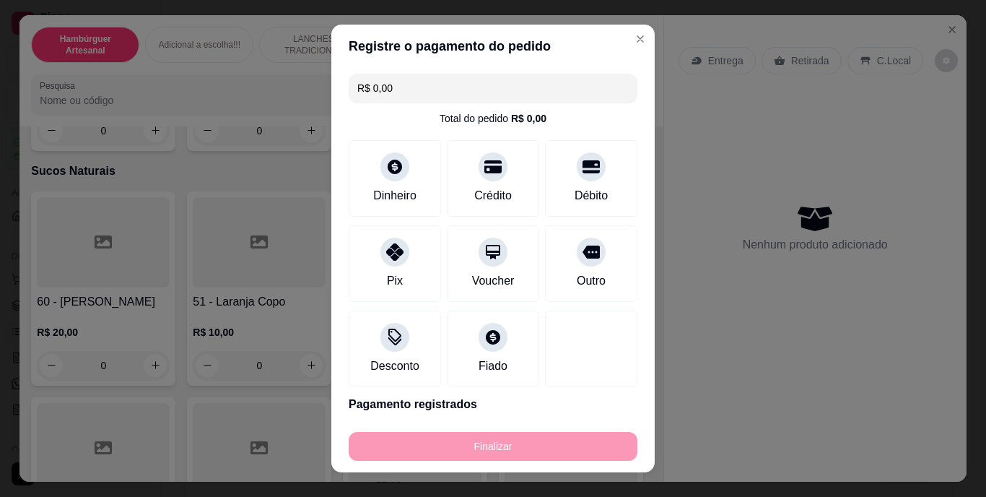
type input "-R$ 97,00"
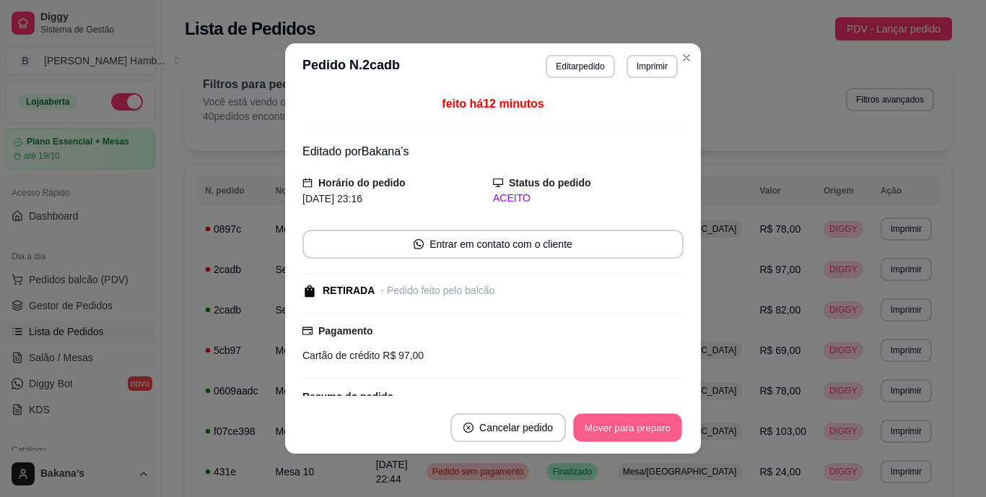
click at [601, 433] on button "Mover para preparo" at bounding box center [627, 428] width 108 height 28
click at [606, 428] on button "Mover para retirada disponível" at bounding box center [604, 427] width 160 height 29
click at [609, 425] on button "Mover para finalizado" at bounding box center [624, 428] width 116 height 28
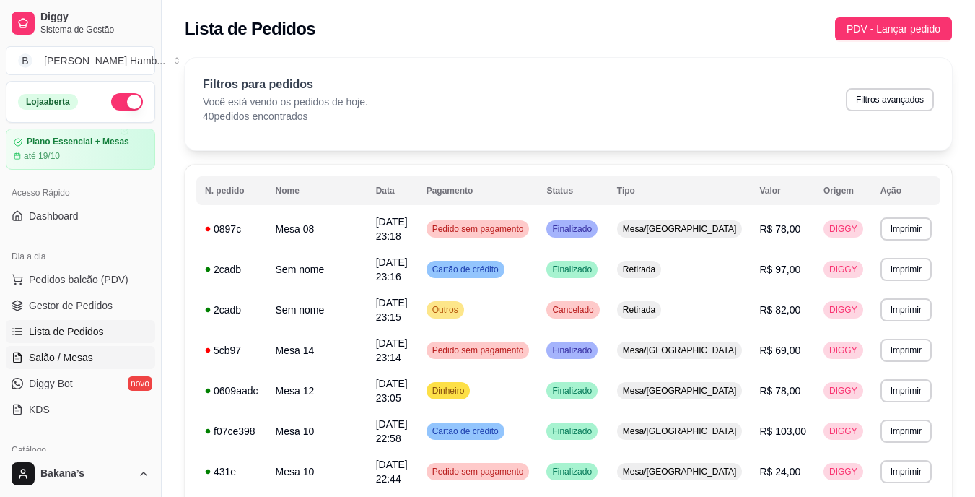
click at [84, 351] on span "Salão / Mesas" at bounding box center [61, 357] width 64 height 14
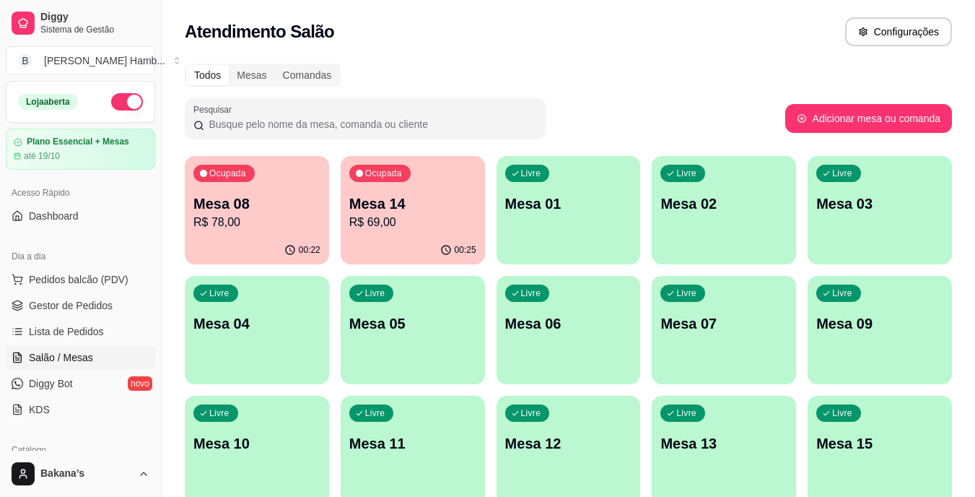
click at [414, 191] on div "Ocupada Mesa 14 R$ 69,00" at bounding box center [413, 196] width 144 height 80
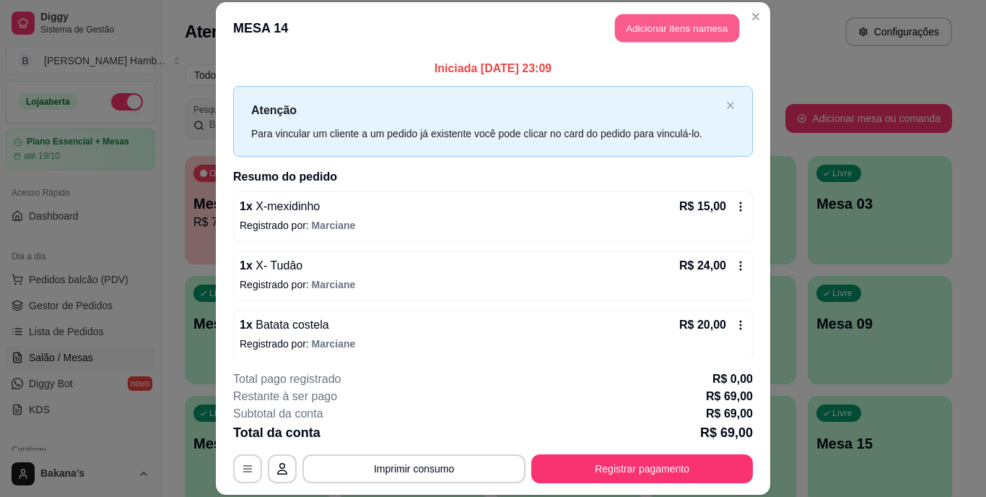
click at [690, 37] on button "Adicionar itens na mesa" at bounding box center [677, 28] width 124 height 28
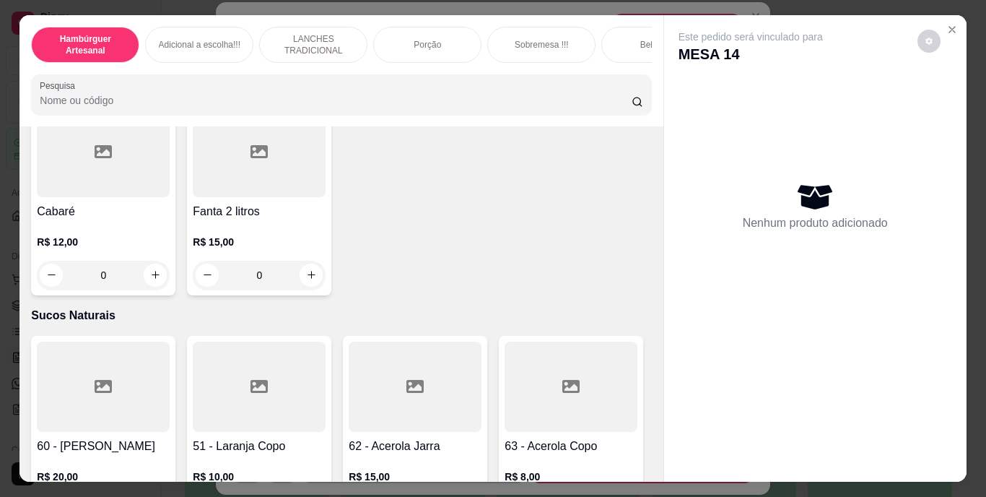
scroll to position [4115, 0]
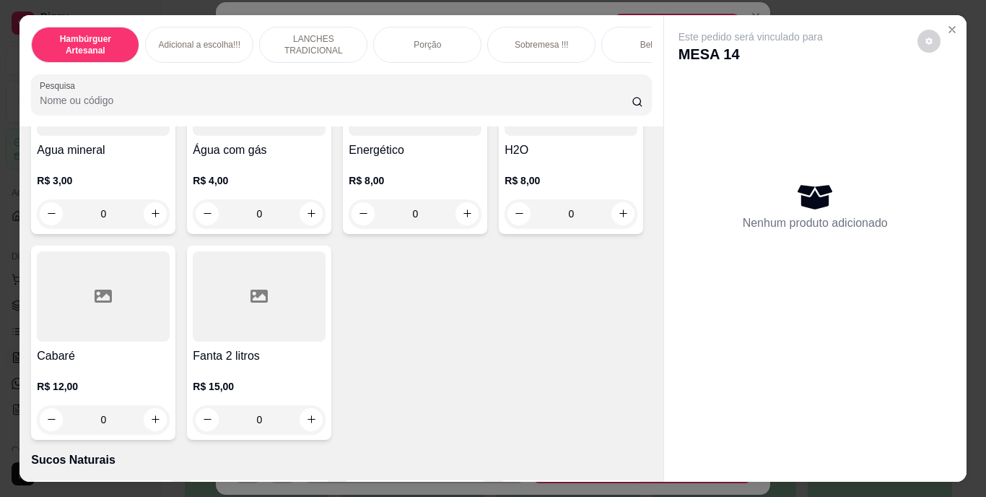
type input "1"
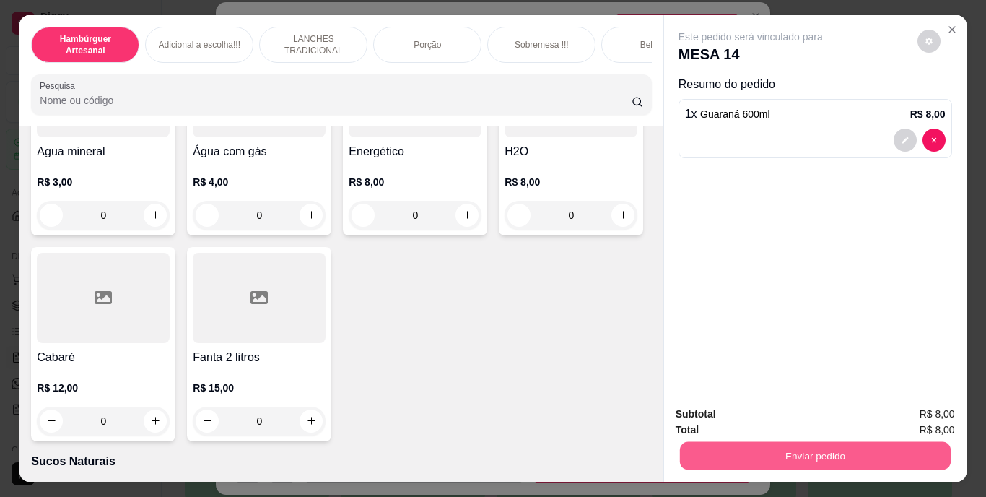
click at [873, 449] on button "Enviar pedido" at bounding box center [814, 456] width 271 height 28
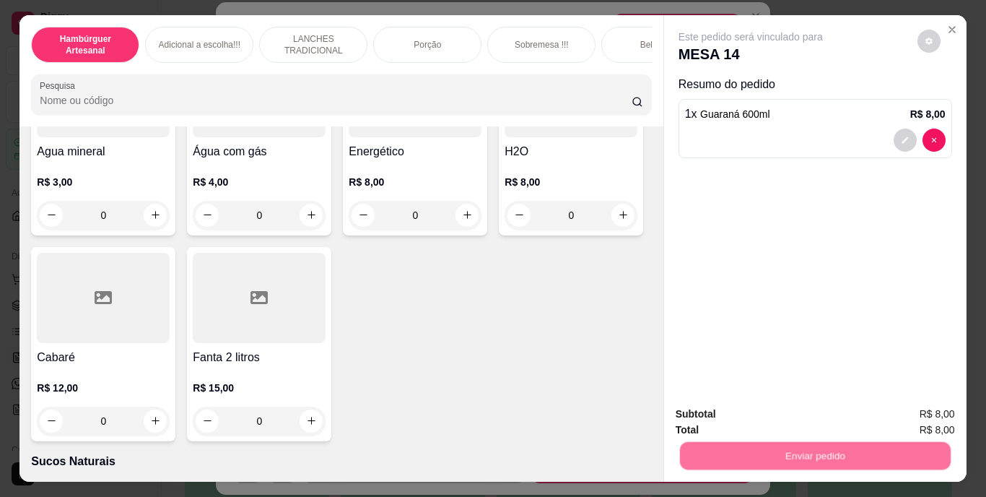
click at [902, 417] on button "Enviar pedido" at bounding box center [917, 414] width 82 height 27
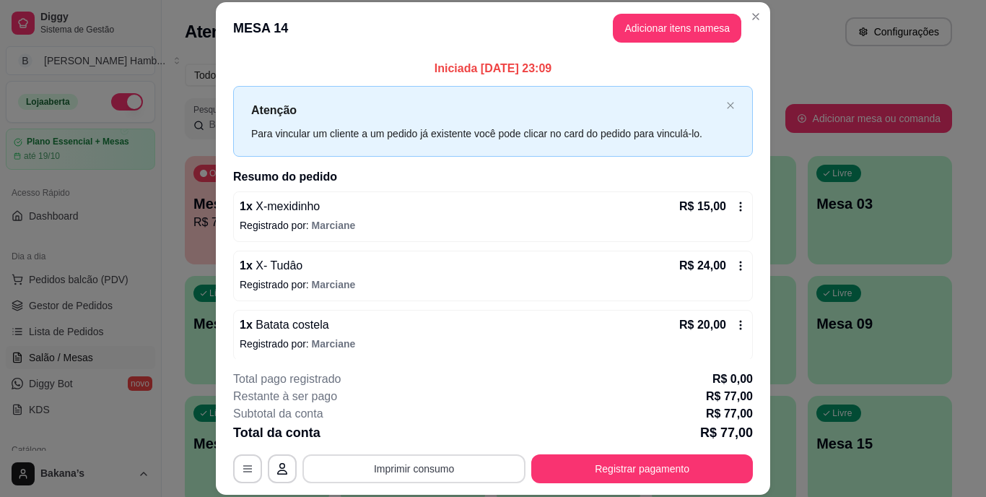
click at [477, 477] on button "Imprimir consumo" at bounding box center [413, 468] width 223 height 29
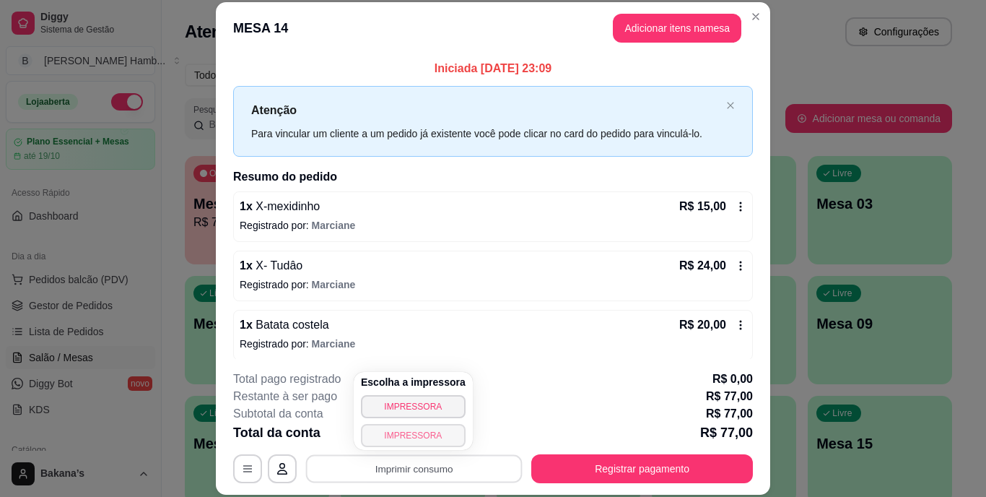
click at [450, 429] on button "IMPRESSORA" at bounding box center [413, 435] width 105 height 23
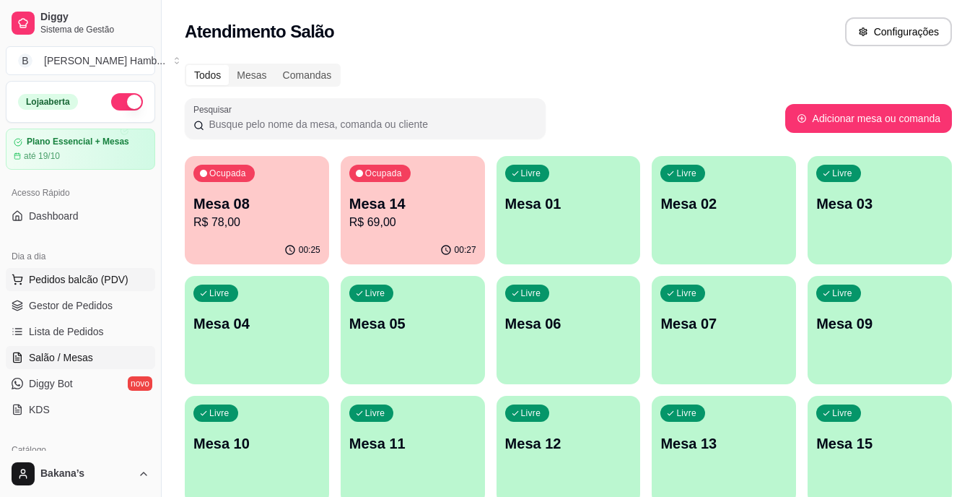
click at [114, 272] on span "Pedidos balcão (PDV)" at bounding box center [79, 279] width 100 height 14
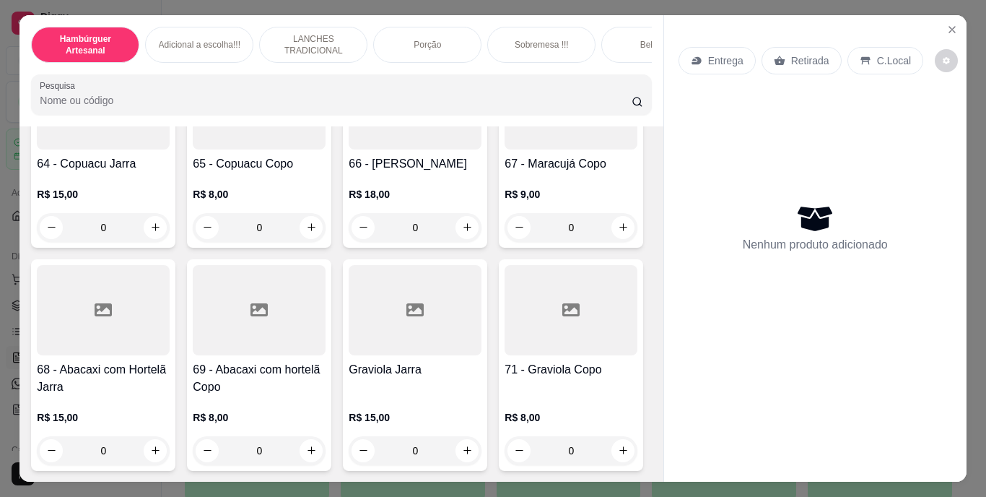
scroll to position [5414, 0]
type input "1"
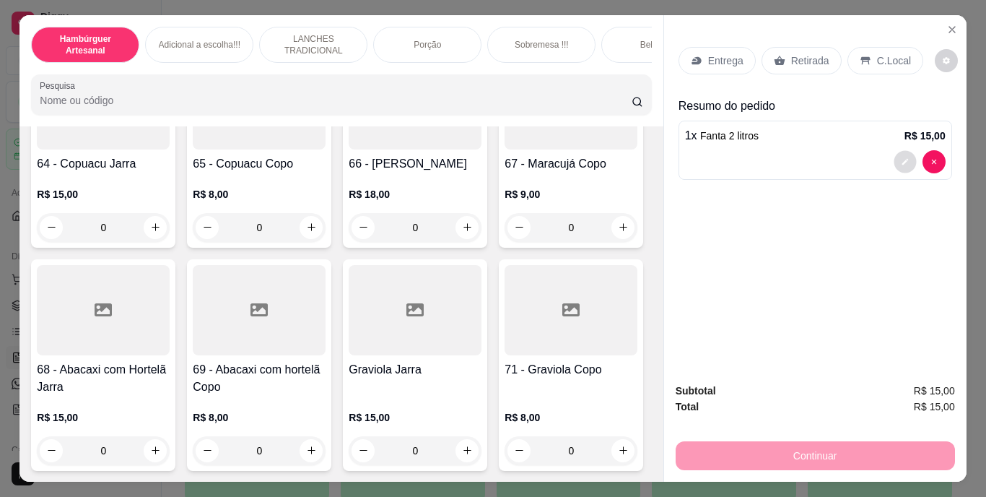
click at [901, 161] on button "decrease-product-quantity" at bounding box center [905, 161] width 22 height 22
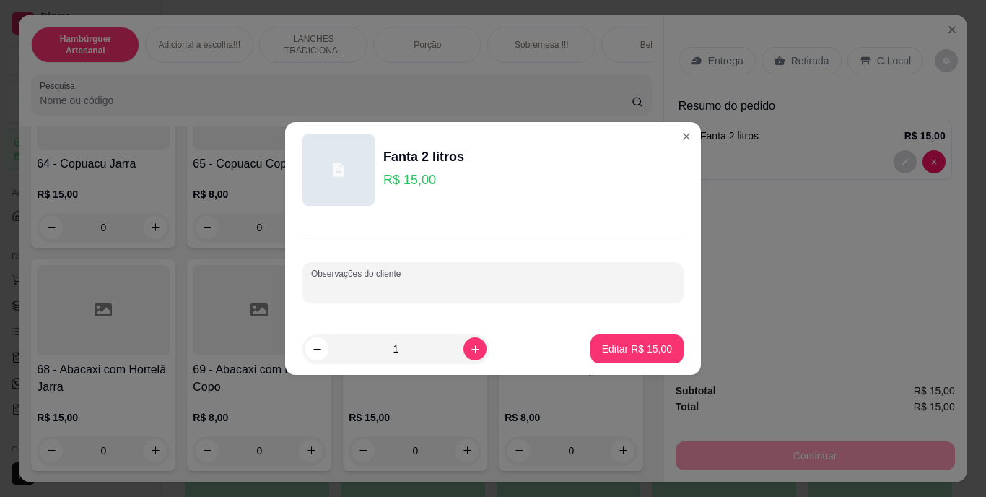
click at [494, 288] on input "Observações do cliente" at bounding box center [493, 288] width 364 height 14
type input "POLI LIBEROU 1 PQ TAVA PRA VENCER"
click at [608, 344] on p "Editar R$ 15,00" at bounding box center [637, 348] width 70 height 14
type input "0"
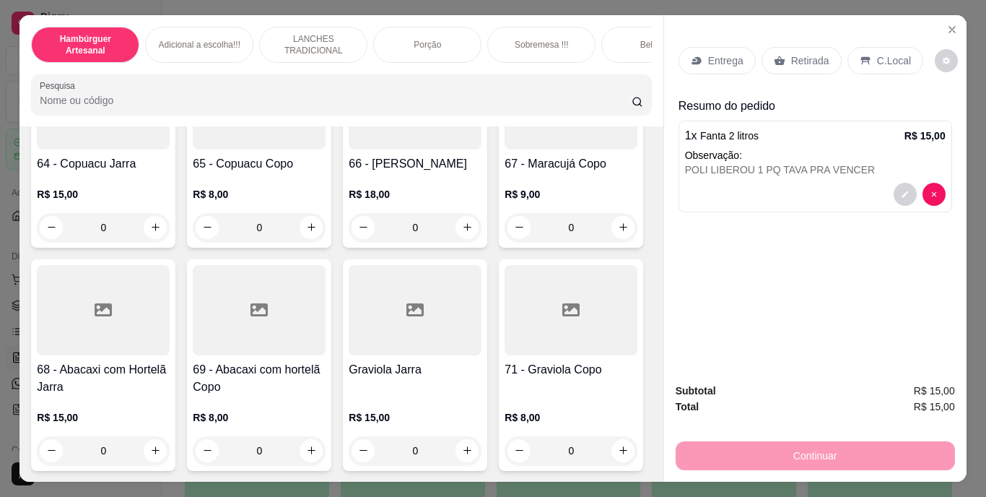
click at [798, 58] on p "Retirada" at bounding box center [810, 60] width 38 height 14
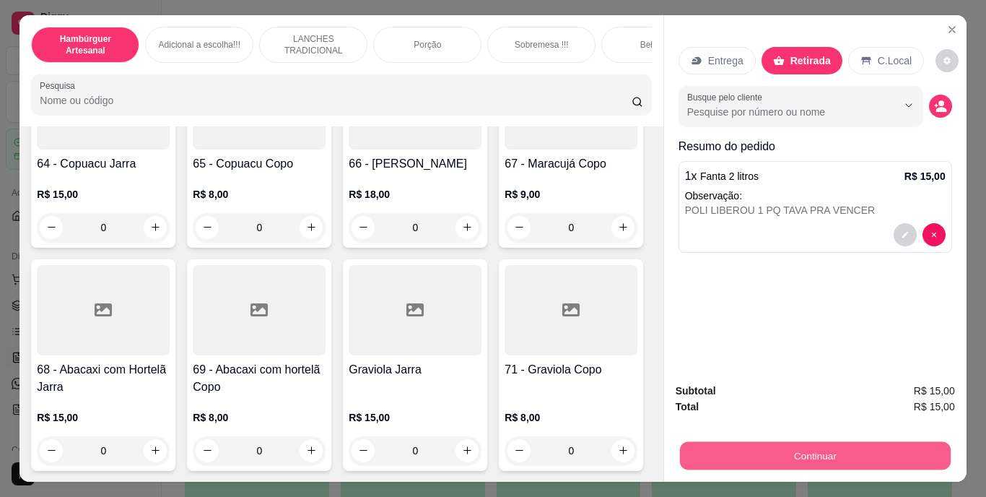
click at [768, 442] on button "Continuar" at bounding box center [814, 456] width 271 height 28
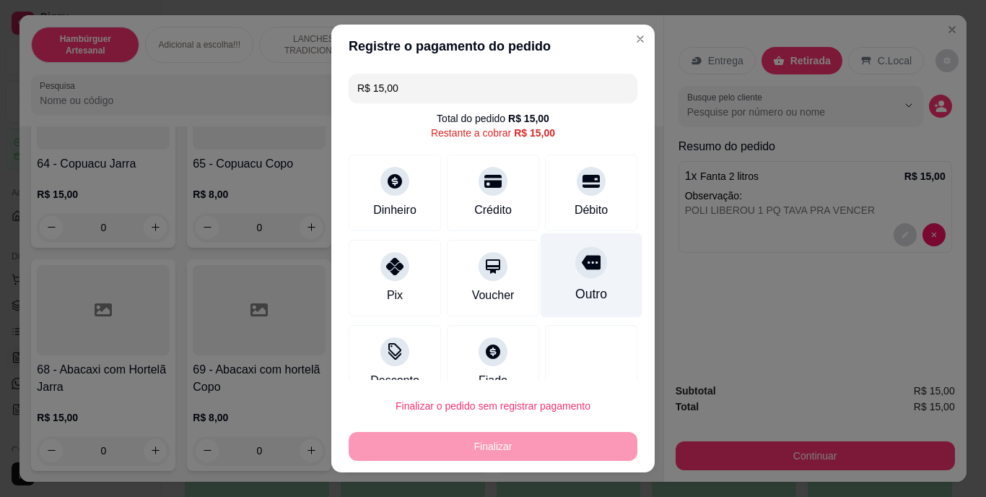
click at [554, 281] on div "Outro" at bounding box center [592, 275] width 102 height 84
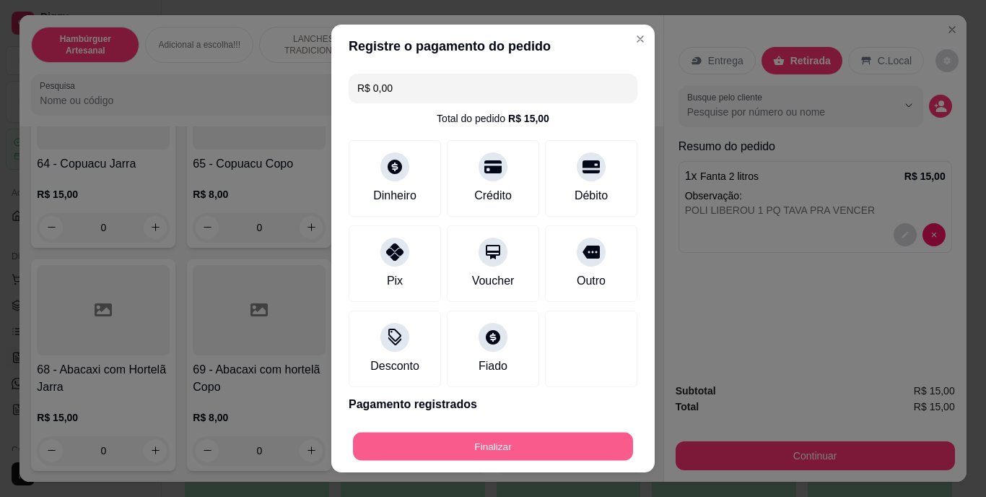
click at [562, 458] on button "Finalizar" at bounding box center [493, 446] width 280 height 28
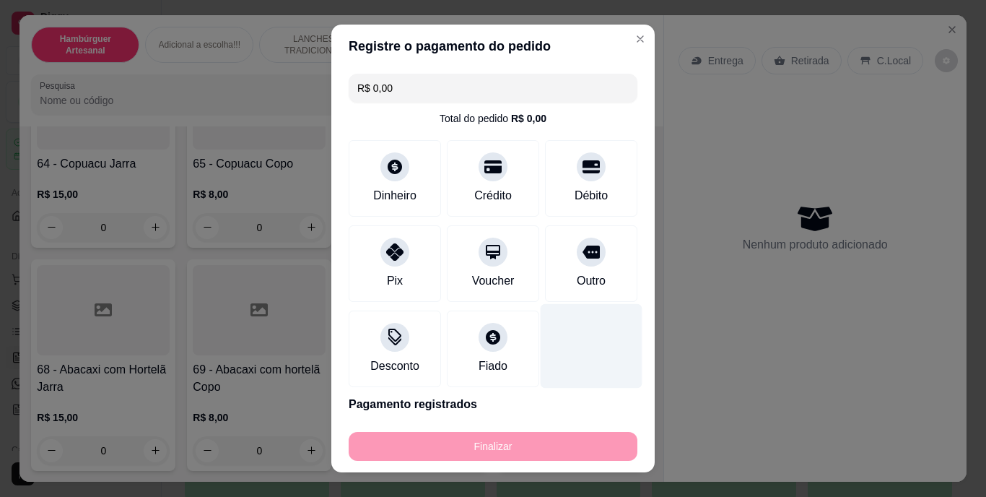
type input "-R$ 15,00"
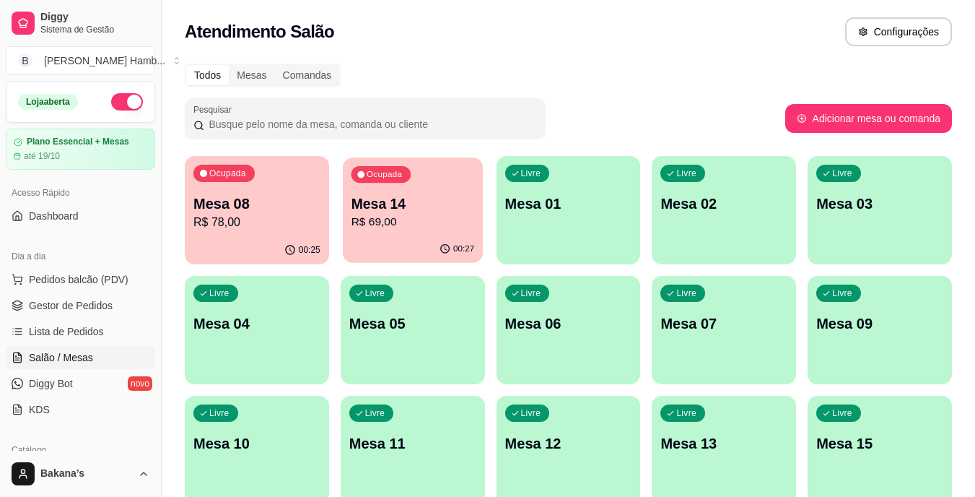
click at [380, 203] on p "Mesa 14" at bounding box center [412, 203] width 123 height 19
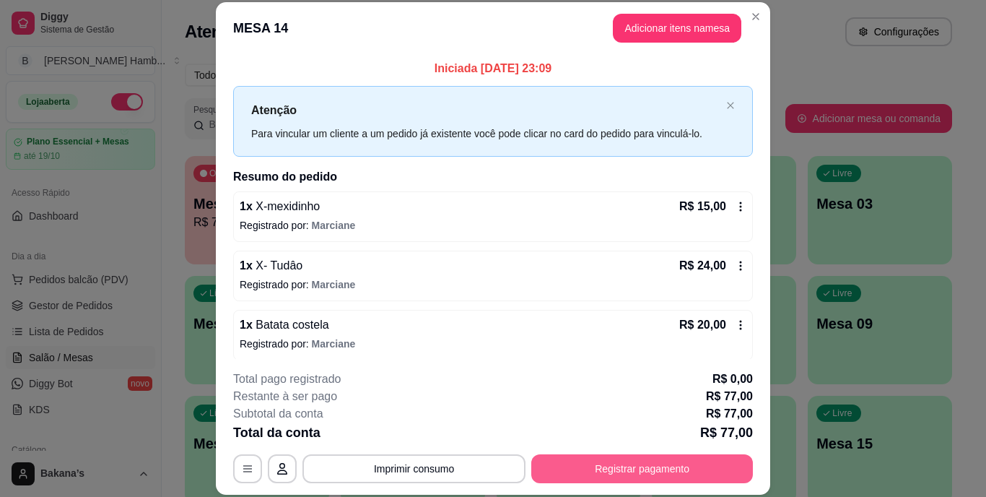
click at [599, 469] on button "Registrar pagamento" at bounding box center [642, 468] width 222 height 29
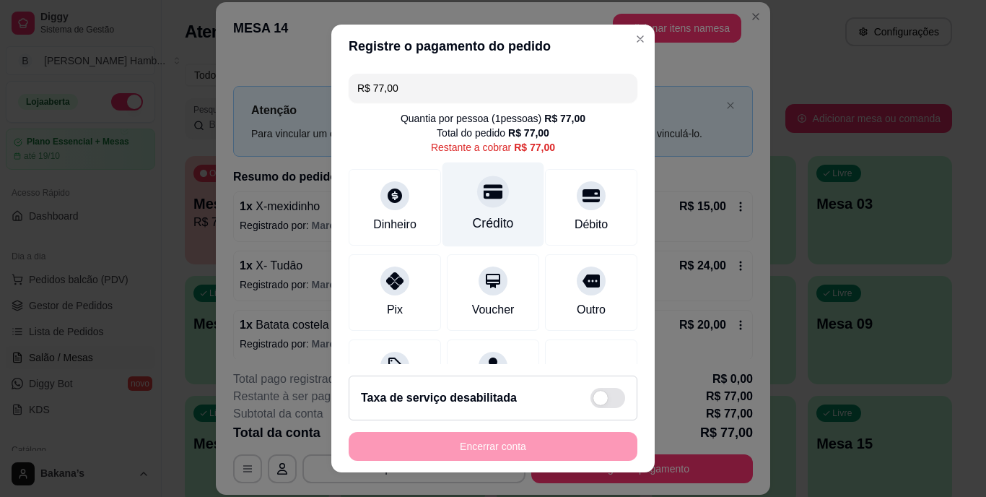
click at [507, 219] on div "Crédito" at bounding box center [494, 204] width 102 height 84
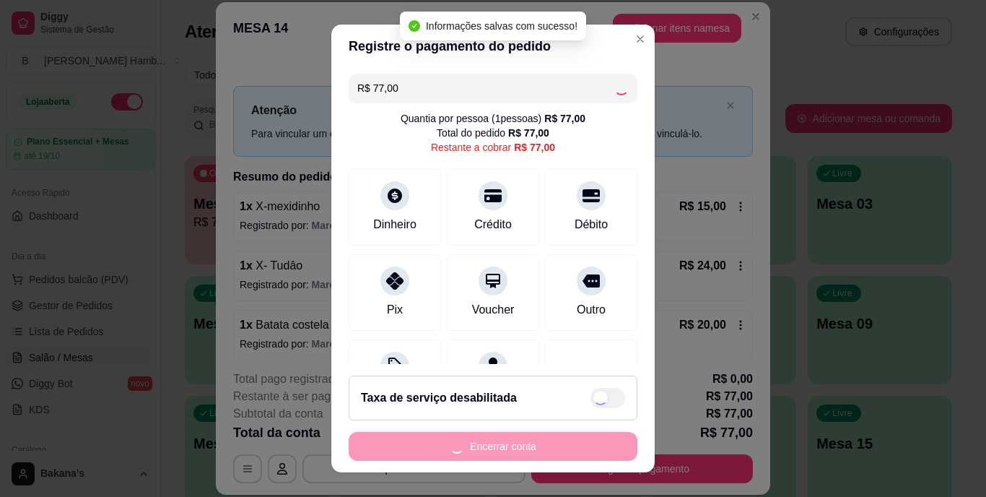
type input "R$ 0,00"
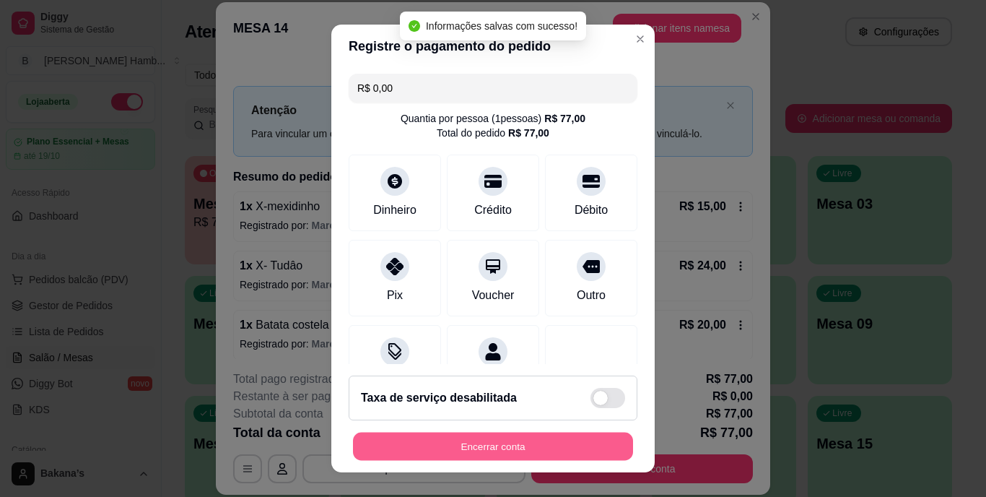
click at [527, 444] on button "Encerrar conta" at bounding box center [493, 446] width 280 height 28
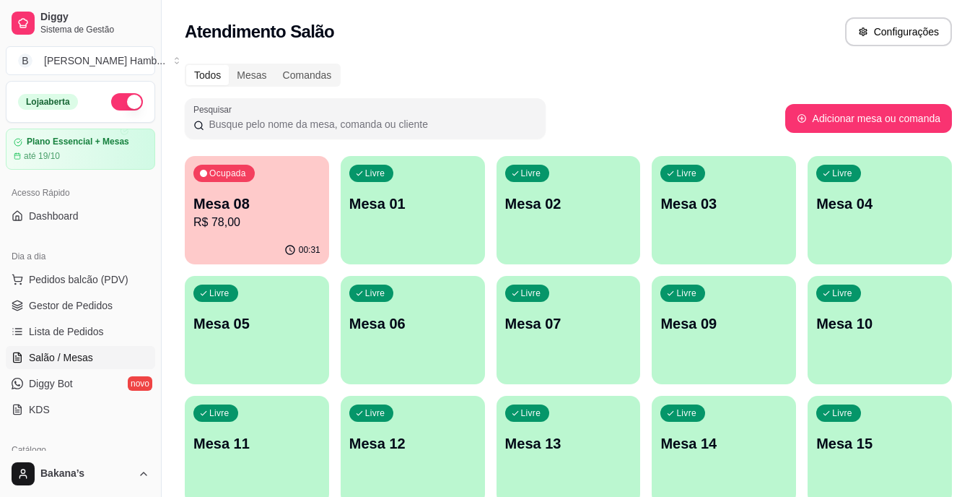
drag, startPoint x: 341, startPoint y: 227, endPoint x: 363, endPoint y: 199, distance: 35.5
click at [363, 199] on div "Ocupada Mesa 08 R$ 78,00 00:31 Livre Mesa 01 Livre Mesa 02 Livre Mesa 03 Livre …" at bounding box center [568, 390] width 767 height 468
click at [277, 318] on p "Mesa 05" at bounding box center [256, 323] width 127 height 20
click at [287, 223] on p "R$ 78,00" at bounding box center [256, 222] width 127 height 17
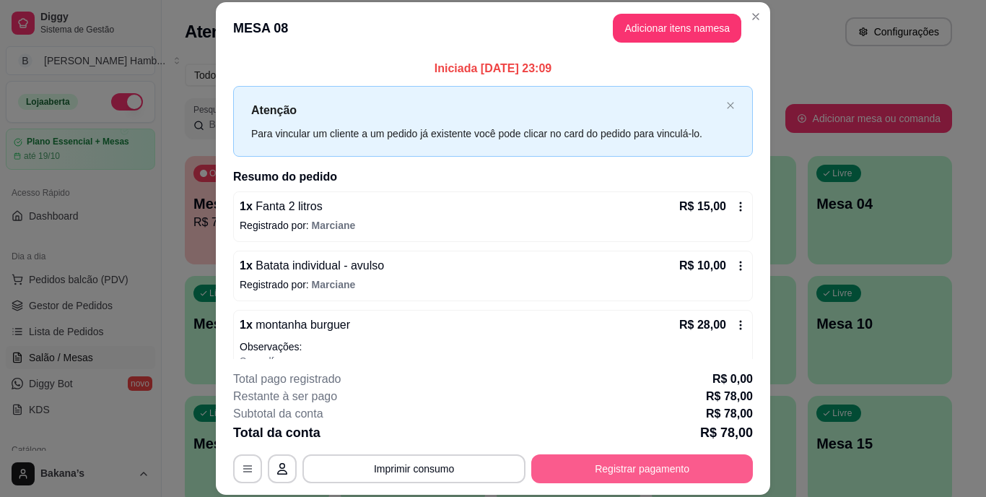
click at [566, 461] on button "Registrar pagamento" at bounding box center [642, 468] width 222 height 29
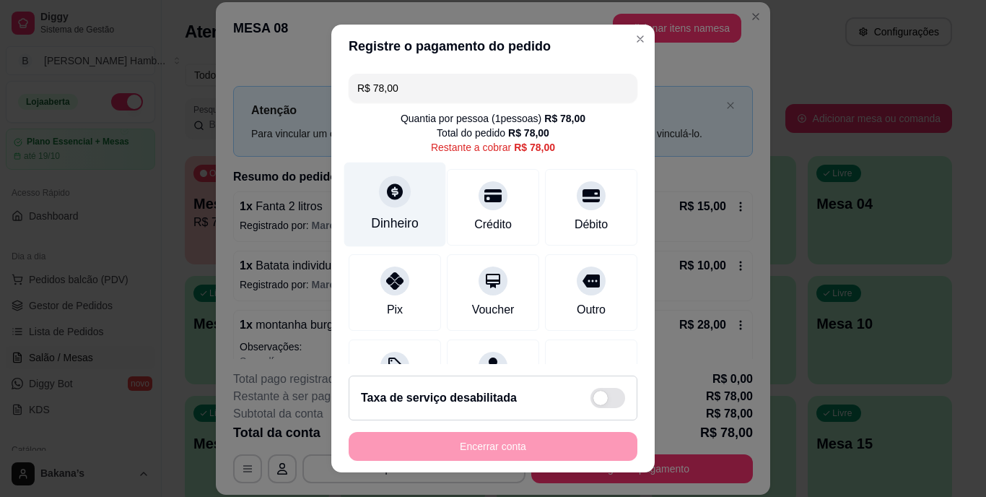
click at [370, 204] on div "Dinheiro" at bounding box center [395, 204] width 102 height 84
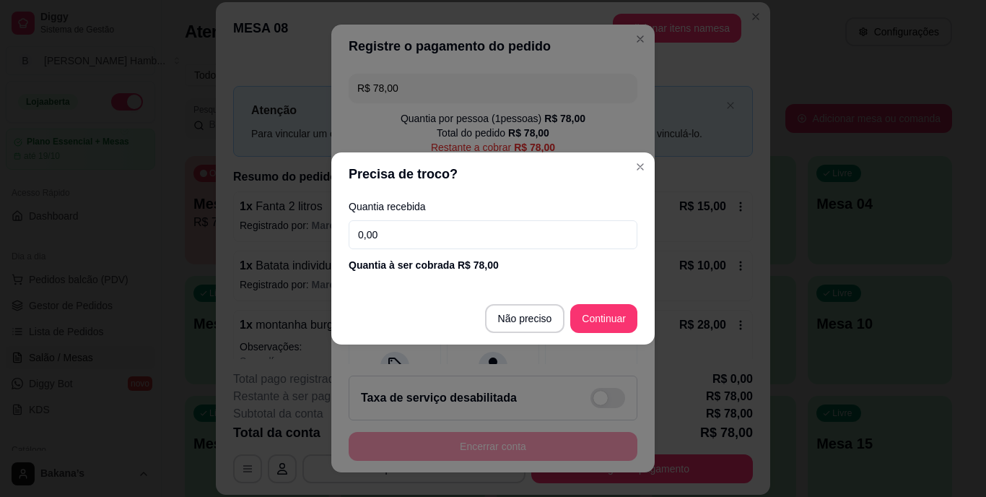
click at [471, 236] on input "0,00" at bounding box center [493, 234] width 289 height 29
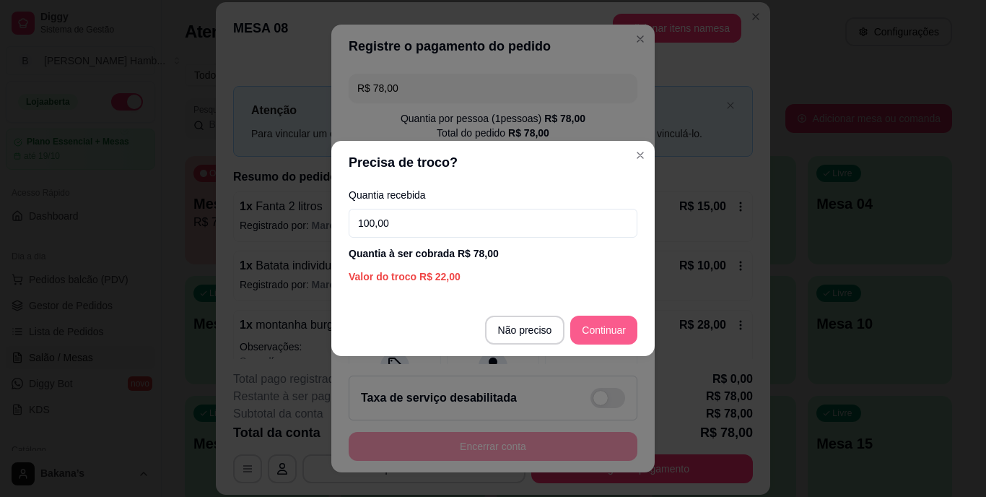
type input "100,00"
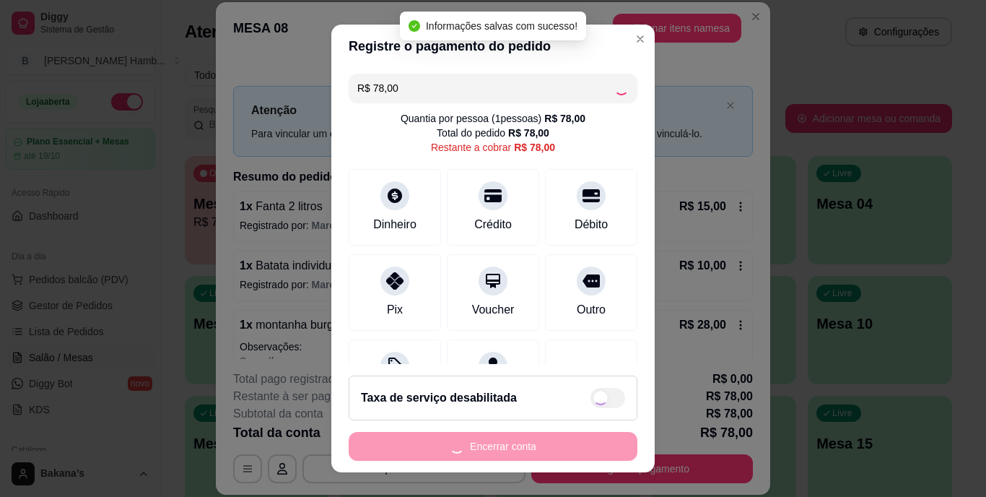
type input "R$ 0,00"
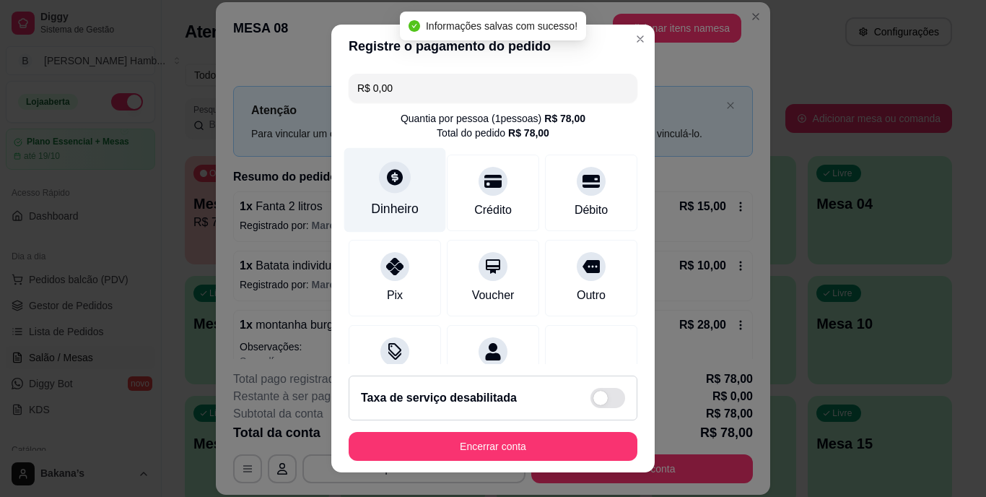
click at [398, 206] on div "Dinheiro" at bounding box center [395, 209] width 48 height 19
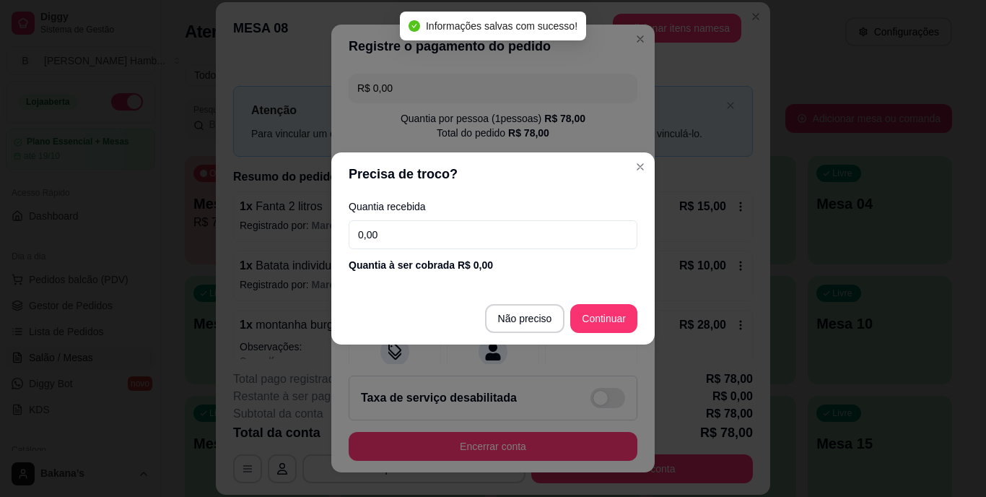
click at [477, 235] on input "0,00" at bounding box center [493, 234] width 289 height 29
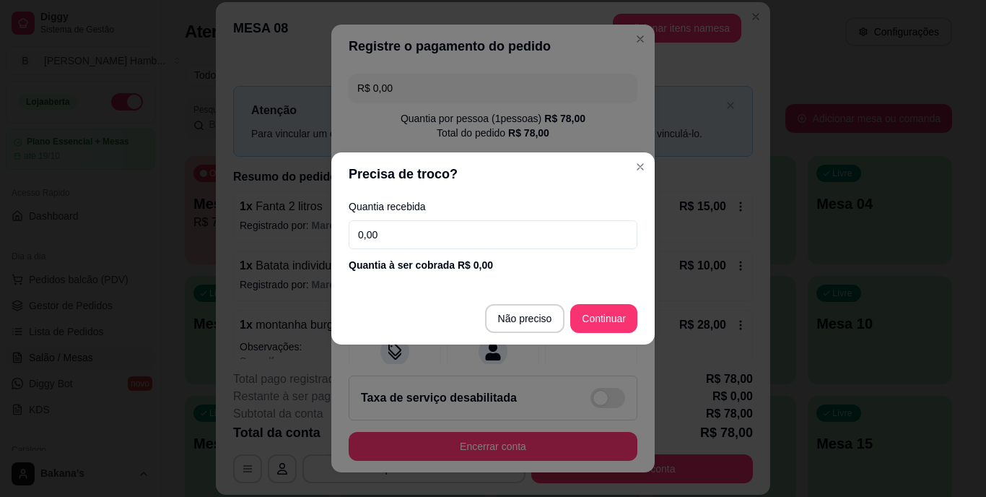
click at [484, 227] on input "0,00" at bounding box center [493, 234] width 289 height 29
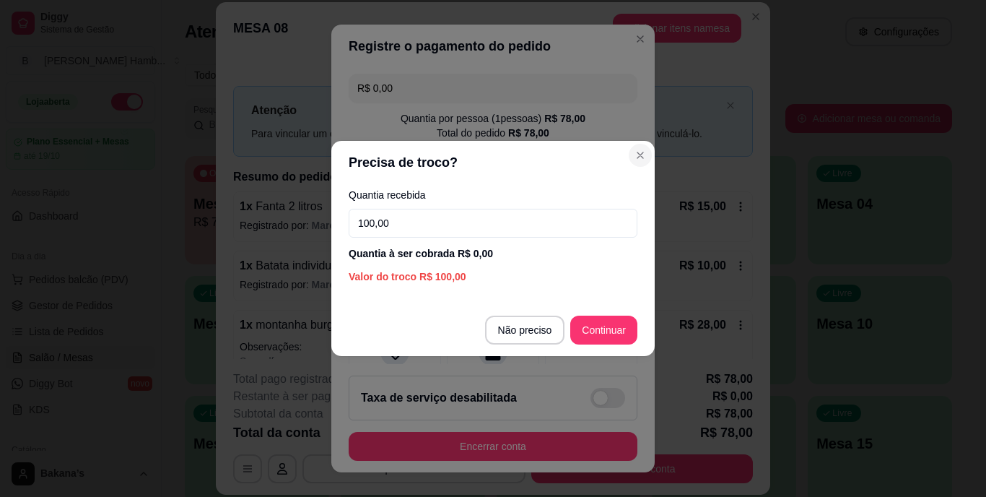
type input "100,00"
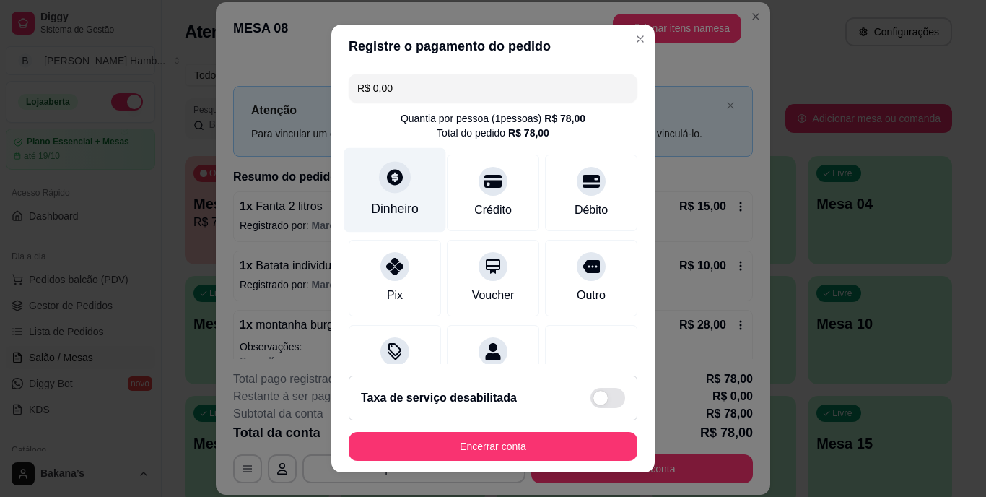
click at [370, 196] on div "Dinheiro" at bounding box center [395, 190] width 102 height 84
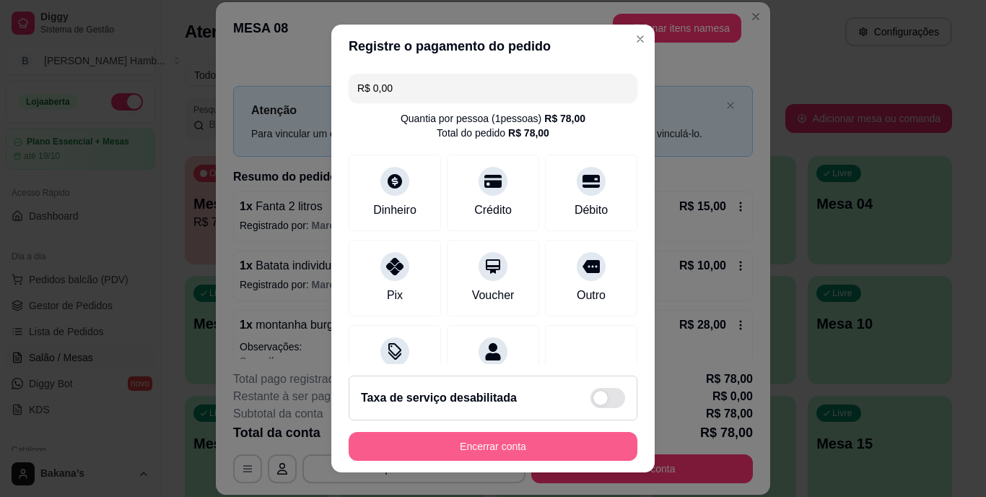
click at [569, 458] on button "Encerrar conta" at bounding box center [493, 446] width 289 height 29
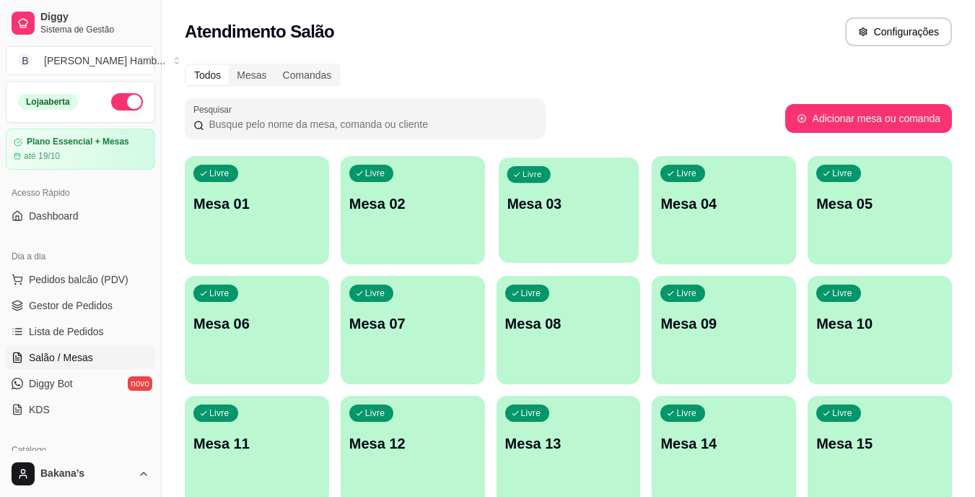
click at [583, 211] on p "Mesa 03" at bounding box center [568, 203] width 123 height 19
click at [106, 278] on span "Pedidos balcão (PDV)" at bounding box center [79, 279] width 100 height 14
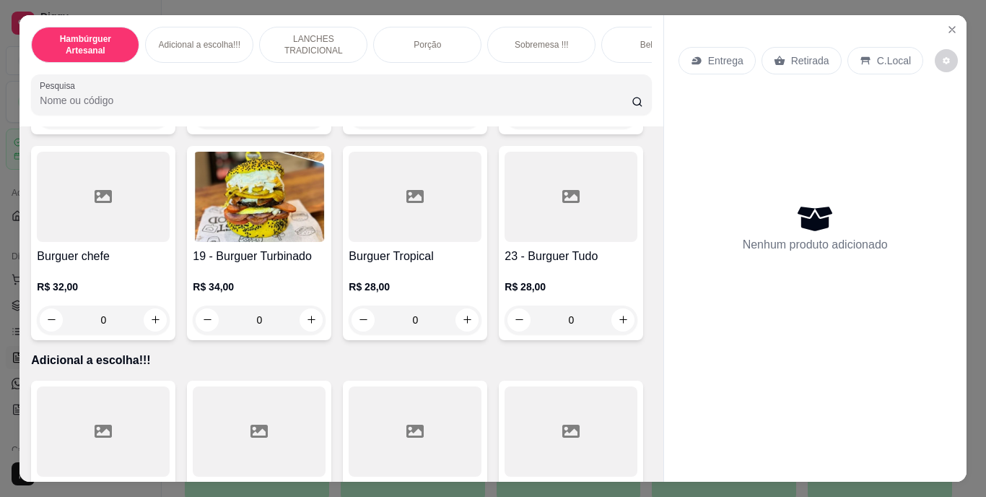
scroll to position [1299, 0]
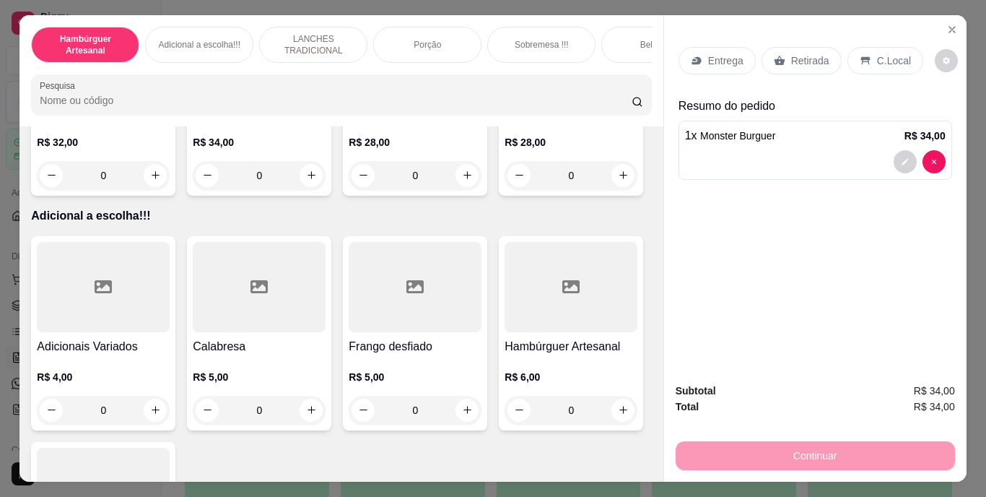
type input "2"
click at [813, 53] on p "Retirada" at bounding box center [810, 60] width 38 height 14
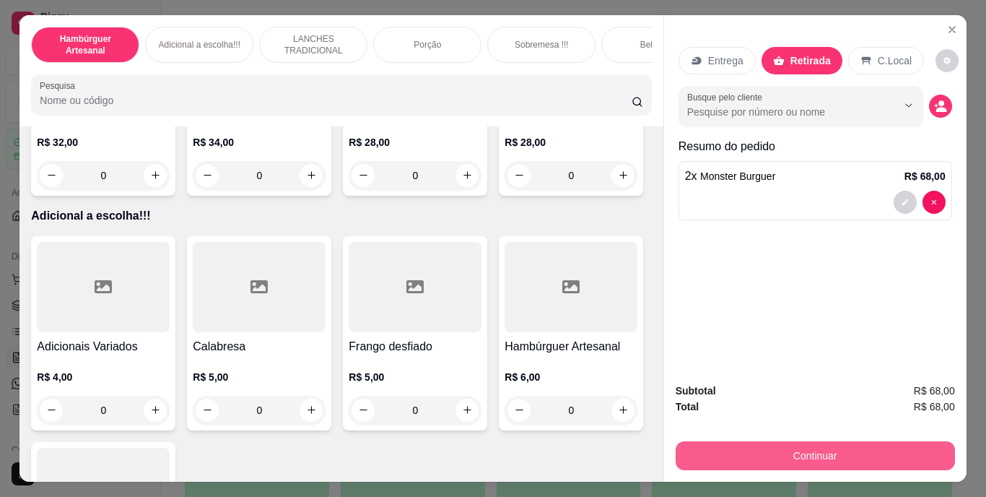
click at [754, 451] on button "Continuar" at bounding box center [815, 455] width 279 height 29
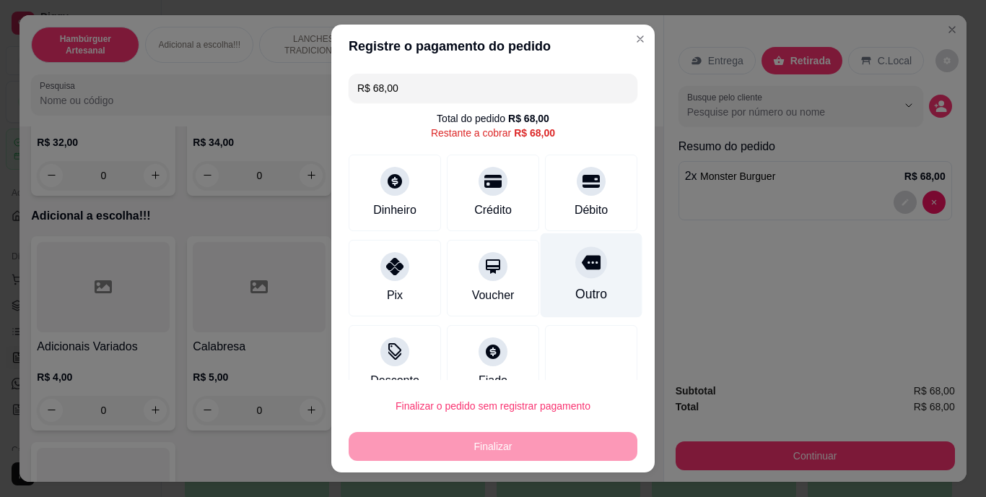
click at [575, 287] on div "Outro" at bounding box center [591, 294] width 32 height 19
type input "R$ 0,00"
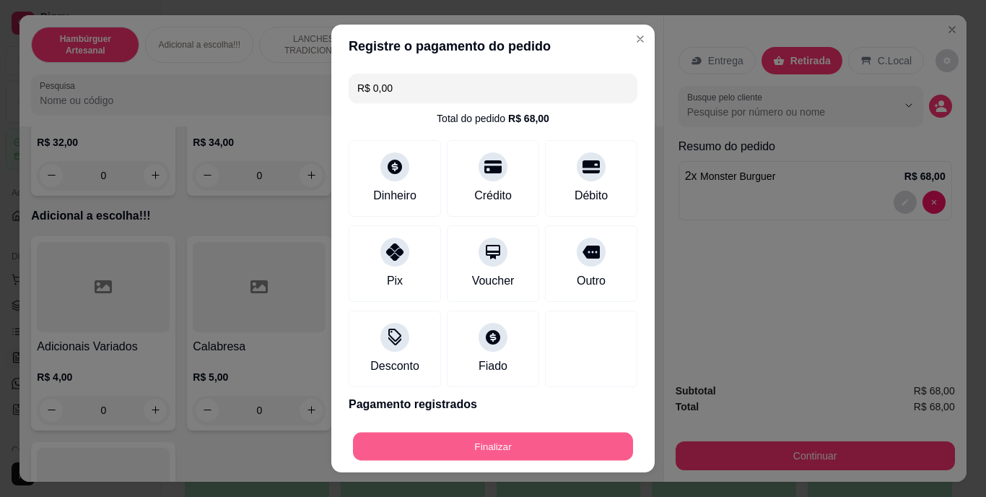
click at [520, 432] on button "Finalizar" at bounding box center [493, 446] width 280 height 28
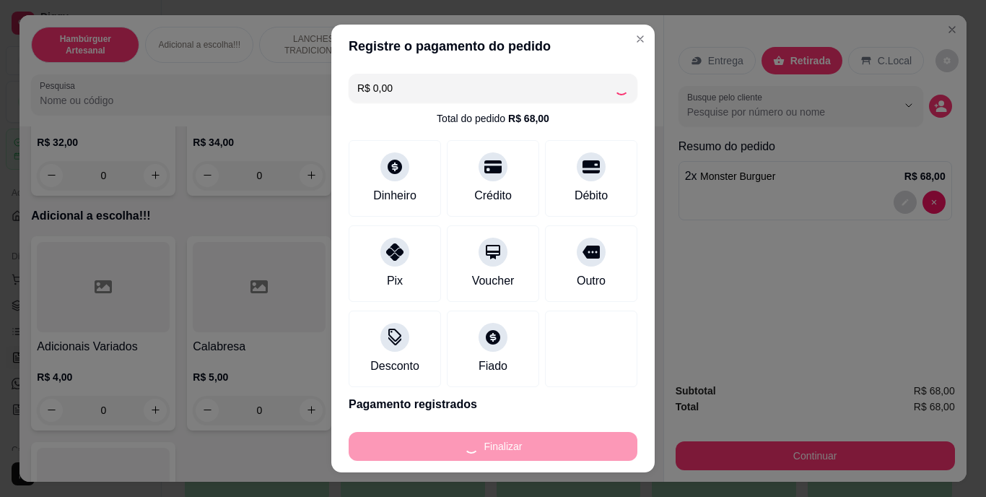
type input "0"
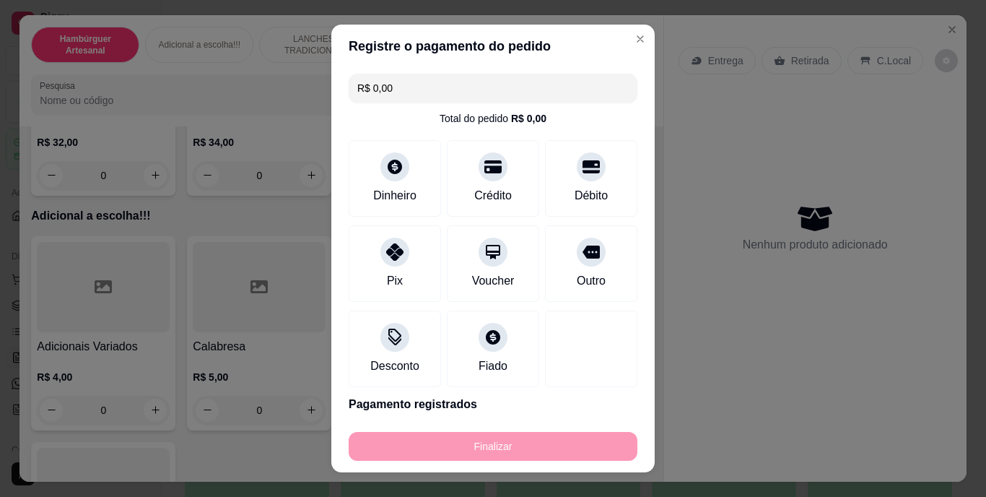
type input "-R$ 68,00"
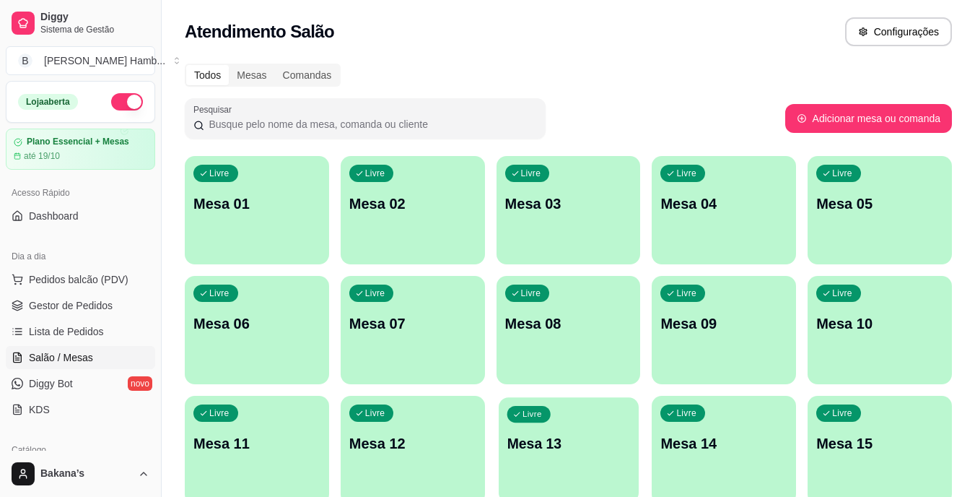
click at [578, 398] on div "Livre Mesa 13" at bounding box center [569, 441] width 140 height 88
click at [82, 313] on link "Gestor de Pedidos" at bounding box center [80, 305] width 149 height 23
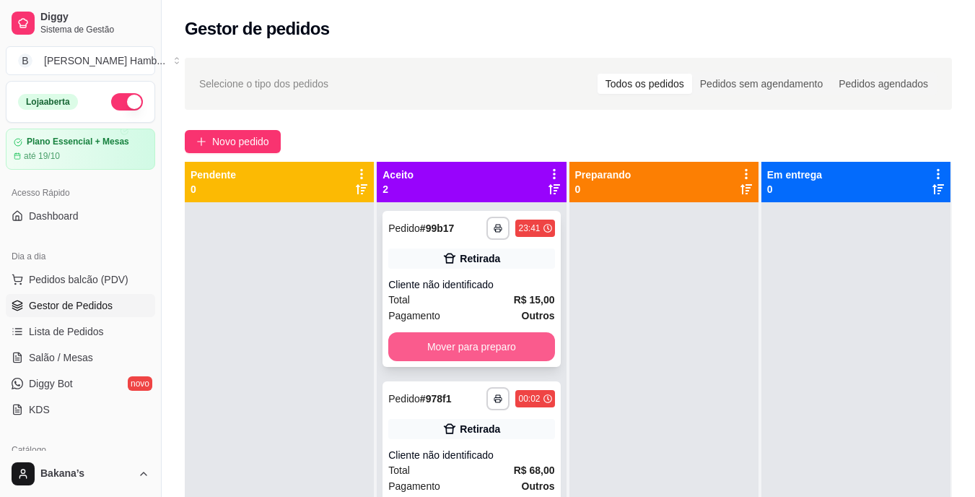
click at [457, 336] on button "Mover para preparo" at bounding box center [471, 346] width 166 height 29
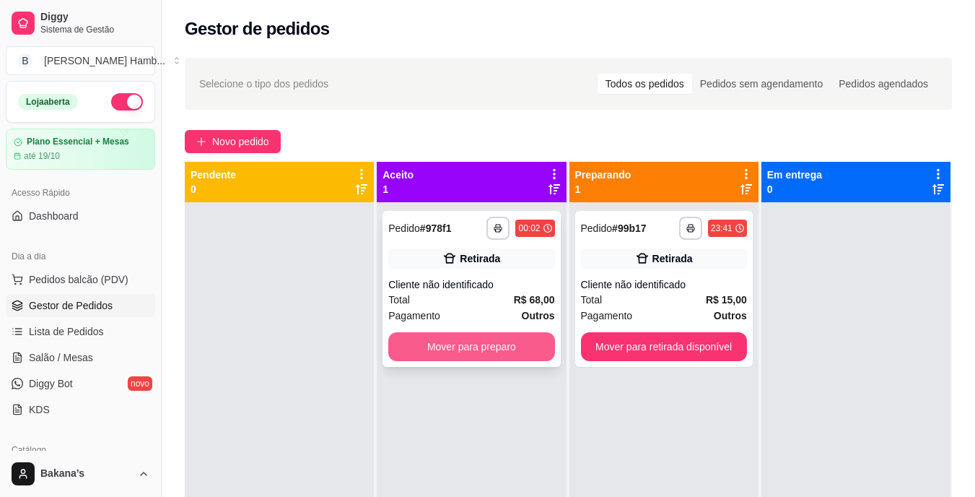
click at [476, 344] on button "Mover para preparo" at bounding box center [471, 346] width 166 height 29
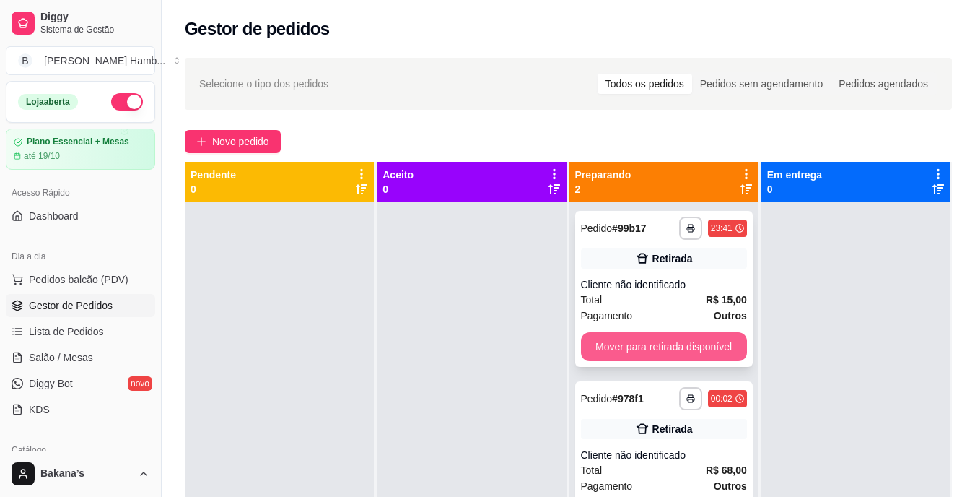
click at [641, 355] on button "Mover para retirada disponível" at bounding box center [664, 346] width 166 height 29
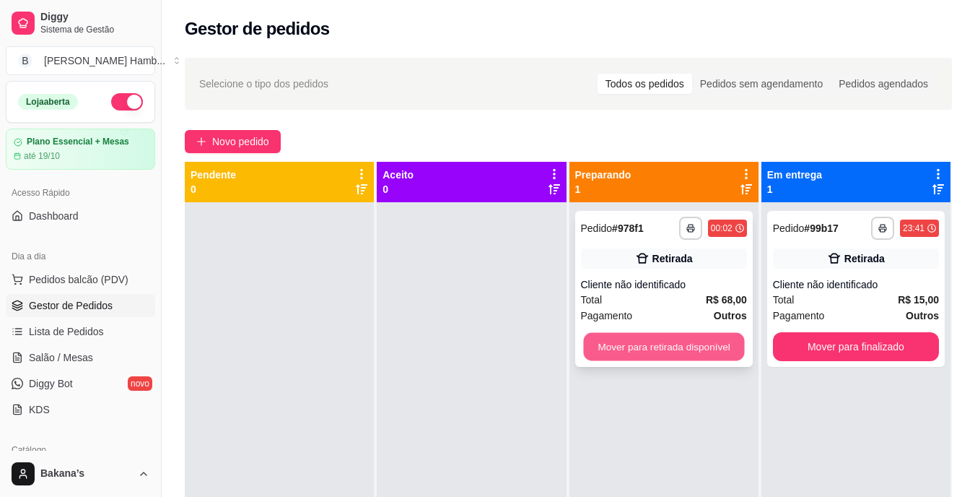
click at [652, 349] on button "Mover para retirada disponível" at bounding box center [663, 347] width 161 height 28
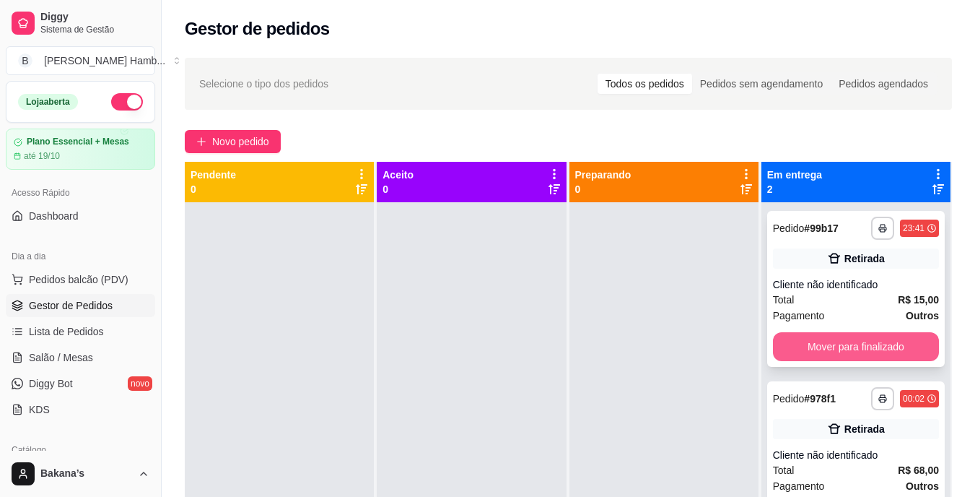
click at [792, 344] on button "Mover para finalizado" at bounding box center [856, 346] width 166 height 29
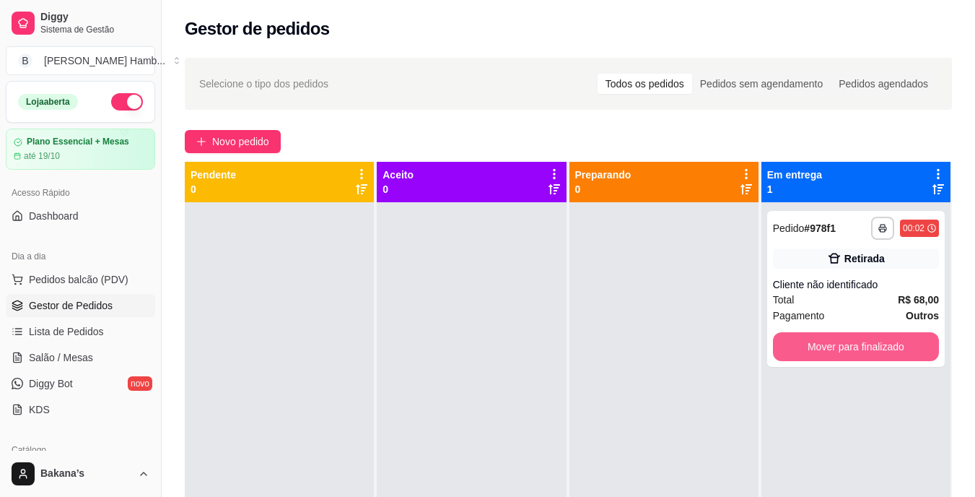
click at [801, 340] on button "Mover para finalizado" at bounding box center [856, 346] width 166 height 29
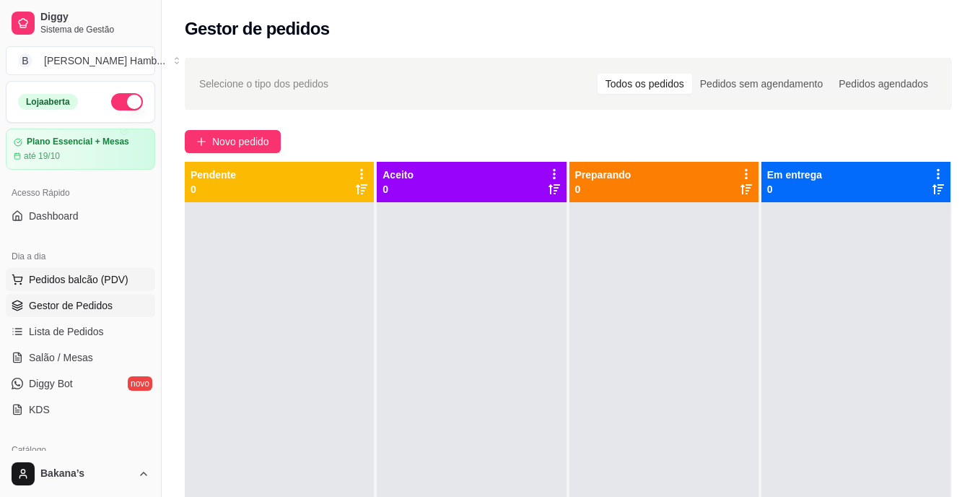
click at [61, 284] on span "Pedidos balcão (PDV)" at bounding box center [79, 279] width 100 height 14
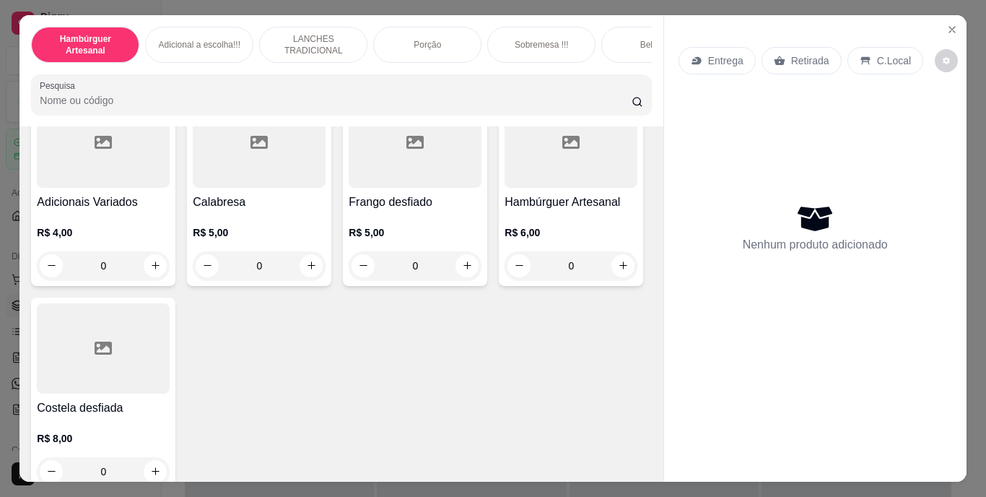
scroll to position [1877, 0]
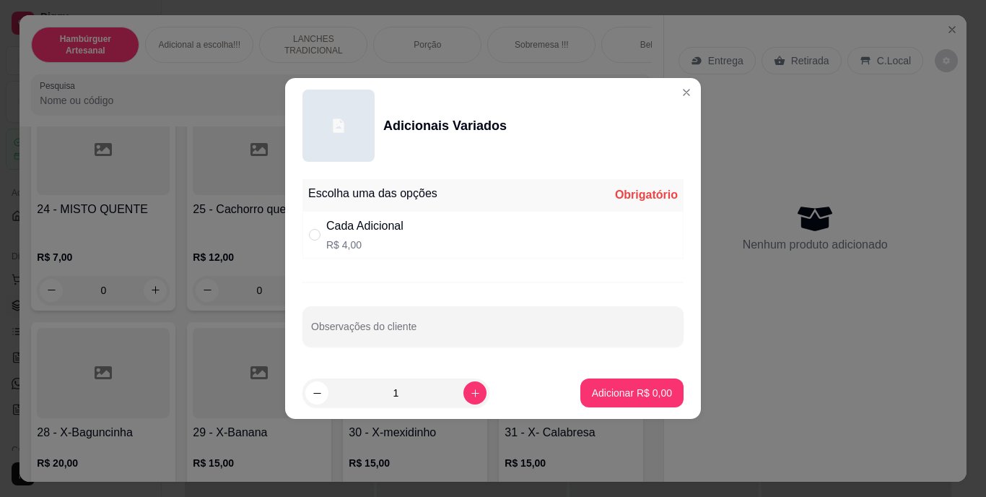
click at [328, 228] on div "Cada Adicional" at bounding box center [364, 225] width 77 height 17
radio input "true"
click at [470, 388] on icon "increase-product-quantity" at bounding box center [475, 393] width 11 height 11
type input "2"
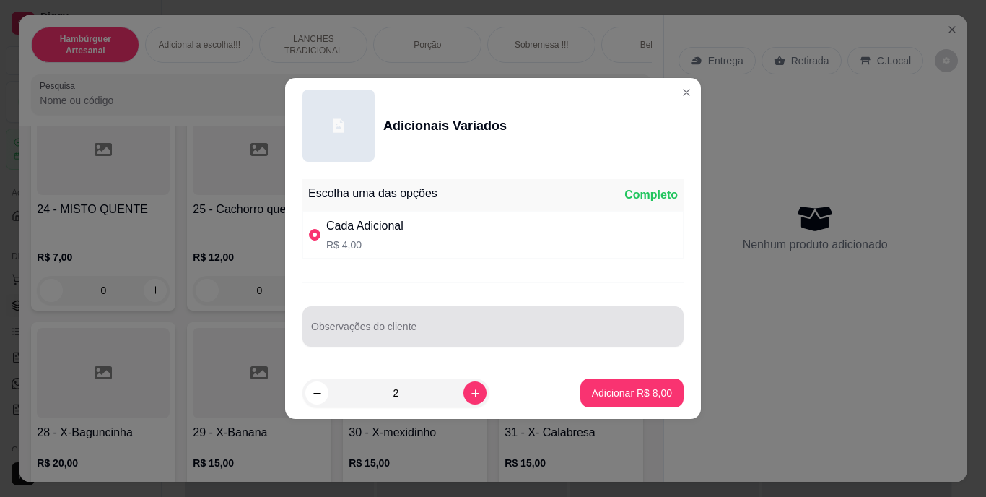
click at [453, 325] on input "Observações do cliente" at bounding box center [493, 332] width 364 height 14
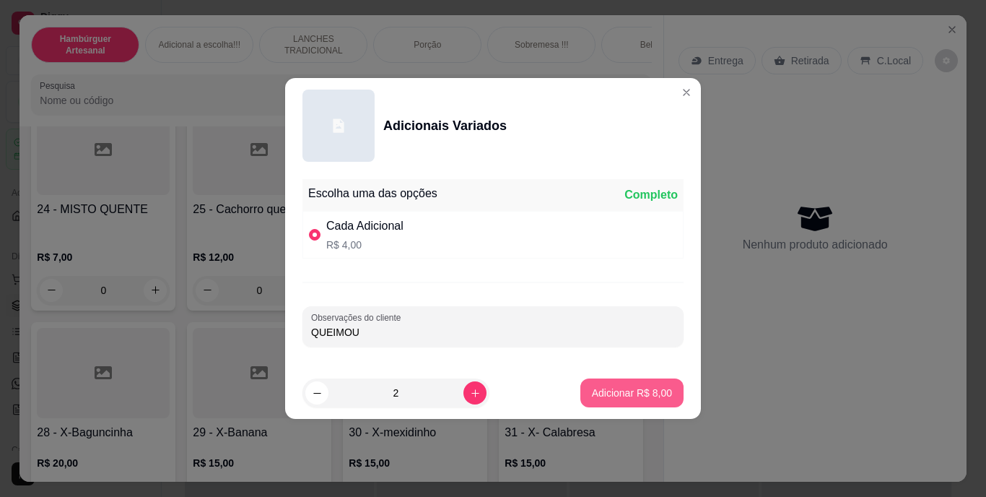
type input "QUEIMOU"
click at [640, 397] on p "Adicionar R$ 8,00" at bounding box center [632, 392] width 80 height 14
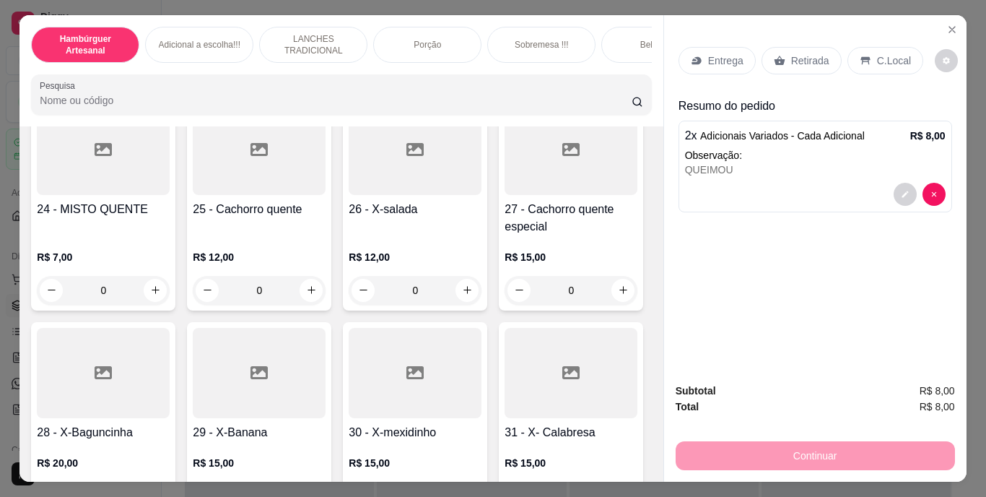
click at [790, 47] on div "Retirada" at bounding box center [802, 60] width 80 height 27
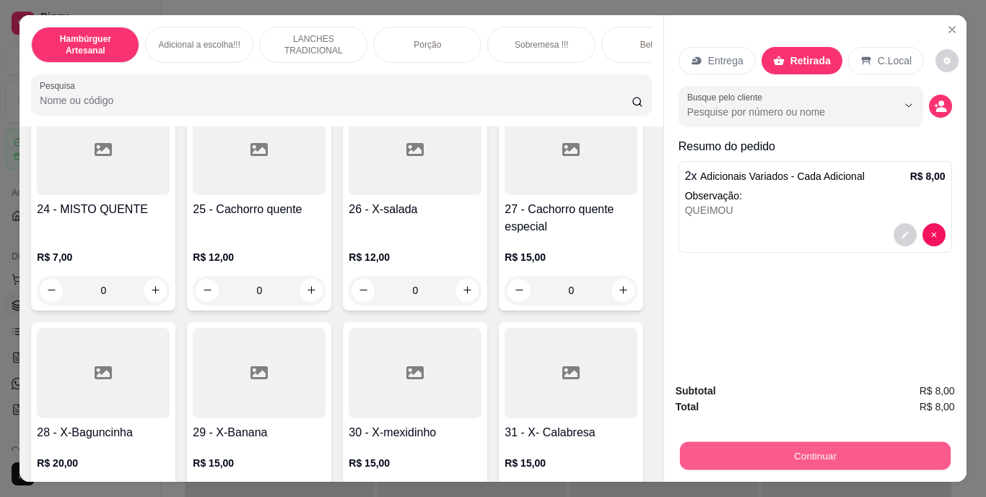
click at [818, 442] on button "Continuar" at bounding box center [814, 456] width 271 height 28
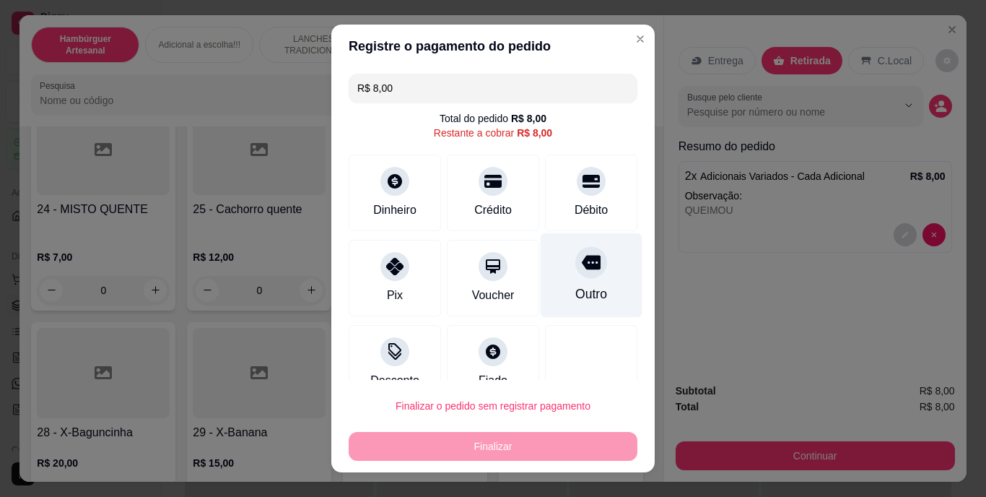
click at [577, 283] on div "Outro" at bounding box center [592, 275] width 102 height 84
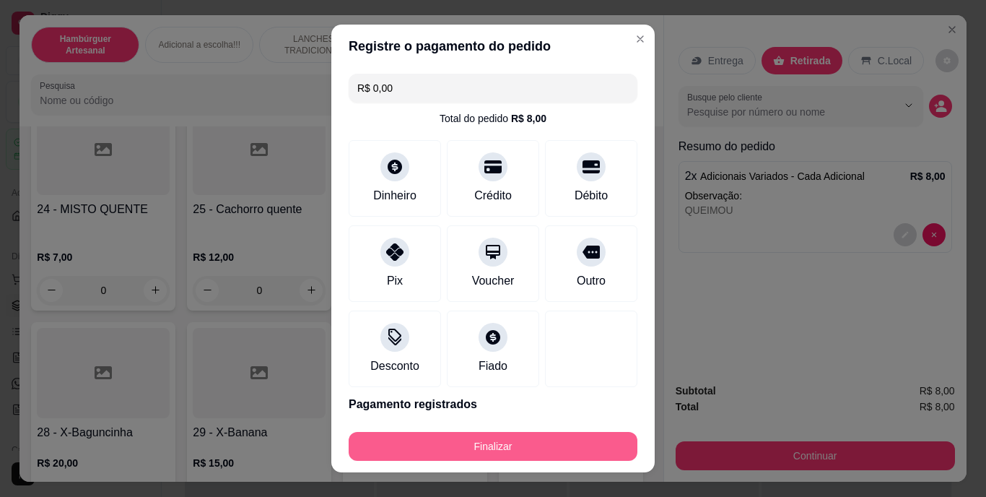
click at [546, 448] on button "Finalizar" at bounding box center [493, 446] width 289 height 29
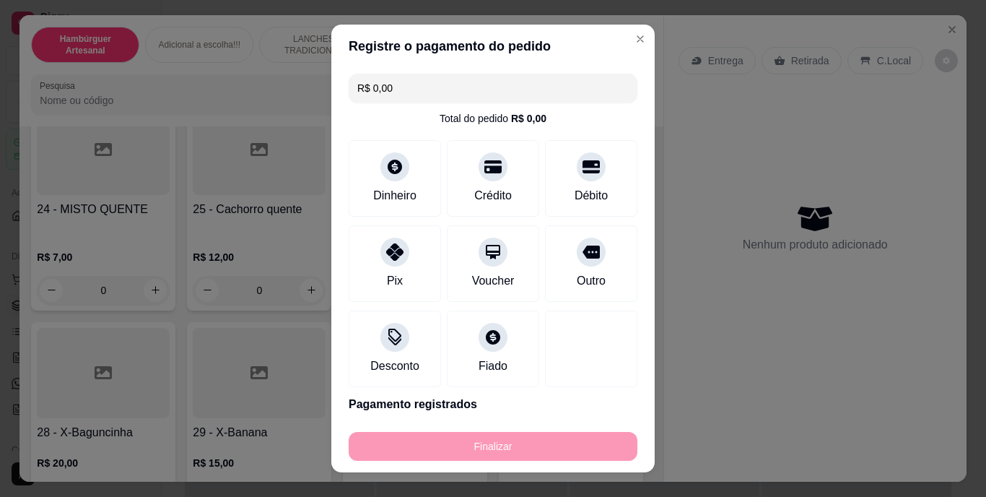
type input "-R$ 8,00"
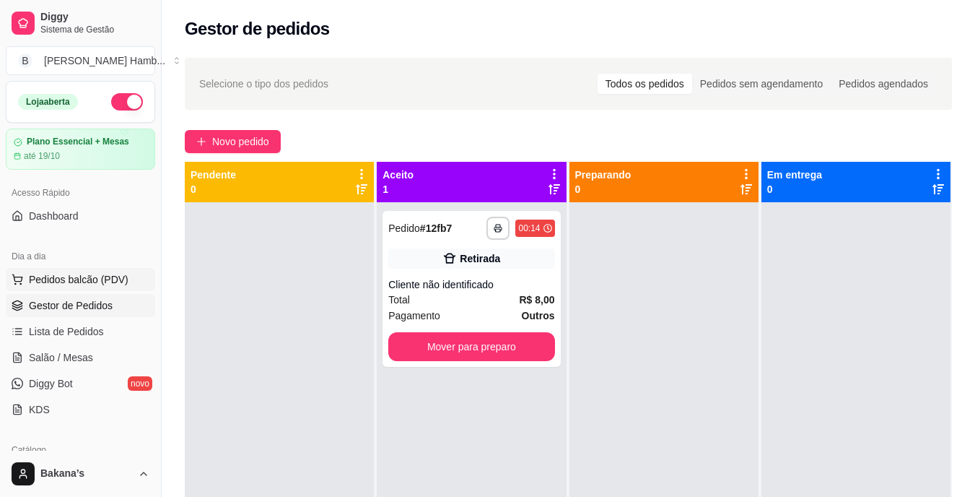
click at [121, 281] on span "Pedidos balcão (PDV)" at bounding box center [79, 279] width 100 height 14
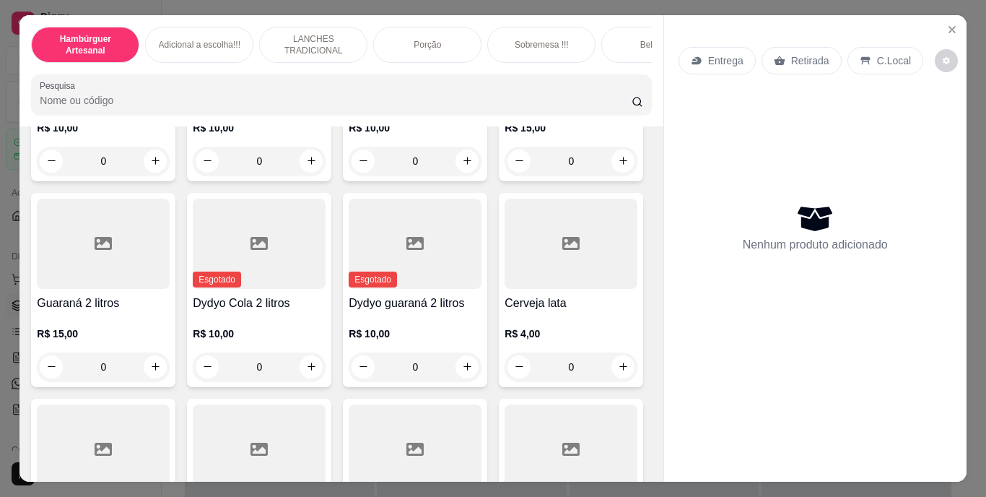
scroll to position [3420, 0]
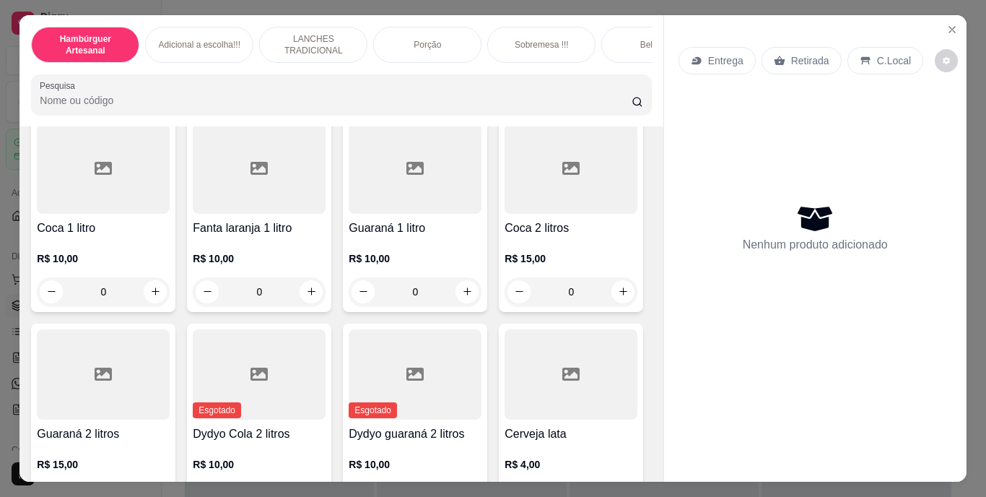
type input "1"
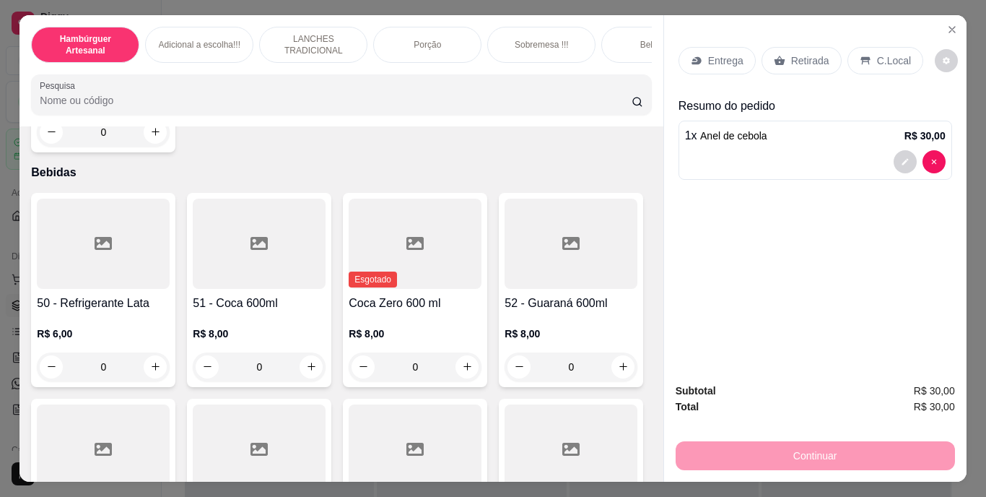
scroll to position [3192, 0]
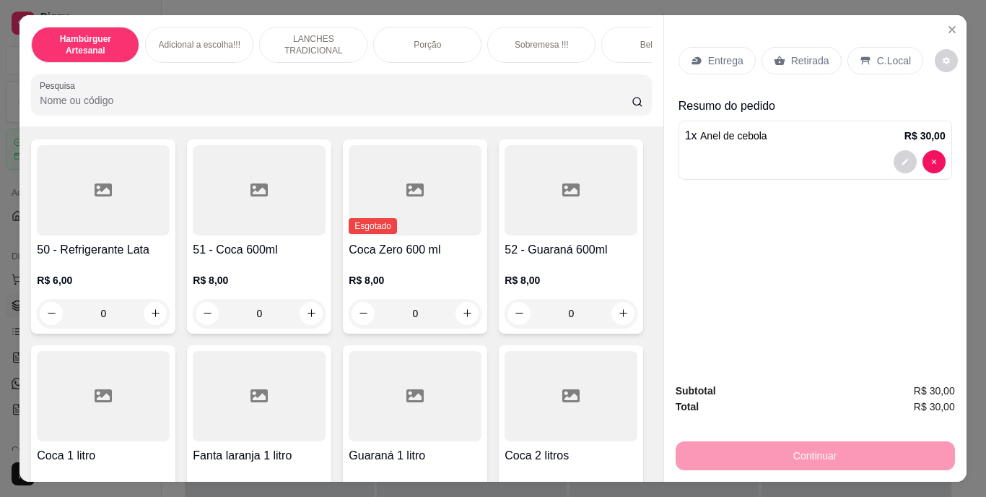
type input "1"
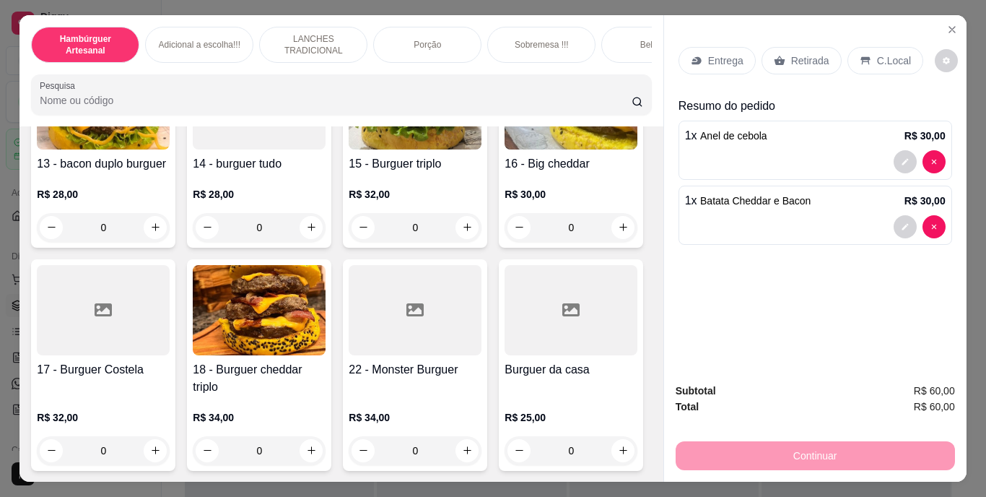
scroll to position [831, 0]
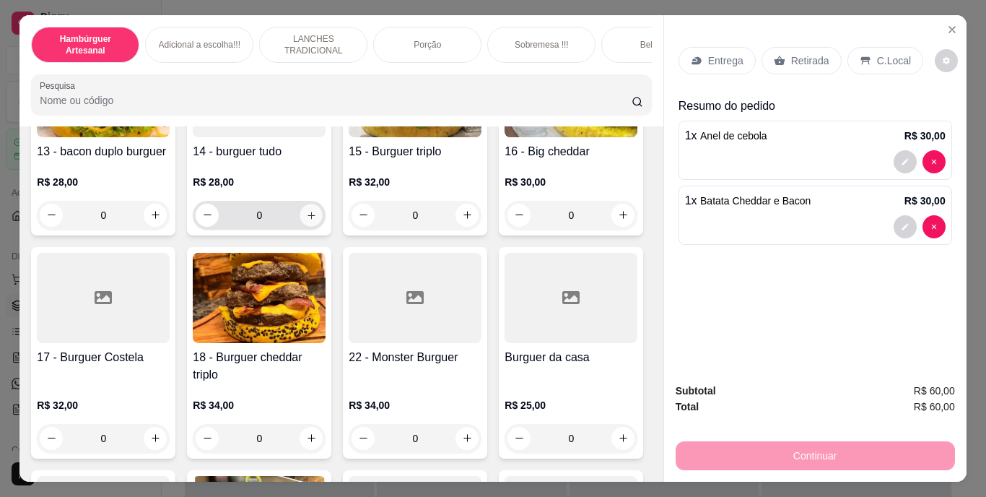
click at [310, 226] on button "increase-product-quantity" at bounding box center [311, 215] width 22 height 22
type input "1"
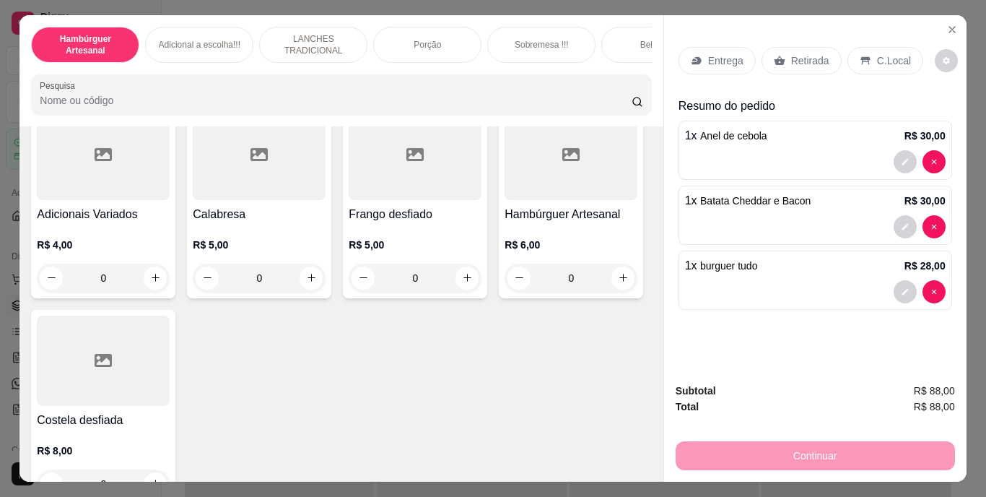
scroll to position [1434, 0]
click at [159, 46] on icon "increase-product-quantity" at bounding box center [155, 42] width 7 height 7
type input "1"
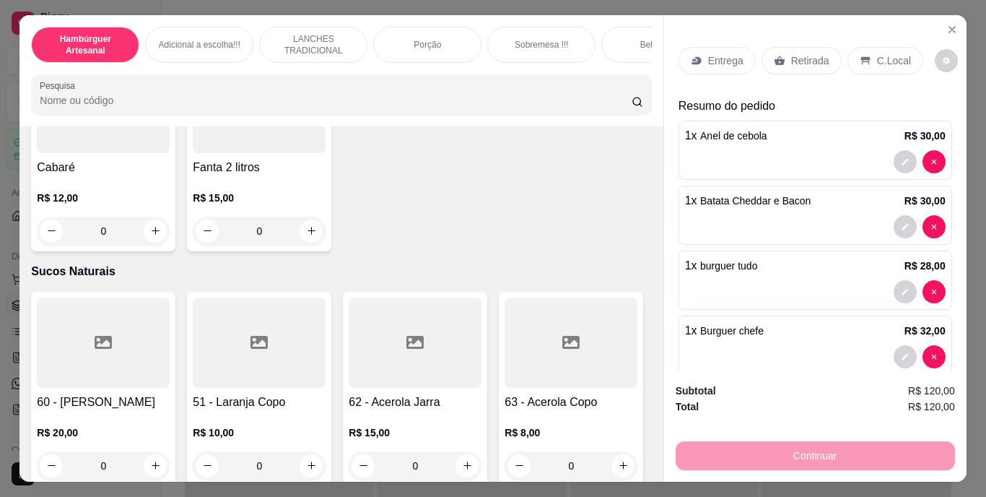
scroll to position [4308, 0]
type input "1"
click at [796, 64] on div "Retirada" at bounding box center [802, 60] width 80 height 27
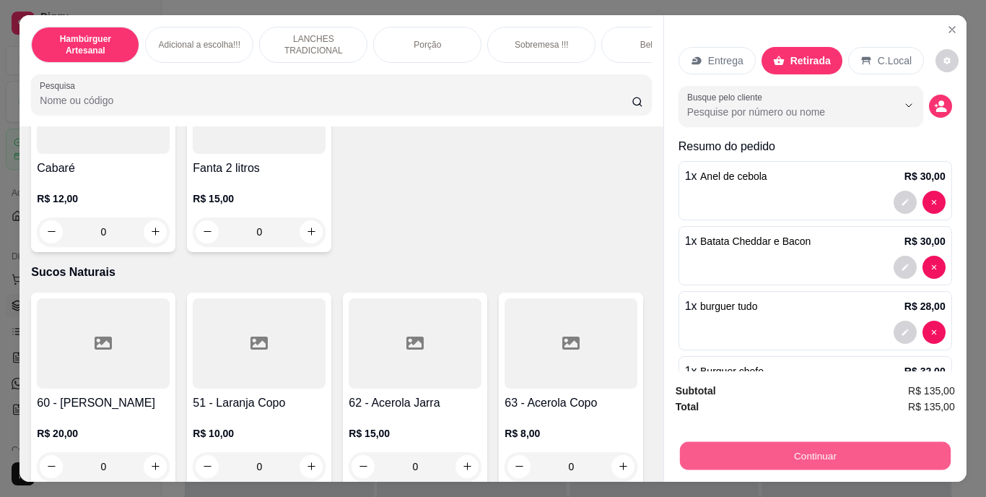
click at [873, 458] on button "Continuar" at bounding box center [814, 456] width 271 height 28
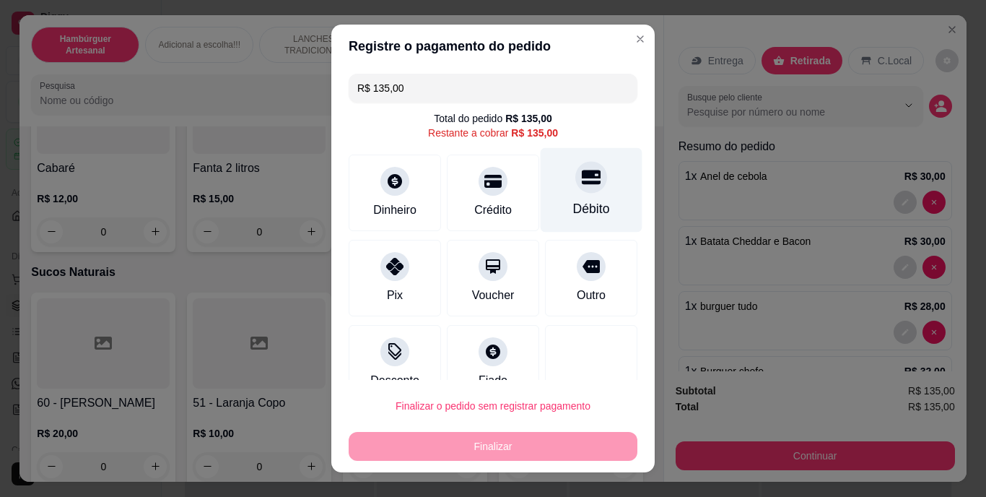
click at [582, 180] on div at bounding box center [591, 178] width 32 height 32
type input "R$ 0,00"
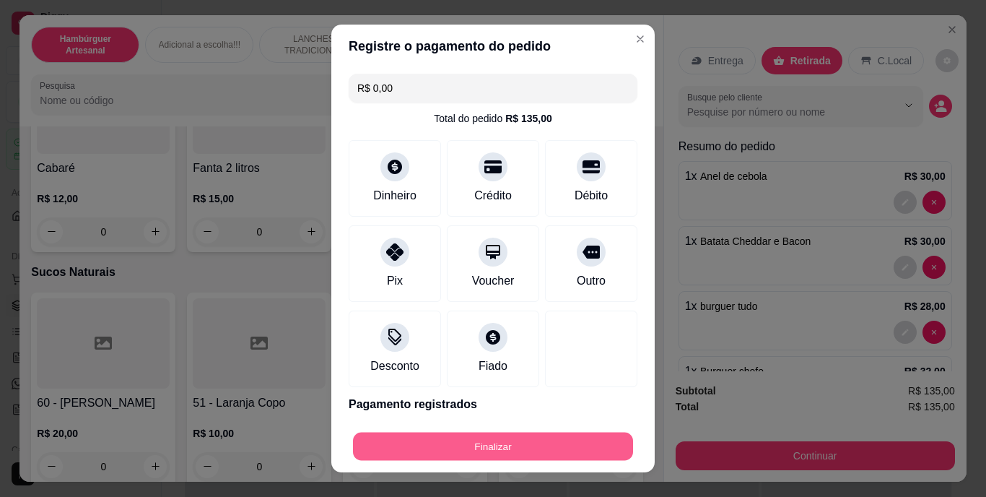
click at [510, 451] on button "Finalizar" at bounding box center [493, 446] width 280 height 28
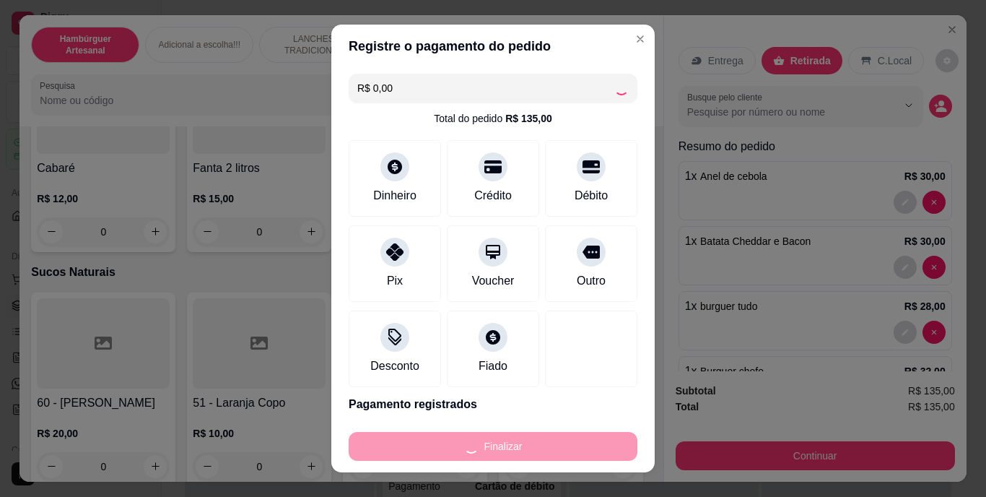
type input "0"
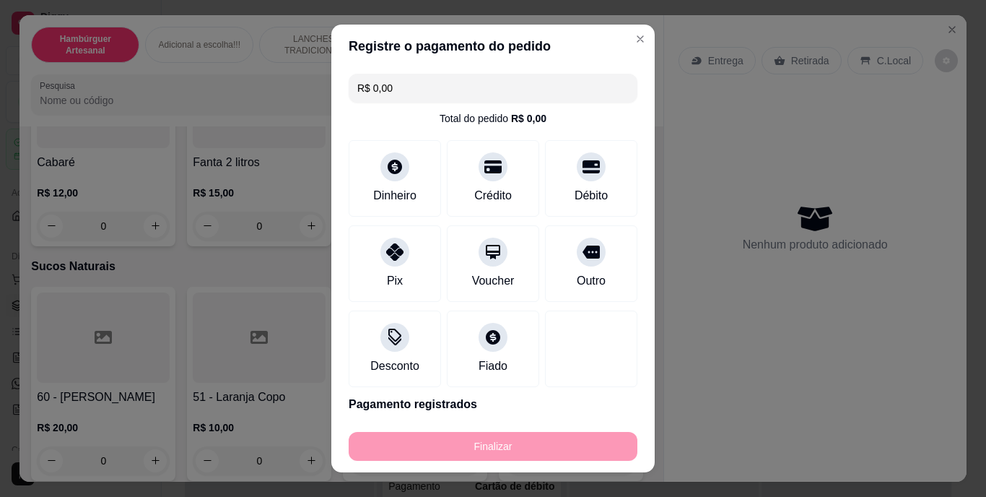
type input "-R$ 135,00"
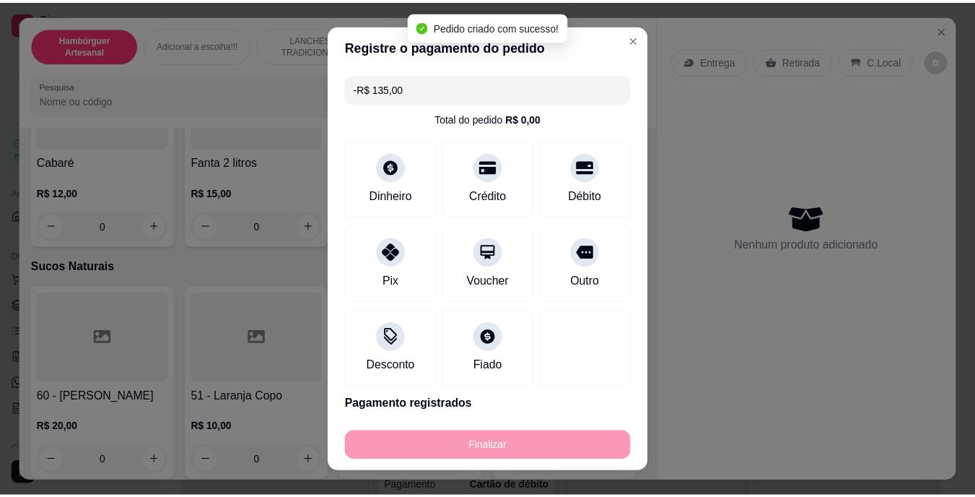
scroll to position [4304, 0]
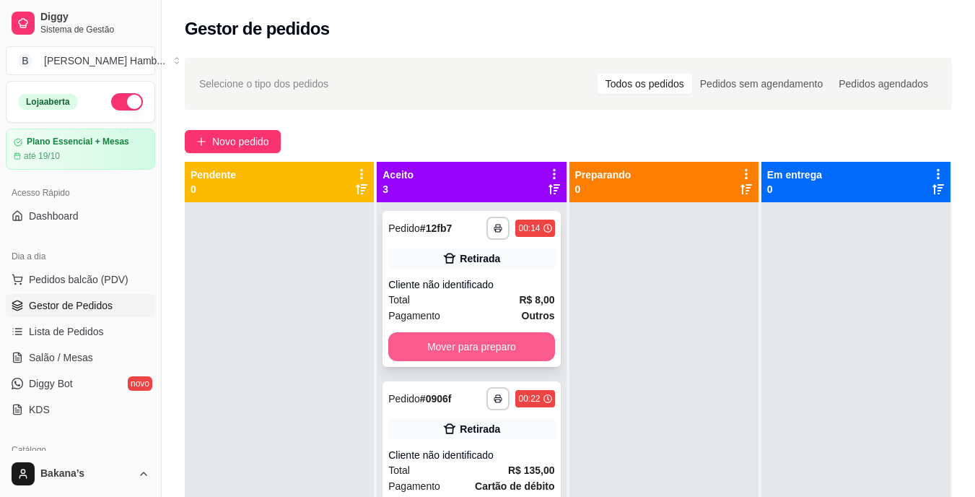
click at [520, 340] on button "Mover para preparo" at bounding box center [471, 346] width 166 height 29
click at [518, 342] on button "Mover para preparo" at bounding box center [471, 346] width 166 height 29
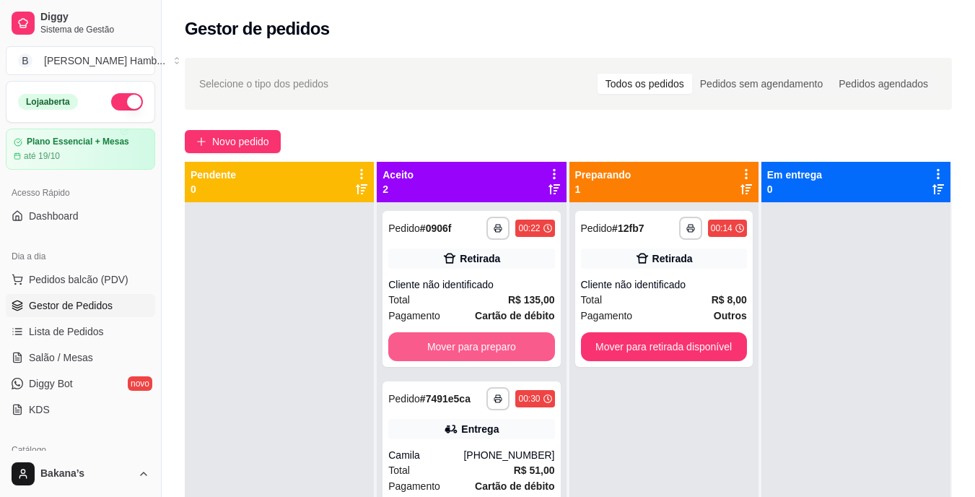
click at [518, 342] on button "Mover para preparo" at bounding box center [471, 346] width 166 height 29
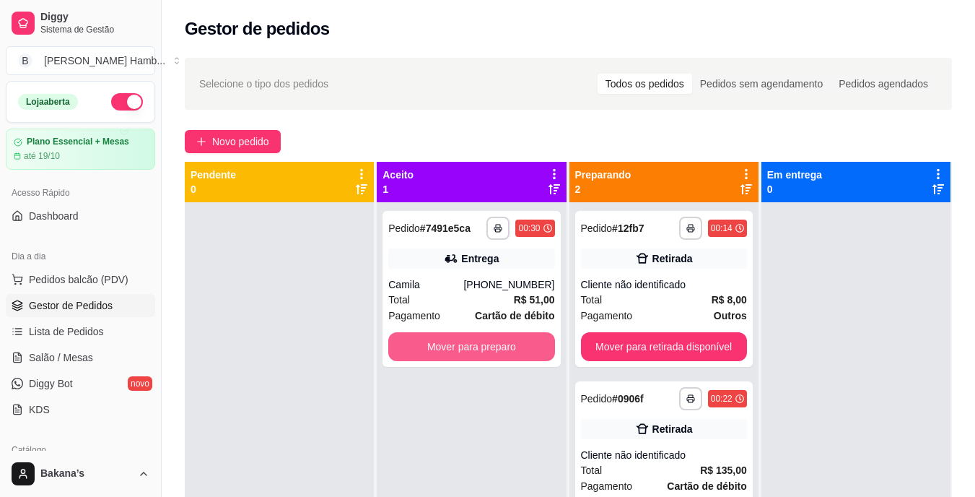
click at [518, 344] on button "Mover para preparo" at bounding box center [471, 346] width 166 height 29
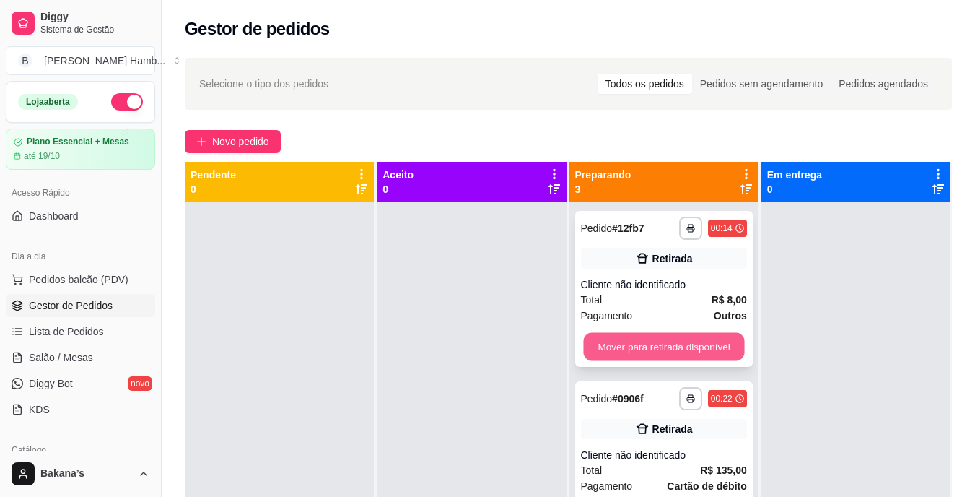
click at [711, 339] on button "Mover para retirada disponível" at bounding box center [663, 347] width 161 height 28
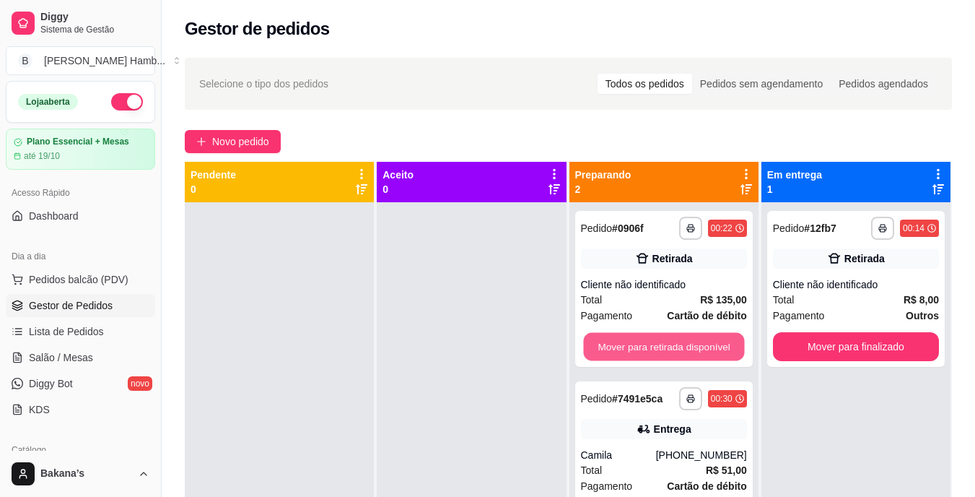
click at [711, 342] on button "Mover para retirada disponível" at bounding box center [663, 347] width 161 height 28
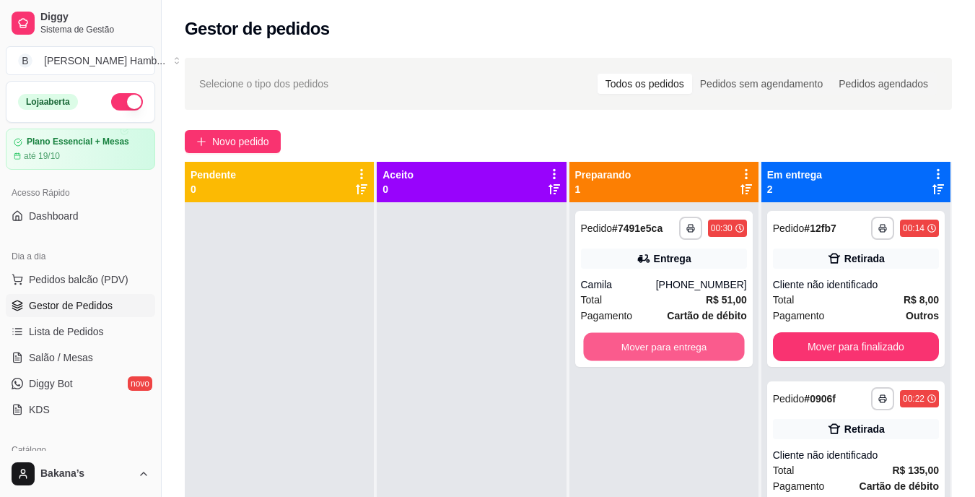
click at [711, 342] on button "Mover para entrega" at bounding box center [663, 347] width 161 height 28
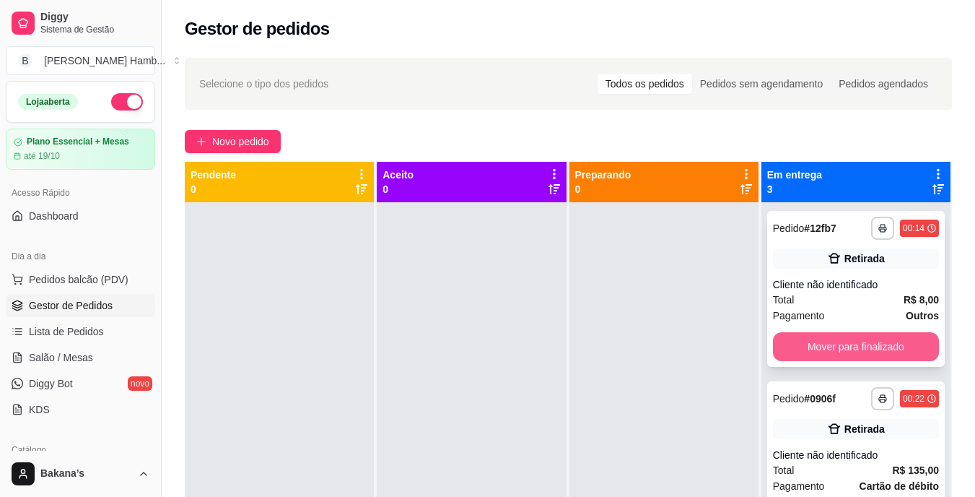
click at [773, 352] on button "Mover para finalizado" at bounding box center [856, 346] width 166 height 29
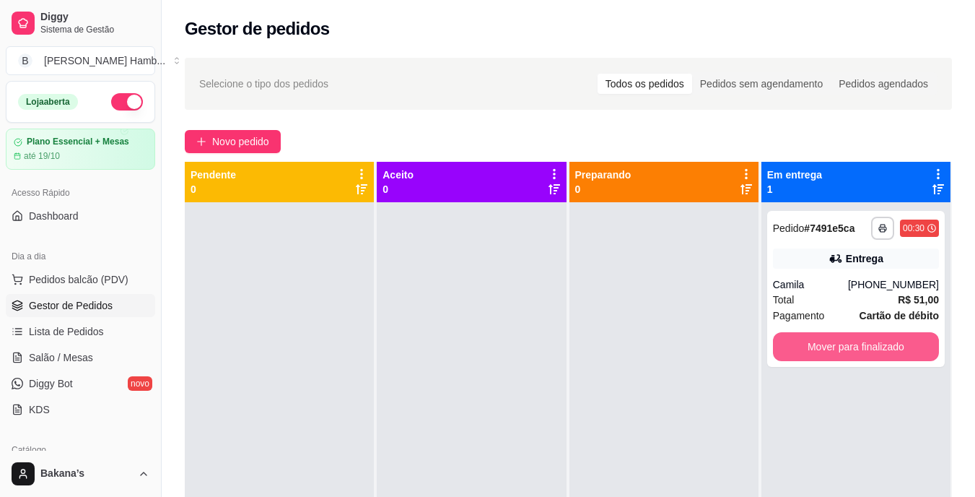
click at [773, 352] on button "Mover para finalizado" at bounding box center [856, 346] width 166 height 29
